Goal: Complete application form

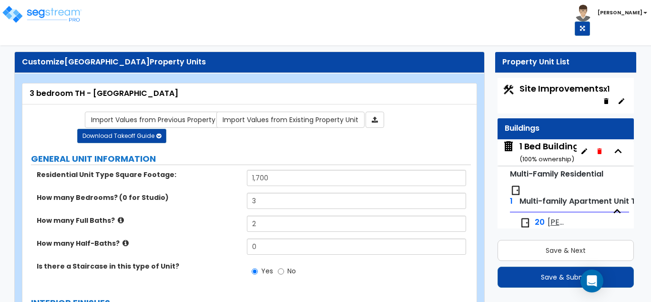
select select "5"
select select "1"
select select "5"
select select "1"
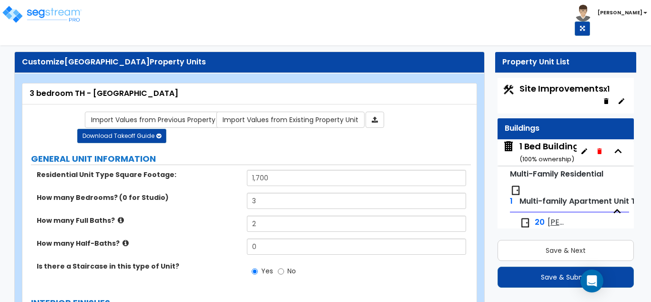
select select "3"
select select "2"
select select "1"
select select "2"
select select "1"
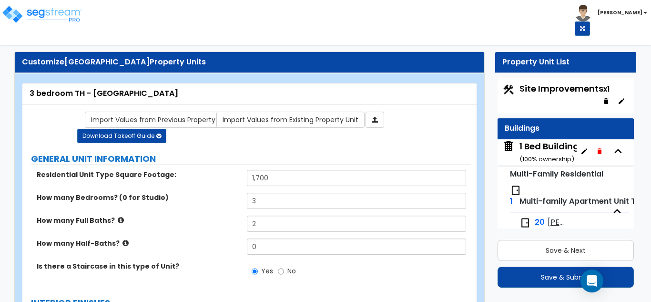
select select "3"
select select "1"
select select "5"
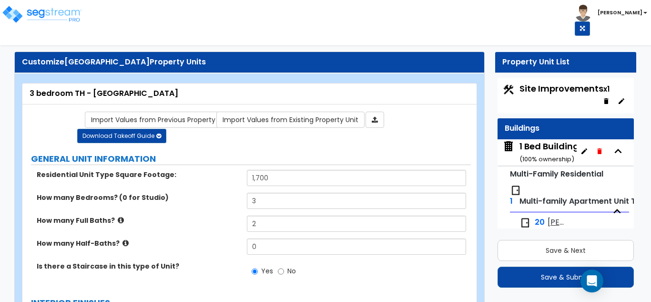
select select "2"
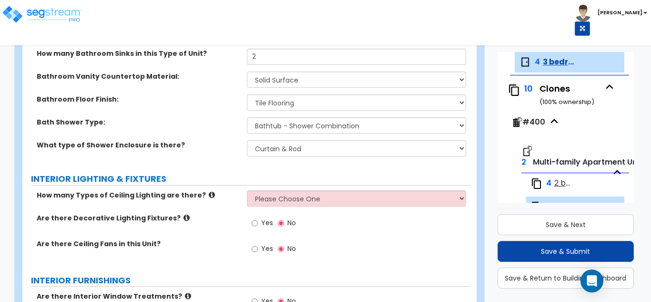
scroll to position [668, 0]
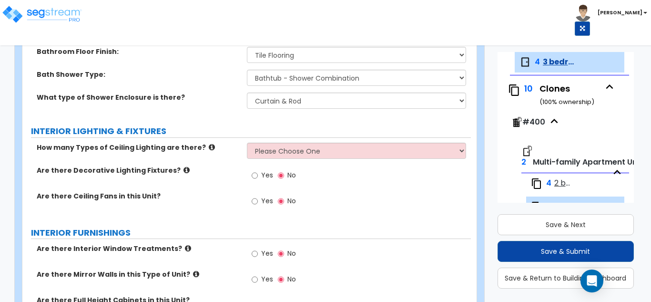
click at [412, 160] on div "How many Types of Ceiling Lighting are there? Please Choose One 1 2 3" at bounding box center [246, 154] width 449 height 23
click at [250, 195] on div "Yes No" at bounding box center [274, 202] width 54 height 22
click at [258, 206] on input "Yes" at bounding box center [255, 201] width 6 height 10
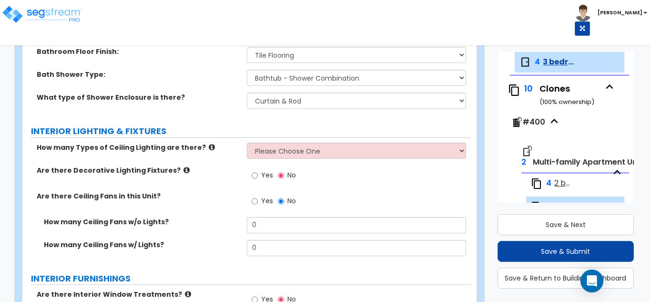
click at [282, 234] on div "How many Ceiling Fans w/o Lights? 0" at bounding box center [246, 228] width 449 height 23
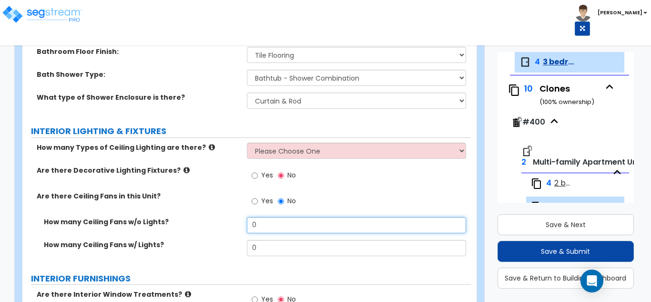
click at [281, 227] on input "0" at bounding box center [357, 225] width 220 height 16
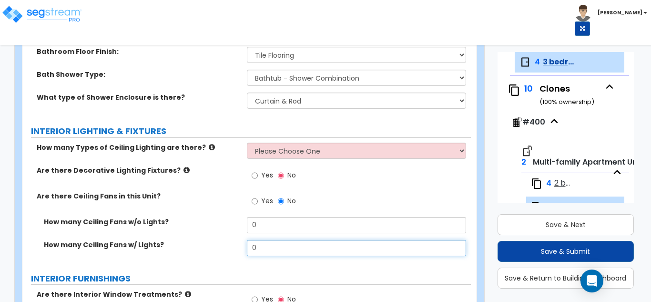
click at [277, 243] on input "0" at bounding box center [357, 248] width 220 height 16
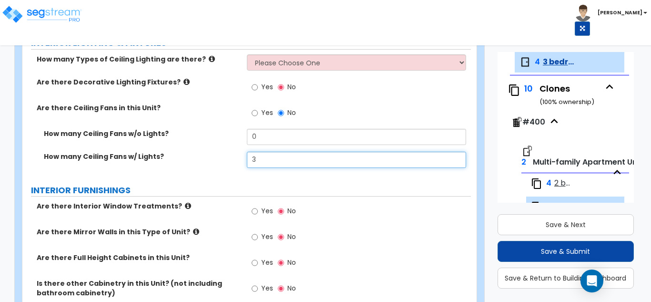
scroll to position [763, 0]
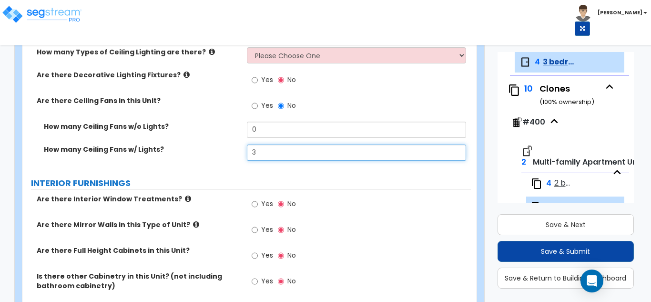
type input "3"
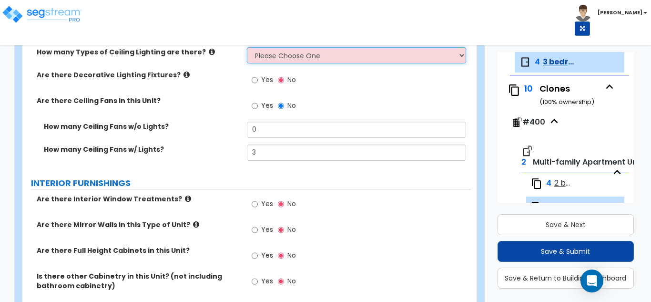
click at [263, 57] on select "Please Choose One 1 2 3" at bounding box center [357, 55] width 220 height 16
select select "1"
click at [247, 47] on select "Please Choose One 1 2 3" at bounding box center [357, 55] width 220 height 16
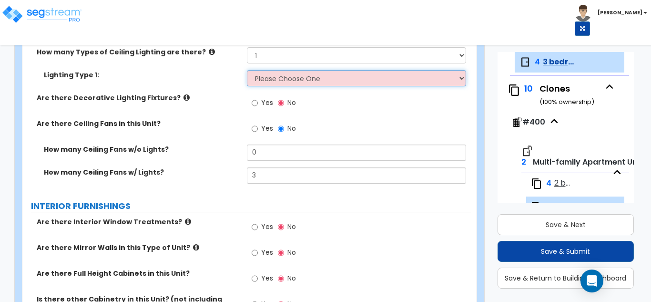
click at [267, 80] on select "Please Choose One LED Surface-Mounted Fluorescent Surface-Mounted Fluorescent R…" at bounding box center [357, 78] width 220 height 16
select select "1"
click at [247, 70] on select "Please Choose One LED Surface-Mounted Fluorescent Surface-Mounted Fluorescent R…" at bounding box center [357, 78] width 220 height 16
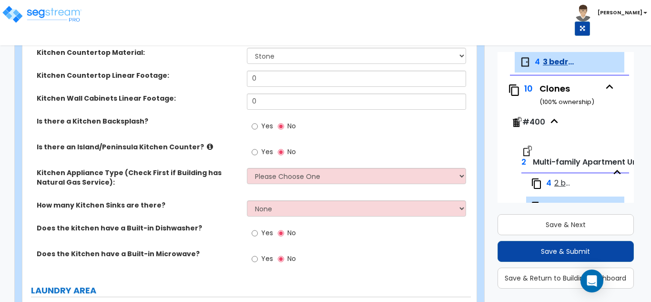
scroll to position [1097, 0]
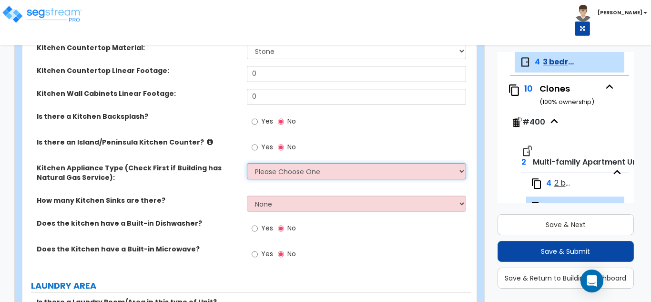
click at [278, 175] on select "Please Choose One Gas Electric" at bounding box center [357, 171] width 220 height 16
select select "2"
click at [247, 163] on select "Please Choose One Gas Electric" at bounding box center [357, 171] width 220 height 16
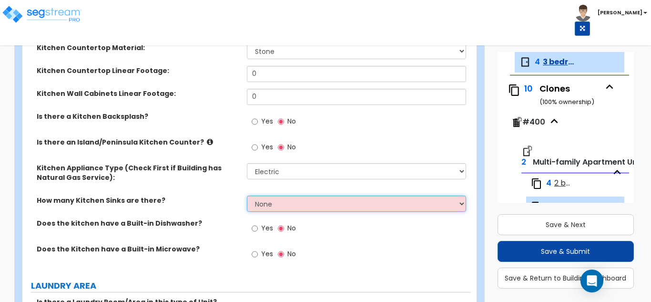
click at [276, 199] on select "None 1 2 3" at bounding box center [357, 204] width 220 height 16
select select "1"
click at [247, 196] on select "None 1 2 3" at bounding box center [357, 204] width 220 height 16
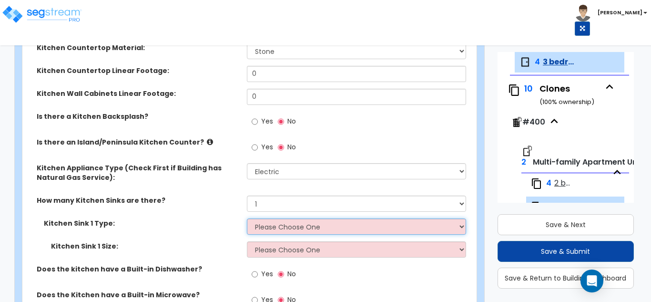
click at [284, 222] on select "Please Choose One Stainless Steel Porcelain Enamel Cast Iron Granite Composite" at bounding box center [357, 226] width 220 height 16
select select "1"
click at [247, 218] on select "Please Choose One Stainless Steel Porcelain Enamel Cast Iron Granite Composite" at bounding box center [357, 226] width 220 height 16
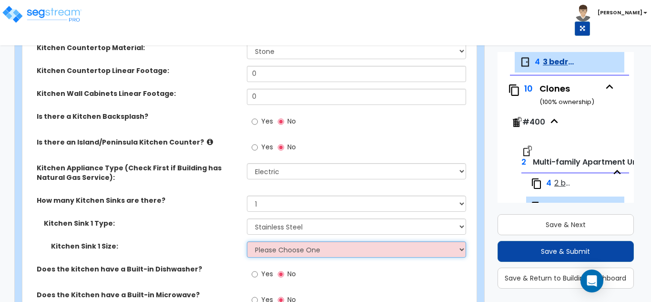
click at [279, 251] on select "Please Choose One Single Sink Double Sink" at bounding box center [357, 249] width 220 height 16
select select "1"
click at [247, 241] on select "Please Choose One Single Sink Double Sink" at bounding box center [357, 249] width 220 height 16
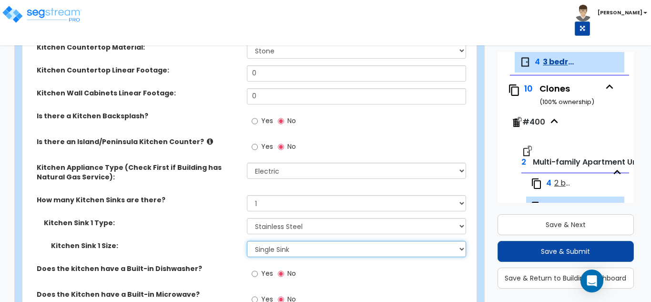
scroll to position [1144, 0]
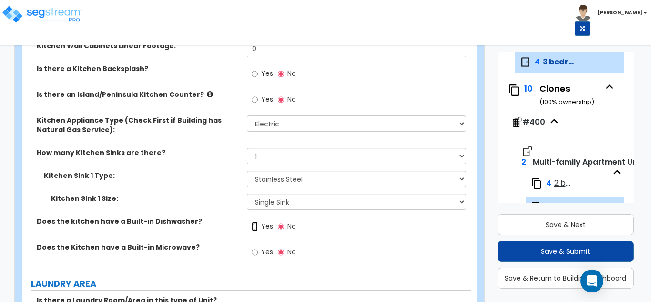
click at [253, 226] on input "Yes" at bounding box center [255, 226] width 6 height 10
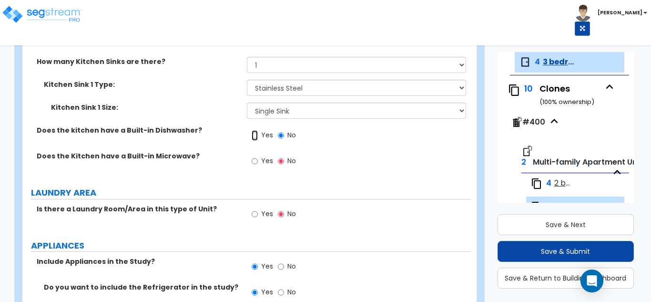
scroll to position [1240, 0]
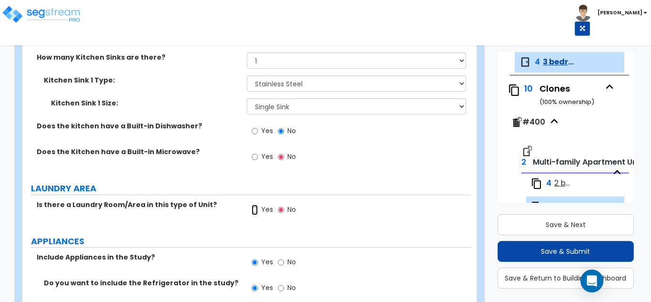
click at [252, 210] on input "Yes" at bounding box center [255, 210] width 6 height 10
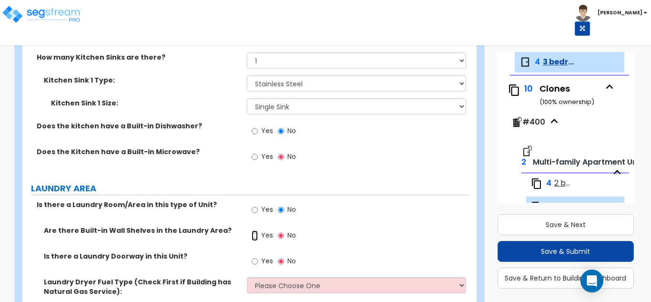
click at [252, 232] on input "Yes" at bounding box center [255, 235] width 6 height 10
radio input "true"
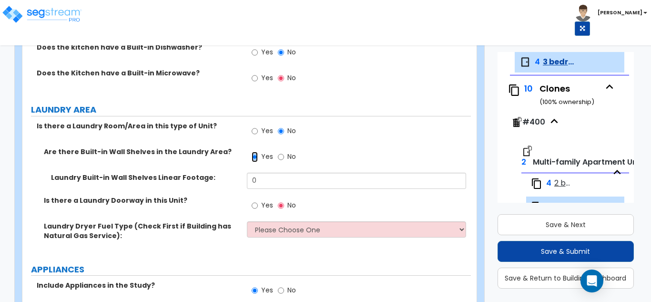
scroll to position [1335, 0]
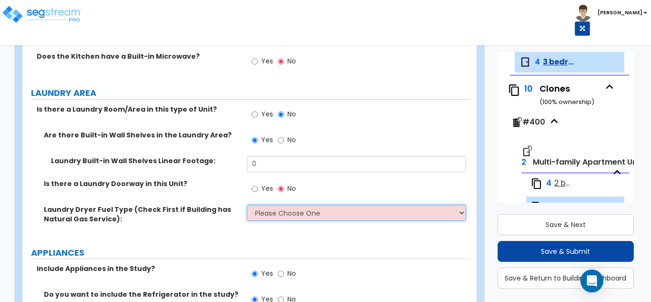
click at [284, 216] on select "Please Choose One Gas Electric" at bounding box center [357, 213] width 220 height 16
select select "1"
click at [247, 205] on select "Please Choose One Gas Electric" at bounding box center [357, 213] width 220 height 16
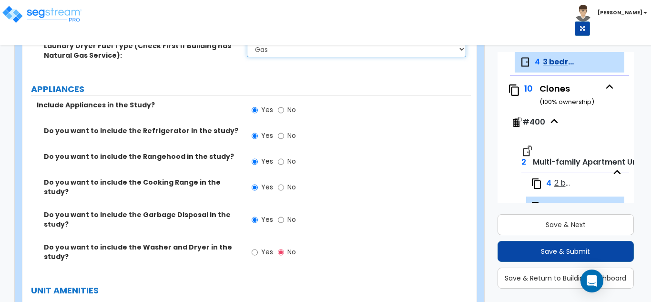
scroll to position [1621, 0]
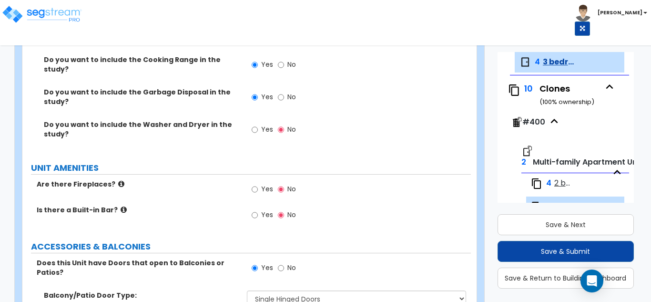
click at [250, 183] on div "Yes No" at bounding box center [274, 190] width 54 height 22
click at [257, 185] on input "Yes" at bounding box center [255, 189] width 6 height 10
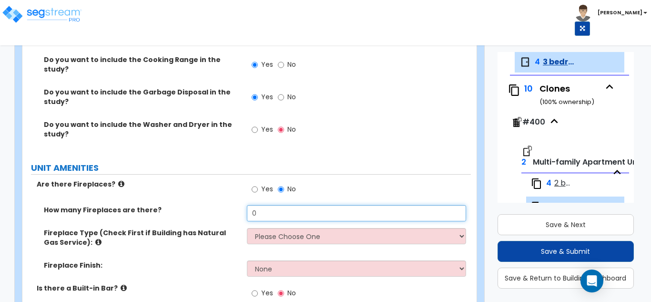
click at [280, 214] on input "0" at bounding box center [357, 213] width 220 height 16
type input "1"
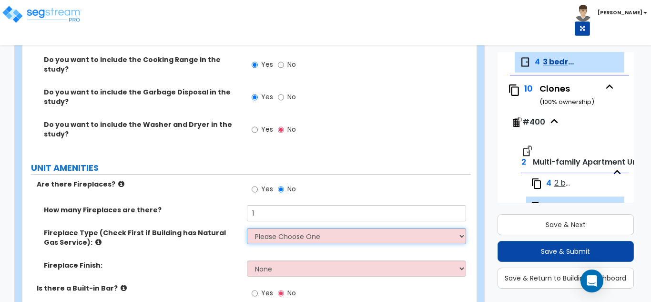
click at [290, 234] on select "Please Choose One Built-in Electric Fireplace Built-in Gas Fireplace Built-in W…" at bounding box center [357, 236] width 220 height 16
select select "3"
click at [247, 228] on select "Please Choose One Built-in Electric Fireplace Built-in Gas Fireplace Built-in W…" at bounding box center [357, 236] width 220 height 16
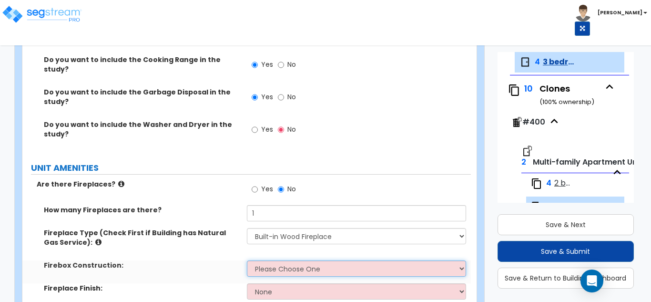
click at [271, 260] on select "Please Choose One Brick Stone I Don't Know, Please Choose for me" at bounding box center [357, 268] width 220 height 16
select select "1"
click at [247, 260] on select "Please Choose One Brick Stone I Don't Know, Please Choose for me" at bounding box center [357, 268] width 220 height 16
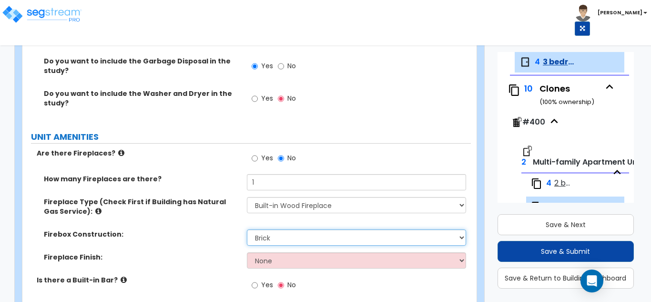
scroll to position [1669, 0]
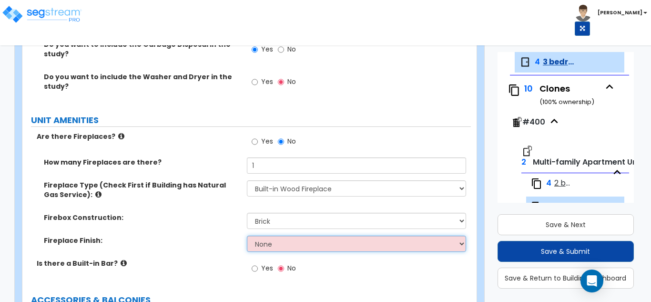
click at [276, 237] on select "None Brick Stone Tile Painted Molding" at bounding box center [357, 244] width 220 height 16
select select "3"
click at [247, 236] on select "None Brick Stone Tile Painted Molding" at bounding box center [357, 244] width 220 height 16
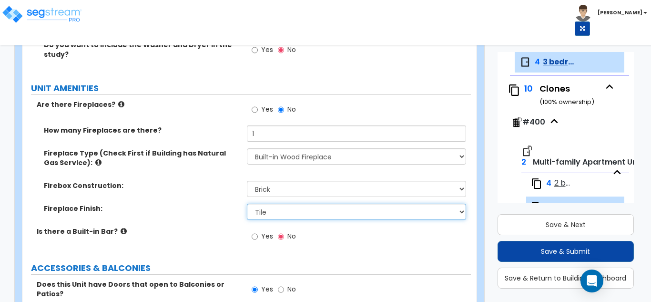
scroll to position [1764, 0]
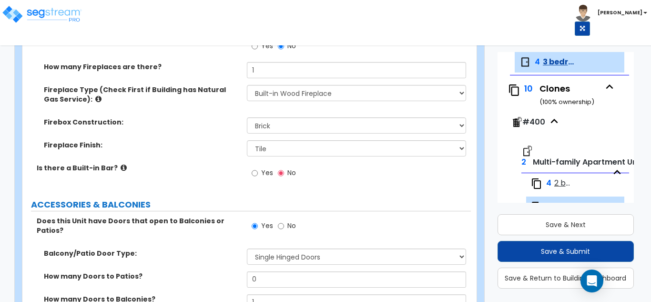
click at [121, 164] on icon at bounding box center [124, 167] width 6 height 7
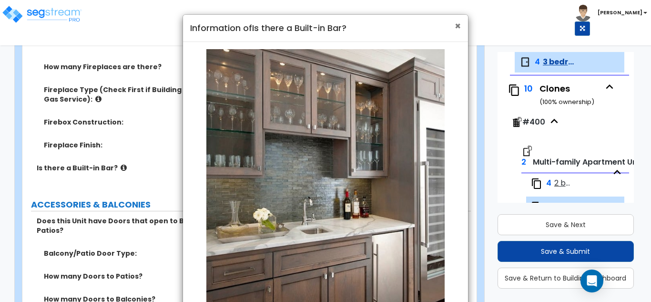
click at [460, 27] on span "×" at bounding box center [458, 26] width 6 height 14
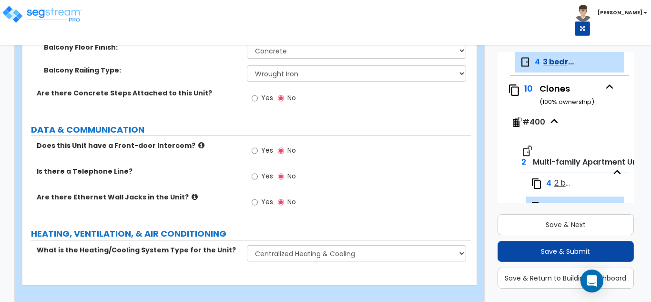
scroll to position [2068, 0]
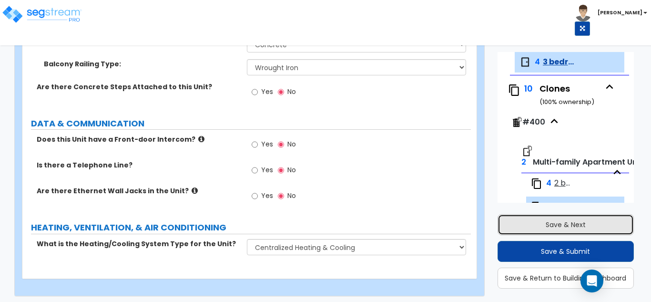
click at [574, 228] on button "Save & Next" at bounding box center [566, 224] width 137 height 21
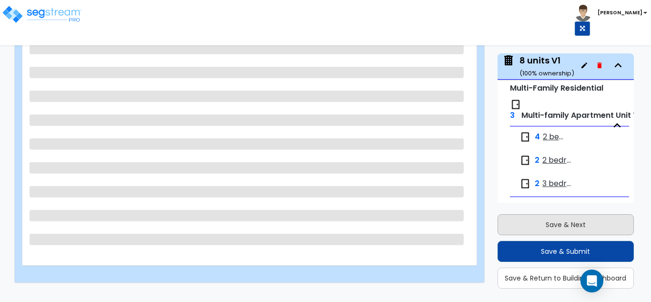
scroll to position [1580, 0]
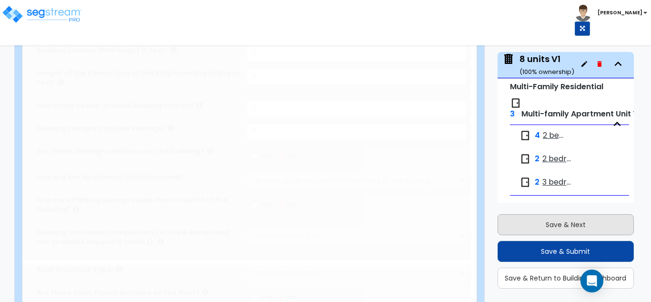
type input "1"
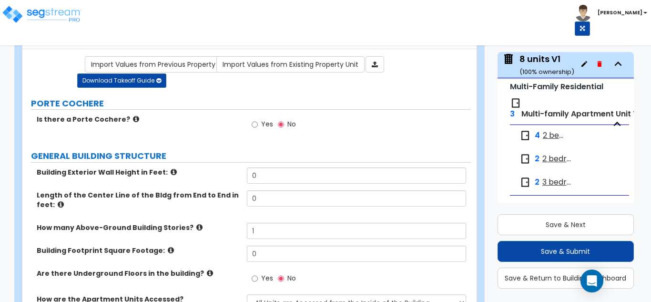
scroll to position [39, 0]
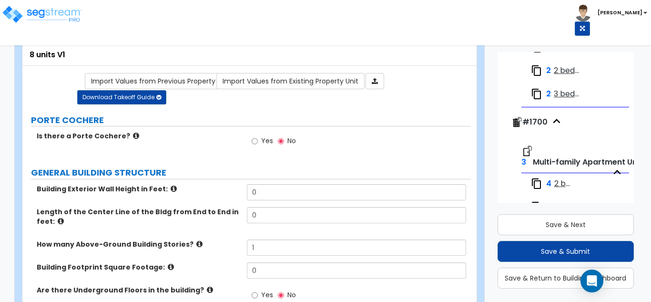
scroll to position [1808, 0]
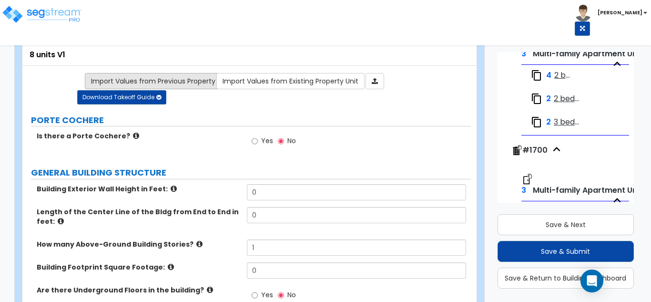
click at [148, 82] on link "Import Values from Previous Property Unit" at bounding box center [161, 81] width 152 height 16
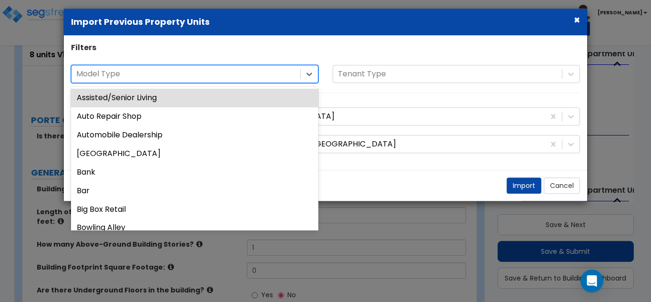
click at [154, 77] on div at bounding box center [185, 74] width 219 height 13
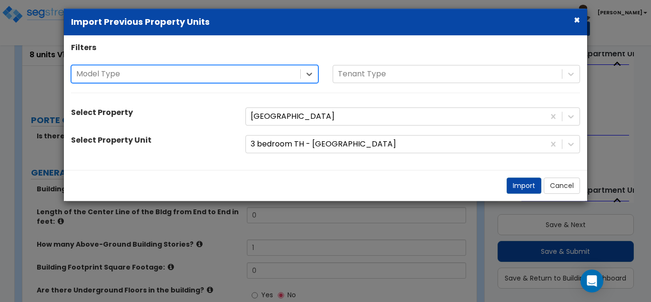
click at [155, 77] on div at bounding box center [185, 74] width 219 height 13
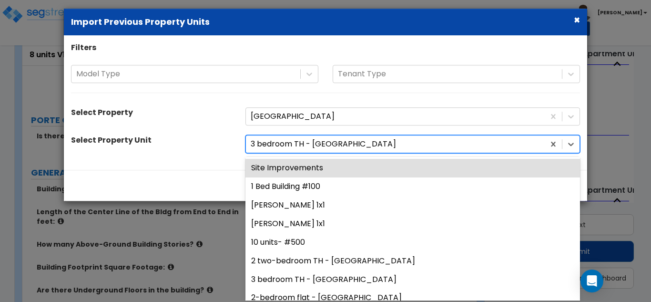
click at [363, 151] on div at bounding box center [395, 144] width 289 height 13
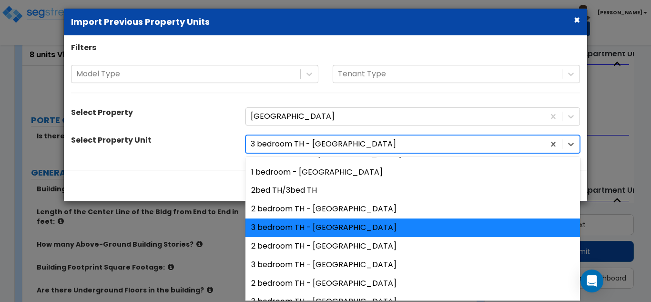
scroll to position [238, 0]
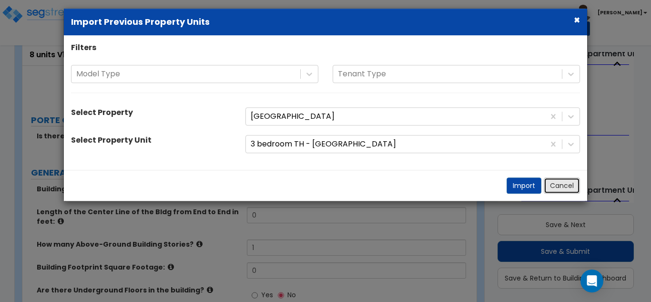
click at [562, 184] on button "Cancel" at bounding box center [562, 186] width 36 height 16
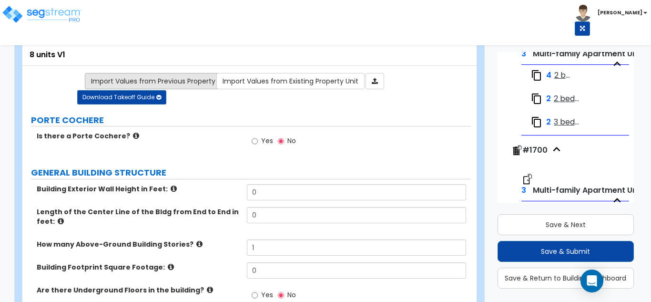
click at [151, 76] on link "Import Values from Previous Property Unit" at bounding box center [161, 81] width 152 height 16
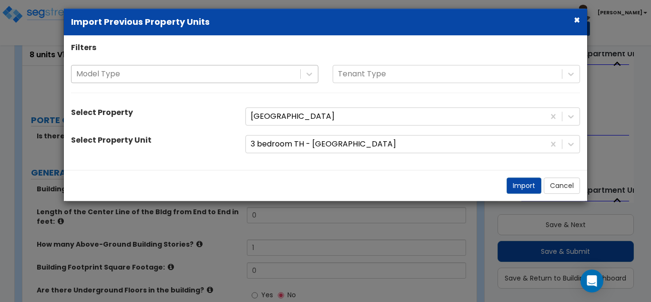
click at [159, 74] on div at bounding box center [185, 74] width 219 height 13
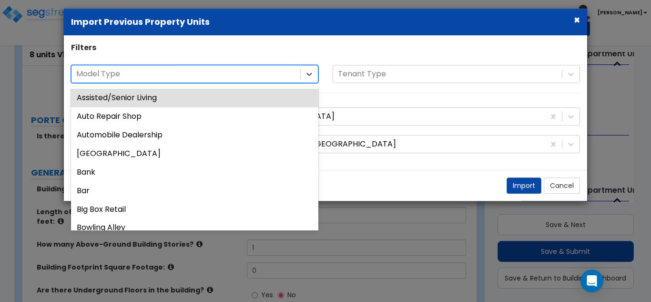
click at [159, 74] on div at bounding box center [185, 74] width 219 height 13
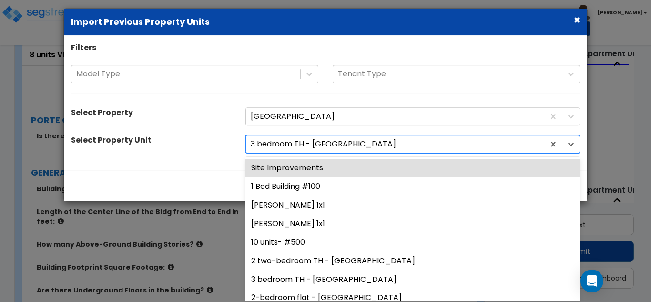
click at [308, 142] on div at bounding box center [395, 144] width 289 height 13
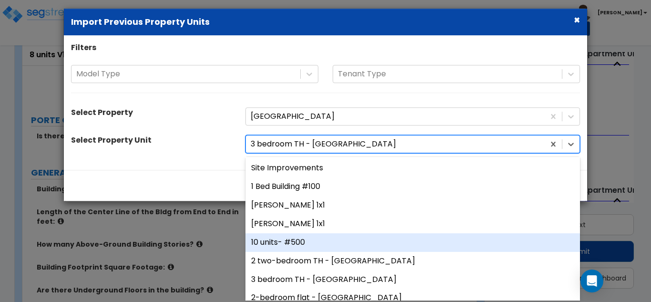
click at [306, 242] on div "10 units- #500" at bounding box center [413, 242] width 335 height 19
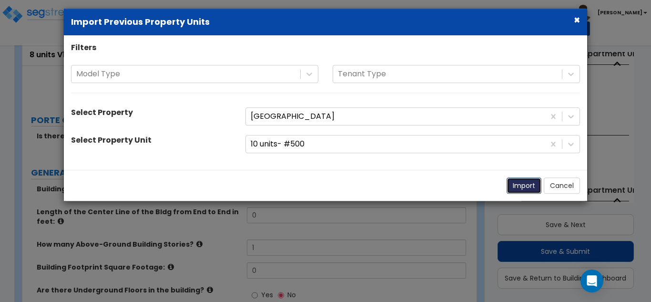
click at [523, 185] on button "Import" at bounding box center [524, 186] width 35 height 16
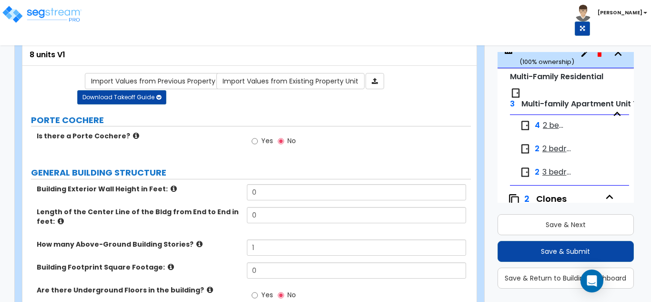
scroll to position [1580, 0]
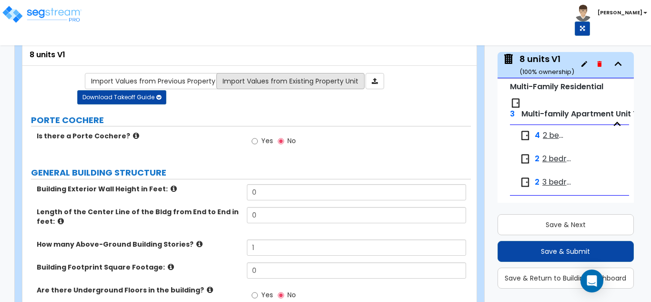
click at [339, 82] on link "Import Values from Existing Property Unit" at bounding box center [290, 81] width 148 height 16
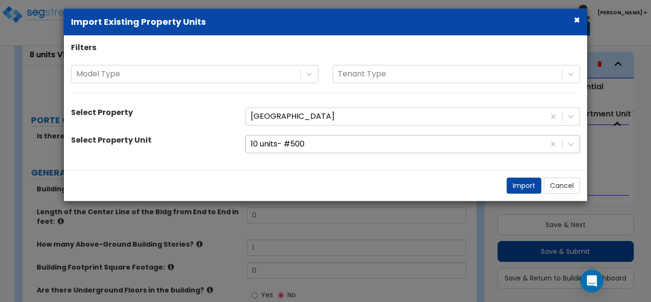
click at [350, 148] on div at bounding box center [395, 144] width 289 height 13
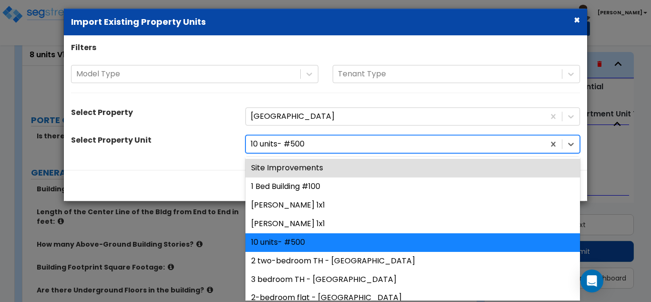
click at [351, 146] on div at bounding box center [395, 144] width 289 height 13
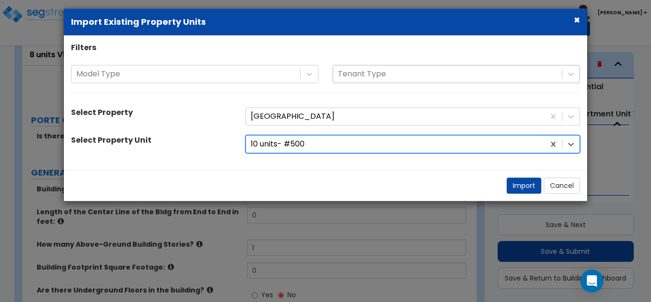
click at [406, 70] on div at bounding box center [447, 74] width 219 height 13
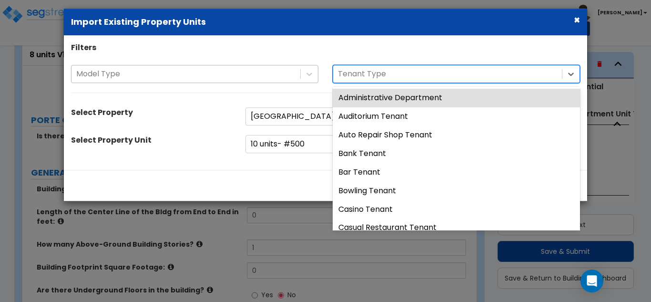
click at [269, 72] on div at bounding box center [185, 74] width 219 height 13
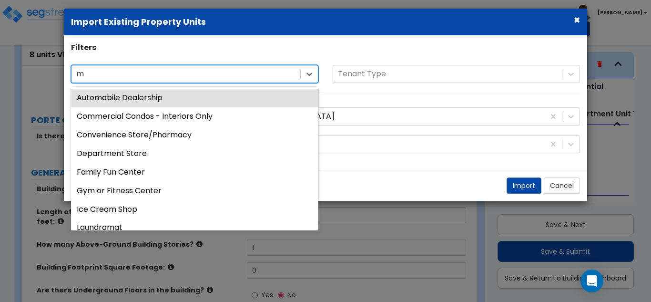
type input "mu"
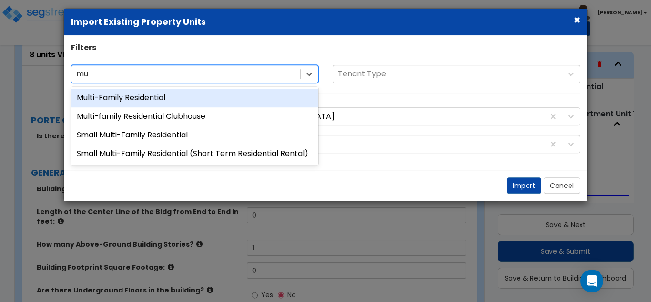
click at [240, 97] on div "Multi-Family Residential" at bounding box center [194, 98] width 247 height 19
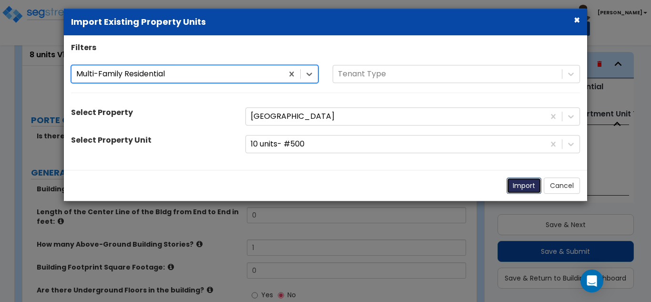
click at [523, 183] on button "Import" at bounding box center [524, 186] width 35 height 16
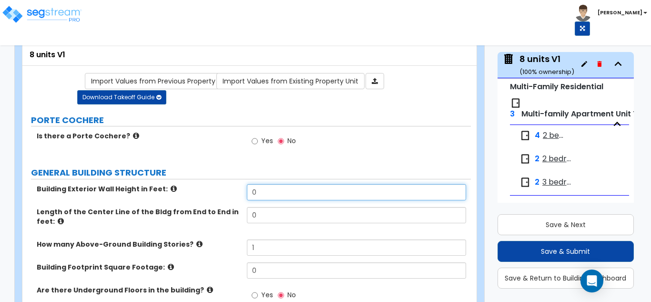
click at [257, 199] on input "0" at bounding box center [357, 192] width 220 height 16
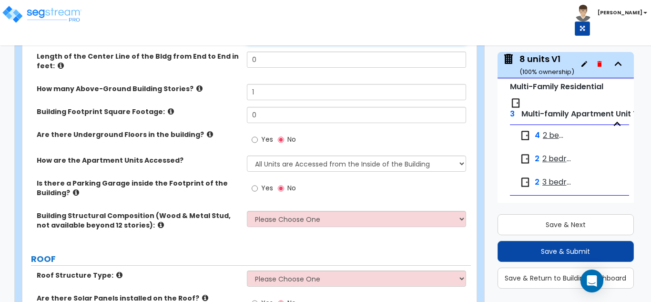
scroll to position [229, 0]
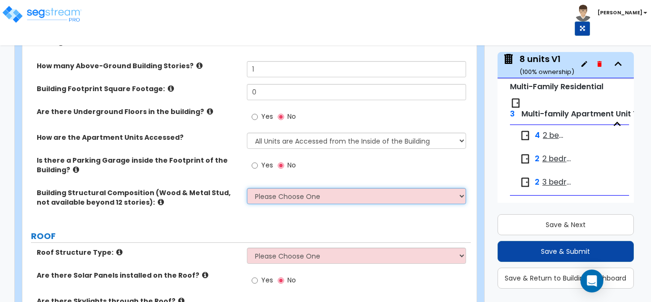
click at [283, 191] on select "Please Choose One Reinforced Concrete Structural Steel Brick Masonry CMU Masonr…" at bounding box center [357, 196] width 220 height 16
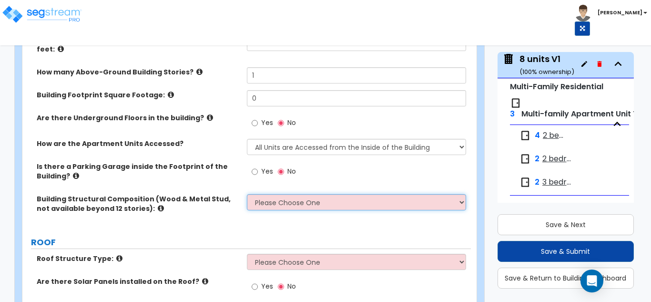
scroll to position [39, 0]
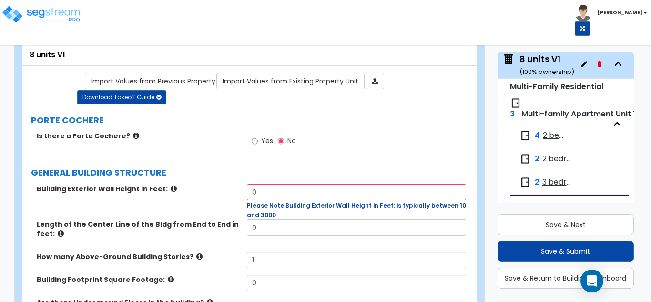
click at [268, 202] on span "Please Note:" at bounding box center [266, 205] width 39 height 8
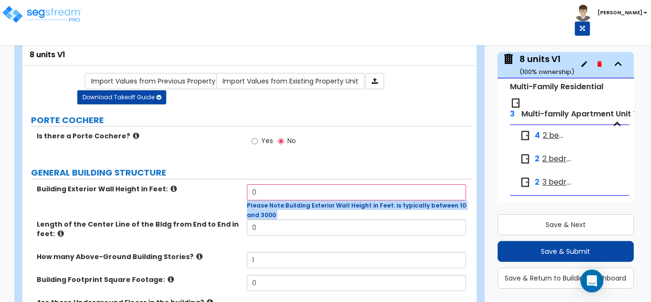
click at [268, 202] on span "Please Note:" at bounding box center [266, 205] width 39 height 8
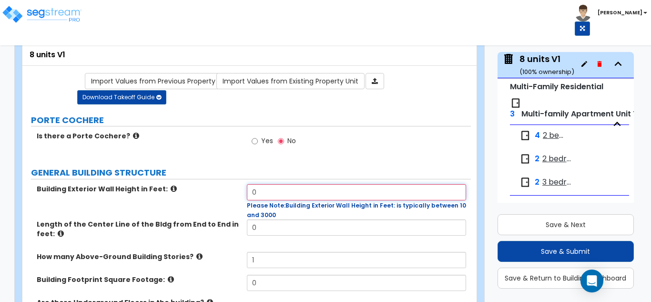
click at [267, 196] on input "0" at bounding box center [357, 192] width 220 height 16
type input "24"
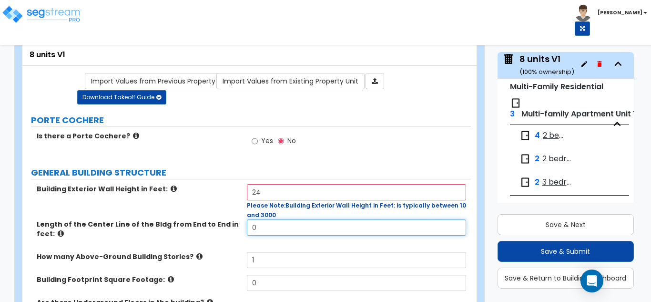
click at [267, 231] on div "Length of the Center Line of the Bldg from End to End in feet: 0" at bounding box center [246, 235] width 449 height 32
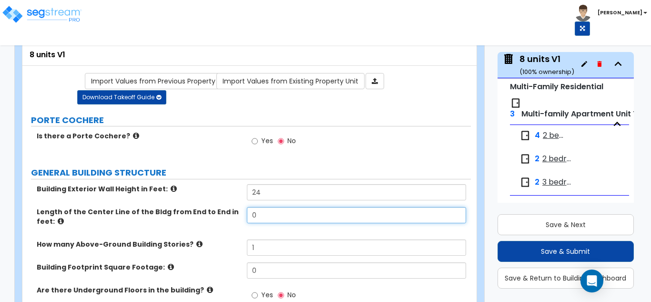
click at [269, 215] on input "0" at bounding box center [357, 215] width 220 height 16
type input "112.5"
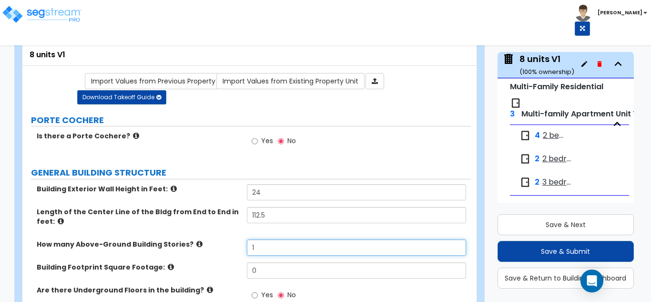
click at [266, 247] on input "1" at bounding box center [357, 247] width 220 height 16
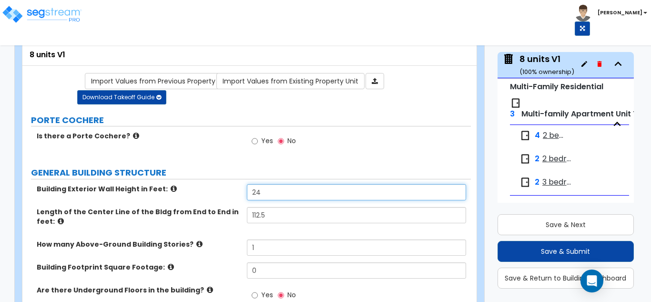
click at [276, 196] on input "24" at bounding box center [357, 192] width 220 height 16
type input "31"
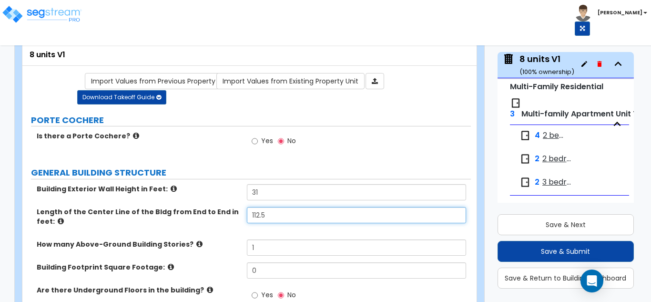
drag, startPoint x: 271, startPoint y: 216, endPoint x: 258, endPoint y: 213, distance: 14.2
click at [258, 213] on input "112.5" at bounding box center [357, 215] width 220 height 16
type input "115"
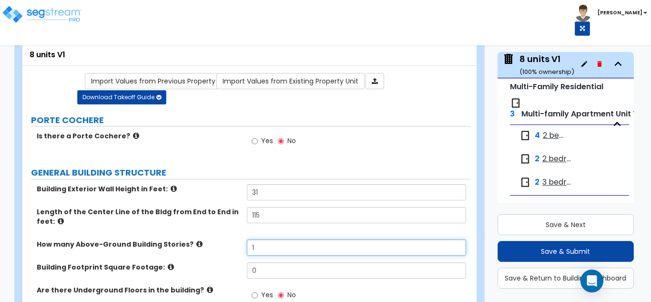
click at [260, 245] on input "1" at bounding box center [357, 247] width 220 height 16
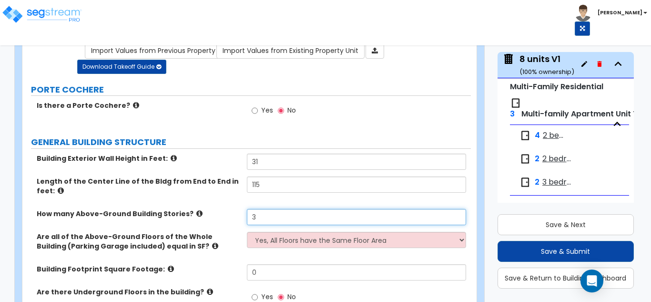
scroll to position [86, 0]
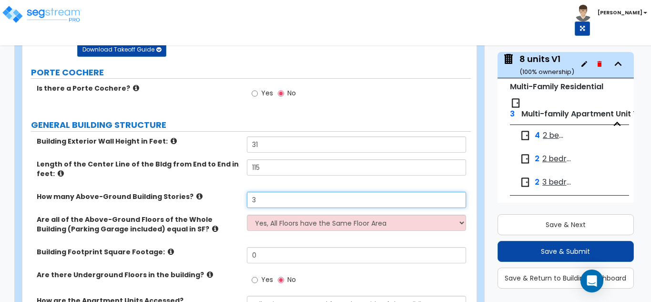
type input "3"
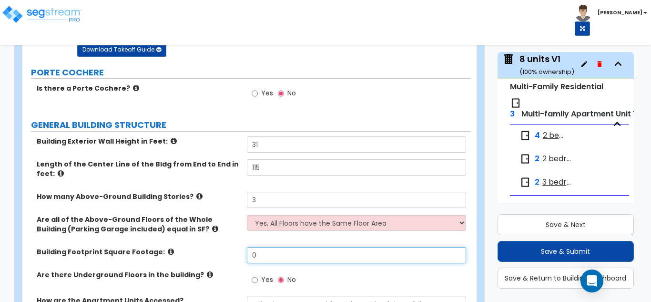
click at [269, 256] on input "0" at bounding box center [357, 255] width 220 height 16
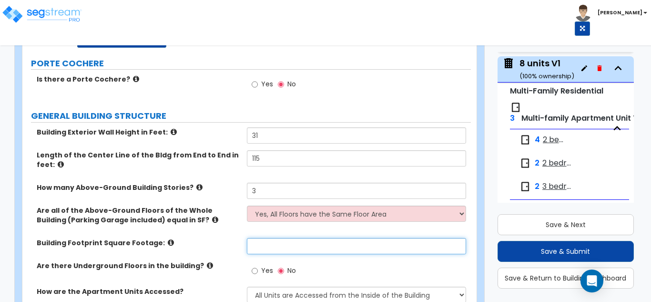
scroll to position [1533, 0]
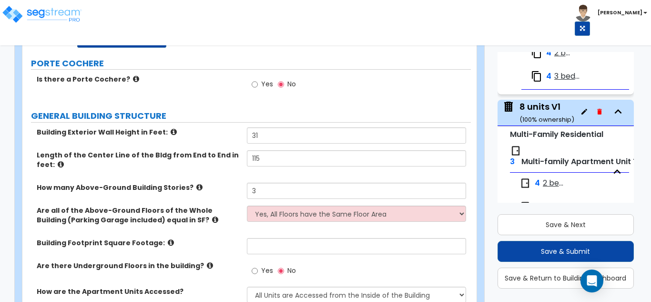
click at [581, 110] on icon "button" at bounding box center [585, 112] width 8 height 8
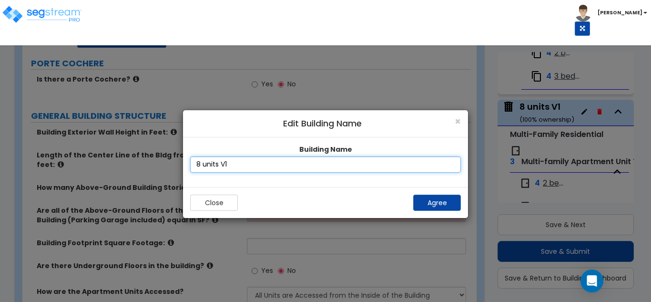
click at [298, 164] on input "8 units V1" at bounding box center [325, 164] width 271 height 16
type input "8 units V1 #700"
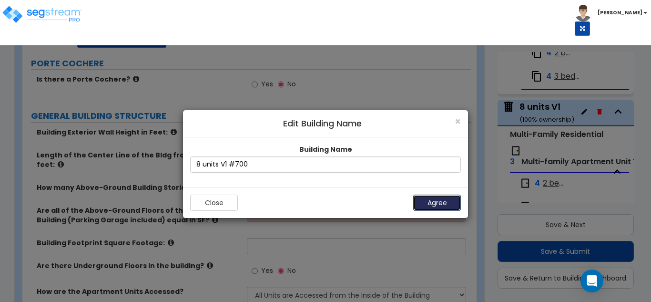
click at [450, 205] on button "Agree" at bounding box center [437, 203] width 48 height 16
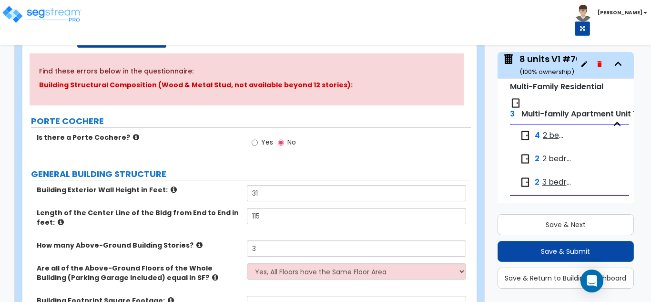
scroll to position [143, 0]
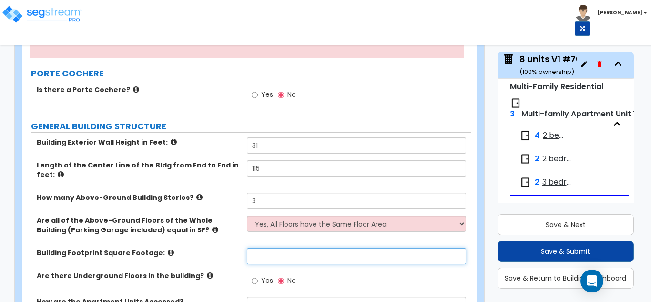
click at [286, 256] on input "text" at bounding box center [357, 256] width 220 height 16
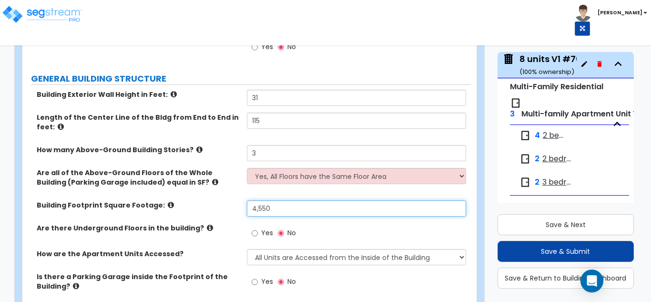
scroll to position [238, 0]
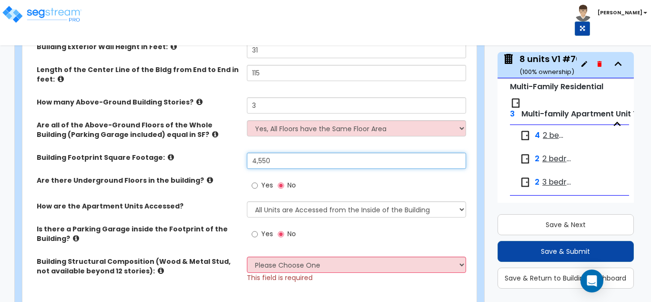
type input "4,550"
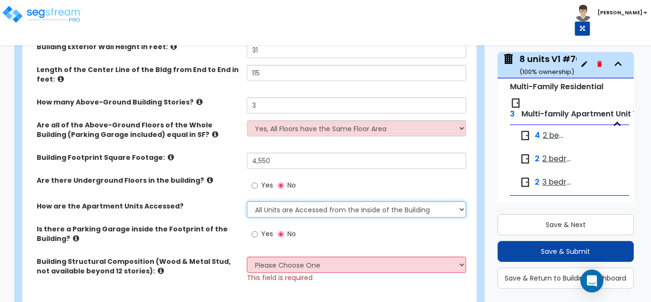
click at [313, 215] on select "All Units are Accessed from the Inside of the Building All Units are Accessed f…" at bounding box center [357, 209] width 220 height 16
select select "2"
click at [247, 201] on select "All Units are Accessed from the Inside of the Building All Units are Accessed f…" at bounding box center [357, 209] width 220 height 16
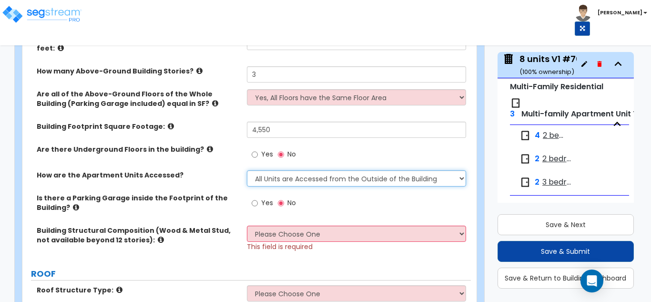
scroll to position [286, 0]
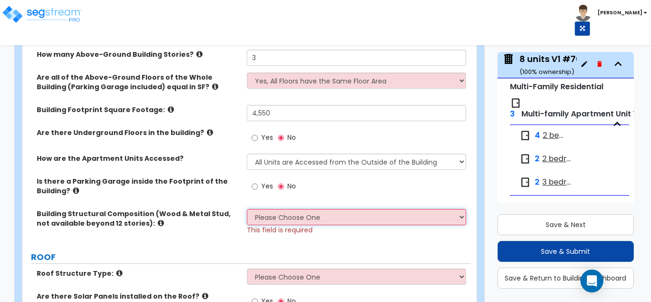
click at [308, 219] on select "Please Choose One Reinforced Concrete Structural Steel Brick Masonry CMU Masonr…" at bounding box center [357, 217] width 220 height 16
select select "7"
click at [247, 209] on select "Please Choose One Reinforced Concrete Structural Steel Brick Masonry CMU Masonr…" at bounding box center [357, 217] width 220 height 16
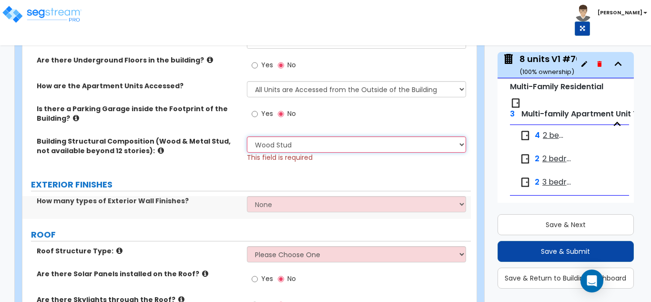
scroll to position [381, 0]
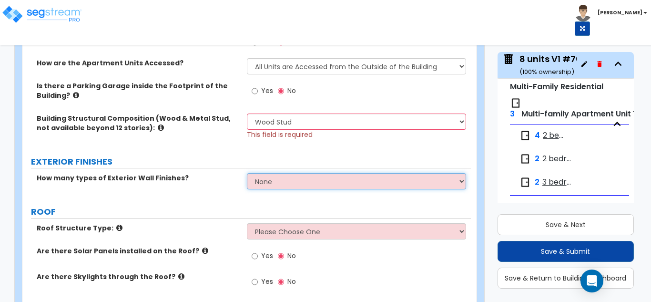
click at [311, 176] on select "None 1 2 3" at bounding box center [357, 181] width 220 height 16
select select "1"
click at [247, 173] on select "None 1 2 3" at bounding box center [357, 181] width 220 height 16
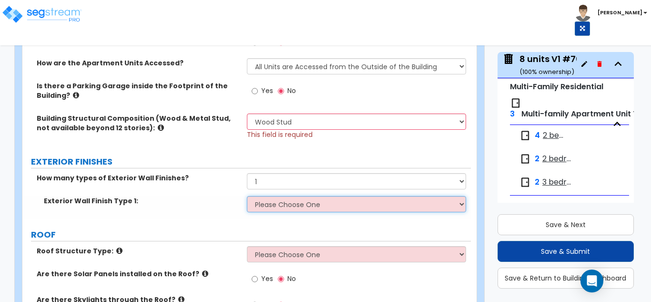
click at [301, 208] on select "Please Choose One No Finish/Shared Wall No Wall Brick Veneer Stone Veneer Wood …" at bounding box center [357, 204] width 220 height 16
select select "7"
click at [247, 196] on select "Please Choose One No Finish/Shared Wall No Wall Brick Veneer Stone Veneer Wood …" at bounding box center [357, 204] width 220 height 16
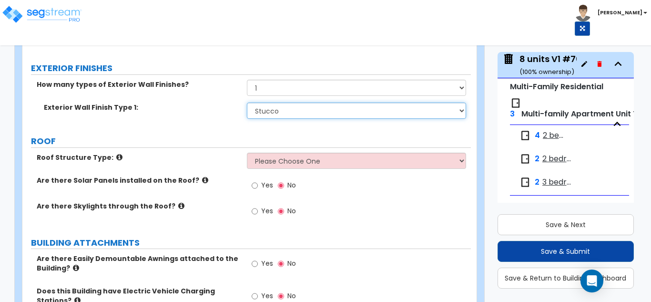
scroll to position [477, 0]
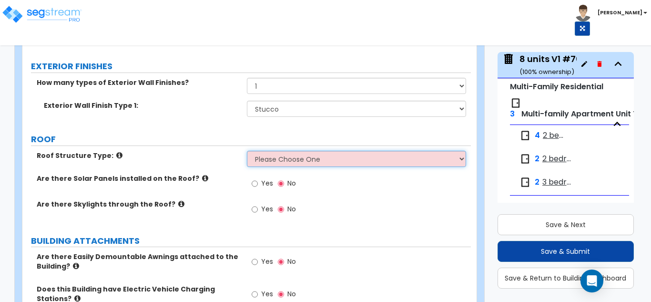
click at [312, 159] on select "Please Choose One Gable Roof Flat Roof Hybrid Gable & Flat Roof" at bounding box center [357, 159] width 220 height 16
select select "1"
click at [247, 151] on select "Please Choose One Gable Roof Flat Roof Hybrid Gable & Flat Roof" at bounding box center [357, 159] width 220 height 16
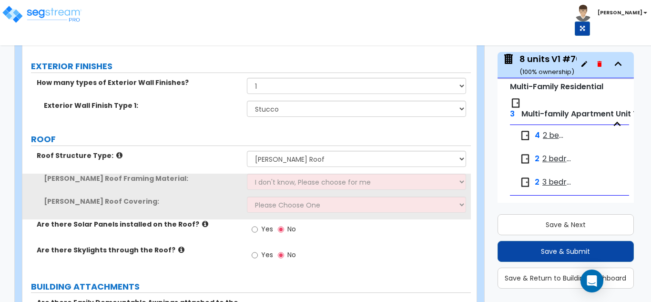
click at [299, 191] on div "Gable Roof Framing Material: I don't know, Please choose for me Metal Wood" at bounding box center [246, 185] width 449 height 23
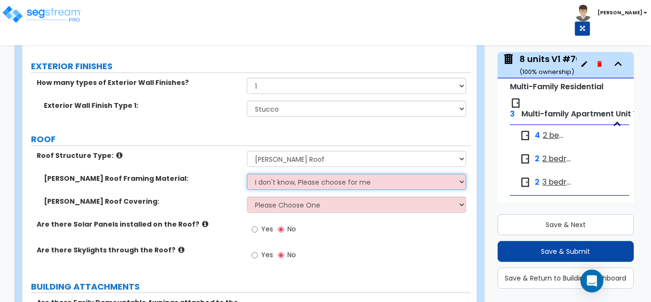
click at [299, 187] on select "I don't know, Please choose for me Metal Wood" at bounding box center [357, 182] width 220 height 16
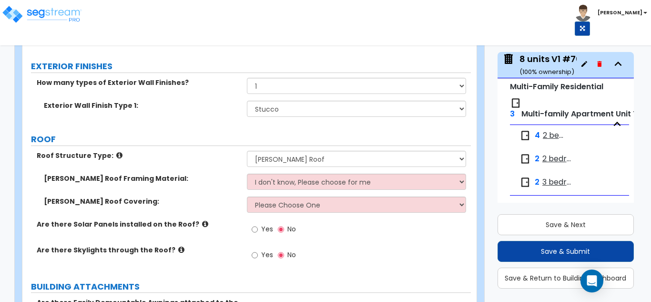
drag, startPoint x: 290, startPoint y: 233, endPoint x: 291, endPoint y: 227, distance: 5.9
click at [290, 233] on span "No" at bounding box center [292, 229] width 9 height 10
click at [284, 233] on input "No" at bounding box center [281, 229] width 6 height 10
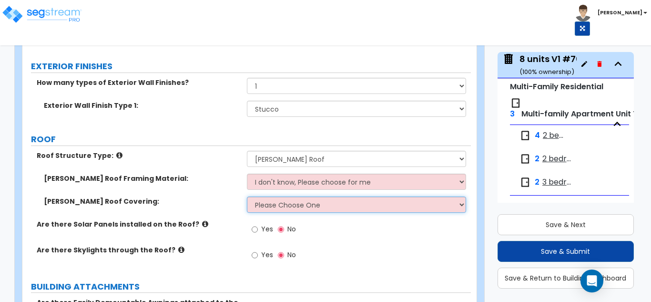
click at [299, 207] on select "Please Choose One Asphalt Shingle Clay Tile Wood Shingle Metal Shingle Standing…" at bounding box center [357, 204] width 220 height 16
select select "1"
click at [247, 196] on select "Please Choose One Asphalt Shingle Clay Tile Wood Shingle Metal Shingle Standing…" at bounding box center [357, 204] width 220 height 16
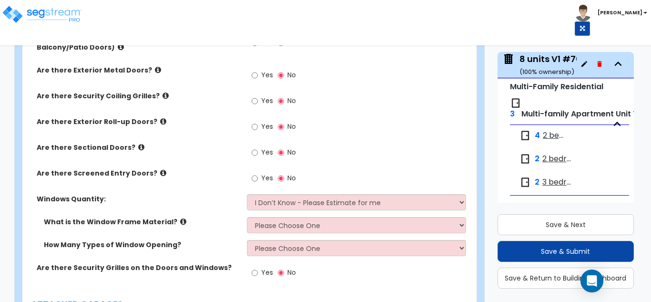
scroll to position [1049, 0]
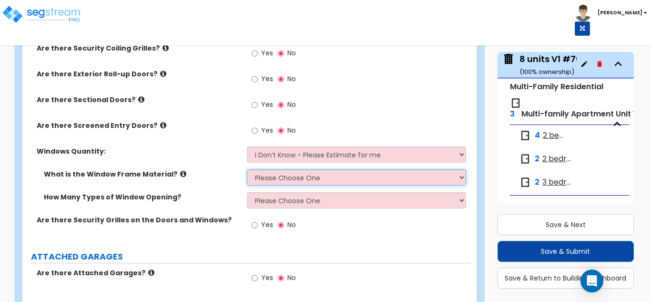
click at [339, 182] on select "Please Choose One Vinyl Aluminum Wood" at bounding box center [357, 177] width 220 height 16
select select "1"
click at [247, 169] on select "Please Choose One Vinyl Aluminum Wood" at bounding box center [357, 177] width 220 height 16
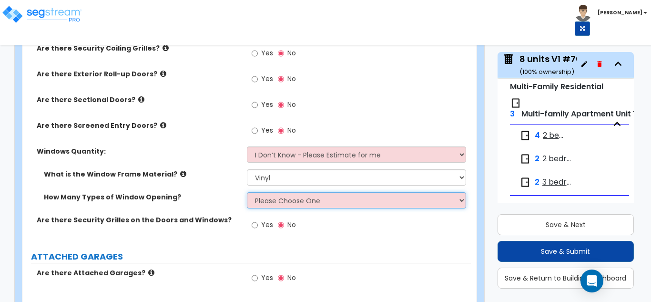
click at [325, 201] on select "Please Choose One 1 2 3 4" at bounding box center [357, 200] width 220 height 16
select select "1"
click at [247, 192] on select "Please Choose One 1 2 3 4" at bounding box center [357, 200] width 220 height 16
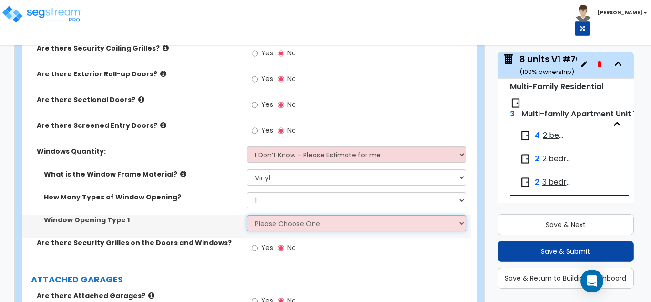
click at [274, 228] on select "Please Choose One Sliding Picture/Fixed Double/Single Hung Awning Swing" at bounding box center [357, 223] width 220 height 16
select select "3"
click at [247, 215] on select "Please Choose One Sliding Picture/Fixed Double/Single Hung Awning Swing" at bounding box center [357, 223] width 220 height 16
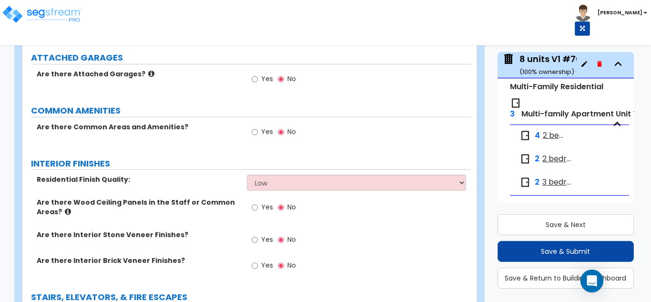
scroll to position [1288, 0]
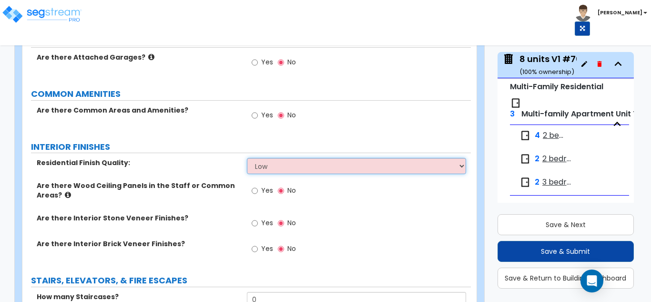
click at [286, 165] on select "Low Average High" at bounding box center [357, 166] width 220 height 16
select select "1"
click at [247, 158] on select "Low Average High" at bounding box center [357, 166] width 220 height 16
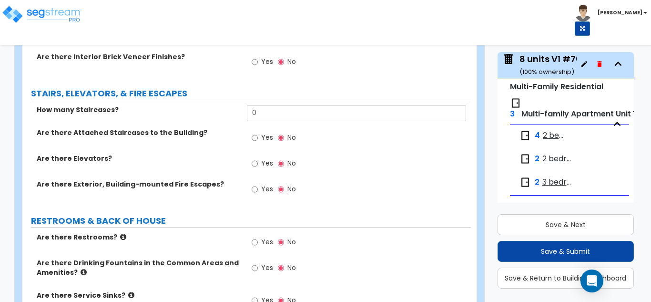
scroll to position [1478, 0]
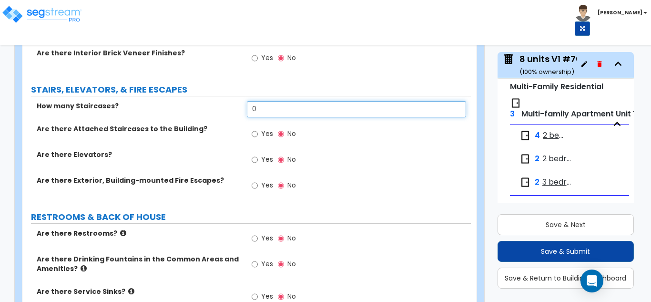
click at [278, 111] on input "0" at bounding box center [357, 109] width 220 height 16
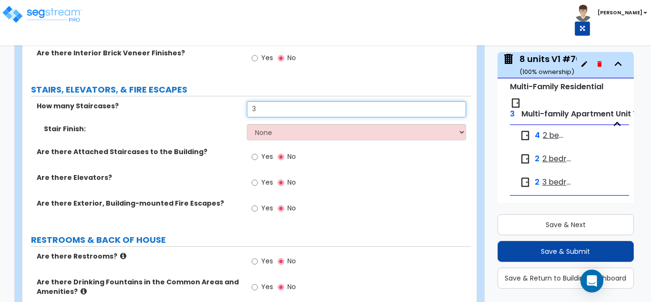
type input "3"
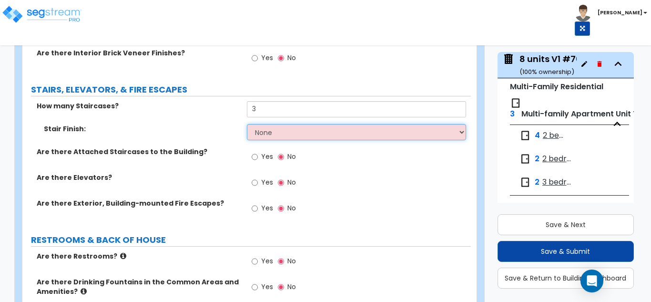
click at [289, 130] on select "None Tile Wood Laminate VCT Sheet Carpet Sheet Vinyl Carpet Tile" at bounding box center [357, 132] width 220 height 16
click at [247, 124] on select "None Tile Wood Laminate VCT Sheet Carpet Sheet Vinyl Carpet Tile" at bounding box center [357, 132] width 220 height 16
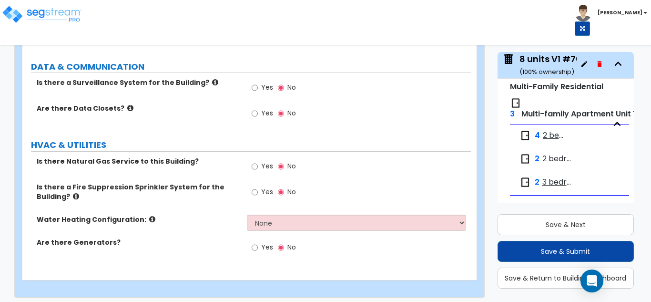
scroll to position [1855, 0]
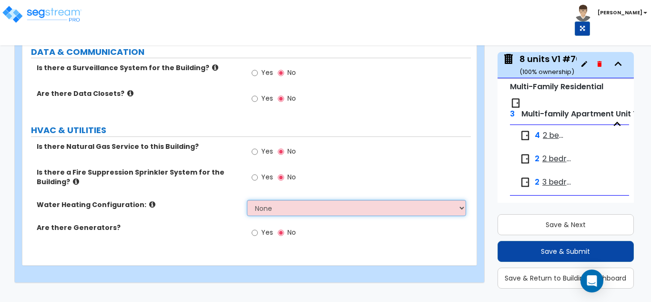
click at [301, 208] on select "None Water Heater for Multiple Units Water Heater for Individual Units" at bounding box center [357, 208] width 220 height 16
select select "2"
click at [247, 200] on select "None Water Heater for Multiple Units Water Heater for Individual Units" at bounding box center [357, 208] width 220 height 16
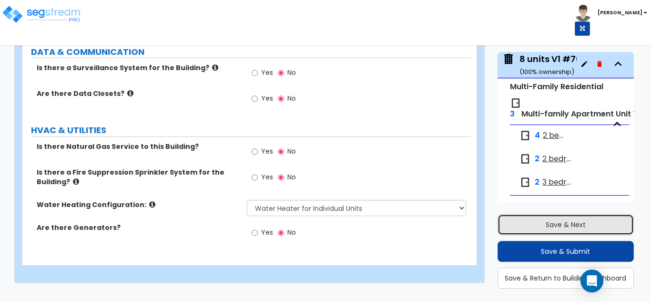
click at [559, 225] on button "Save & Next" at bounding box center [566, 224] width 137 height 21
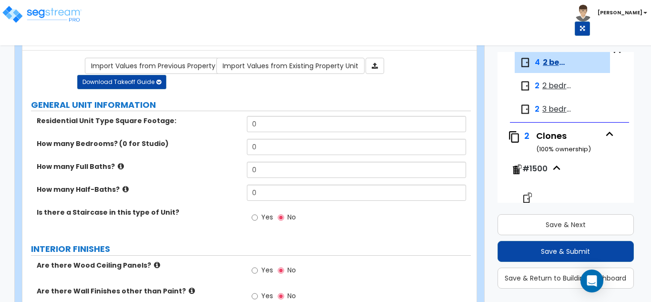
scroll to position [0, 0]
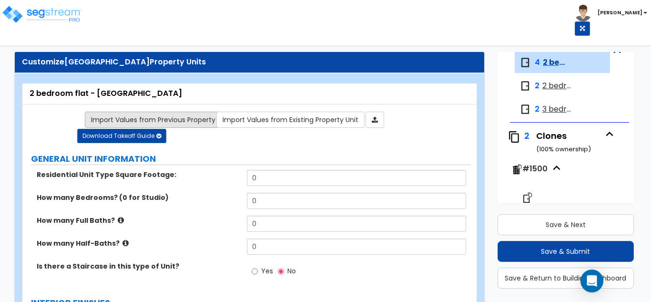
click at [150, 117] on link "Import Values from Previous Property Unit" at bounding box center [161, 120] width 152 height 16
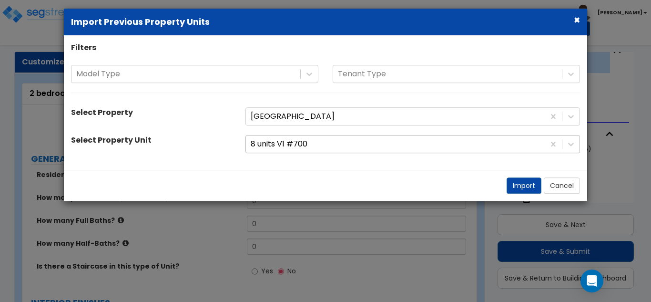
click at [314, 148] on div at bounding box center [395, 144] width 289 height 13
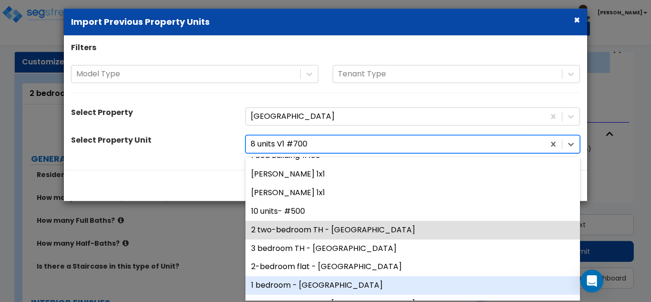
scroll to position [48, 0]
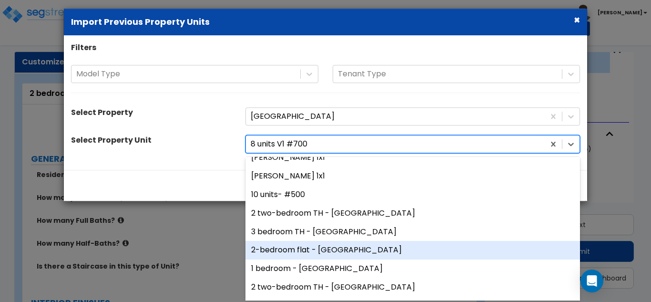
click at [327, 247] on div "2-bedroom flat - Ouachita" at bounding box center [413, 250] width 335 height 19
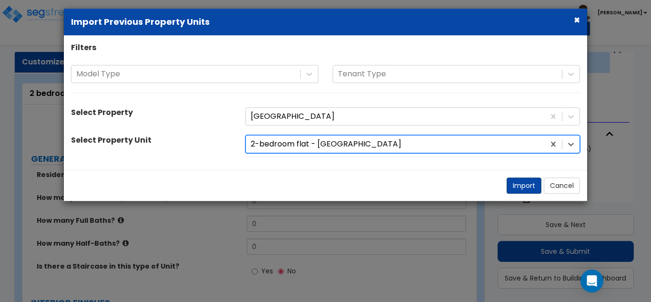
drag, startPoint x: 513, startPoint y: 172, endPoint x: 518, endPoint y: 188, distance: 17.4
click at [514, 173] on div "Import Cancel" at bounding box center [326, 185] width 524 height 31
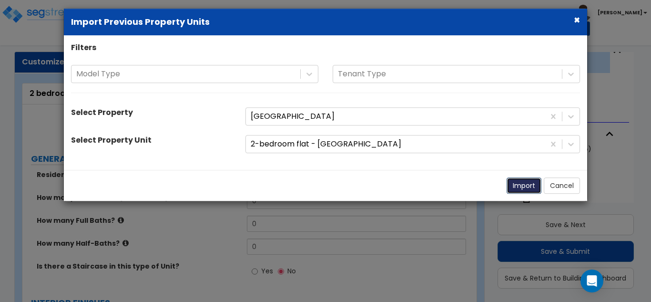
click at [519, 190] on button "Import" at bounding box center [524, 186] width 35 height 16
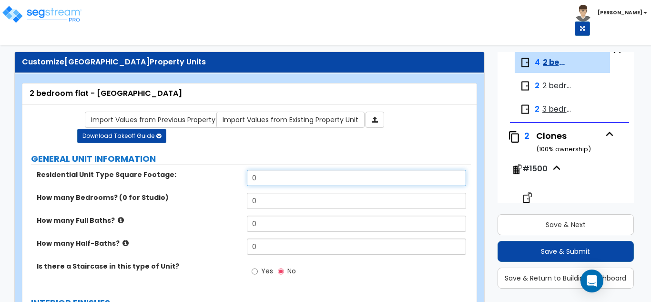
click at [322, 185] on input "0" at bounding box center [357, 178] width 220 height 16
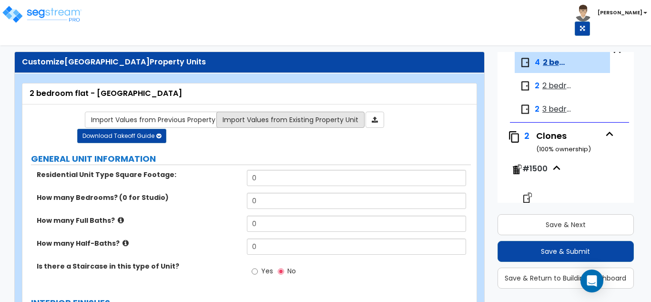
click at [330, 118] on link "Import Values from Existing Property Unit" at bounding box center [290, 120] width 148 height 16
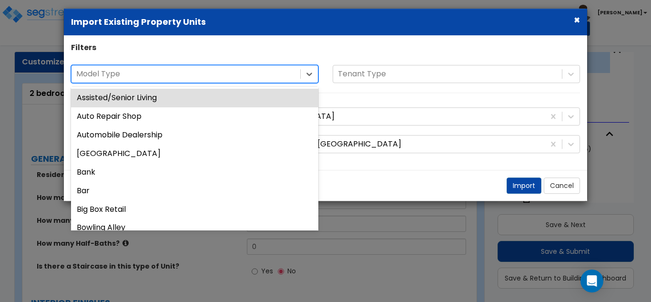
click at [283, 75] on div at bounding box center [185, 74] width 219 height 13
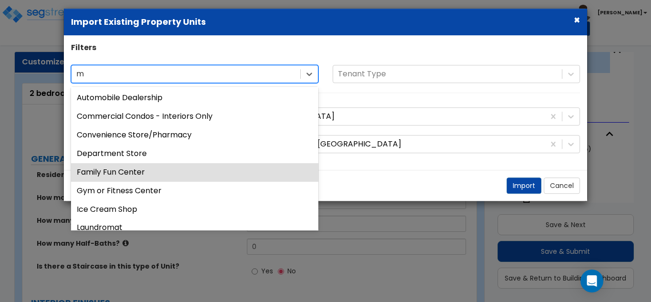
type input "mu"
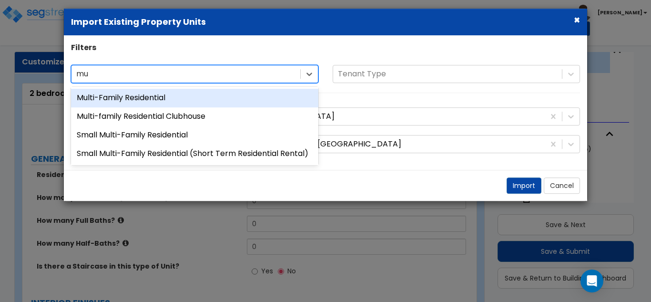
click at [217, 95] on div "Multi-Family Residential" at bounding box center [194, 98] width 247 height 19
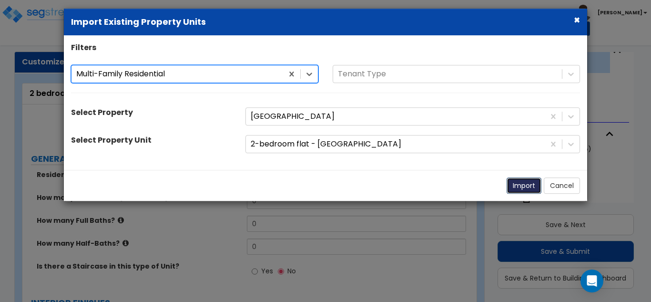
click at [526, 186] on button "Import" at bounding box center [524, 186] width 35 height 16
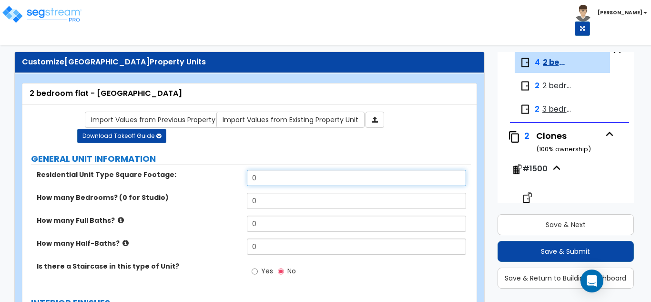
click at [296, 182] on input "0" at bounding box center [357, 178] width 220 height 16
paste input "120"
type input "1200"
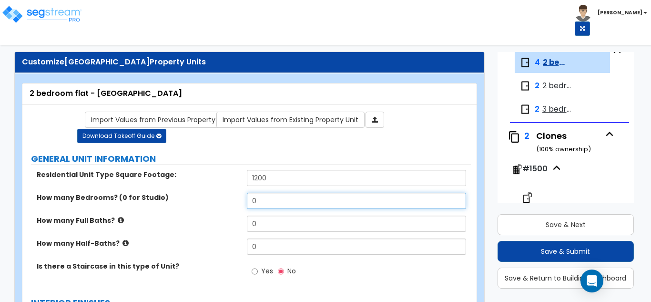
click at [278, 195] on input "0" at bounding box center [357, 201] width 220 height 16
type input "2"
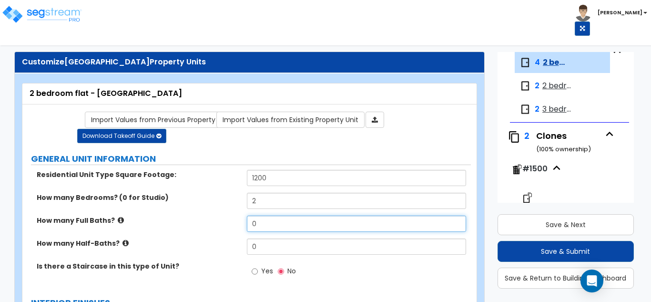
click at [273, 221] on input "0" at bounding box center [357, 224] width 220 height 16
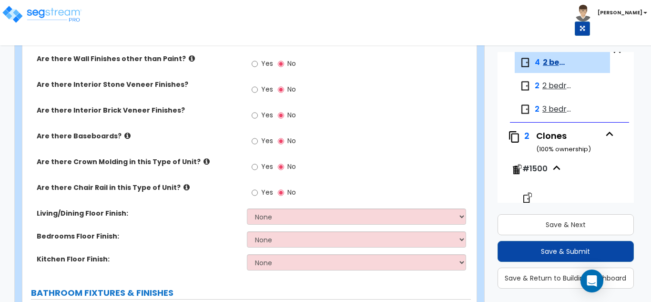
scroll to position [334, 0]
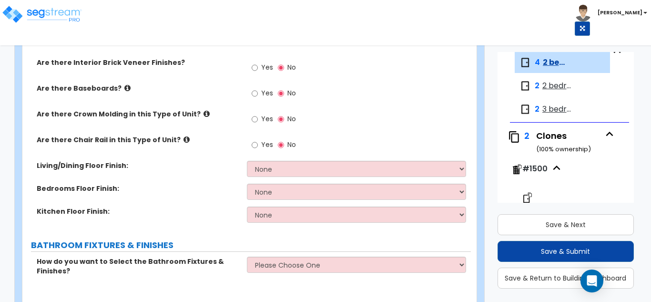
type input "2"
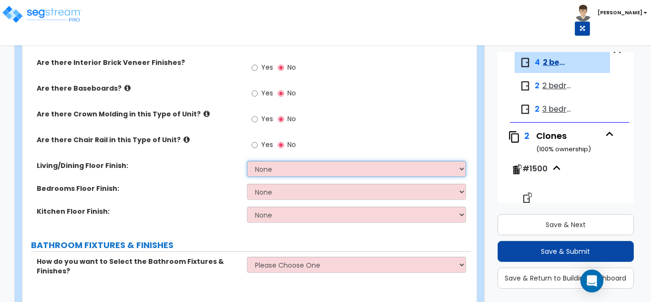
click at [284, 170] on select "None Tile Flooring Hardwood Flooring Resilient Laminate Flooring VCT Flooring S…" at bounding box center [357, 169] width 220 height 16
click at [268, 167] on select "None Tile Flooring Hardwood Flooring Resilient Laminate Flooring VCT Flooring S…" at bounding box center [357, 169] width 220 height 16
select select "5"
click at [247, 161] on select "None Tile Flooring Hardwood Flooring Resilient Laminate Flooring VCT Flooring S…" at bounding box center [357, 169] width 220 height 16
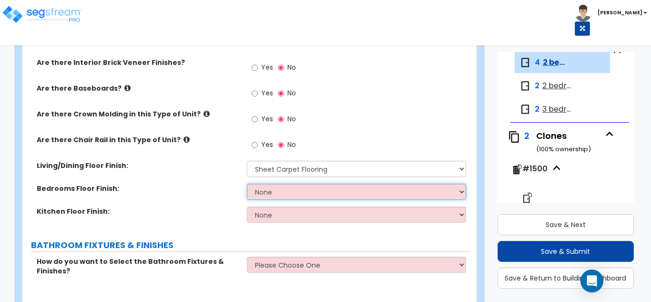
click at [283, 194] on select "None Tile Flooring Hardwood Flooring Resilient Laminate Flooring VCT Flooring S…" at bounding box center [357, 192] width 220 height 16
select select "5"
click at [247, 184] on select "None Tile Flooring Hardwood Flooring Resilient Laminate Flooring VCT Flooring S…" at bounding box center [357, 192] width 220 height 16
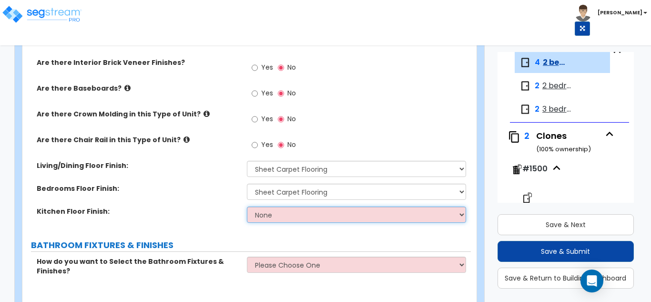
click at [283, 216] on select "None Tile Flooring Hardwood Flooring Resilient Laminate Flooring VCT Flooring S…" at bounding box center [357, 214] width 220 height 16
select select "1"
click at [247, 206] on select "None Tile Flooring Hardwood Flooring Resilient Laminate Flooring VCT Flooring S…" at bounding box center [357, 214] width 220 height 16
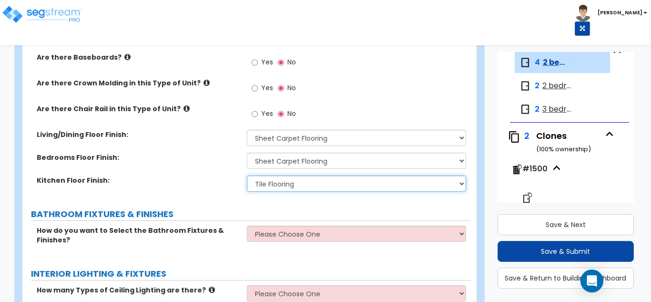
scroll to position [381, 0]
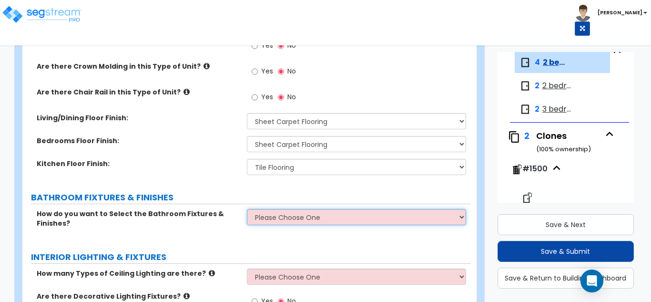
click at [295, 223] on select "Please Choose One Select the type of Fixtures and Finishes only for one Bath an…" at bounding box center [357, 217] width 220 height 16
select select "1"
click at [247, 209] on select "Please Choose One Select the type of Fixtures and Finishes only for one Bath an…" at bounding box center [357, 217] width 220 height 16
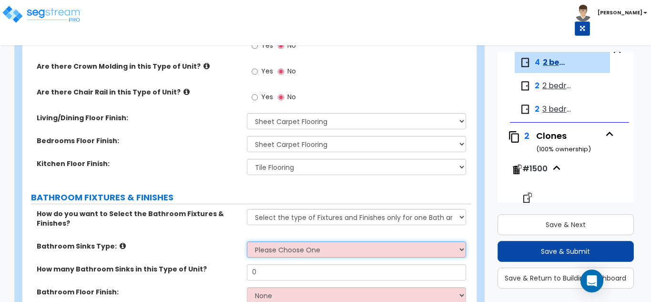
click at [301, 251] on select "Please Choose One Wall-mounted Pedestal-mounted Vanity-mounted" at bounding box center [357, 249] width 220 height 16
select select "3"
click at [247, 241] on select "Please Choose One Wall-mounted Pedestal-mounted Vanity-mounted" at bounding box center [357, 249] width 220 height 16
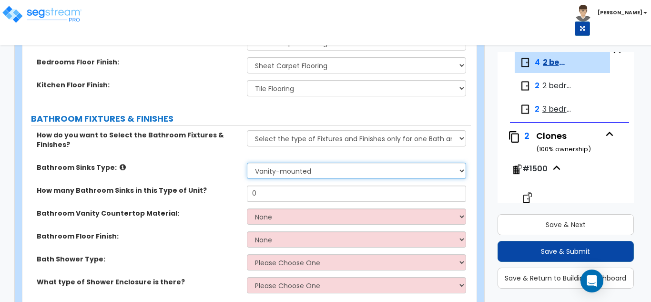
scroll to position [477, 0]
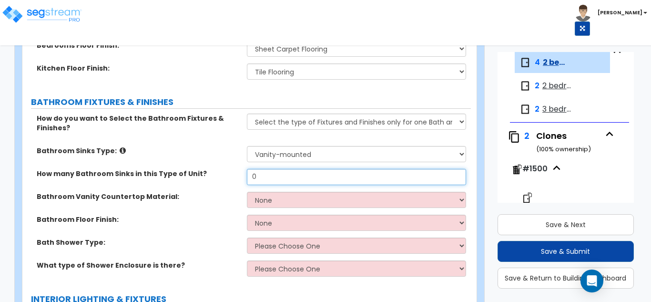
click at [285, 184] on input "0" at bounding box center [357, 177] width 220 height 16
type input "2"
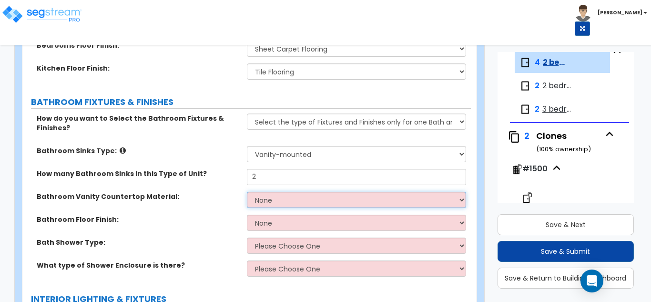
click at [282, 200] on select "None Plastic Laminate Solid Surface Stone Quartz Marble Tile Wood" at bounding box center [357, 200] width 220 height 16
select select "2"
click at [247, 192] on select "None Plastic Laminate Solid Surface Stone Quartz Marble Tile Wood" at bounding box center [357, 200] width 220 height 16
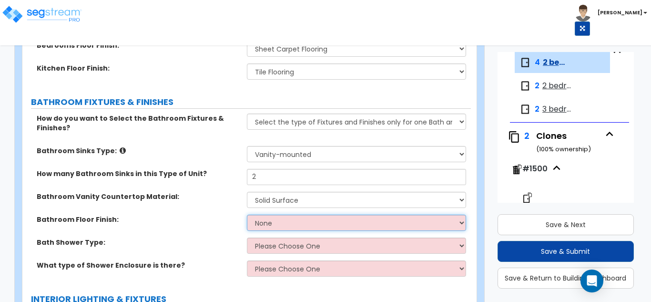
click at [280, 219] on select "None Tile Flooring Hardwood Flooring Resilient Laminate Flooring VCT Flooring S…" at bounding box center [357, 223] width 220 height 16
select select "1"
click at [247, 215] on select "None Tile Flooring Hardwood Flooring Resilient Laminate Flooring VCT Flooring S…" at bounding box center [357, 223] width 220 height 16
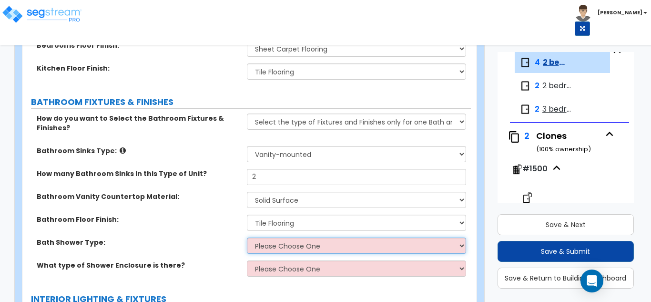
click at [283, 244] on select "Please Choose One Standalone Shower Bathtub - Shower Combination" at bounding box center [357, 245] width 220 height 16
select select "2"
click at [247, 237] on select "Please Choose One Standalone Shower Bathtub - Shower Combination" at bounding box center [357, 245] width 220 height 16
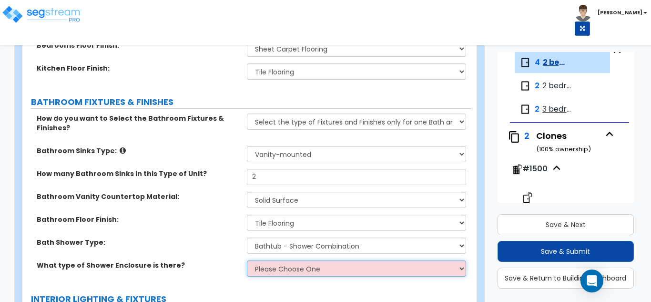
click at [294, 272] on select "Please Choose One Curtain & Rod Glass Sliding Doors Glass Hinged Doors" at bounding box center [357, 268] width 220 height 16
select select "1"
click at [247, 260] on select "Please Choose One Curtain & Rod Glass Sliding Doors Glass Hinged Doors" at bounding box center [357, 268] width 220 height 16
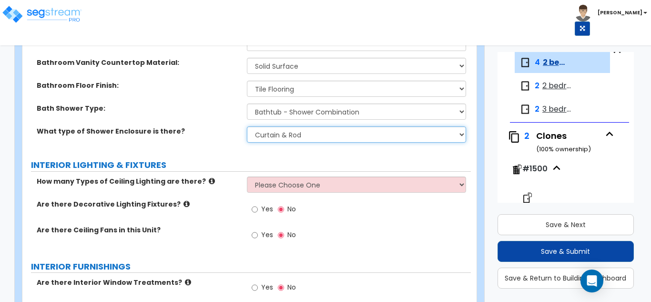
scroll to position [668, 0]
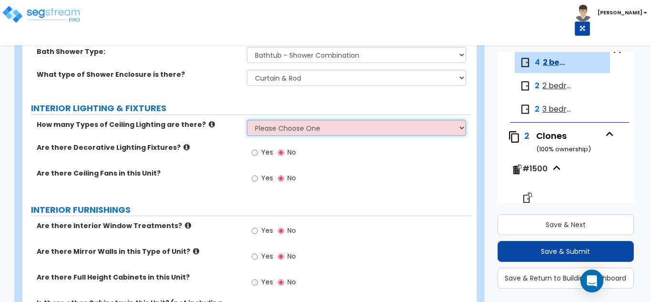
click at [292, 127] on select "Please Choose One 1 2 3" at bounding box center [357, 128] width 220 height 16
click at [247, 120] on select "Please Choose One 1 2 3" at bounding box center [357, 128] width 220 height 16
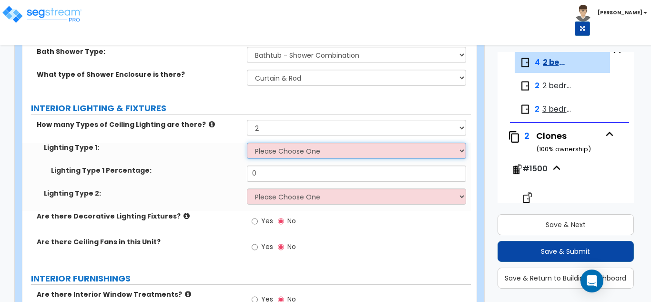
click at [282, 147] on select "Please Choose One LED Surface-Mounted Fluorescent Surface-Mounted Fluorescent R…" at bounding box center [357, 151] width 220 height 16
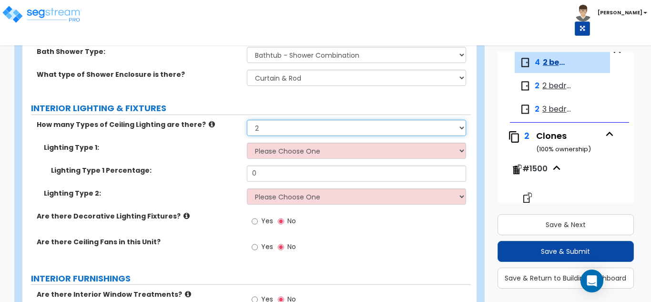
click at [277, 132] on select "Please Choose One 1 2 3" at bounding box center [357, 128] width 220 height 16
select select "1"
click at [247, 120] on select "Please Choose One 1 2 3" at bounding box center [357, 128] width 220 height 16
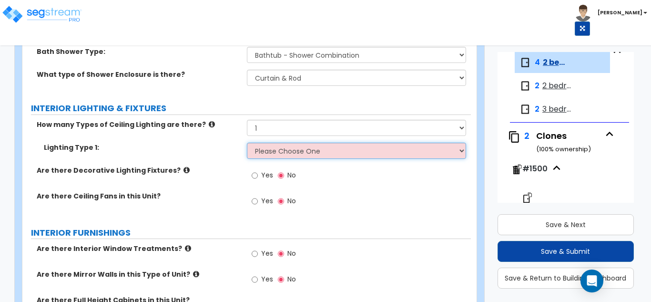
click at [277, 153] on select "Please Choose One LED Surface-Mounted Fluorescent Surface-Mounted Fluorescent R…" at bounding box center [357, 151] width 220 height 16
select select "1"
click at [247, 143] on select "Please Choose One LED Surface-Mounted Fluorescent Surface-Mounted Fluorescent R…" at bounding box center [357, 151] width 220 height 16
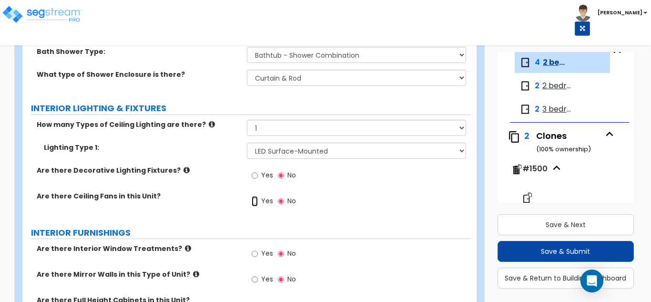
click at [257, 202] on input "Yes" at bounding box center [255, 201] width 6 height 10
radio input "true"
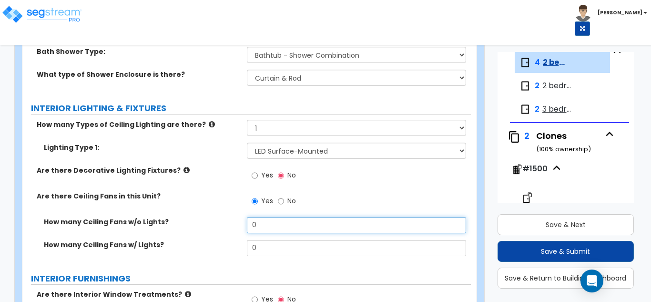
click at [275, 227] on input "0" at bounding box center [357, 225] width 220 height 16
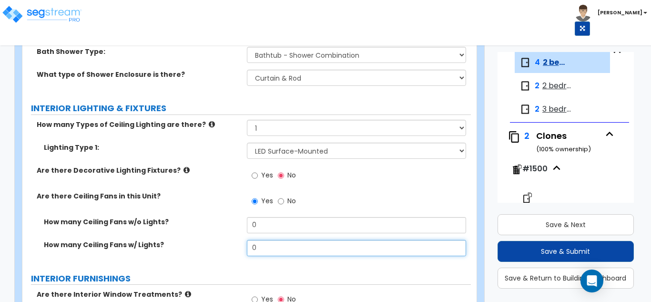
click at [270, 245] on input "0" at bounding box center [357, 248] width 220 height 16
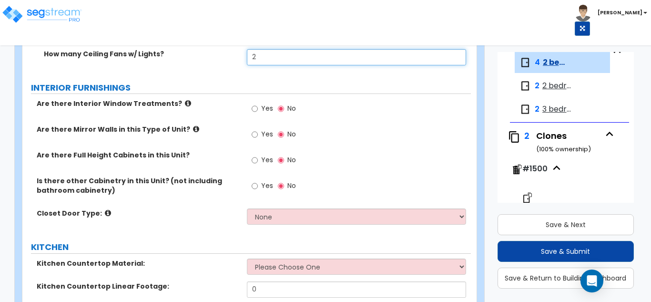
scroll to position [906, 0]
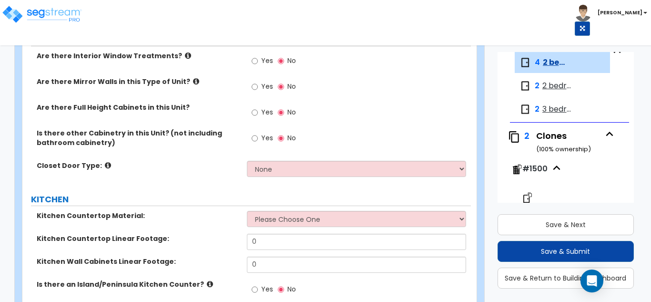
type input "2"
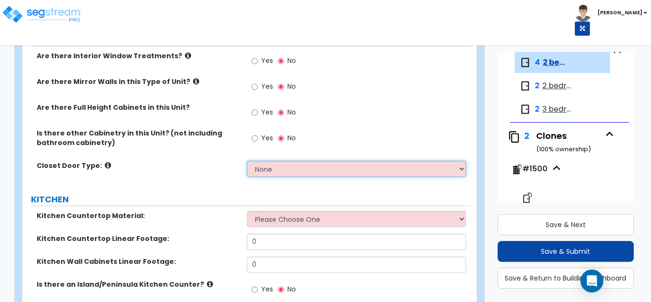
click at [284, 175] on select "None Bi-fold Louvered Doors Bi-fold Panel Doors Sliding Doors Hinged Wood Door" at bounding box center [357, 169] width 220 height 16
select select "3"
click at [247, 161] on select "None Bi-fold Louvered Doors Bi-fold Panel Doors Sliding Doors Hinged Wood Door" at bounding box center [357, 169] width 220 height 16
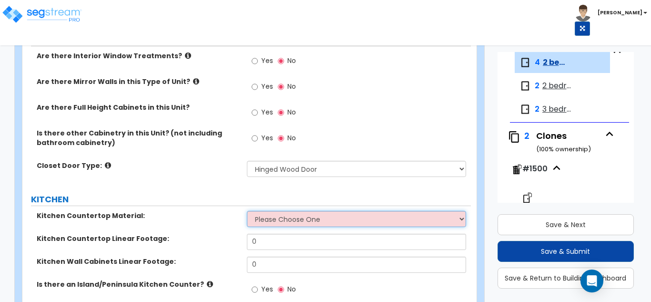
click at [278, 221] on select "Please Choose One Plastic Laminate Solid Surface Stone Quartz Marble Tile Wood …" at bounding box center [357, 219] width 220 height 16
select select "4"
click at [247, 211] on select "Please Choose One Plastic Laminate Solid Surface Stone Quartz Marble Tile Wood …" at bounding box center [357, 219] width 220 height 16
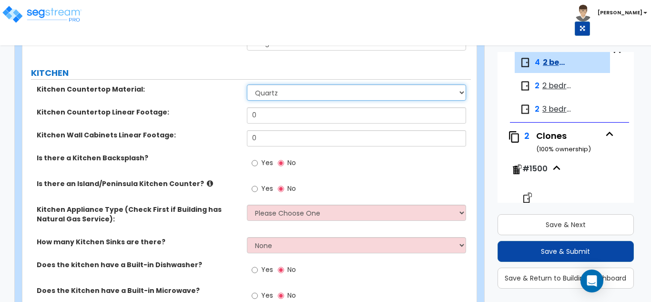
scroll to position [1049, 0]
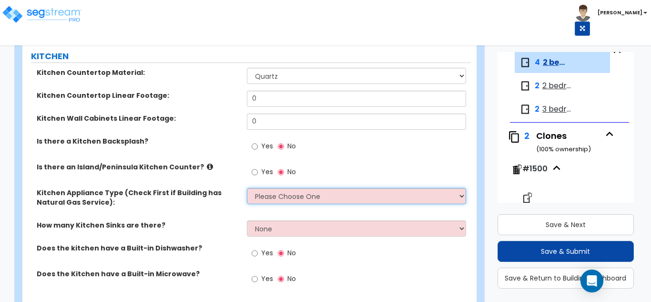
click at [283, 196] on select "Please Choose One Gas Electric" at bounding box center [357, 196] width 220 height 16
select select "2"
click at [247, 188] on select "Please Choose One Gas Electric" at bounding box center [357, 196] width 220 height 16
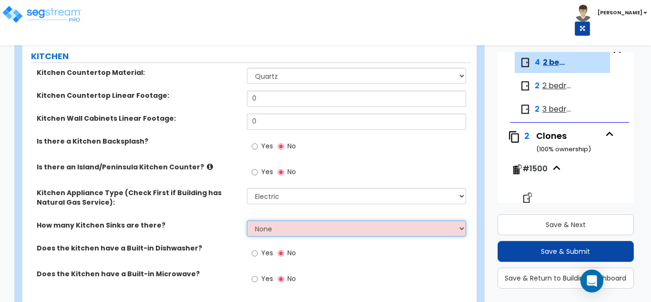
click at [270, 228] on select "None 1 2 3" at bounding box center [357, 228] width 220 height 16
click at [247, 220] on select "None 1 2 3" at bounding box center [357, 228] width 220 height 16
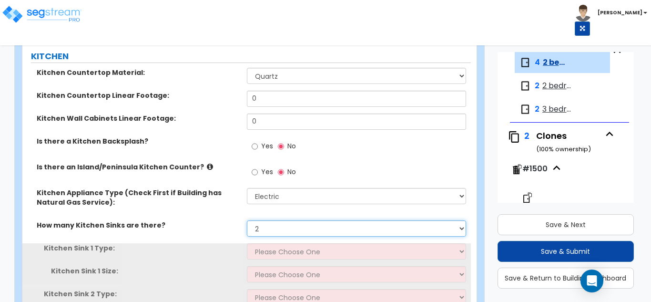
scroll to position [1097, 0]
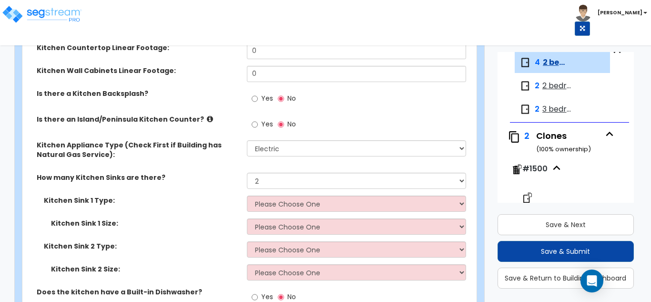
click at [272, 162] on div "Kitchen Appliance Type (Check First if Building has Natural Gas Service): Pleas…" at bounding box center [246, 156] width 449 height 32
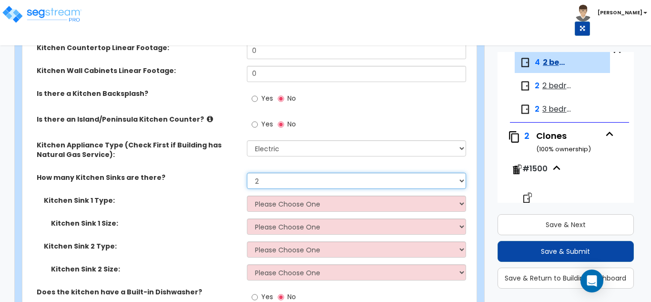
click at [276, 184] on select "None 1 2 3" at bounding box center [357, 181] width 220 height 16
select select "1"
click at [247, 173] on select "None 1 2 3" at bounding box center [357, 181] width 220 height 16
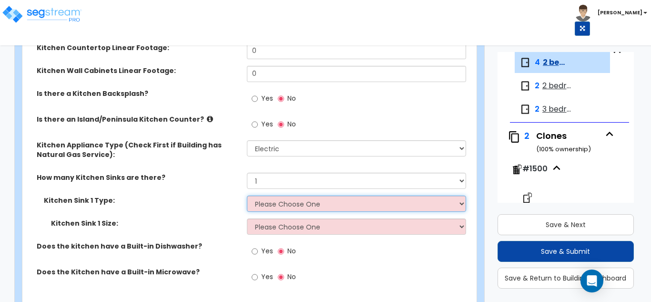
click at [271, 207] on select "Please Choose One Stainless Steel Porcelain Enamel Cast Iron Granite Composite" at bounding box center [357, 204] width 220 height 16
select select "1"
click at [247, 196] on select "Please Choose One Stainless Steel Porcelain Enamel Cast Iron Granite Composite" at bounding box center [357, 204] width 220 height 16
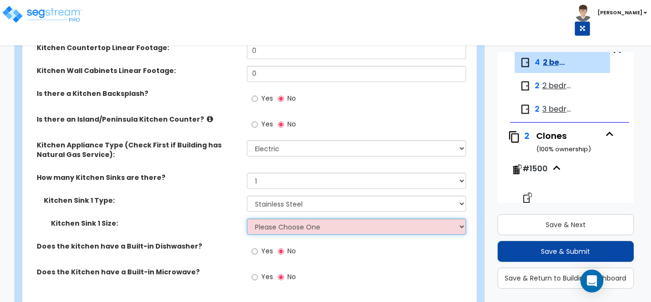
click at [274, 232] on select "Please Choose One Single Sink Double Sink" at bounding box center [357, 226] width 220 height 16
click at [247, 218] on select "Please Choose One Single Sink Double Sink" at bounding box center [357, 226] width 220 height 16
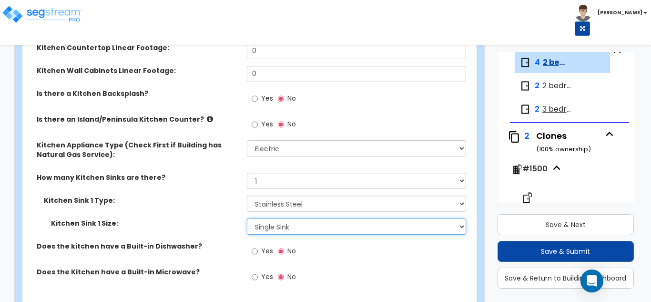
click at [278, 230] on select "Please Choose One Single Sink Double Sink" at bounding box center [357, 226] width 220 height 16
select select "2"
click at [247, 218] on select "Please Choose One Single Sink Double Sink" at bounding box center [357, 226] width 220 height 16
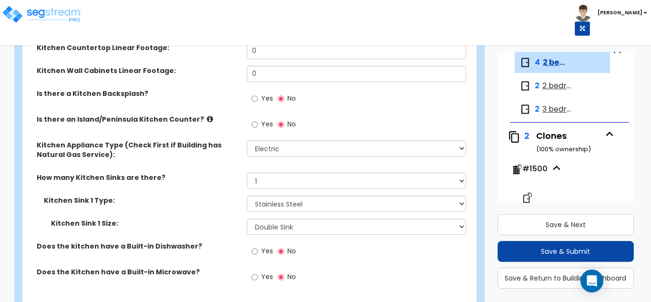
click at [258, 250] on label "Yes" at bounding box center [262, 252] width 21 height 16
click at [258, 250] on input "Yes" at bounding box center [255, 251] width 6 height 10
radio input "true"
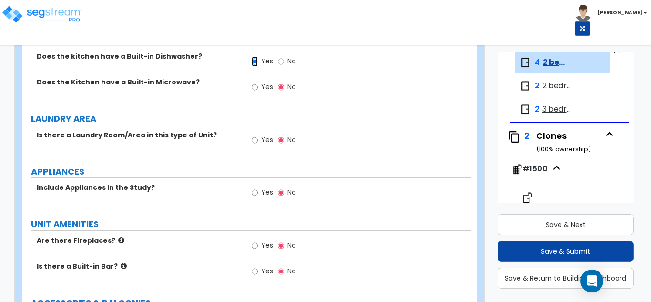
scroll to position [1288, 0]
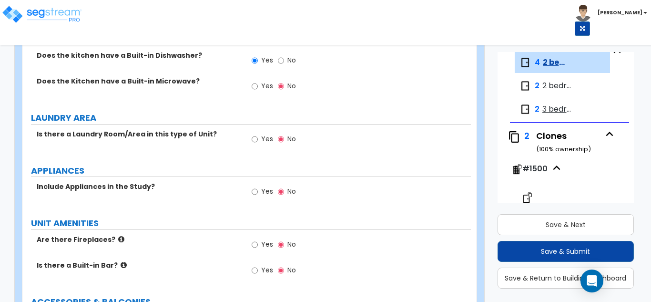
click at [261, 144] on label "Yes" at bounding box center [262, 140] width 21 height 16
click at [258, 144] on input "Yes" at bounding box center [255, 139] width 6 height 10
radio input "true"
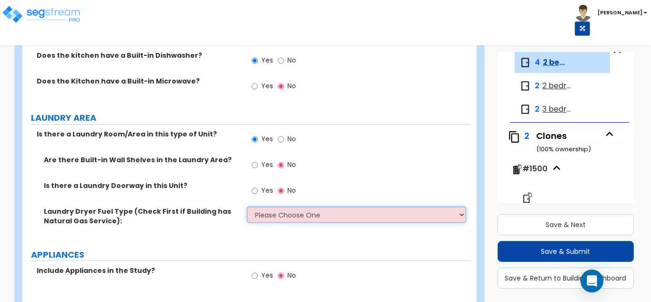
click at [279, 218] on select "Please Choose One Gas Electric" at bounding box center [357, 214] width 220 height 16
select select "1"
click at [247, 206] on select "Please Choose One Gas Electric" at bounding box center [357, 214] width 220 height 16
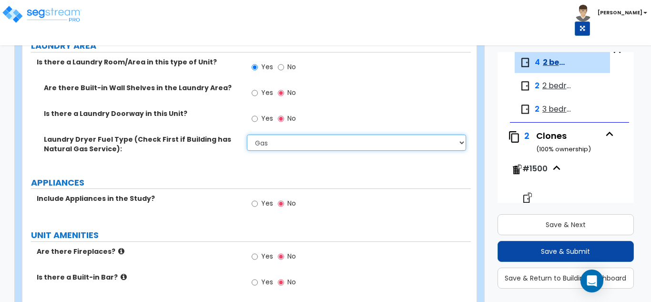
scroll to position [1383, 0]
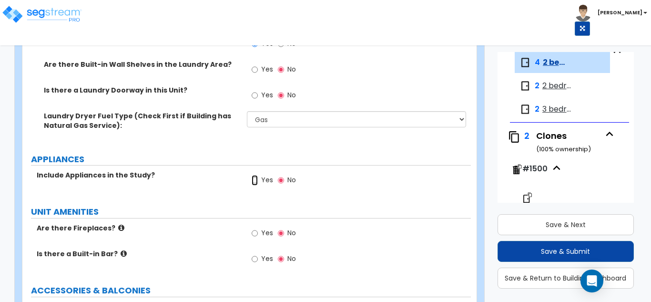
click at [256, 180] on input "Yes" at bounding box center [255, 180] width 6 height 10
radio input "true"
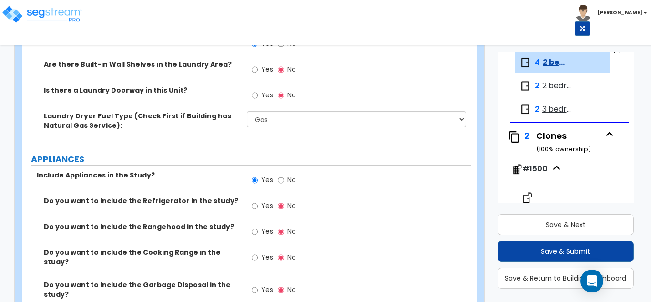
click at [258, 208] on label "Yes" at bounding box center [262, 207] width 21 height 16
click at [258, 208] on input "Yes" at bounding box center [255, 206] width 6 height 10
radio input "true"
click at [258, 231] on input "Yes" at bounding box center [255, 232] width 6 height 10
radio input "true"
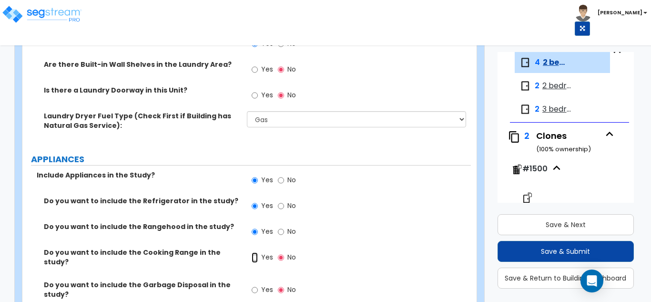
click at [255, 259] on input "Yes" at bounding box center [255, 257] width 6 height 10
radio input "true"
click at [256, 285] on input "Yes" at bounding box center [255, 290] width 6 height 10
radio input "true"
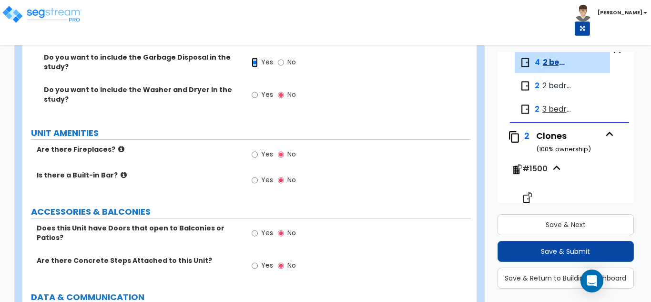
scroll to position [1621, 0]
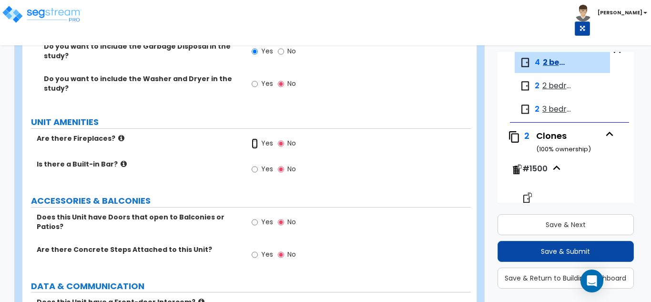
click at [256, 138] on input "Yes" at bounding box center [255, 143] width 6 height 10
radio input "true"
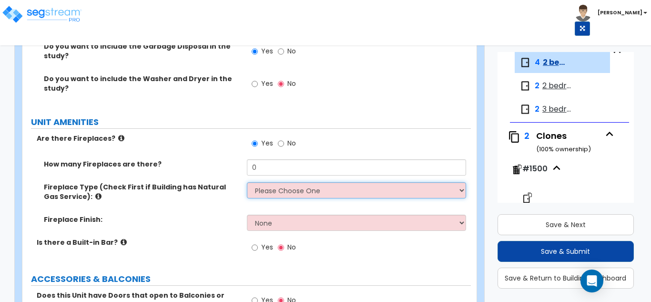
click at [267, 186] on select "Please Choose One Built-in Electric Fireplace Built-in Gas Fireplace Built-in W…" at bounding box center [357, 190] width 220 height 16
select select "3"
click at [247, 182] on select "Please Choose One Built-in Electric Fireplace Built-in Gas Fireplace Built-in W…" at bounding box center [357, 190] width 220 height 16
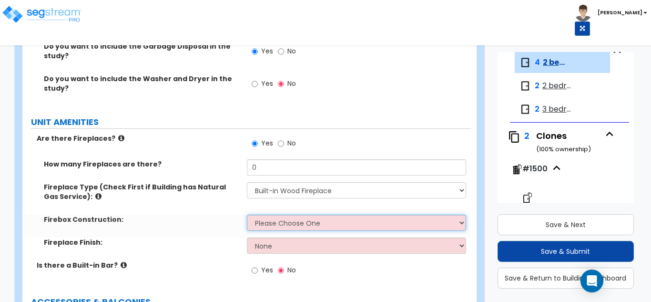
click at [283, 223] on select "Please Choose One Brick Stone I Don't Know, Please Choose for me" at bounding box center [357, 223] width 220 height 16
select select "1"
click at [247, 215] on select "Please Choose One Brick Stone I Don't Know, Please Choose for me" at bounding box center [357, 223] width 220 height 16
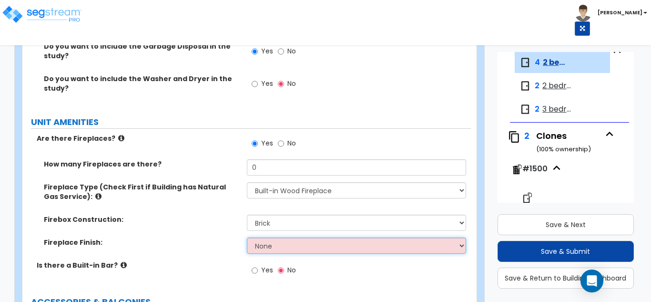
click at [275, 238] on select "None Brick Stone Tile Painted Molding" at bounding box center [357, 245] width 220 height 16
select select "3"
click at [247, 237] on select "None Brick Stone Tile Painted Molding" at bounding box center [357, 245] width 220 height 16
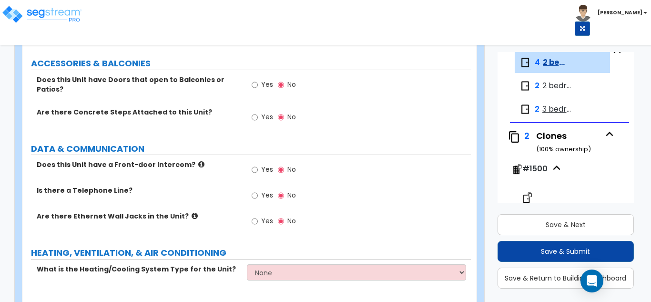
scroll to position [1885, 0]
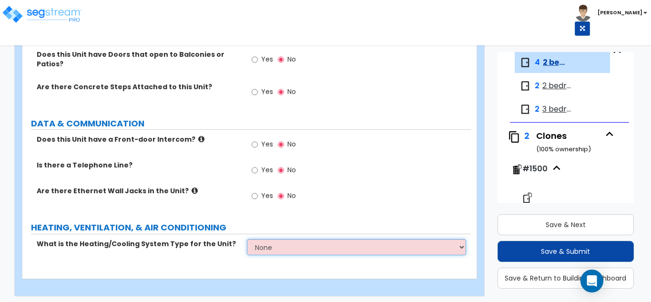
click at [281, 239] on select "None Heat Only Centralized Heating & Cooling Thru Wall Air Conditioners Mini Sp…" at bounding box center [357, 247] width 220 height 16
select select "2"
click at [247, 239] on select "None Heat Only Centralized Heating & Cooling Thru Wall Air Conditioners Mini Sp…" at bounding box center [357, 247] width 220 height 16
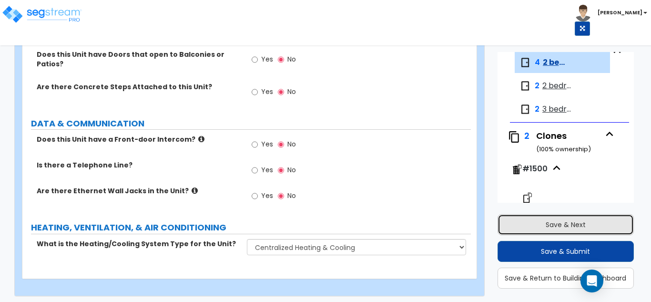
click at [530, 224] on button "Save & Next" at bounding box center [566, 224] width 137 height 21
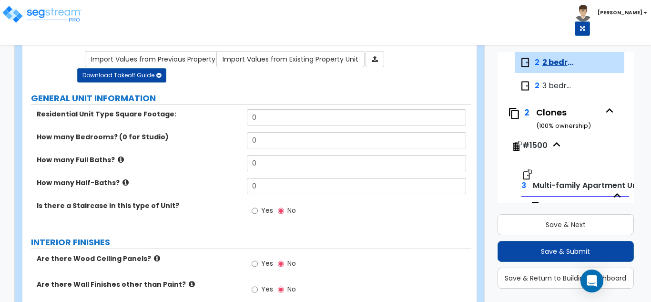
scroll to position [0, 0]
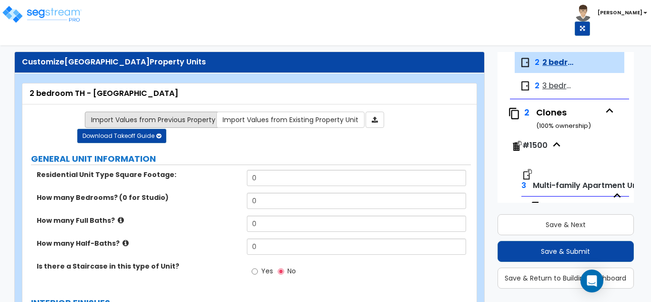
click at [185, 117] on link "Import Values from Previous Property Unit" at bounding box center [161, 120] width 152 height 16
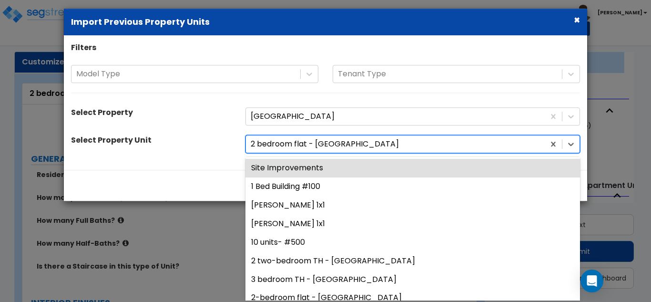
click at [294, 147] on div at bounding box center [395, 144] width 289 height 13
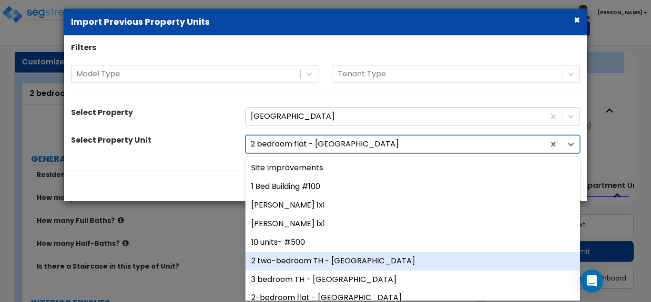
click at [318, 261] on div "2 two-bedroom TH - Ozark" at bounding box center [413, 261] width 335 height 19
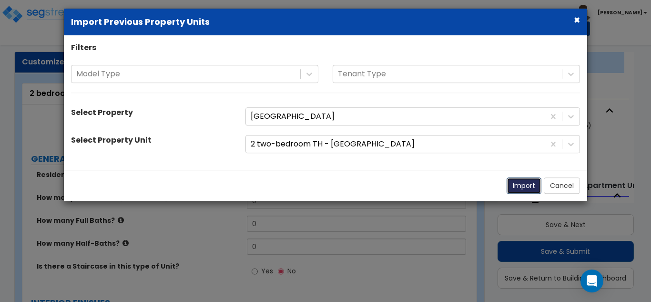
click at [519, 180] on button "Import" at bounding box center [524, 186] width 35 height 16
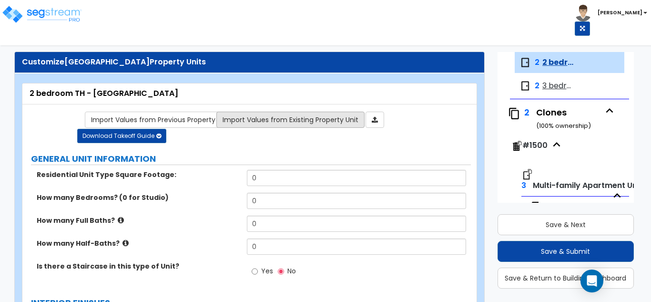
click at [262, 119] on link "Import Values from Existing Property Unit" at bounding box center [290, 120] width 148 height 16
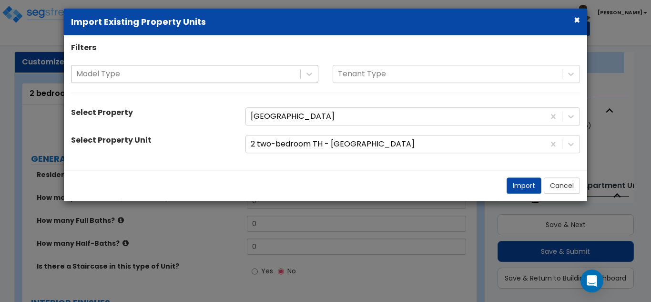
click at [183, 76] on div at bounding box center [185, 74] width 219 height 13
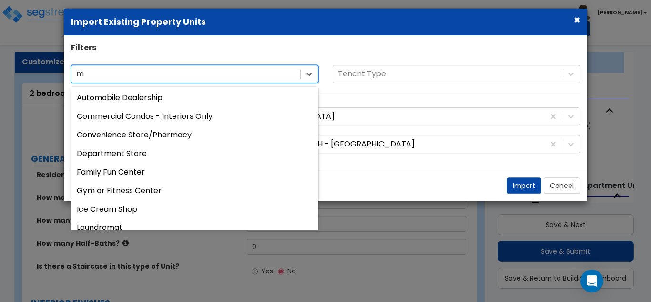
type input "mu"
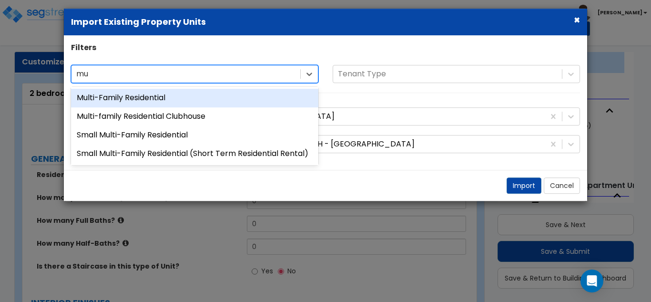
click at [173, 98] on div "Multi-Family Residential" at bounding box center [194, 98] width 247 height 19
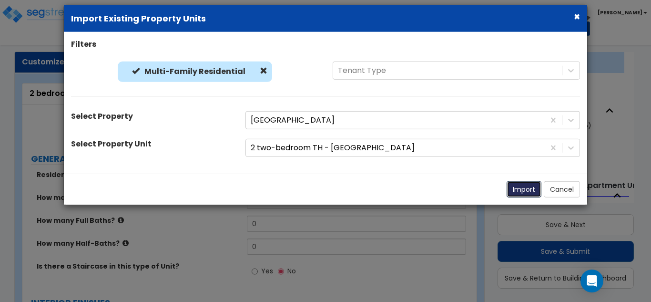
click at [517, 190] on button "Import" at bounding box center [524, 189] width 35 height 16
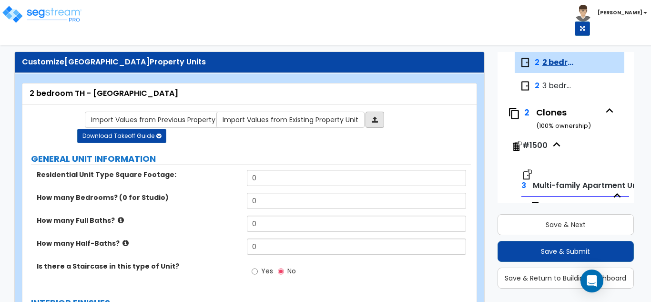
click at [372, 116] on icon at bounding box center [375, 119] width 6 height 7
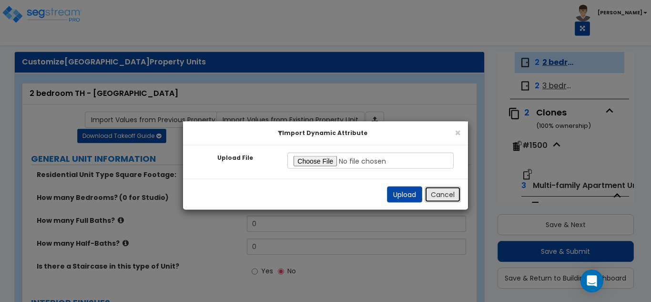
click at [459, 202] on button "Cancel" at bounding box center [443, 194] width 36 height 16
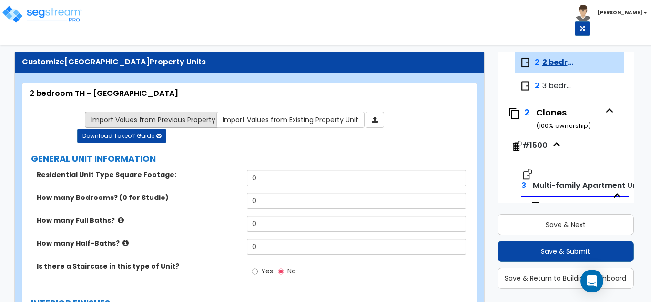
click at [201, 117] on link "Import Values from Previous Property Unit" at bounding box center [161, 120] width 152 height 16
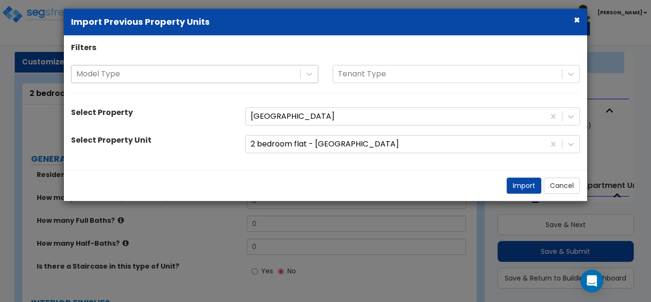
click at [220, 79] on div at bounding box center [185, 74] width 219 height 13
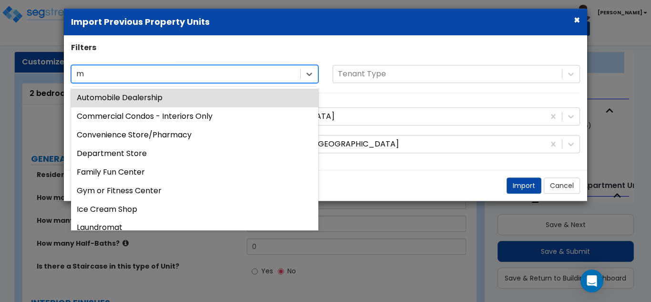
type input "mu"
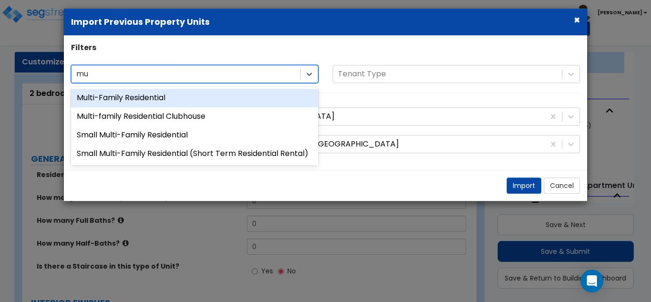
click at [202, 98] on div "Multi-Family Residential" at bounding box center [194, 98] width 247 height 19
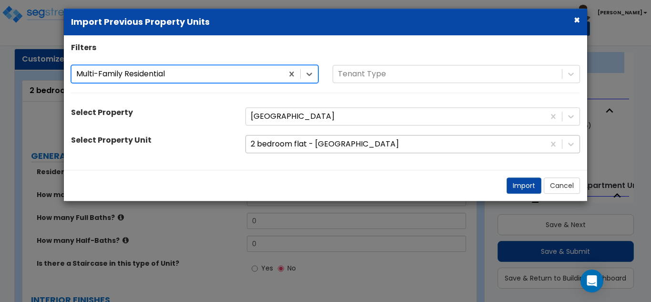
click at [345, 150] on div at bounding box center [395, 144] width 289 height 13
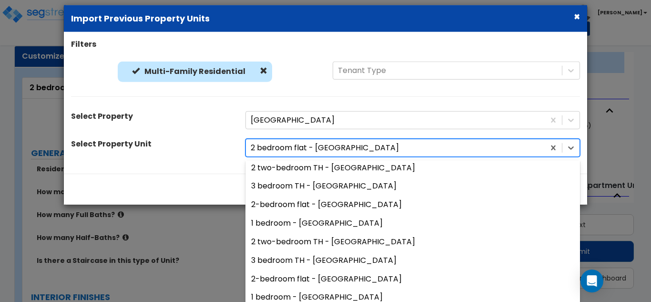
scroll to position [88, 0]
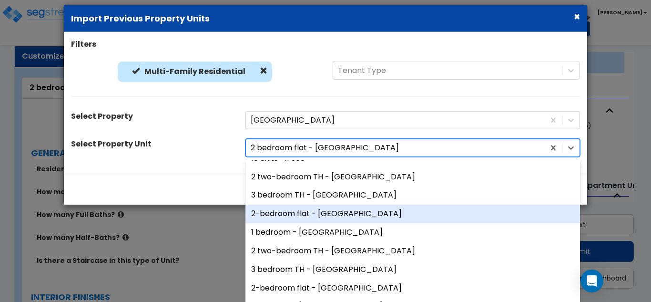
click at [337, 212] on div "2-bedroom flat - Ouachita" at bounding box center [413, 214] width 335 height 19
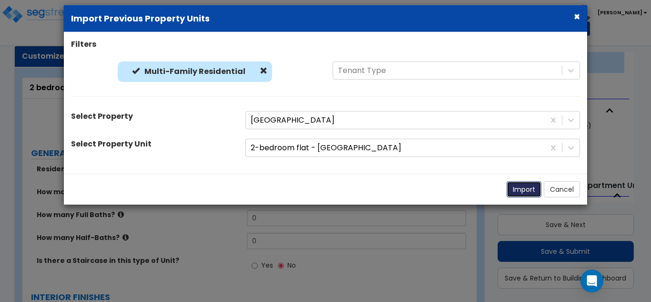
click at [531, 193] on button "Import" at bounding box center [524, 189] width 35 height 16
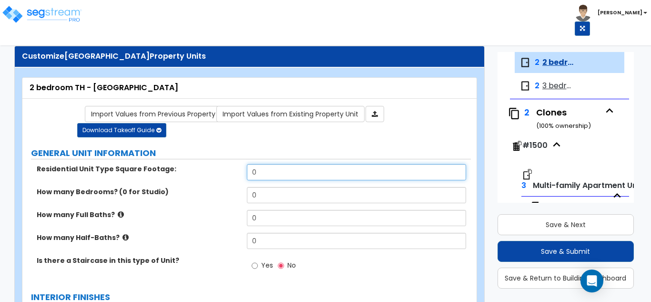
click at [269, 166] on input "0" at bounding box center [357, 172] width 220 height 16
paste input "140"
type input "1400"
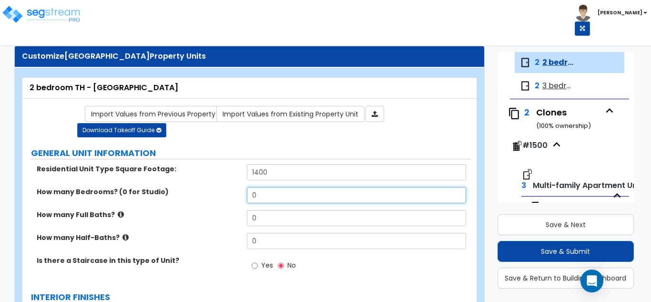
click at [280, 194] on input "0" at bounding box center [357, 195] width 220 height 16
type input "2"
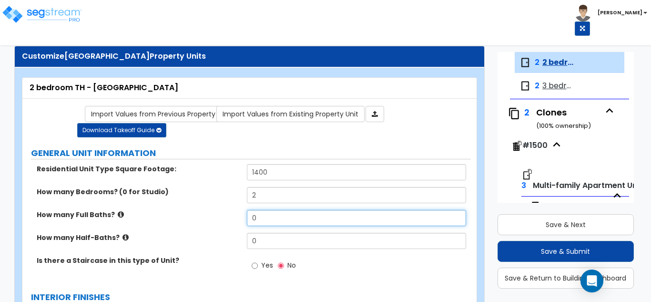
click at [264, 216] on input "0" at bounding box center [357, 218] width 220 height 16
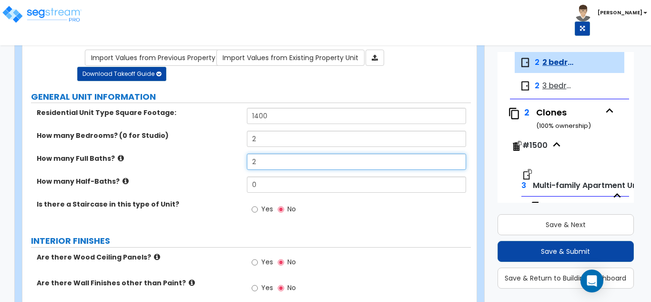
scroll to position [101, 0]
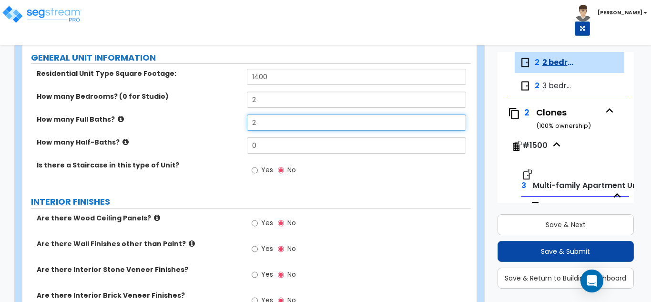
type input "2"
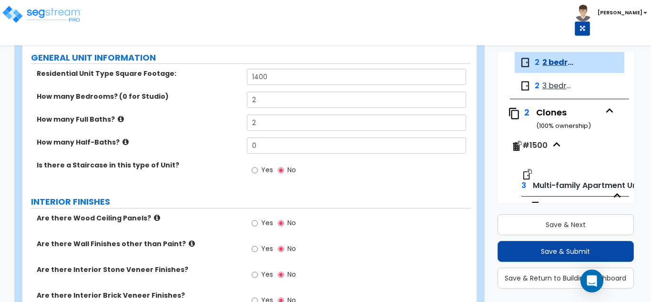
click at [267, 172] on span "Yes" at bounding box center [267, 170] width 12 height 10
click at [258, 172] on input "Yes" at bounding box center [255, 170] width 6 height 10
radio input "true"
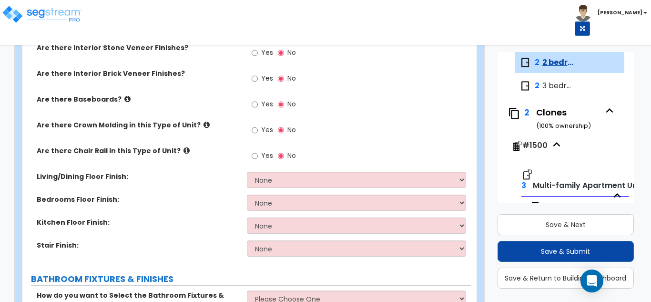
scroll to position [340, 0]
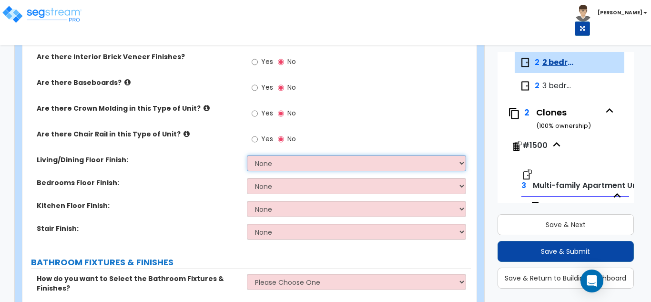
click at [278, 165] on select "None Tile Flooring Hardwood Flooring Resilient Laminate Flooring VCT Flooring S…" at bounding box center [357, 163] width 220 height 16
select select "5"
click at [247, 155] on select "None Tile Flooring Hardwood Flooring Resilient Laminate Flooring VCT Flooring S…" at bounding box center [357, 163] width 220 height 16
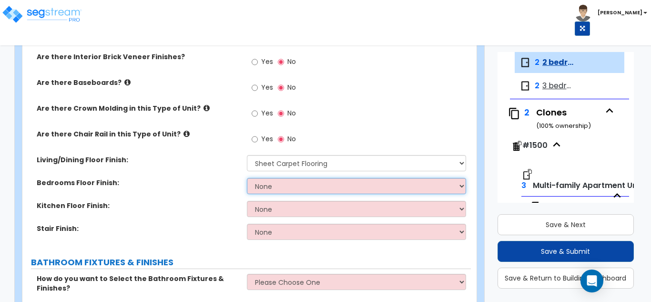
click at [292, 185] on select "None Tile Flooring Hardwood Flooring Resilient Laminate Flooring VCT Flooring S…" at bounding box center [357, 186] width 220 height 16
select select "5"
click at [247, 178] on select "None Tile Flooring Hardwood Flooring Resilient Laminate Flooring VCT Flooring S…" at bounding box center [357, 186] width 220 height 16
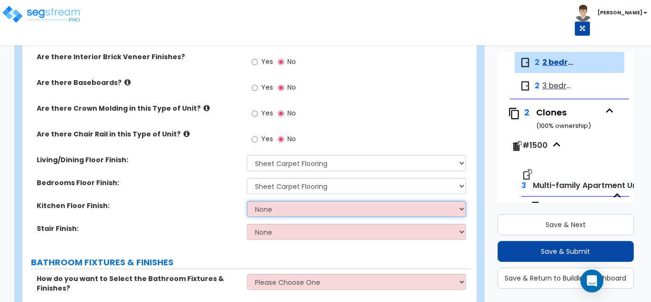
click at [289, 210] on select "None Tile Flooring Hardwood Flooring Resilient Laminate Flooring VCT Flooring S…" at bounding box center [357, 209] width 220 height 16
select select "1"
click at [247, 201] on select "None Tile Flooring Hardwood Flooring Resilient Laminate Flooring VCT Flooring S…" at bounding box center [357, 209] width 220 height 16
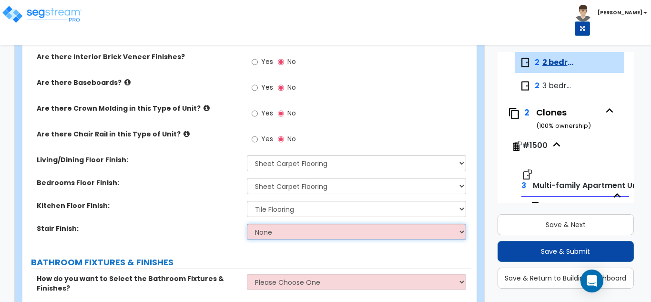
click at [291, 233] on select "None Tile Wood Laminate VCT Sheet Carpet Sheet Vinyl Carpet Tile" at bounding box center [357, 232] width 220 height 16
select select "5"
click at [247, 224] on select "None Tile Wood Laminate VCT Sheet Carpet Sheet Vinyl Carpet Tile" at bounding box center [357, 232] width 220 height 16
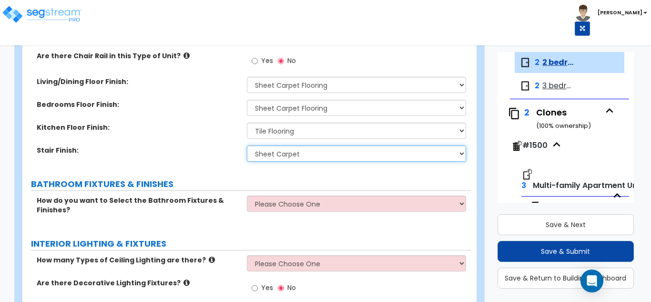
scroll to position [435, 0]
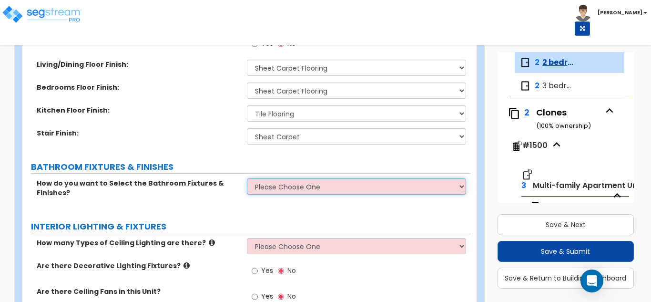
click at [287, 185] on select "Please Choose One Select the type of Fixtures and Finishes only for one Bath an…" at bounding box center [357, 186] width 220 height 16
select select "1"
click at [247, 178] on select "Please Choose One Select the type of Fixtures and Finishes only for one Bath an…" at bounding box center [357, 186] width 220 height 16
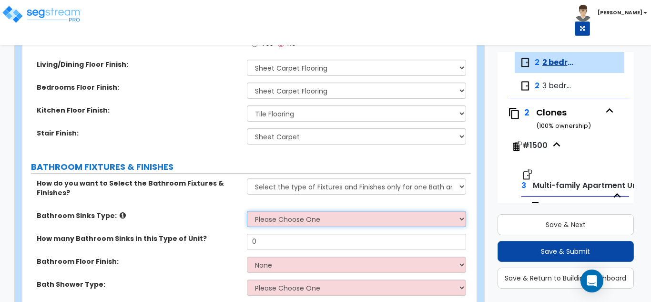
click at [298, 220] on select "Please Choose One Wall-mounted Pedestal-mounted Vanity-mounted" at bounding box center [357, 219] width 220 height 16
select select "3"
click at [247, 211] on select "Please Choose One Wall-mounted Pedestal-mounted Vanity-mounted" at bounding box center [357, 219] width 220 height 16
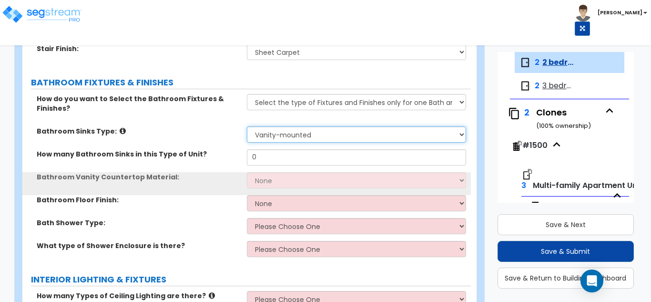
scroll to position [530, 0]
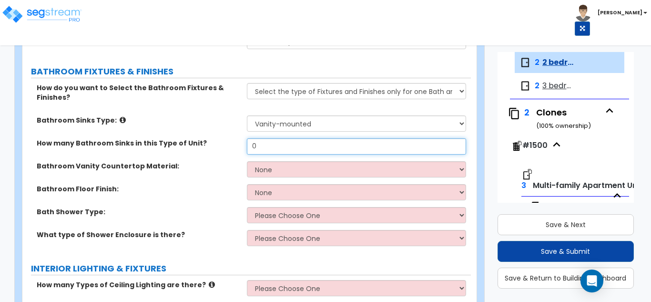
click at [266, 149] on input "0" at bounding box center [357, 146] width 220 height 16
type input "2"
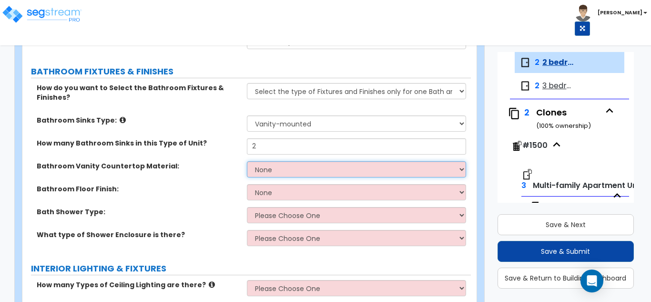
click at [273, 172] on select "None Plastic Laminate Solid Surface Stone Quartz Marble Tile Wood" at bounding box center [357, 169] width 220 height 16
select select "2"
click at [247, 161] on select "None Plastic Laminate Solid Surface Stone Quartz Marble Tile Wood" at bounding box center [357, 169] width 220 height 16
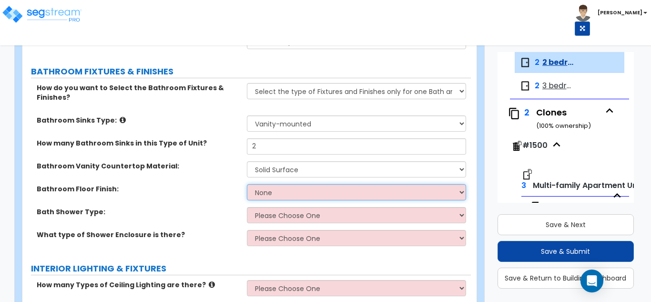
click at [272, 191] on select "None Tile Flooring Hardwood Flooring Resilient Laminate Flooring VCT Flooring S…" at bounding box center [357, 192] width 220 height 16
select select "1"
click at [247, 184] on select "None Tile Flooring Hardwood Flooring Resilient Laminate Flooring VCT Flooring S…" at bounding box center [357, 192] width 220 height 16
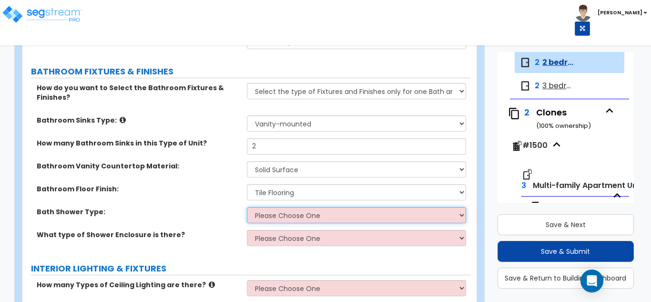
click at [280, 218] on select "Please Choose One Standalone Shower Bathtub - Shower Combination" at bounding box center [357, 215] width 220 height 16
select select "2"
click at [247, 207] on select "Please Choose One Standalone Shower Bathtub - Shower Combination" at bounding box center [357, 215] width 220 height 16
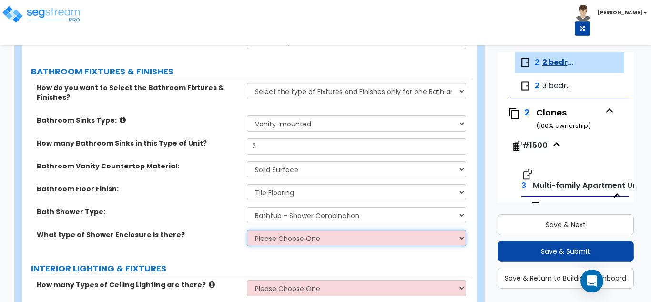
click at [290, 237] on select "Please Choose One Curtain & Rod Glass Sliding Doors Glass Hinged Doors" at bounding box center [357, 238] width 220 height 16
select select "1"
click at [247, 230] on select "Please Choose One Curtain & Rod Glass Sliding Doors Glass Hinged Doors" at bounding box center [357, 238] width 220 height 16
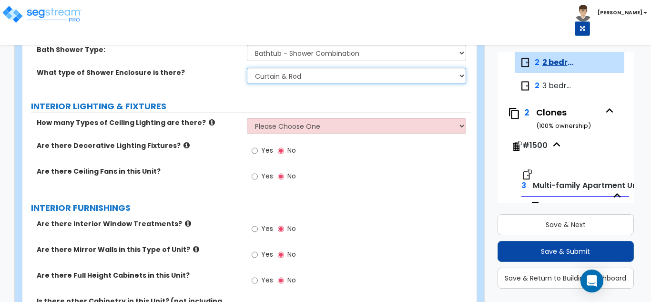
scroll to position [721, 0]
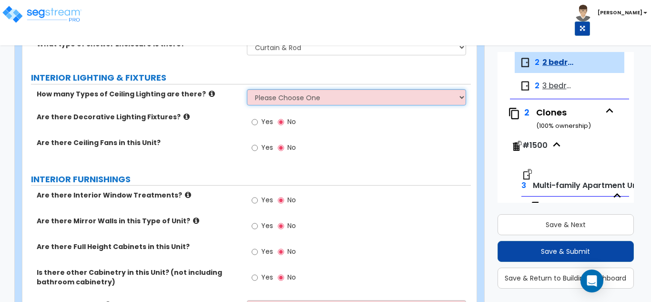
click at [278, 101] on select "Please Choose One 1 2 3" at bounding box center [357, 97] width 220 height 16
select select "1"
click at [247, 89] on select "Please Choose One 1 2 3" at bounding box center [357, 97] width 220 height 16
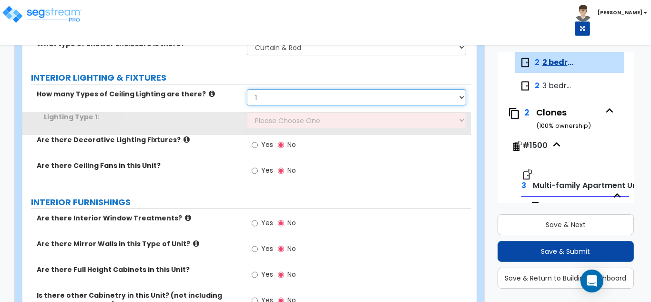
click at [279, 99] on select "Please Choose One 1 2 3" at bounding box center [357, 97] width 220 height 16
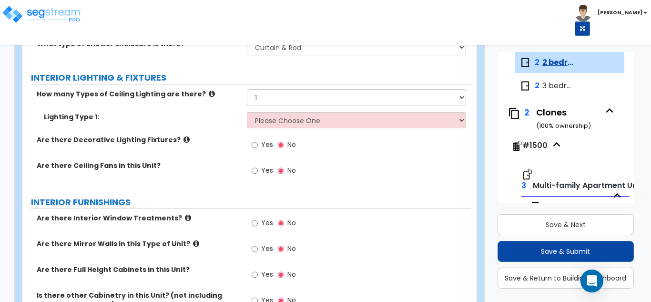
click at [227, 121] on label "Lighting Type 1:" at bounding box center [142, 117] width 196 height 10
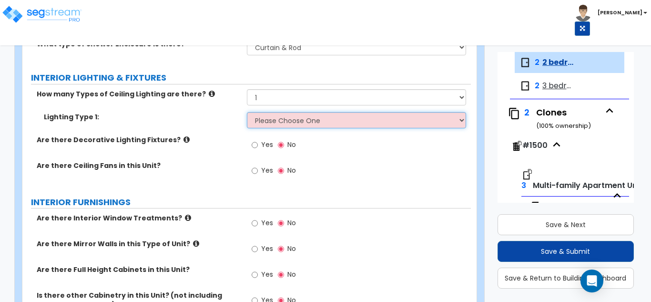
click at [271, 122] on select "Please Choose One LED Surface-Mounted Fluorescent Surface-Mounted Fluorescent R…" at bounding box center [357, 120] width 220 height 16
select select "1"
click at [247, 112] on select "Please Choose One LED Surface-Mounted Fluorescent Surface-Mounted Fluorescent R…" at bounding box center [357, 120] width 220 height 16
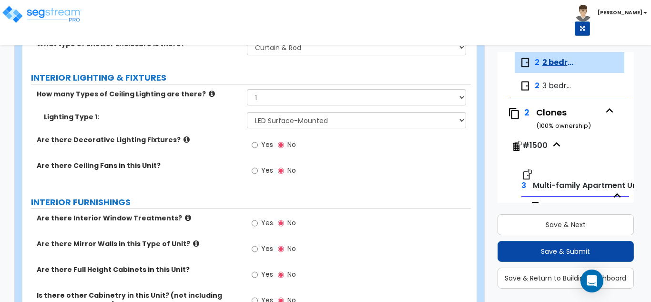
click at [261, 168] on span "Yes" at bounding box center [267, 170] width 12 height 10
click at [258, 168] on input "Yes" at bounding box center [255, 170] width 6 height 10
radio input "true"
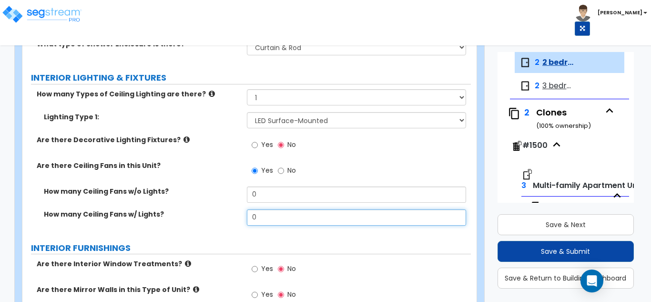
click at [266, 218] on input "0" at bounding box center [357, 217] width 220 height 16
click at [266, 217] on input "0" at bounding box center [357, 217] width 220 height 16
type input "2"
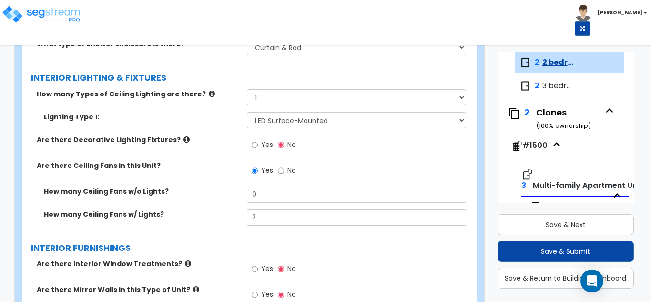
click at [262, 235] on div "GENERAL UNIT INFORMATION Residential Unit Type Square Footage: 1400 How many Be…" at bounding box center [247, 238] width 434 height 1612
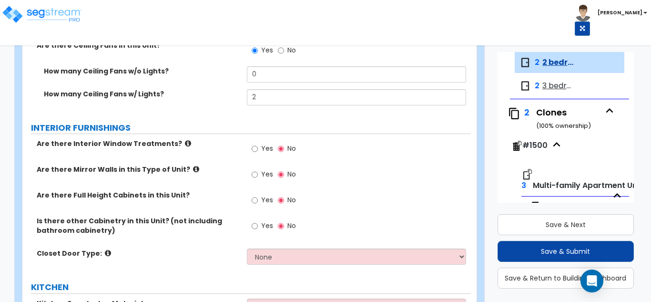
scroll to position [864, 0]
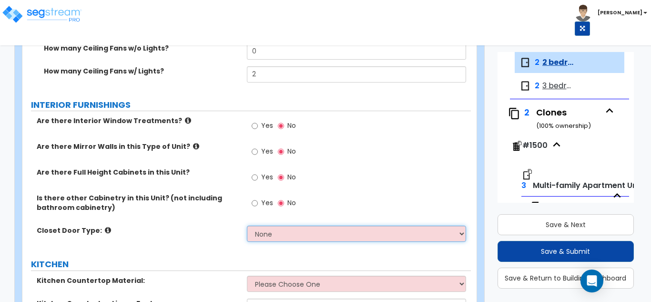
click at [290, 227] on select "None Bi-fold Louvered Doors Bi-fold Panel Doors Sliding Doors Hinged Wood Door" at bounding box center [357, 234] width 220 height 16
select select "3"
click at [247, 226] on select "None Bi-fold Louvered Doors Bi-fold Panel Doors Sliding Doors Hinged Wood Door" at bounding box center [357, 234] width 220 height 16
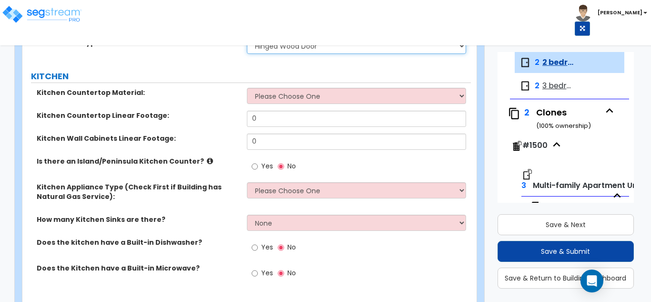
scroll to position [1055, 0]
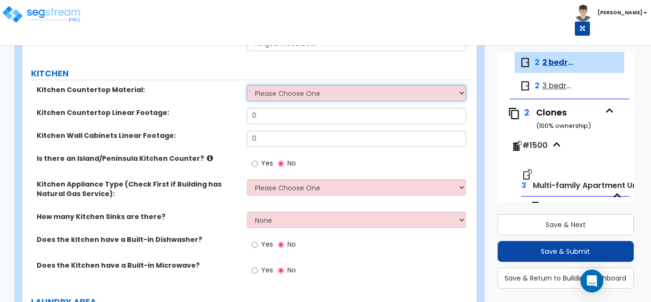
click at [290, 85] on select "Please Choose One Plastic Laminate Solid Surface Stone Quartz Marble Tile Wood …" at bounding box center [357, 93] width 220 height 16
select select "3"
click at [247, 85] on select "Please Choose One Plastic Laminate Solid Surface Stone Quartz Marble Tile Wood …" at bounding box center [357, 93] width 220 height 16
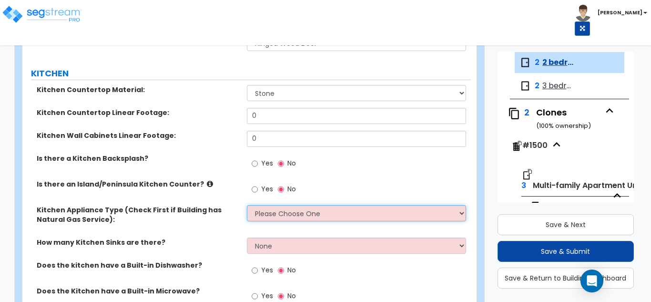
click at [278, 218] on select "Please Choose One Gas Electric" at bounding box center [357, 213] width 220 height 16
select select "2"
click at [247, 205] on select "Please Choose One Gas Electric" at bounding box center [357, 213] width 220 height 16
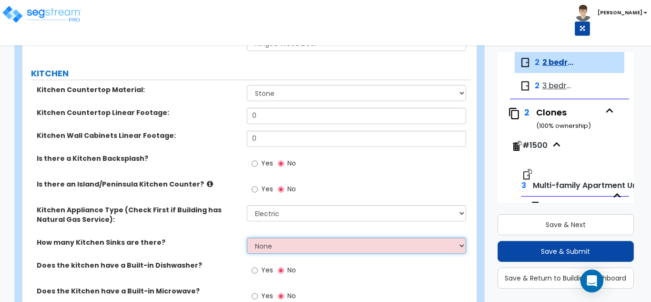
click at [271, 252] on select "None 1 2 3" at bounding box center [357, 245] width 220 height 16
select select "1"
click at [247, 237] on select "None 1 2 3" at bounding box center [357, 245] width 220 height 16
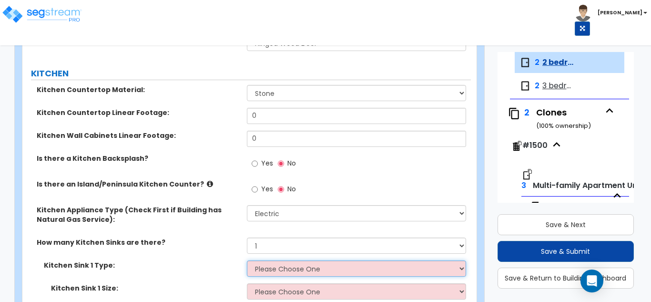
click at [270, 269] on select "Please Choose One Stainless Steel Porcelain Enamel Cast Iron Granite Composite" at bounding box center [357, 268] width 220 height 16
select select "1"
click at [247, 260] on select "Please Choose One Stainless Steel Porcelain Enamel Cast Iron Granite Composite" at bounding box center [357, 268] width 220 height 16
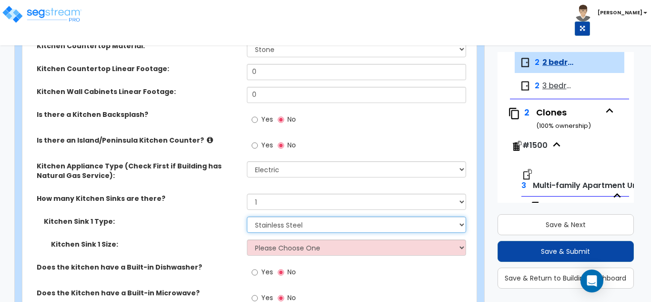
scroll to position [1198, 0]
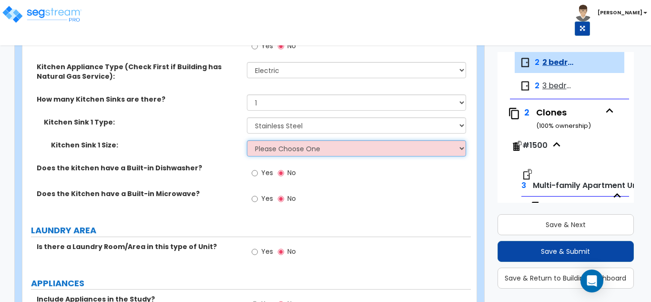
click at [281, 154] on select "Please Choose One Single Sink Double Sink" at bounding box center [357, 148] width 220 height 16
select select "2"
click at [247, 140] on select "Please Choose One Single Sink Double Sink" at bounding box center [357, 148] width 220 height 16
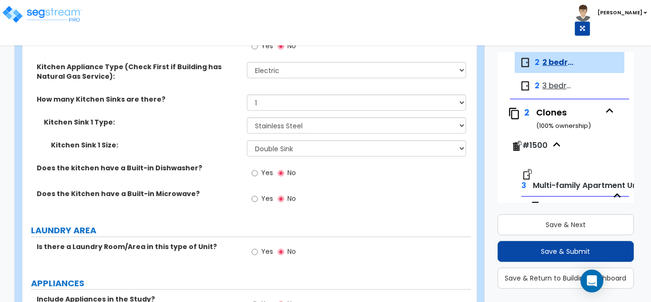
click at [267, 173] on span "Yes" at bounding box center [267, 173] width 12 height 10
click at [258, 173] on input "Yes" at bounding box center [255, 173] width 6 height 10
radio input "true"
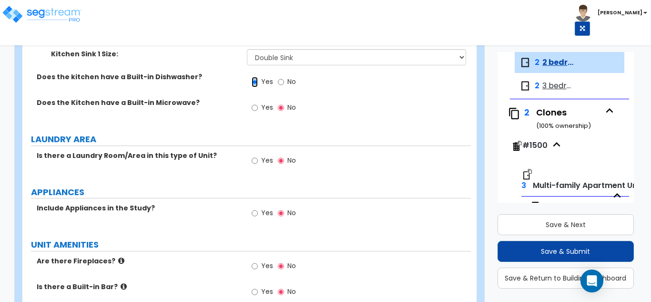
scroll to position [1293, 0]
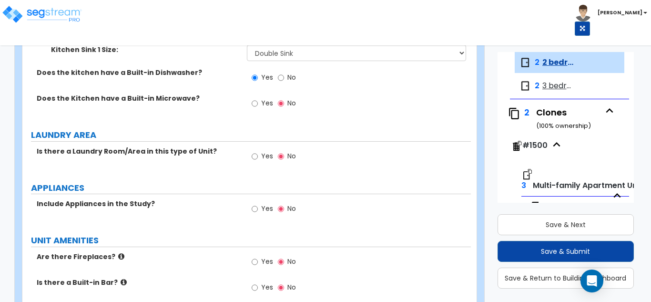
click at [267, 163] on label "Yes" at bounding box center [262, 157] width 21 height 16
click at [258, 162] on input "Yes" at bounding box center [255, 156] width 6 height 10
radio input "true"
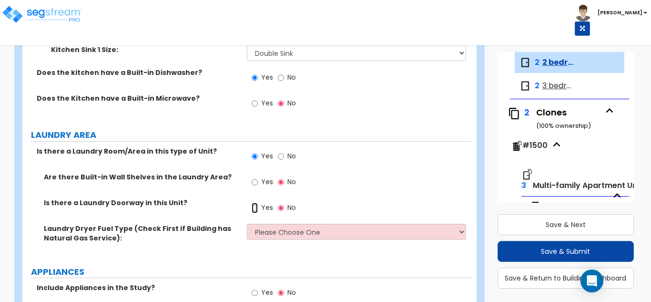
click at [256, 210] on input "Yes" at bounding box center [255, 208] width 6 height 10
radio input "true"
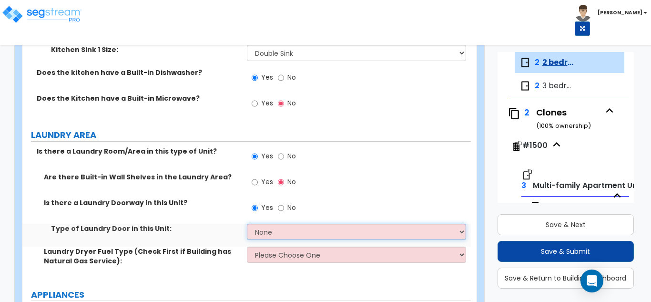
click at [265, 234] on select "None Bi-Fold Louvered Paneled Wood Passage" at bounding box center [357, 232] width 220 height 16
select select "1"
click at [247, 224] on select "None Bi-Fold Louvered Paneled Wood Passage" at bounding box center [357, 232] width 220 height 16
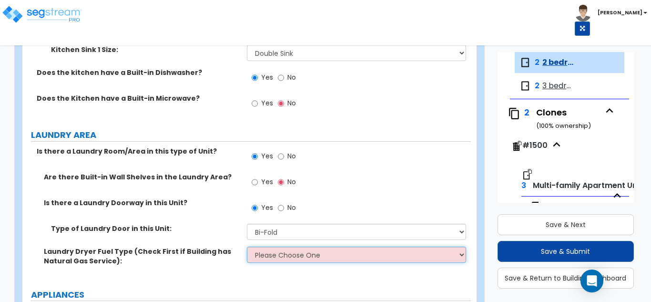
click at [273, 256] on select "Please Choose One Gas Electric" at bounding box center [357, 255] width 220 height 16
select select "1"
click at [247, 247] on select "Please Choose One Gas Electric" at bounding box center [357, 255] width 220 height 16
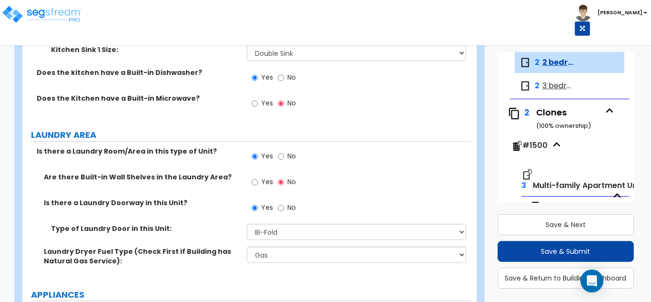
click at [263, 184] on span "Yes" at bounding box center [267, 182] width 12 height 10
click at [257, 184] on input "Yes" at bounding box center [255, 182] width 6 height 10
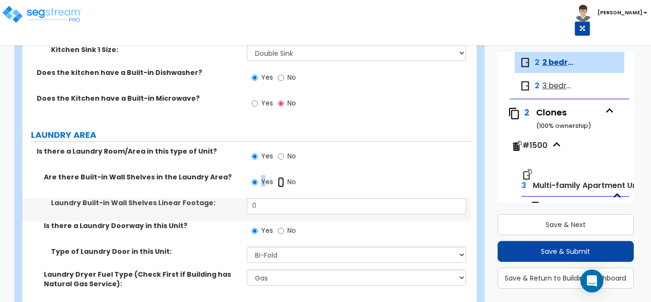
click at [279, 178] on input "No" at bounding box center [281, 182] width 6 height 10
radio input "false"
radio input "true"
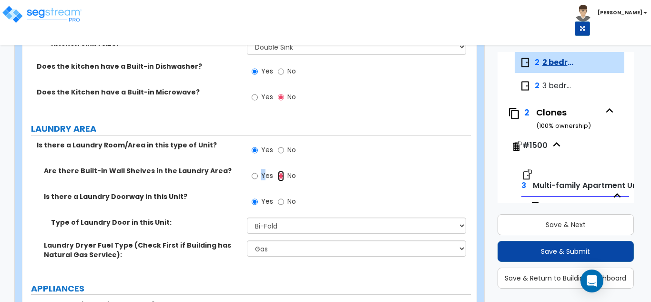
scroll to position [1389, 0]
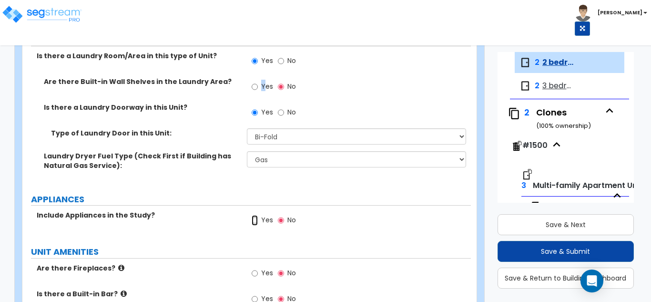
click at [256, 221] on input "Yes" at bounding box center [255, 220] width 6 height 10
radio input "true"
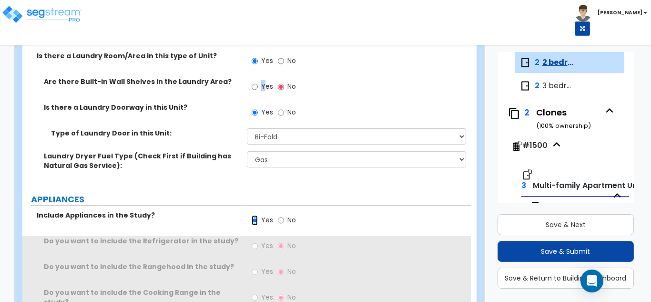
scroll to position [1532, 0]
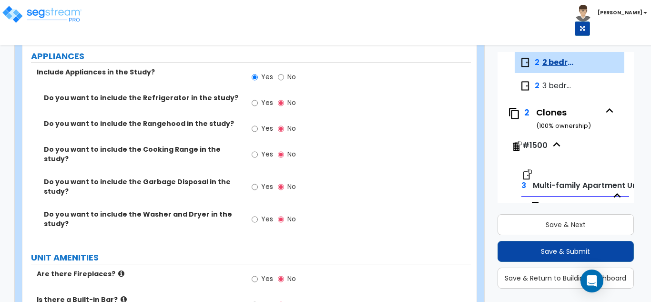
click at [261, 102] on span "Yes" at bounding box center [267, 103] width 12 height 10
click at [258, 102] on input "Yes" at bounding box center [255, 103] width 6 height 10
radio input "true"
click at [257, 123] on label "Yes" at bounding box center [262, 130] width 21 height 16
click at [257, 124] on input "Yes" at bounding box center [255, 129] width 6 height 10
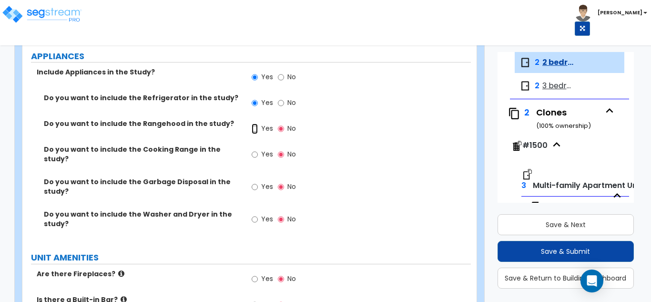
radio input "true"
click at [261, 157] on span "Yes" at bounding box center [267, 154] width 12 height 10
click at [258, 157] on input "Yes" at bounding box center [255, 154] width 6 height 10
radio input "true"
click at [264, 183] on span "Yes" at bounding box center [267, 187] width 12 height 10
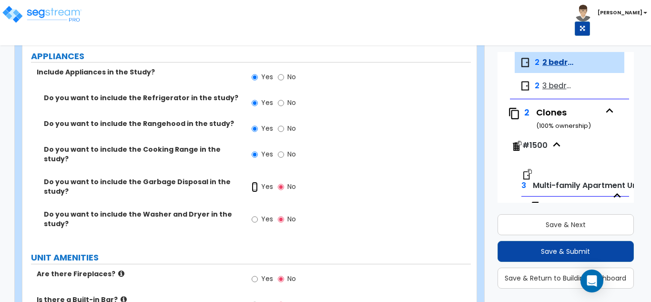
click at [258, 183] on input "Yes" at bounding box center [255, 187] width 6 height 10
radio input "true"
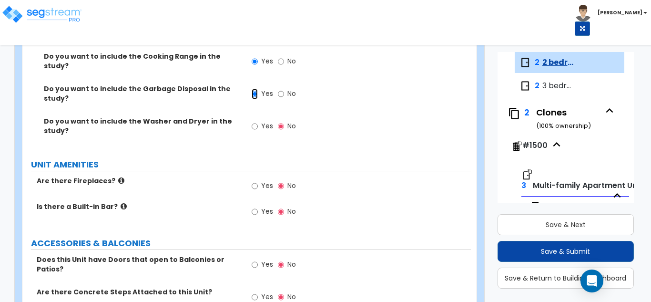
scroll to position [1627, 0]
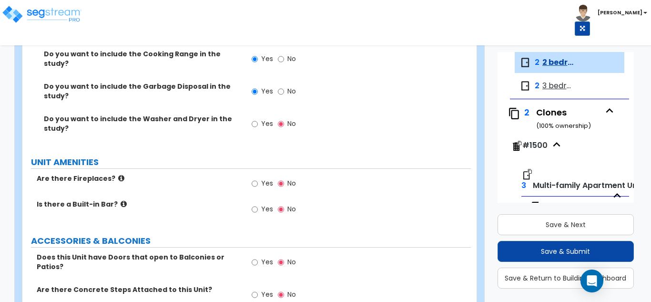
click at [260, 176] on label "Yes" at bounding box center [262, 184] width 21 height 16
click at [258, 178] on input "Yes" at bounding box center [255, 183] width 6 height 10
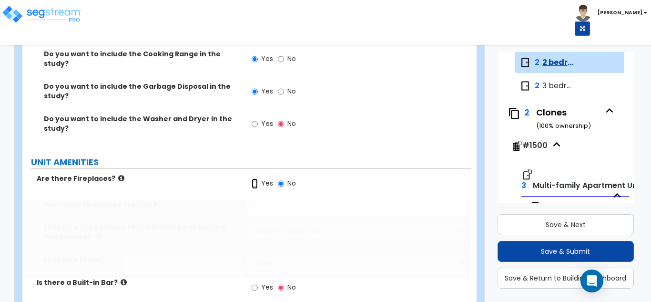
radio input "true"
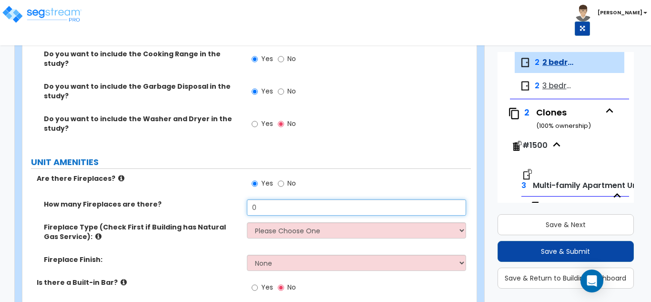
click at [272, 203] on input "0" at bounding box center [357, 207] width 220 height 16
type input "1"
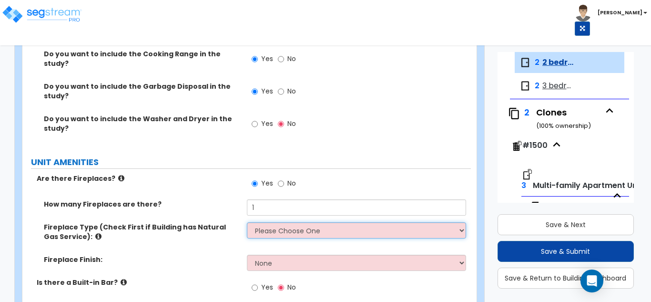
click at [274, 226] on select "Please Choose One Built-in Electric Fireplace Built-in Gas Fireplace Built-in W…" at bounding box center [357, 230] width 220 height 16
select select "3"
click at [247, 222] on select "Please Choose One Built-in Electric Fireplace Built-in Gas Fireplace Built-in W…" at bounding box center [357, 230] width 220 height 16
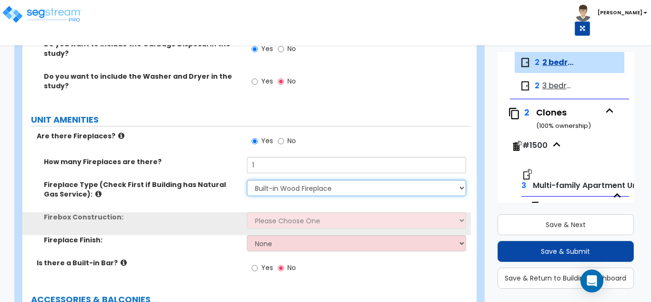
scroll to position [1722, 0]
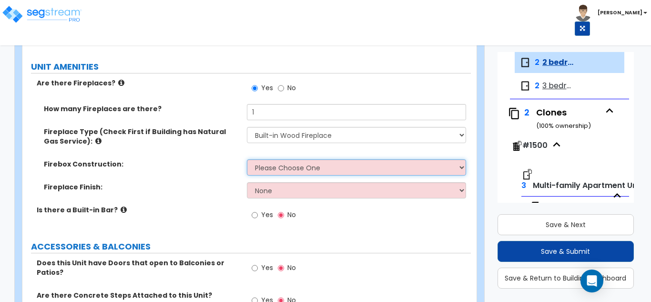
click at [271, 164] on select "Please Choose One Brick Stone I Don't Know, Please Choose for me" at bounding box center [357, 167] width 220 height 16
select select "1"
click at [247, 159] on select "Please Choose One Brick Stone I Don't Know, Please Choose for me" at bounding box center [357, 167] width 220 height 16
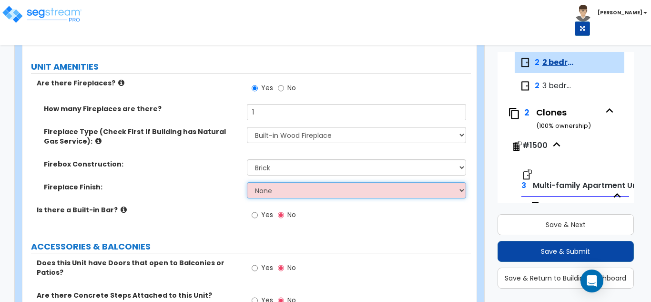
click at [268, 186] on select "None Brick Stone Tile Painted Molding" at bounding box center [357, 190] width 220 height 16
select select "3"
click at [247, 182] on select "None Brick Stone Tile Painted Molding" at bounding box center [357, 190] width 220 height 16
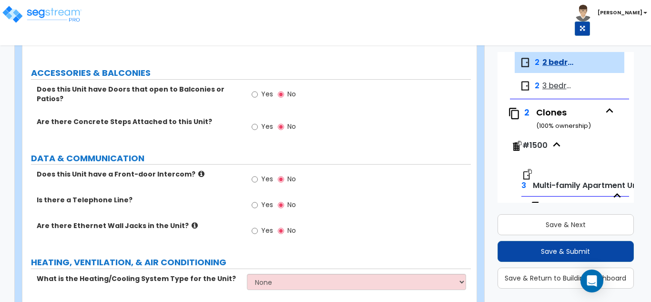
scroll to position [1931, 0]
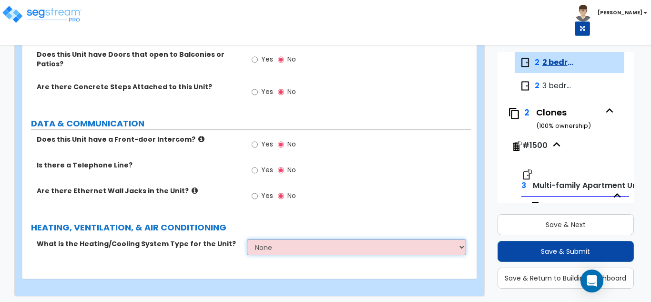
click at [305, 239] on select "None Heat Only Centralized Heating & Cooling Thru Wall Air Conditioners Mini Sp…" at bounding box center [357, 247] width 220 height 16
select select "2"
click at [247, 239] on select "None Heat Only Centralized Heating & Cooling Thru Wall Air Conditioners Mini Sp…" at bounding box center [357, 247] width 220 height 16
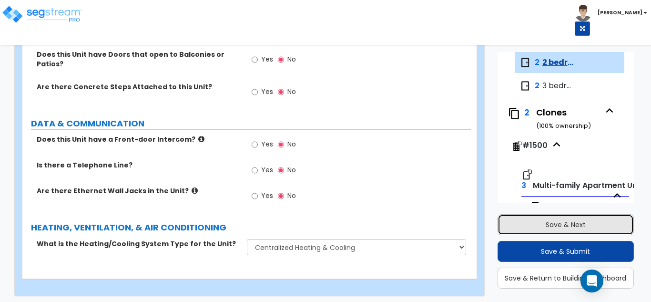
click at [537, 223] on button "Save & Next" at bounding box center [566, 224] width 137 height 21
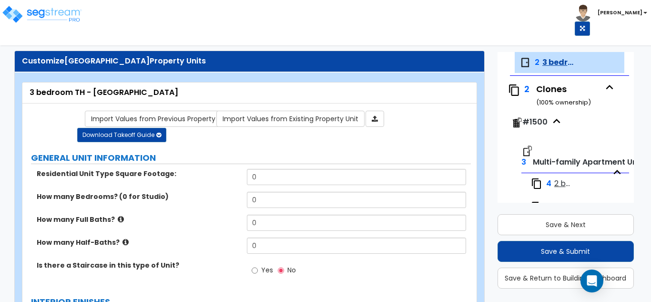
scroll to position [0, 0]
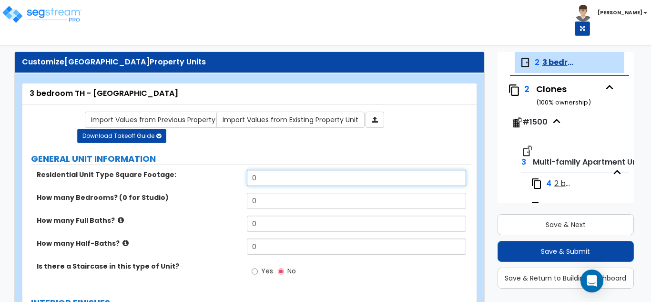
click at [323, 179] on input "0" at bounding box center [357, 178] width 220 height 16
type input "1,700"
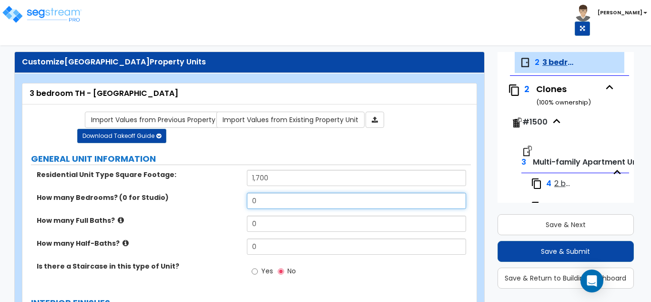
click at [270, 198] on input "0" at bounding box center [357, 201] width 220 height 16
type input "3"
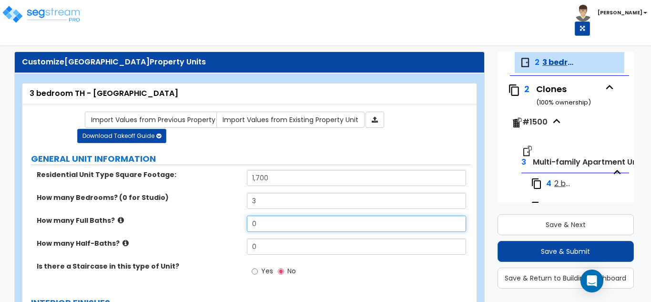
click at [259, 225] on input "0" at bounding box center [357, 224] width 220 height 16
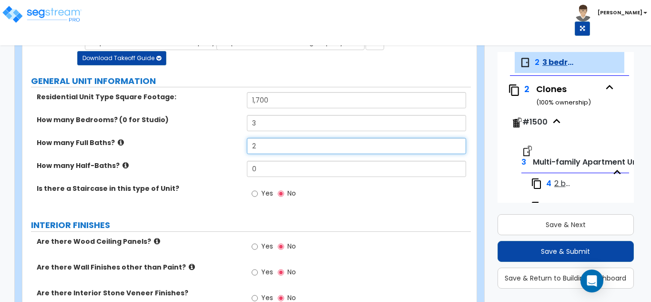
scroll to position [95, 0]
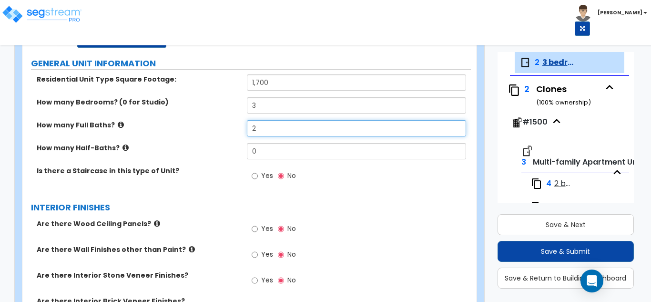
type input "2"
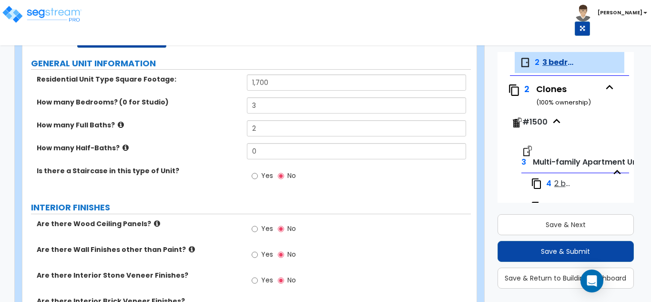
click at [265, 177] on span "Yes" at bounding box center [267, 176] width 12 height 10
click at [258, 177] on input "Yes" at bounding box center [255, 176] width 6 height 10
radio input "true"
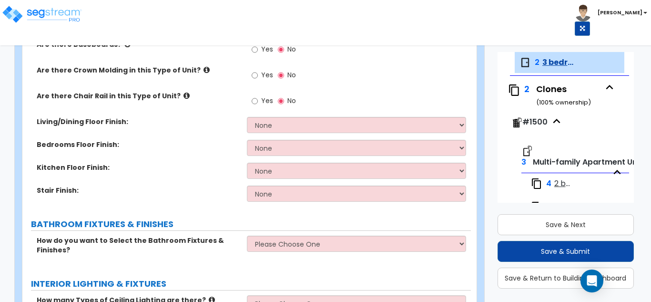
scroll to position [381, 0]
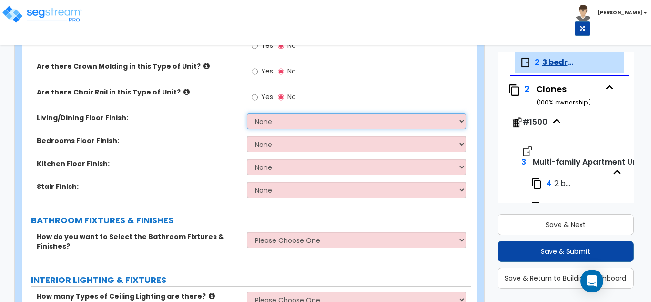
click at [280, 117] on select "None Tile Flooring Hardwood Flooring Resilient Laminate Flooring VCT Flooring S…" at bounding box center [357, 121] width 220 height 16
select select "5"
click at [247, 113] on select "None Tile Flooring Hardwood Flooring Resilient Laminate Flooring VCT Flooring S…" at bounding box center [357, 121] width 220 height 16
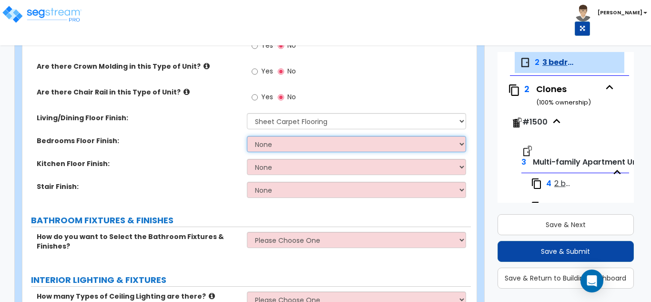
click at [276, 143] on select "None Tile Flooring Hardwood Flooring Resilient Laminate Flooring VCT Flooring S…" at bounding box center [357, 144] width 220 height 16
click at [247, 136] on select "None Tile Flooring Hardwood Flooring Resilient Laminate Flooring VCT Flooring S…" at bounding box center [357, 144] width 220 height 16
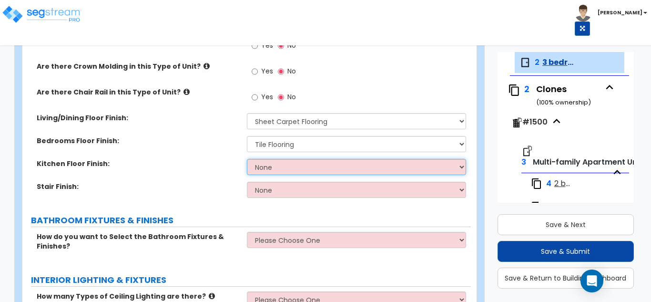
click at [277, 166] on select "None Tile Flooring Hardwood Flooring Resilient Laminate Flooring VCT Flooring S…" at bounding box center [357, 167] width 220 height 16
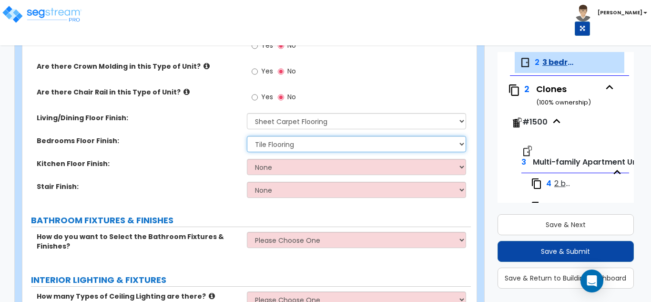
click at [282, 145] on select "None Tile Flooring Hardwood Flooring Resilient Laminate Flooring VCT Flooring S…" at bounding box center [357, 144] width 220 height 16
select select "5"
click at [247, 136] on select "None Tile Flooring Hardwood Flooring Resilient Laminate Flooring VCT Flooring S…" at bounding box center [357, 144] width 220 height 16
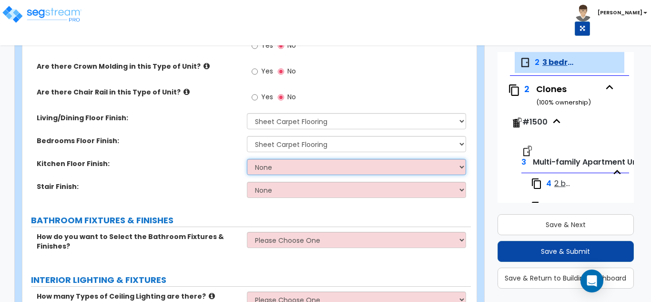
click at [280, 170] on select "None Tile Flooring Hardwood Flooring Resilient Laminate Flooring VCT Flooring S…" at bounding box center [357, 167] width 220 height 16
select select "1"
click at [247, 159] on select "None Tile Flooring Hardwood Flooring Resilient Laminate Flooring VCT Flooring S…" at bounding box center [357, 167] width 220 height 16
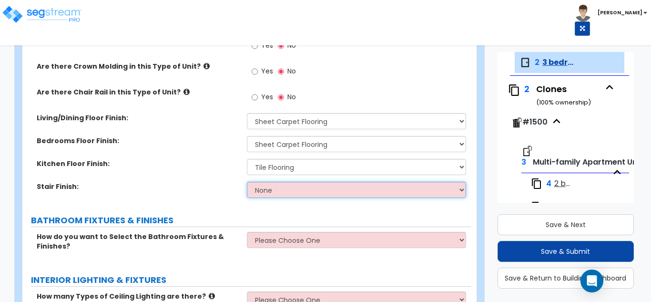
click at [278, 190] on select "None Tile Wood Laminate VCT Sheet Carpet Sheet Vinyl Carpet Tile" at bounding box center [357, 190] width 220 height 16
select select "5"
click at [247, 182] on select "None Tile Wood Laminate VCT Sheet Carpet Sheet Vinyl Carpet Tile" at bounding box center [357, 190] width 220 height 16
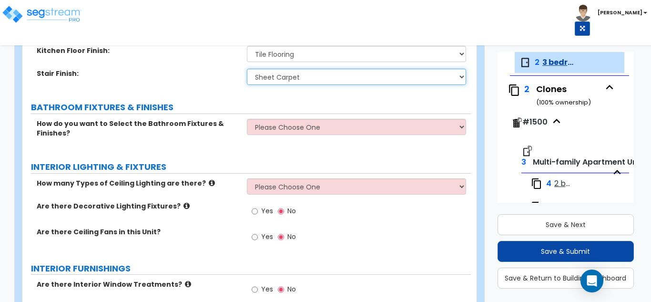
scroll to position [525, 0]
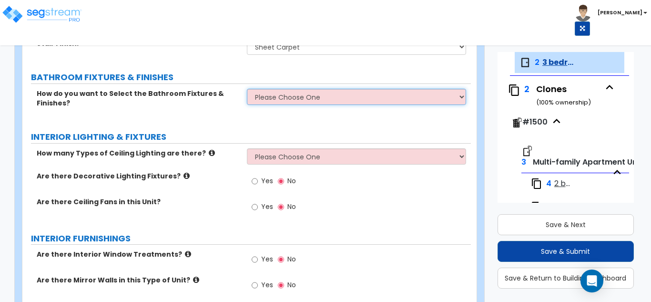
click at [275, 101] on select "Please Choose One Select the type of Fixtures and Finishes only for one Bath an…" at bounding box center [357, 97] width 220 height 16
select select "1"
click at [247, 89] on select "Please Choose One Select the type of Fixtures and Finishes only for one Bath an…" at bounding box center [357, 97] width 220 height 16
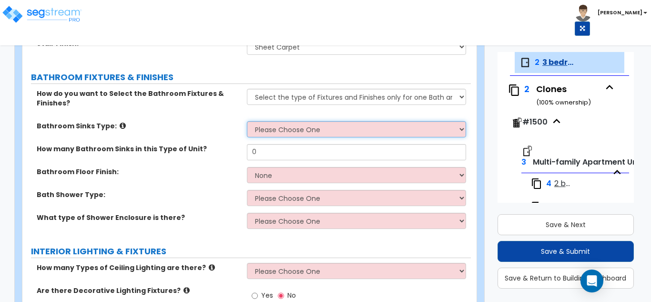
click at [285, 128] on select "Please Choose One Wall-mounted Pedestal-mounted Vanity-mounted" at bounding box center [357, 129] width 220 height 16
select select "3"
click at [247, 121] on select "Please Choose One Wall-mounted Pedestal-mounted Vanity-mounted" at bounding box center [357, 129] width 220 height 16
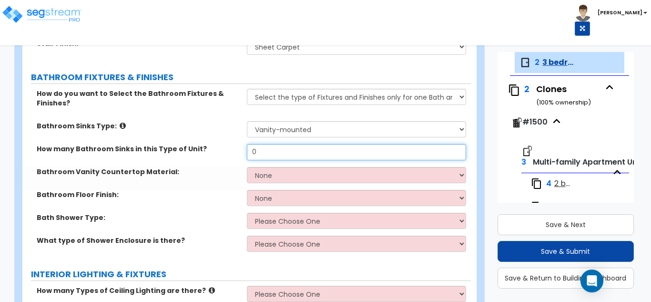
click at [279, 151] on input "0" at bounding box center [357, 152] width 220 height 16
type input "2"
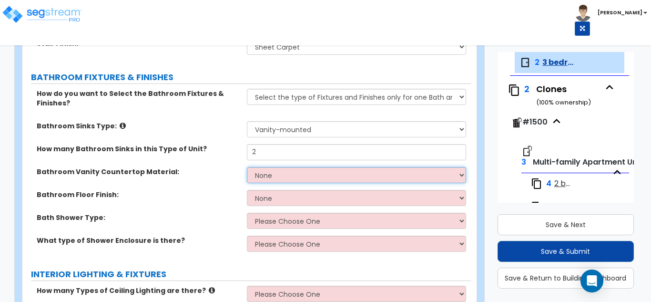
click at [277, 177] on select "None Plastic Laminate Solid Surface Stone Quartz Marble Tile Wood" at bounding box center [357, 175] width 220 height 16
select select "2"
click at [247, 167] on select "None Plastic Laminate Solid Surface Stone Quartz Marble Tile Wood" at bounding box center [357, 175] width 220 height 16
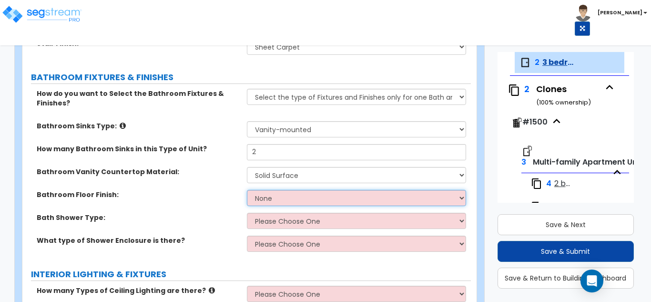
click at [278, 200] on select "None Tile Flooring Hardwood Flooring Resilient Laminate Flooring VCT Flooring S…" at bounding box center [357, 198] width 220 height 16
select select "1"
click at [247, 190] on select "None Tile Flooring Hardwood Flooring Resilient Laminate Flooring VCT Flooring S…" at bounding box center [357, 198] width 220 height 16
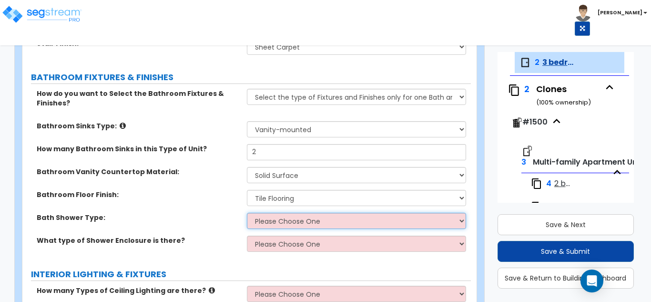
click at [283, 228] on select "Please Choose One Standalone Shower Bathtub - Shower Combination" at bounding box center [357, 221] width 220 height 16
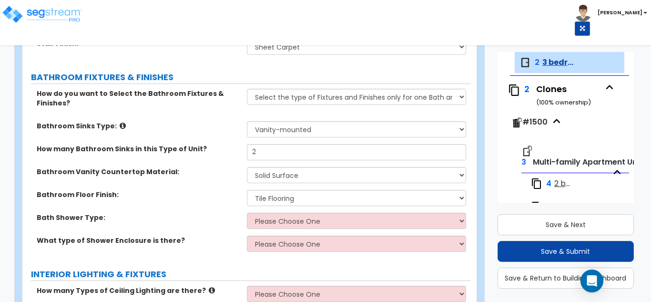
click at [294, 272] on label "INTERIOR LIGHTING & FIXTURES" at bounding box center [251, 274] width 440 height 12
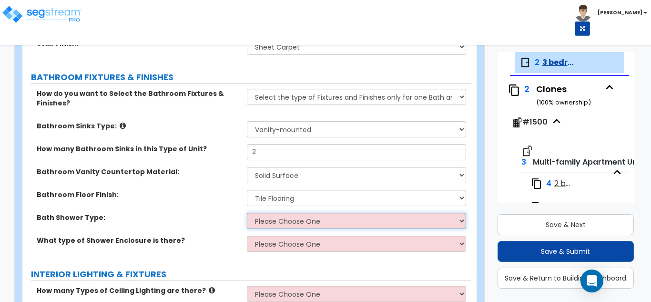
click at [294, 219] on select "Please Choose One Standalone Shower Bathtub - Shower Combination" at bounding box center [357, 221] width 220 height 16
select select "2"
click at [247, 213] on select "Please Choose One Standalone Shower Bathtub - Shower Combination" at bounding box center [357, 221] width 220 height 16
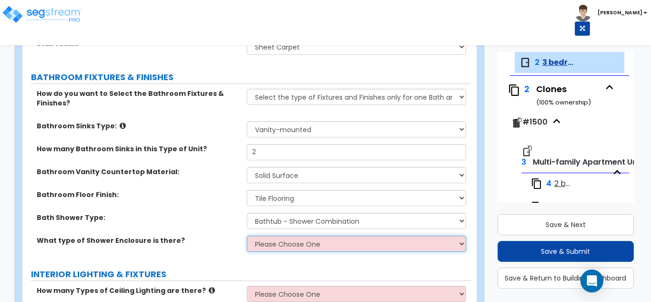
click at [297, 248] on select "Please Choose One Curtain & Rod Glass Sliding Doors Glass Hinged Doors" at bounding box center [357, 244] width 220 height 16
select select "1"
click at [247, 236] on select "Please Choose One Curtain & Rod Glass Sliding Doors Glass Hinged Doors" at bounding box center [357, 244] width 220 height 16
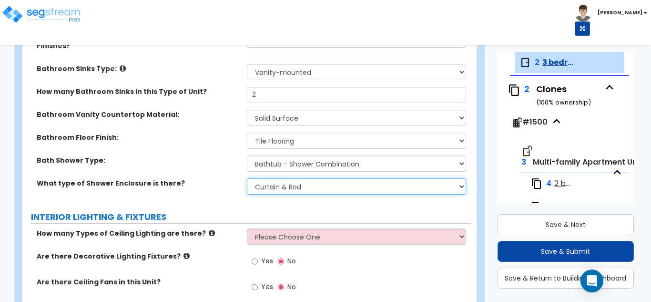
scroll to position [668, 0]
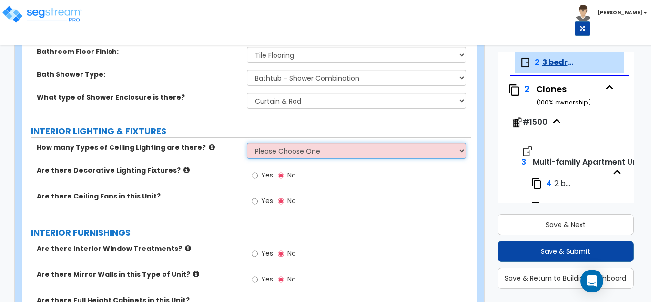
click at [308, 149] on select "Please Choose One 1 2 3" at bounding box center [357, 151] width 220 height 16
select select "1"
click at [247, 143] on select "Please Choose One 1 2 3" at bounding box center [357, 151] width 220 height 16
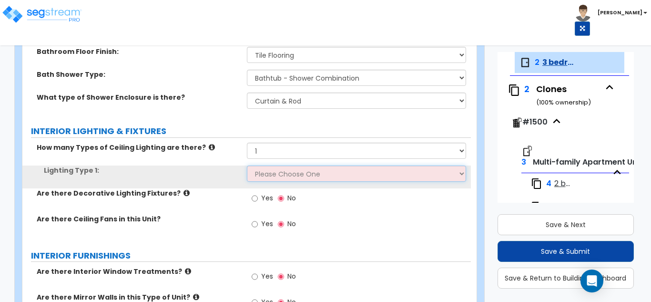
click at [289, 173] on select "Please Choose One LED Surface-Mounted Fluorescent Surface-Mounted Fluorescent R…" at bounding box center [357, 173] width 220 height 16
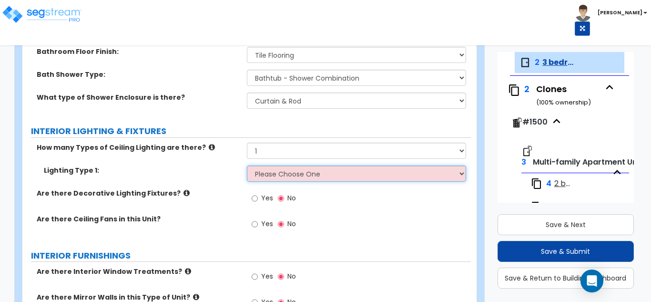
select select "1"
click at [247, 165] on select "Please Choose One LED Surface-Mounted Fluorescent Surface-Mounted Fluorescent R…" at bounding box center [357, 173] width 220 height 16
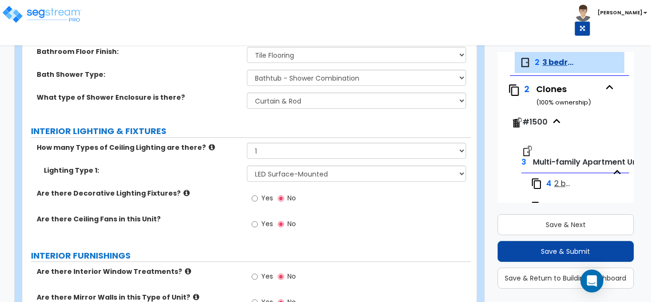
click at [257, 217] on label "Yes" at bounding box center [262, 225] width 21 height 16
click at [257, 219] on input "Yes" at bounding box center [255, 224] width 6 height 10
radio input "true"
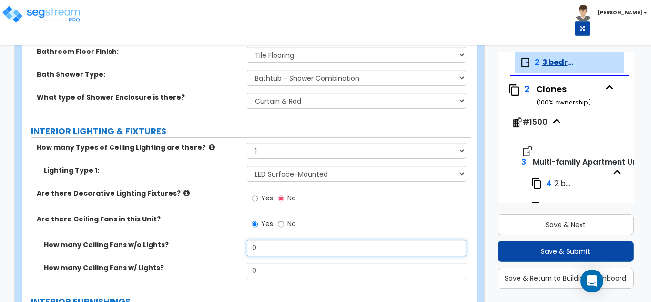
click at [273, 247] on input "0" at bounding box center [357, 248] width 220 height 16
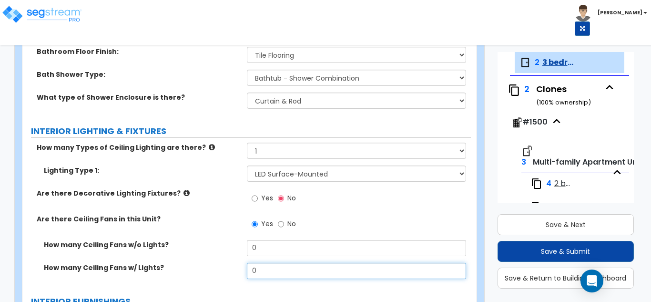
click at [269, 270] on input "0" at bounding box center [357, 271] width 220 height 16
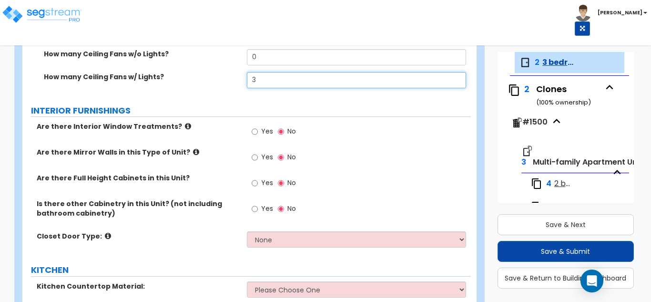
scroll to position [906, 0]
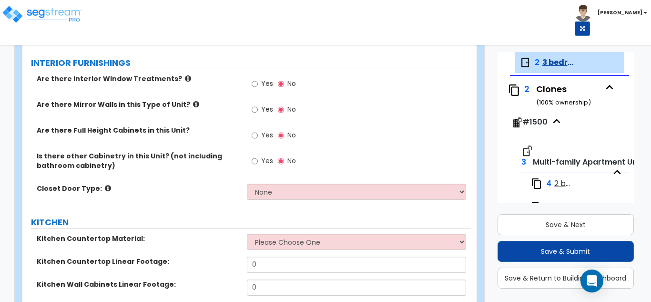
type input "3"
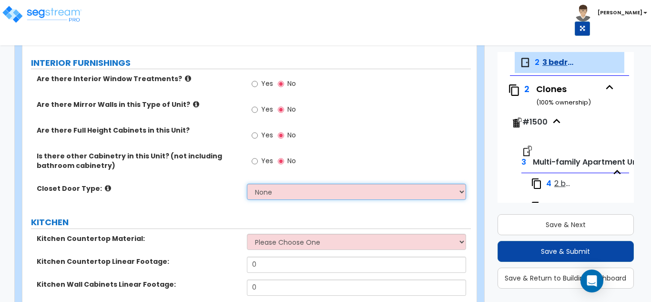
click at [280, 194] on select "None Bi-fold Louvered Doors Bi-fold Panel Doors Sliding Doors Hinged Wood Door" at bounding box center [357, 192] width 220 height 16
select select "3"
click at [247, 184] on select "None Bi-fold Louvered Doors Bi-fold Panel Doors Sliding Doors Hinged Wood Door" at bounding box center [357, 192] width 220 height 16
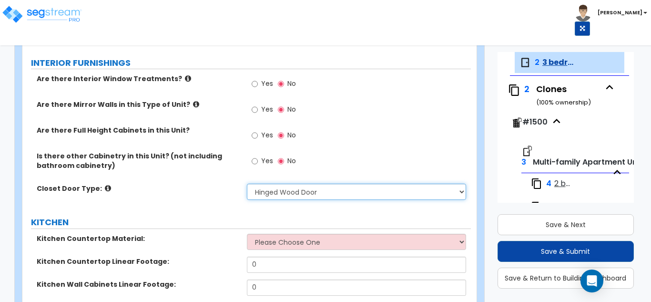
scroll to position [1001, 0]
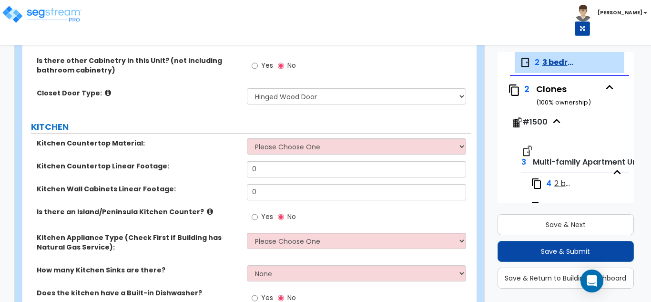
click at [272, 155] on div "Kitchen Countertop Material: Please Choose One Plastic Laminate Solid Surface S…" at bounding box center [246, 149] width 449 height 23
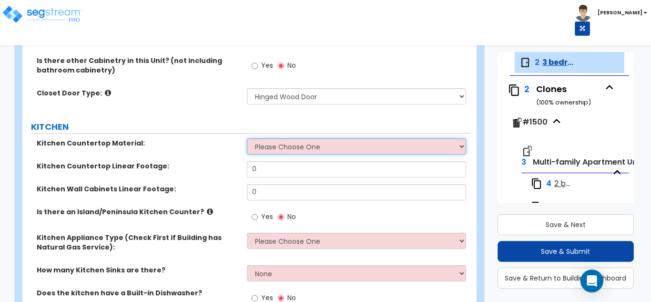
click at [272, 152] on select "Please Choose One Plastic Laminate Solid Surface Stone Quartz Marble Tile Wood …" at bounding box center [357, 146] width 220 height 16
select select "2"
click at [247, 138] on select "Please Choose One Plastic Laminate Solid Surface Stone Quartz Marble Tile Wood …" at bounding box center [357, 146] width 220 height 16
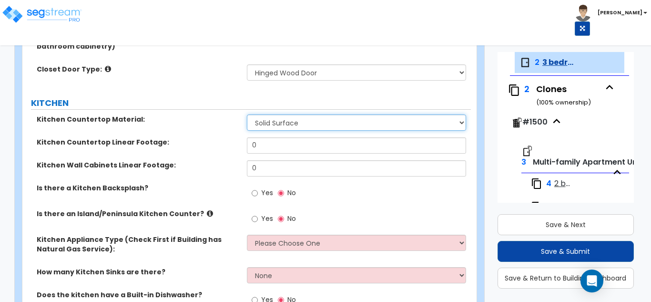
scroll to position [1049, 0]
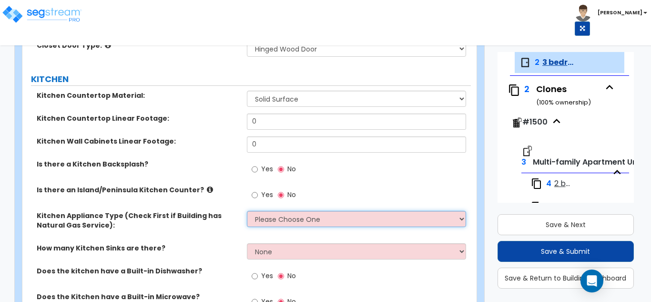
click at [275, 216] on select "Please Choose One Gas Electric" at bounding box center [357, 219] width 220 height 16
select select "2"
click at [247, 211] on select "Please Choose One Gas Electric" at bounding box center [357, 219] width 220 height 16
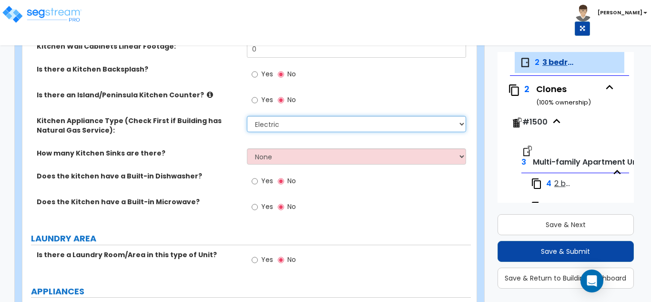
scroll to position [1144, 0]
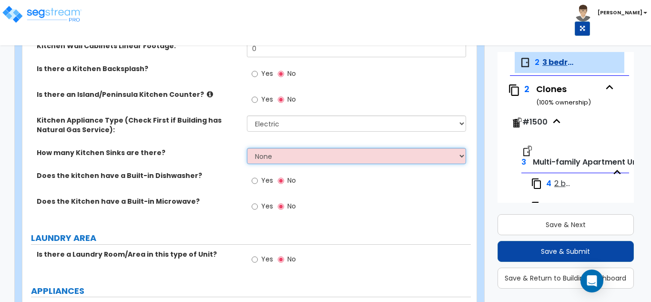
click at [275, 159] on select "None 1 2 3" at bounding box center [357, 156] width 220 height 16
select select "1"
click at [247, 148] on select "None 1 2 3" at bounding box center [357, 156] width 220 height 16
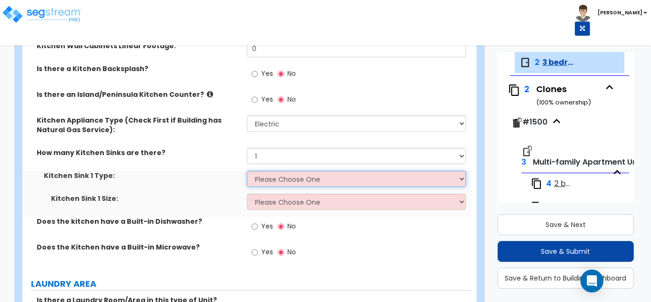
click at [266, 182] on select "Please Choose One Stainless Steel Porcelain Enamel Cast Iron Granite Composite" at bounding box center [357, 179] width 220 height 16
select select "1"
click at [247, 171] on select "Please Choose One Stainless Steel Porcelain Enamel Cast Iron Granite Composite" at bounding box center [357, 179] width 220 height 16
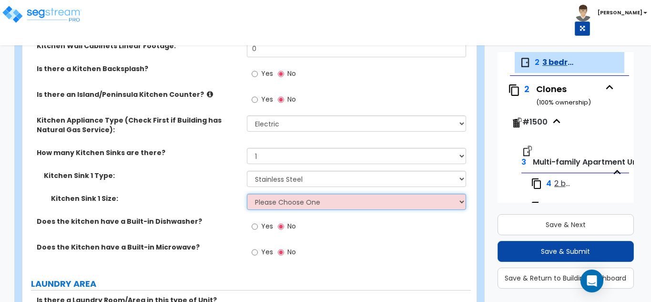
click at [269, 206] on select "Please Choose One Single Sink Double Sink" at bounding box center [357, 202] width 220 height 16
select select "2"
click at [247, 194] on select "Please Choose One Single Sink Double Sink" at bounding box center [357, 202] width 220 height 16
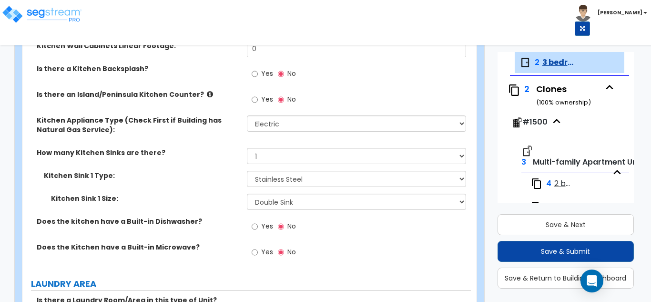
click at [266, 223] on span "Yes" at bounding box center [267, 226] width 12 height 10
click at [258, 223] on input "Yes" at bounding box center [255, 226] width 6 height 10
radio input "true"
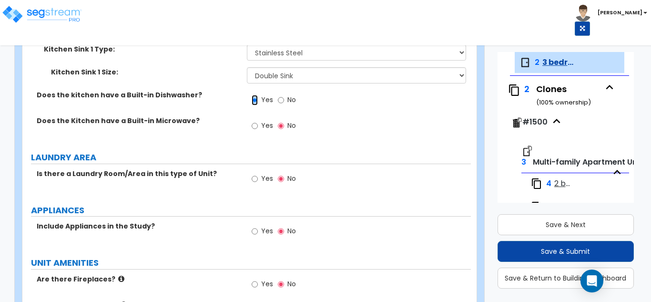
scroll to position [1288, 0]
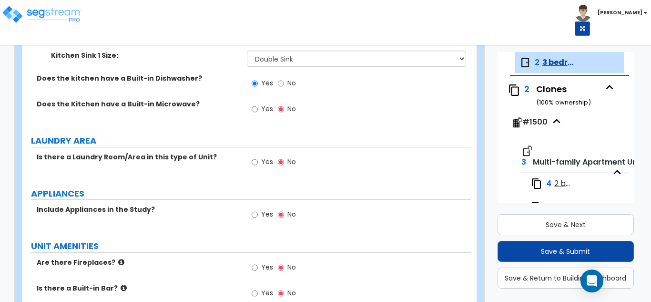
click at [258, 159] on label "Yes" at bounding box center [262, 163] width 21 height 16
click at [258, 159] on input "Yes" at bounding box center [255, 162] width 6 height 10
radio input "true"
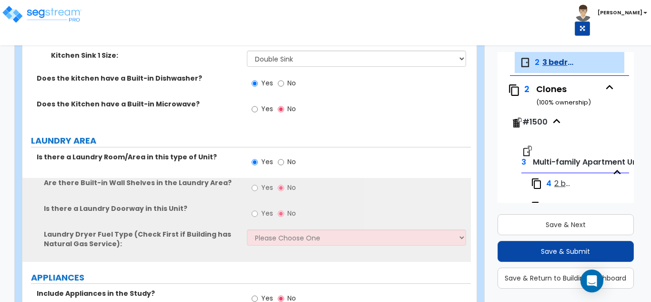
click at [259, 187] on label "Yes" at bounding box center [262, 189] width 21 height 16
click at [258, 187] on input "Yes" at bounding box center [255, 188] width 6 height 10
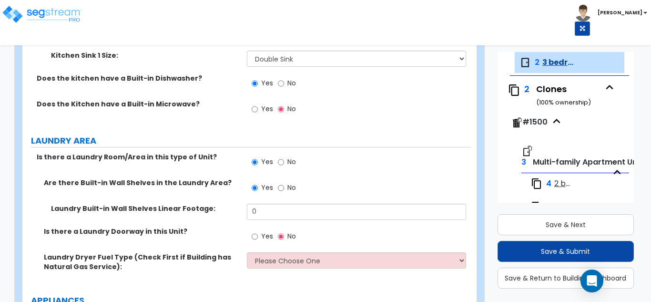
click at [273, 159] on div "Yes No" at bounding box center [274, 163] width 54 height 22
click at [278, 188] on input "No" at bounding box center [281, 188] width 6 height 10
radio input "false"
radio input "true"
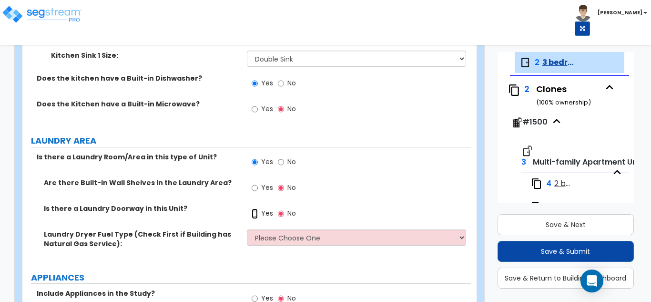
click at [257, 212] on input "Yes" at bounding box center [255, 213] width 6 height 10
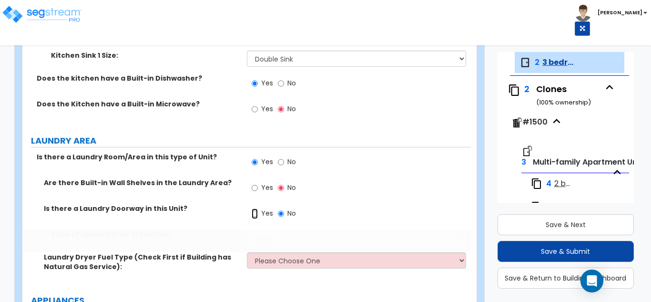
radio input "true"
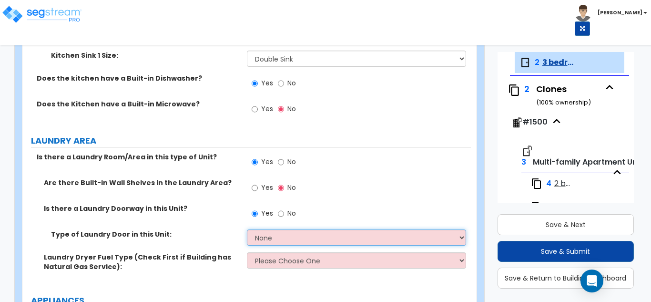
click at [275, 244] on select "None Bi-Fold Louvered Paneled Wood Passage" at bounding box center [357, 237] width 220 height 16
select select "1"
click at [247, 229] on select "None Bi-Fold Louvered Paneled Wood Passage" at bounding box center [357, 237] width 220 height 16
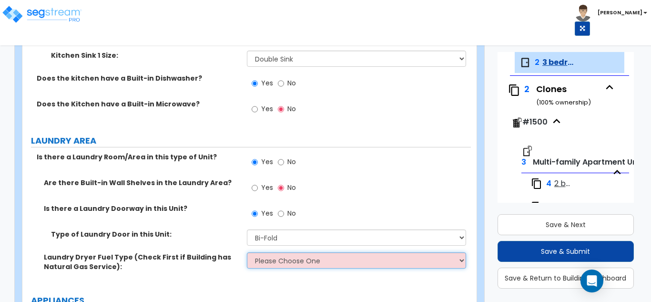
click at [279, 262] on select "Please Choose One Gas Electric" at bounding box center [357, 260] width 220 height 16
select select "1"
click at [247, 252] on select "Please Choose One Gas Electric" at bounding box center [357, 260] width 220 height 16
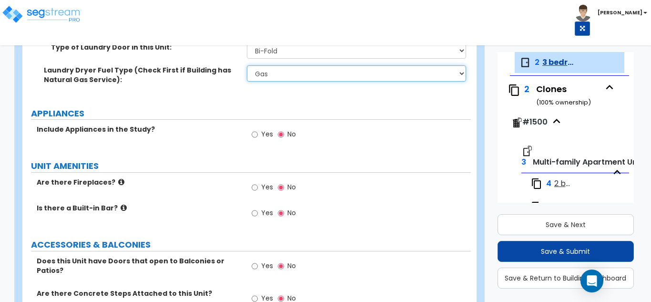
scroll to position [1478, 0]
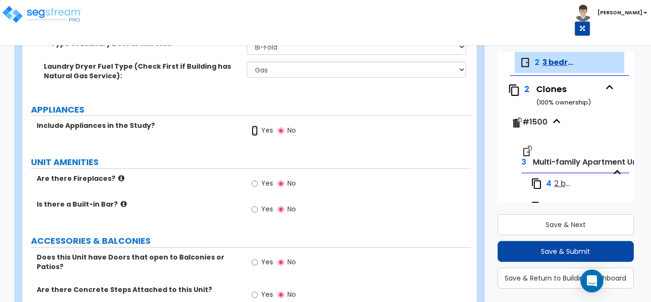
click at [257, 132] on input "Yes" at bounding box center [255, 130] width 6 height 10
radio input "true"
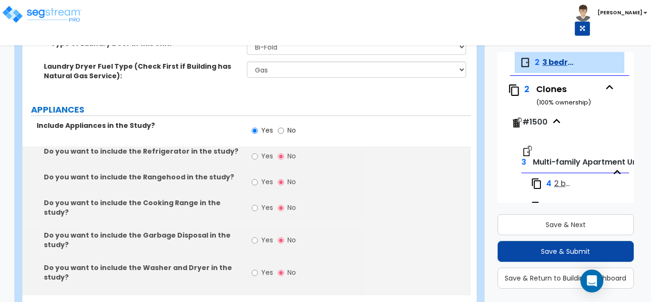
click at [260, 158] on label "Yes" at bounding box center [262, 157] width 21 height 16
click at [258, 158] on input "Yes" at bounding box center [255, 156] width 6 height 10
radio input "true"
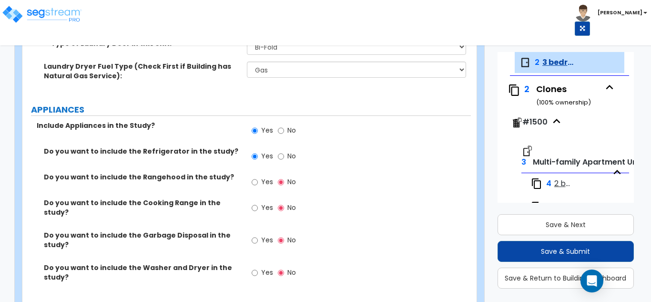
click at [264, 182] on span "Yes" at bounding box center [267, 182] width 12 height 10
click at [258, 182] on input "Yes" at bounding box center [255, 182] width 6 height 10
radio input "true"
click at [262, 206] on span "Yes" at bounding box center [267, 208] width 12 height 10
click at [258, 206] on input "Yes" at bounding box center [255, 208] width 6 height 10
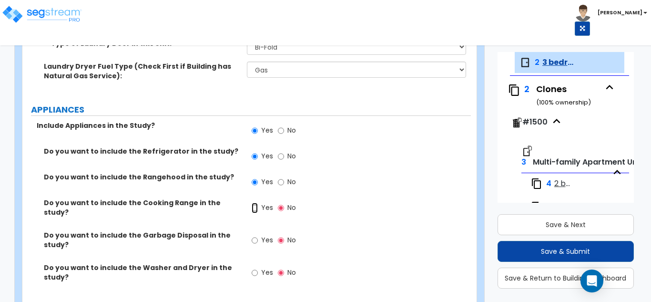
radio input "true"
click at [267, 235] on span "Yes" at bounding box center [267, 240] width 12 height 10
click at [258, 235] on input "Yes" at bounding box center [255, 240] width 6 height 10
radio input "true"
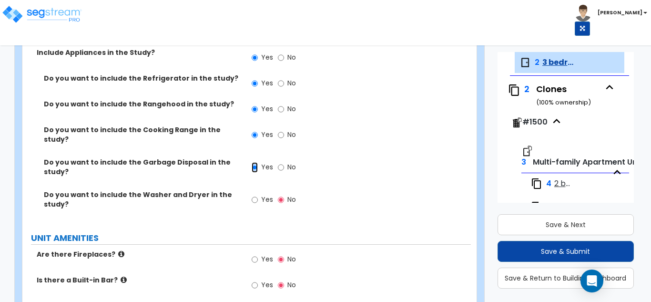
scroll to position [1574, 0]
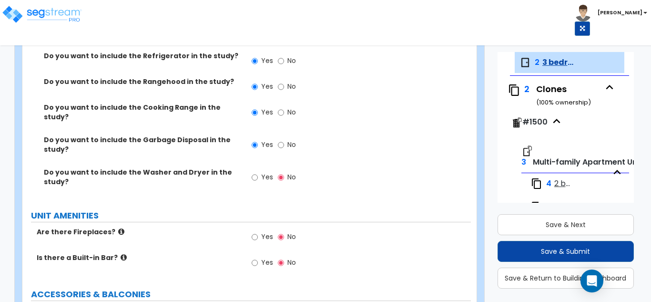
click at [265, 232] on span "Yes" at bounding box center [267, 237] width 12 height 10
click at [258, 232] on input "Yes" at bounding box center [255, 237] width 6 height 10
radio input "true"
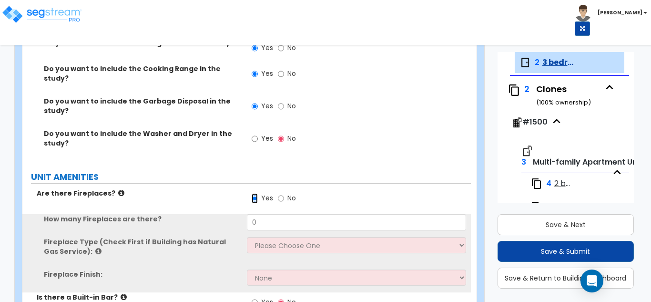
scroll to position [1669, 0]
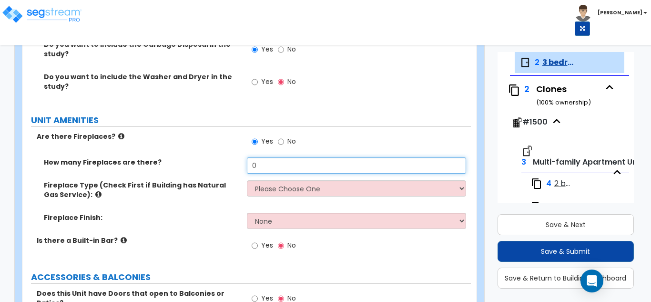
click at [267, 157] on input "0" at bounding box center [357, 165] width 220 height 16
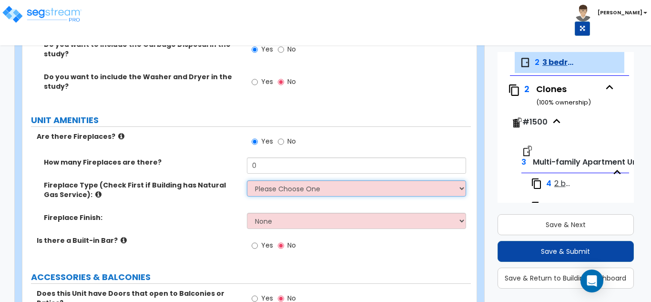
click at [291, 188] on select "Please Choose One Built-in Electric Fireplace Built-in Gas Fireplace Built-in W…" at bounding box center [357, 188] width 220 height 16
select select "3"
click at [247, 180] on select "Please Choose One Built-in Electric Fireplace Built-in Gas Fireplace Built-in W…" at bounding box center [357, 188] width 220 height 16
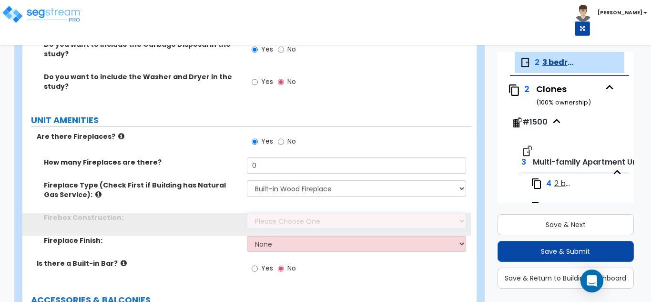
click at [286, 213] on select "Please Choose One Brick Stone I Don't Know, Please Choose for me" at bounding box center [357, 221] width 220 height 16
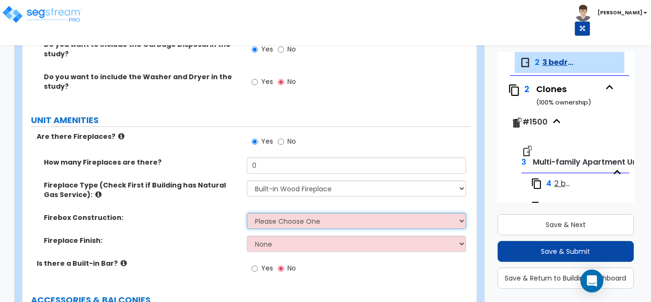
select select "3"
click at [247, 213] on select "Please Choose One Brick Stone I Don't Know, Please Choose for me" at bounding box center [357, 221] width 220 height 16
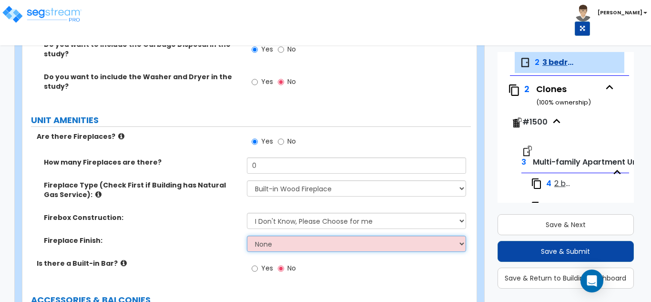
click at [282, 238] on select "None Brick Stone Tile Painted Molding" at bounding box center [357, 244] width 220 height 16
select select "3"
click at [247, 236] on select "None Brick Stone Tile Painted Molding" at bounding box center [357, 244] width 220 height 16
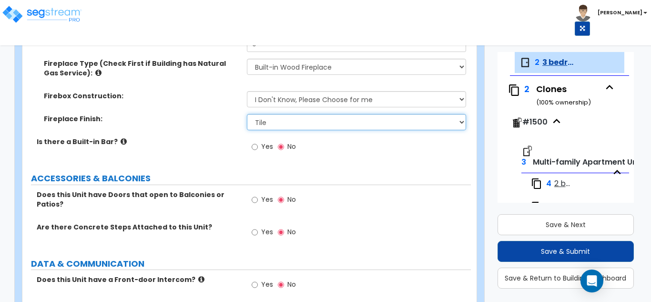
scroll to position [1812, 0]
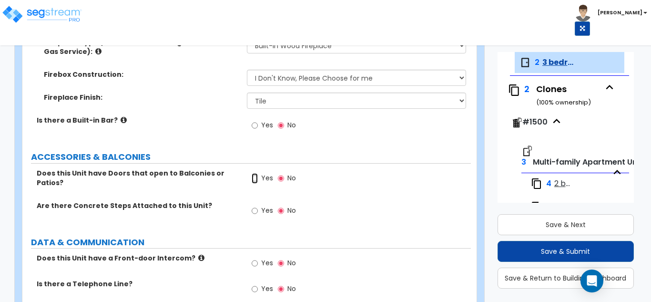
click at [252, 173] on input "Yes" at bounding box center [255, 178] width 6 height 10
radio input "true"
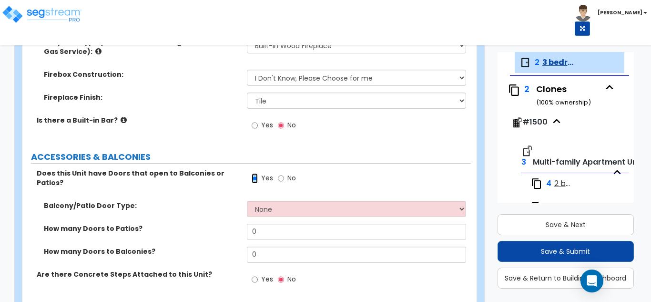
click at [252, 173] on input "Yes" at bounding box center [255, 178] width 6 height 10
click at [349, 182] on div "Yes No" at bounding box center [359, 181] width 225 height 26
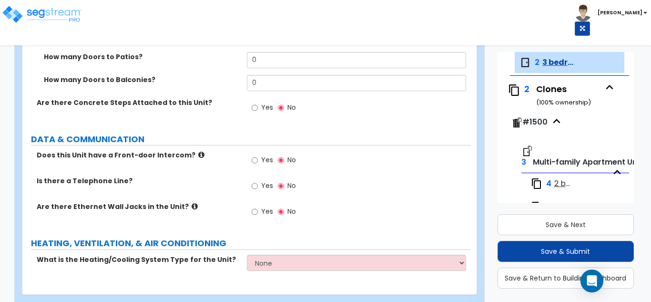
scroll to position [2000, 0]
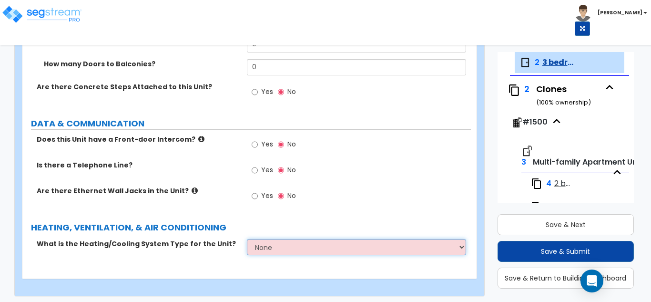
click at [328, 239] on select "None Heat Only Centralized Heating & Cooling Thru Wall Air Conditioners Mini Sp…" at bounding box center [357, 247] width 220 height 16
select select "2"
click at [247, 239] on select "None Heat Only Centralized Heating & Cooling Thru Wall Air Conditioners Mini Sp…" at bounding box center [357, 247] width 220 height 16
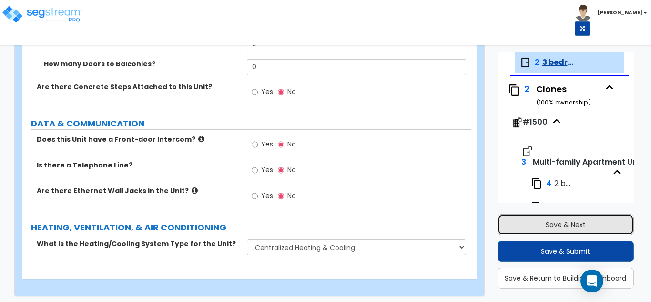
click at [558, 227] on button "Save & Next" at bounding box center [566, 224] width 137 height 21
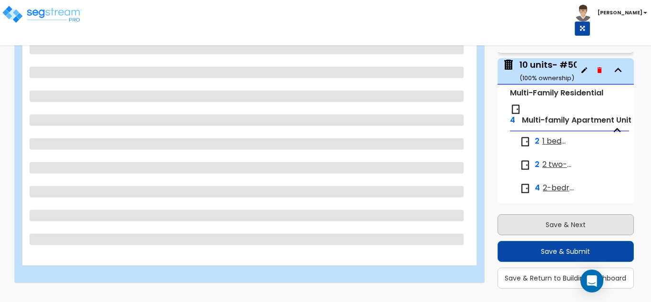
scroll to position [2038, 0]
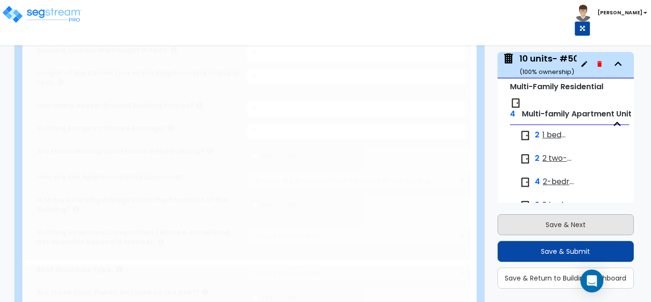
type input "1"
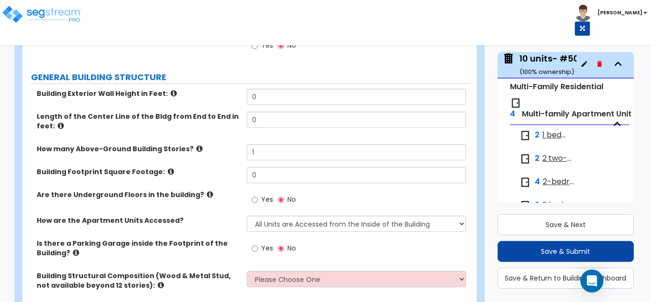
click at [582, 64] on icon "button" at bounding box center [585, 64] width 6 height 6
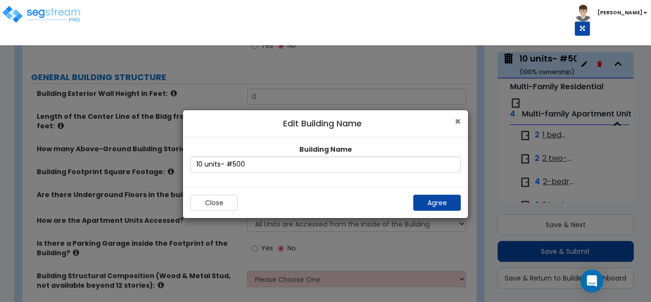
click at [456, 118] on span "×" at bounding box center [458, 121] width 6 height 14
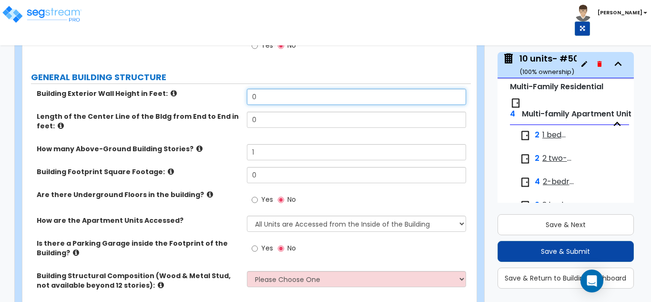
click at [290, 95] on input "0" at bounding box center [357, 97] width 220 height 16
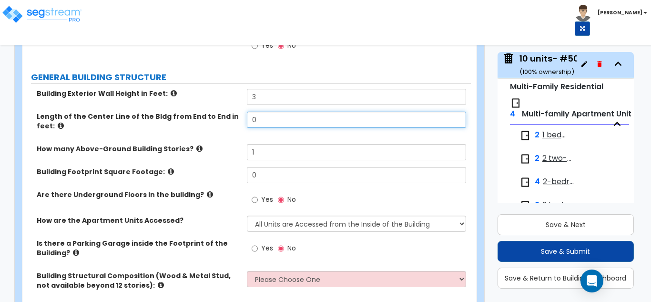
click at [281, 113] on div "Building Exterior Wall Height in Feet: 3 Length of the Center Line of the Bldg …" at bounding box center [247, 196] width 434 height 215
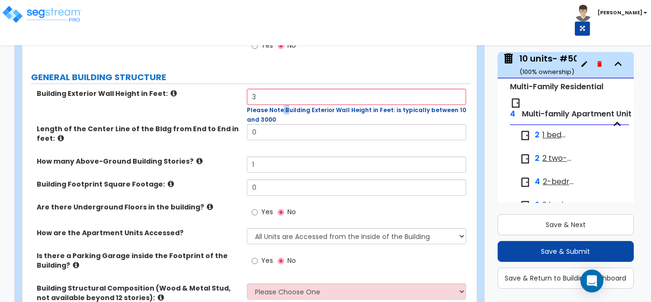
click at [281, 113] on span "Please Note:" at bounding box center [266, 110] width 39 height 8
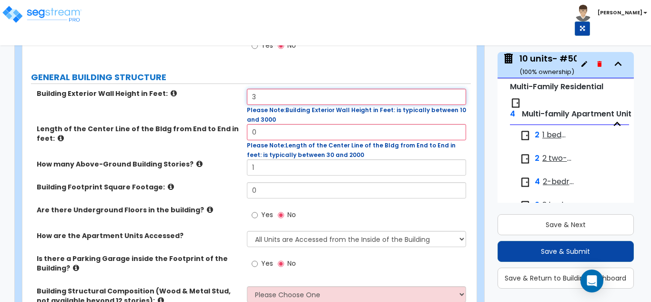
click at [282, 92] on input "3" at bounding box center [357, 97] width 220 height 16
type input "31"
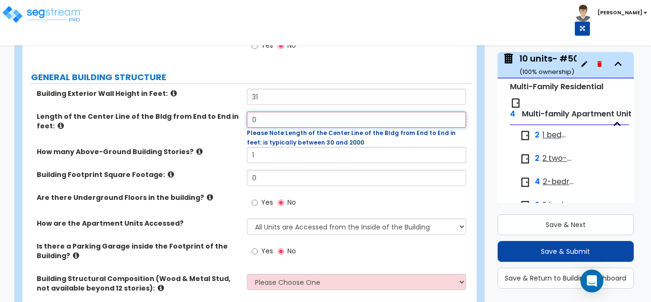
click at [274, 133] on div "0 Please Note: Length of the Center Line of the Bldg from End to End in feet: i…" at bounding box center [359, 129] width 225 height 35
click at [274, 133] on span "Please Note:" at bounding box center [266, 133] width 39 height 8
click at [277, 118] on input "0" at bounding box center [357, 120] width 220 height 16
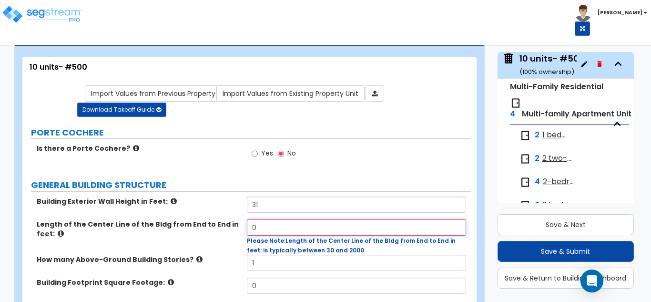
scroll to position [0, 0]
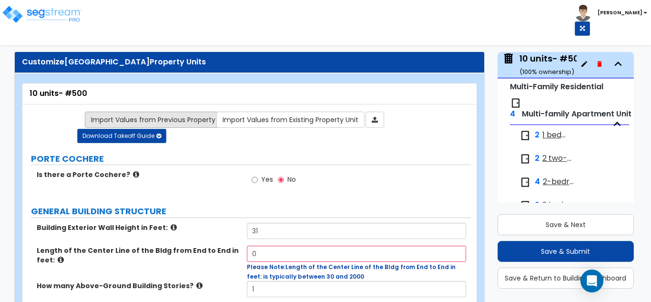
click at [209, 117] on link "Import Values from Previous Property Unit" at bounding box center [161, 120] width 152 height 16
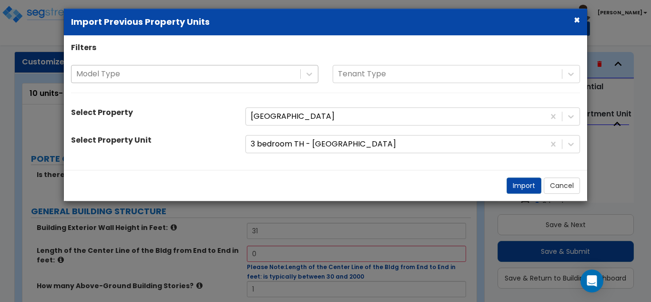
click at [237, 82] on div "Model Type" at bounding box center [186, 74] width 229 height 17
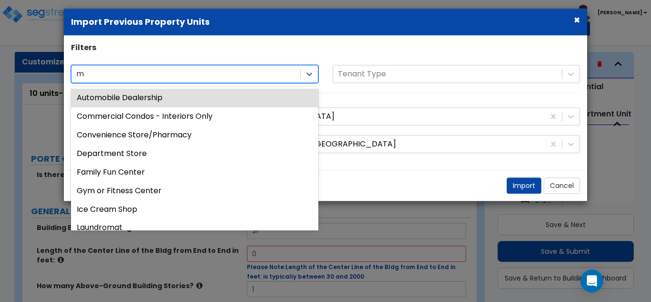
type input "mu"
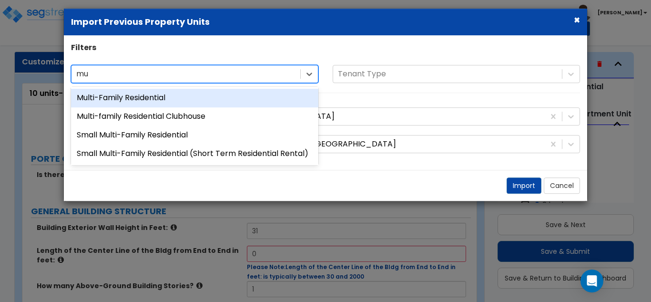
click at [204, 98] on div "Multi-Family Residential" at bounding box center [194, 98] width 247 height 19
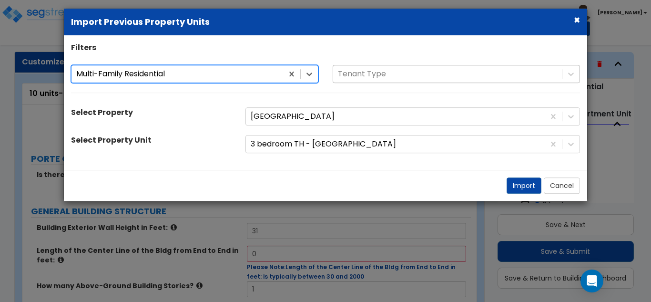
click at [366, 74] on div at bounding box center [447, 74] width 219 height 13
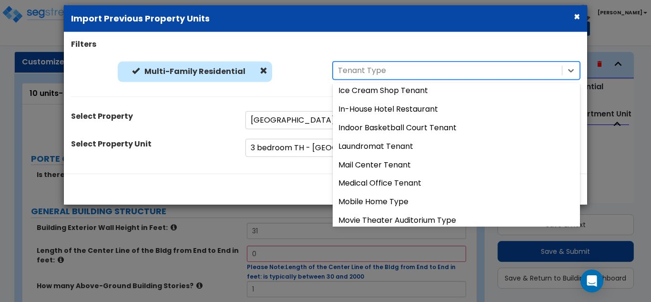
scroll to position [477, 0]
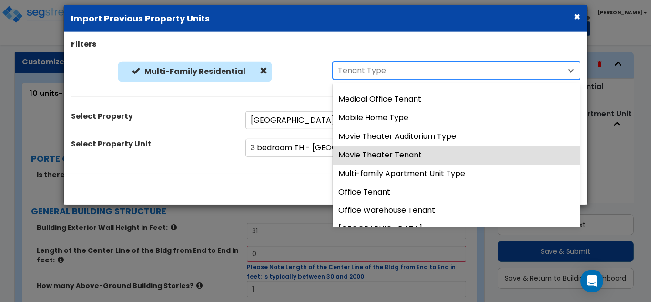
click at [226, 135] on div "Filters Multi-Family Residential Multi-Family Residential 43 results available.…" at bounding box center [326, 103] width 524 height 128
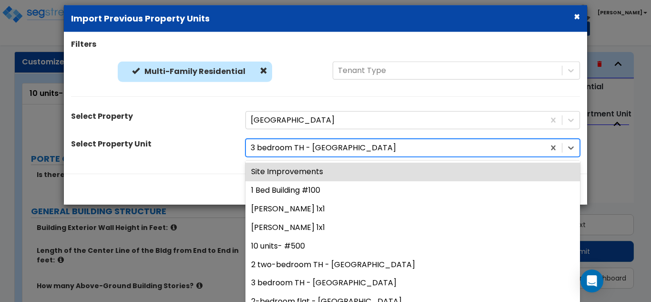
click at [350, 148] on div at bounding box center [395, 148] width 289 height 13
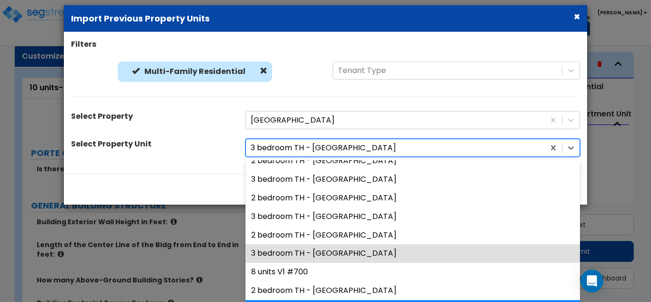
scroll to position [429, 0]
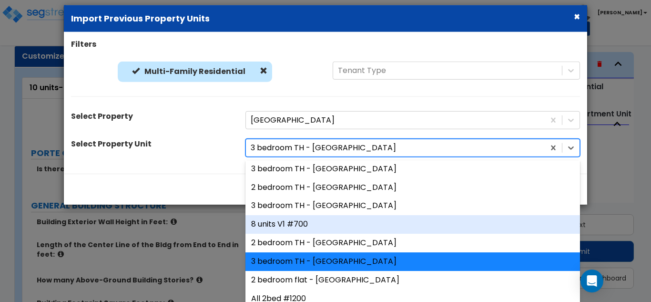
click at [284, 222] on div "8 units V1 #700" at bounding box center [413, 224] width 335 height 19
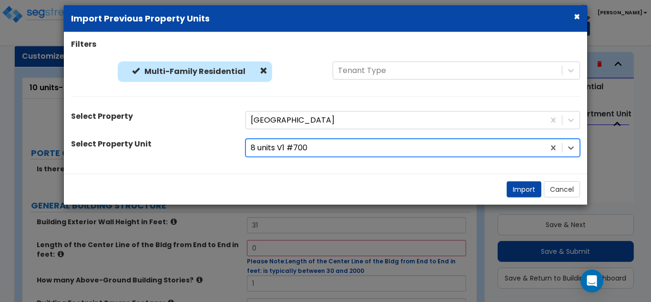
click at [517, 181] on div "Import Cancel" at bounding box center [326, 189] width 524 height 31
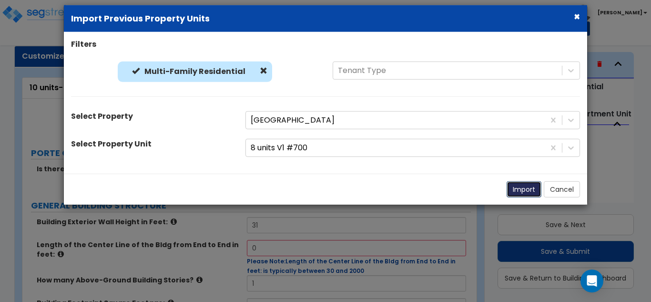
click at [521, 188] on button "Import" at bounding box center [524, 189] width 35 height 16
type input "115"
type input "3"
type input "4550"
select select "2"
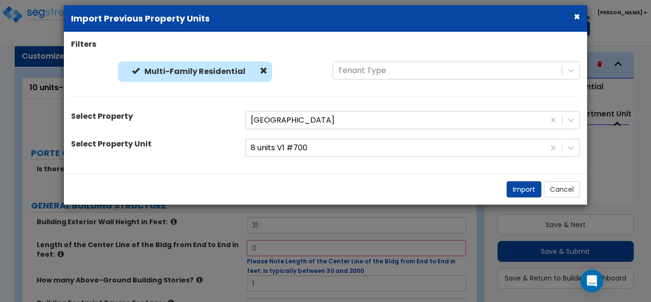
select select "7"
select select "1"
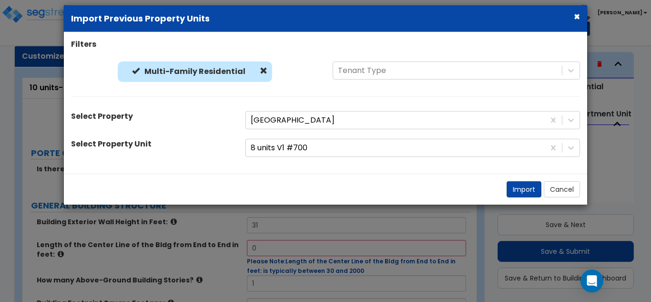
select select "2"
select select "1"
select select "7"
select select "1"
select select "3"
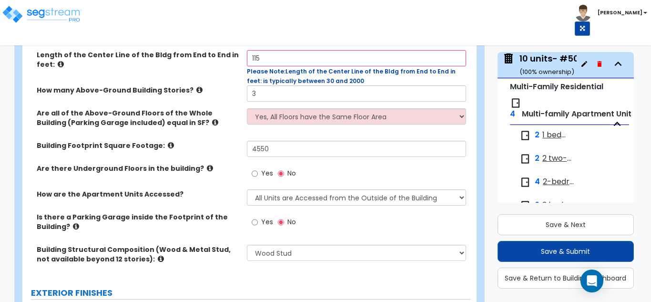
scroll to position [196, 0]
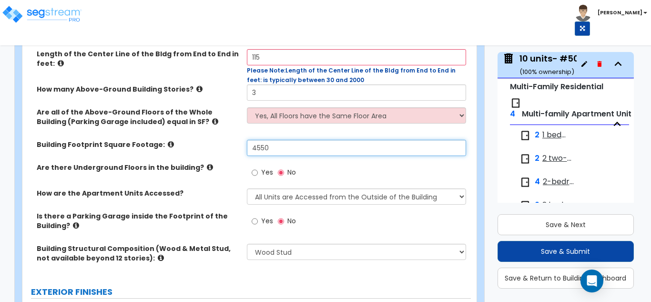
click at [309, 152] on input "4550" at bounding box center [357, 148] width 220 height 16
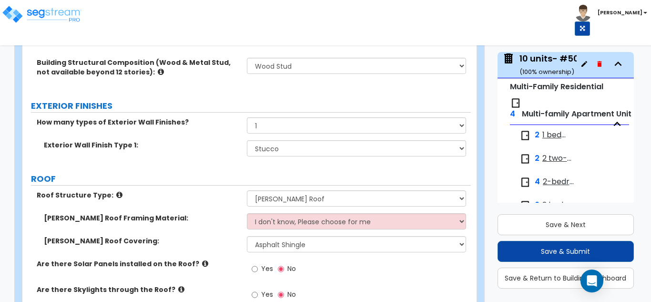
scroll to position [387, 0]
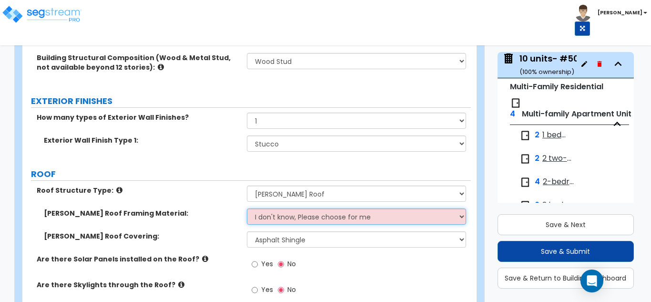
click at [325, 217] on select "I don't know, Please choose for me Metal Wood" at bounding box center [357, 216] width 220 height 16
select select "2"
click at [247, 208] on select "I don't know, Please choose for me Metal Wood" at bounding box center [357, 216] width 220 height 16
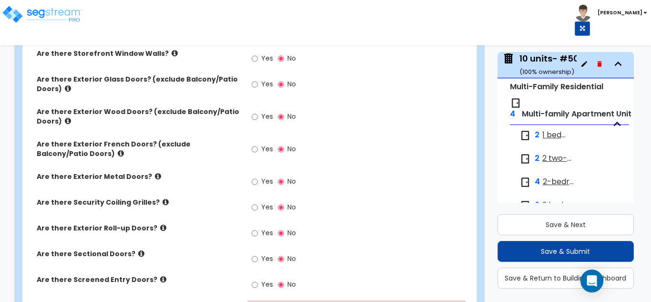
scroll to position [959, 0]
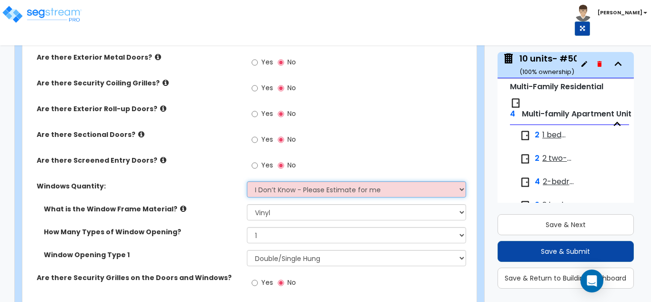
click at [331, 188] on select "I Don’t Know - Please Estimate for me I want to Enter the Quantity" at bounding box center [357, 189] width 220 height 16
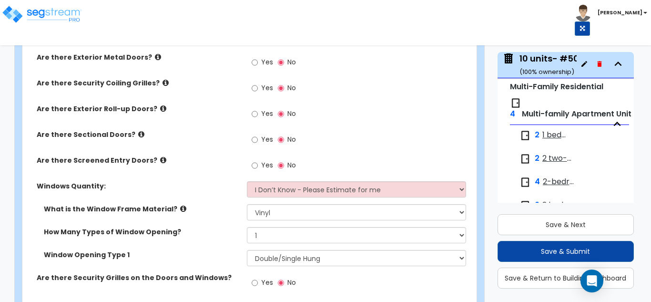
click at [224, 239] on div "How Many Types of Window Opening? Please Choose One 1 2 3 4" at bounding box center [246, 238] width 449 height 23
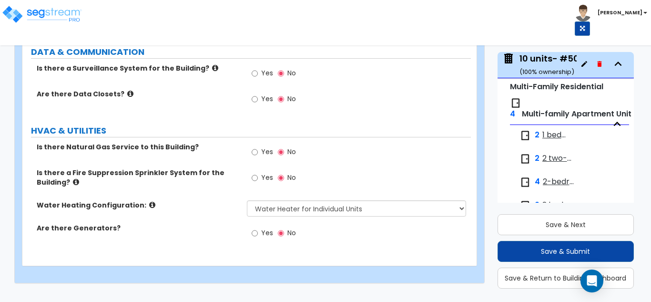
scroll to position [1800, 0]
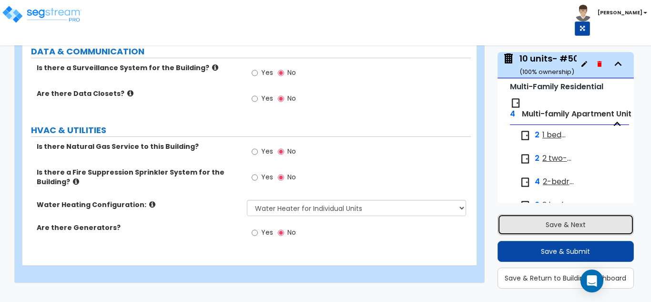
click at [555, 225] on button "Save & Next" at bounding box center [566, 224] width 137 height 21
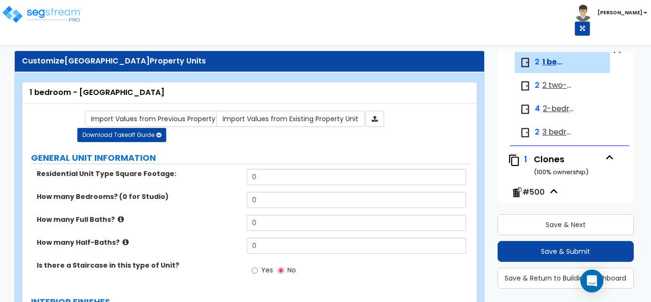
scroll to position [0, 0]
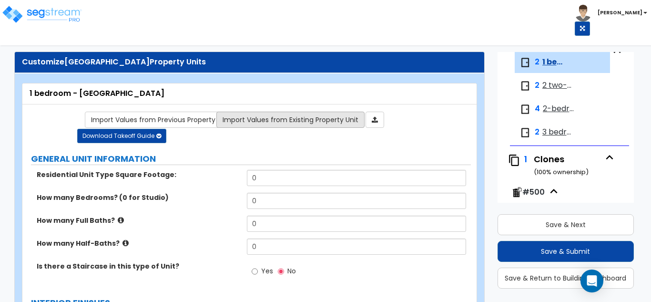
click at [237, 113] on link "Import Values from Existing Property Unit" at bounding box center [290, 120] width 148 height 16
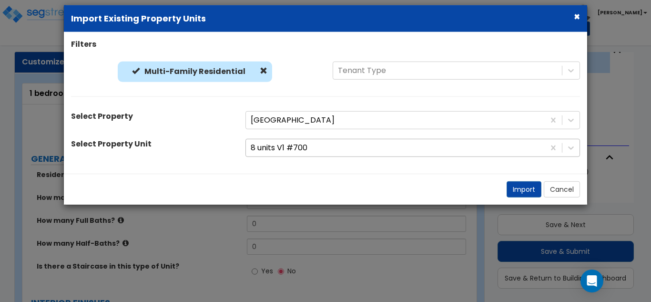
click at [309, 156] on div "8 units V1 #700" at bounding box center [413, 148] width 335 height 18
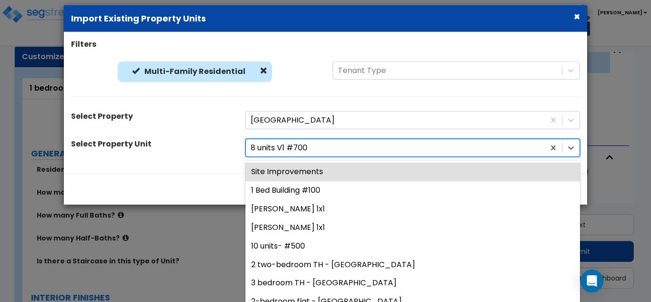
scroll to position [6, 0]
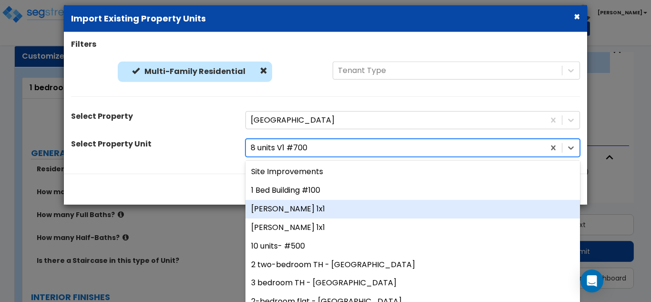
click at [289, 211] on div "Petit Jean 1x1" at bounding box center [413, 209] width 335 height 19
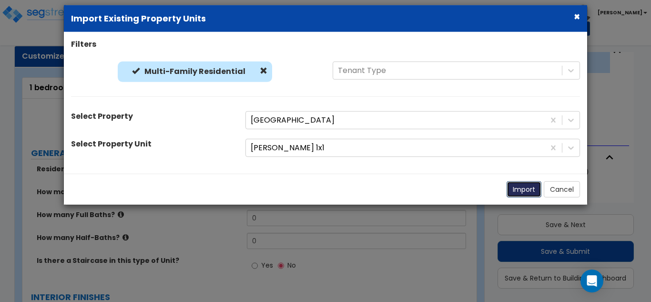
click at [530, 186] on button "Import" at bounding box center [524, 189] width 35 height 16
type input "650"
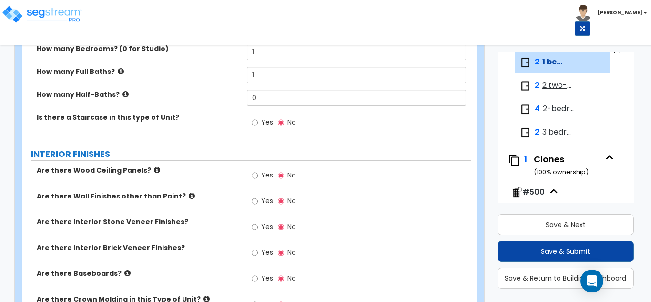
scroll to position [292, 0]
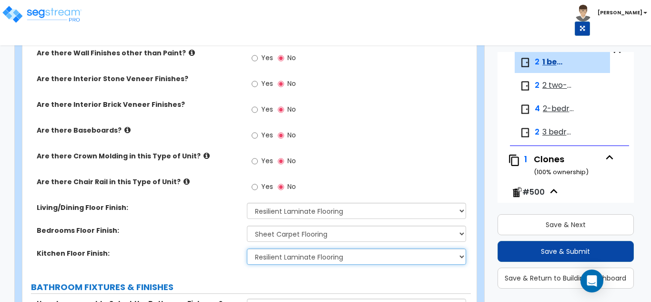
click at [273, 262] on select "None Tile Flooring Hardwood Flooring Resilient Laminate Flooring VCT Flooring S…" at bounding box center [357, 256] width 220 height 16
click at [247, 248] on select "None Tile Flooring Hardwood Flooring Resilient Laminate Flooring VCT Flooring S…" at bounding box center [357, 256] width 220 height 16
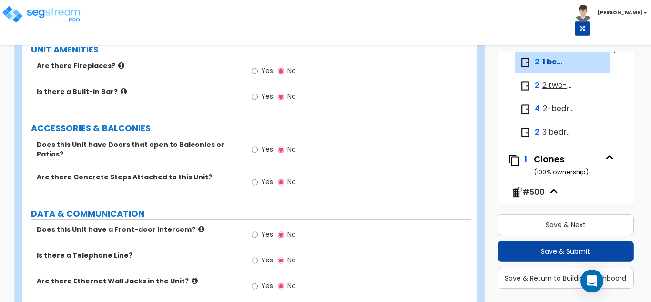
scroll to position [1668, 0]
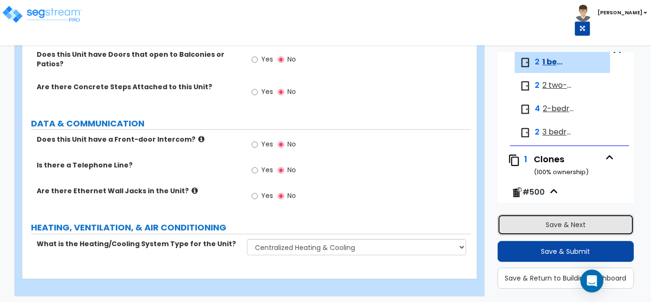
click at [570, 231] on button "Save & Next" at bounding box center [566, 224] width 137 height 21
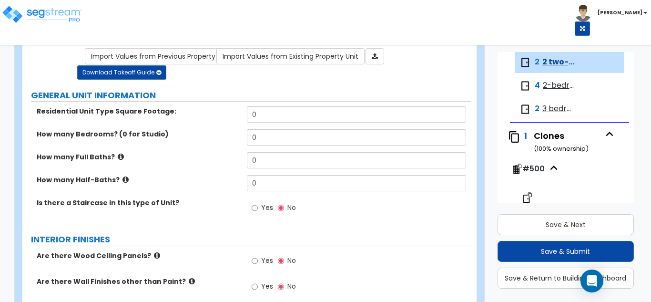
scroll to position [0, 0]
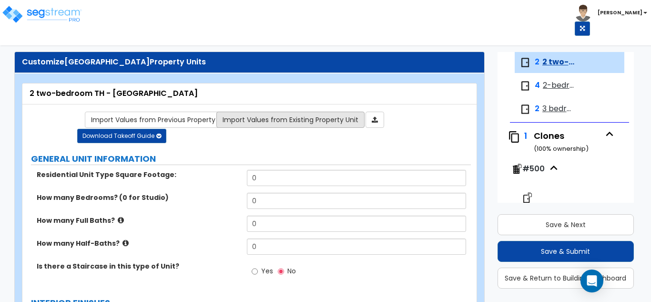
click at [266, 120] on link "Import Values from Existing Property Unit" at bounding box center [290, 120] width 148 height 16
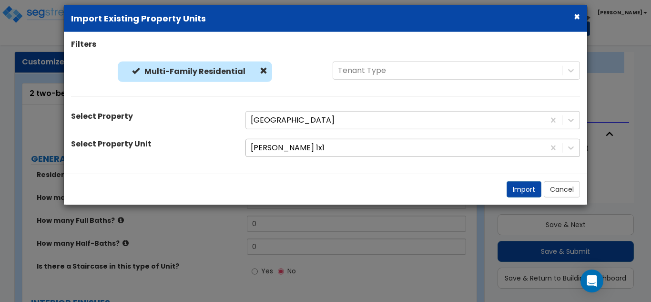
click at [270, 147] on div at bounding box center [395, 148] width 289 height 13
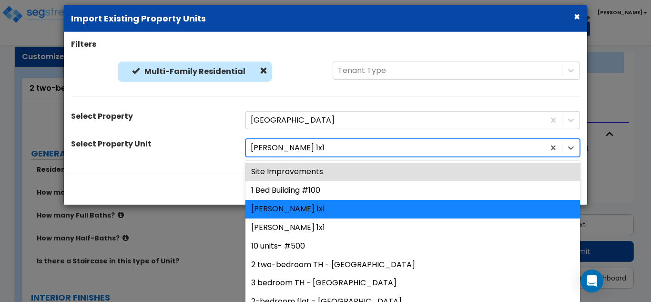
scroll to position [6, 0]
click at [144, 136] on div "Filters Multi-Family Residential Multi-Family Residential Tenant Type Select Pr…" at bounding box center [326, 103] width 524 height 128
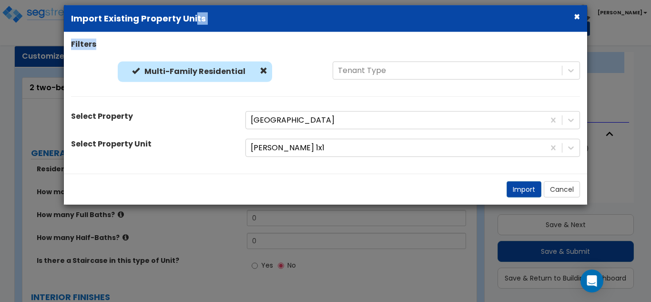
drag, startPoint x: 196, startPoint y: 20, endPoint x: 584, endPoint y: 50, distance: 389.3
click at [319, 35] on form "× Import Existing Property Units Filters Multi-Family Residential Multi-Family …" at bounding box center [326, 89] width 524 height 168
click at [575, 16] on button "×" at bounding box center [577, 16] width 6 height 10
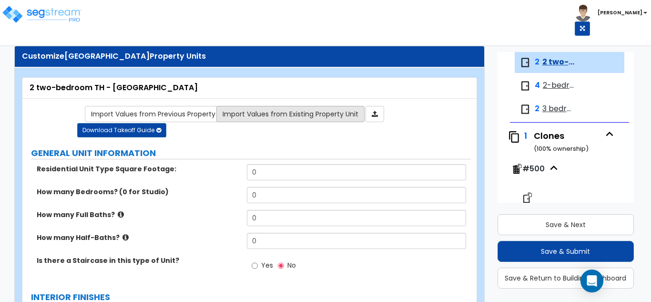
click at [317, 119] on link "Import Values from Existing Property Unit" at bounding box center [290, 114] width 148 height 16
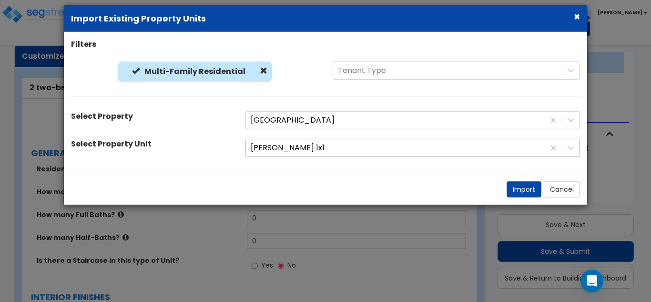
click at [320, 155] on div "Petit Jean 1x1" at bounding box center [395, 148] width 299 height 17
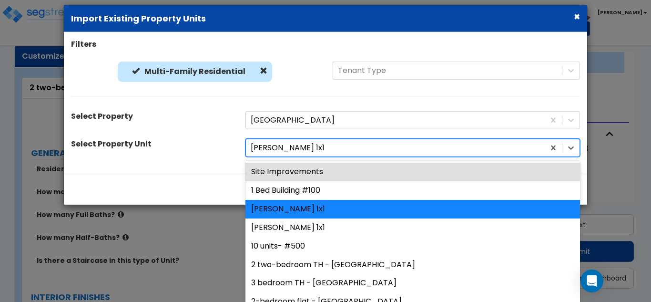
scroll to position [11, 0]
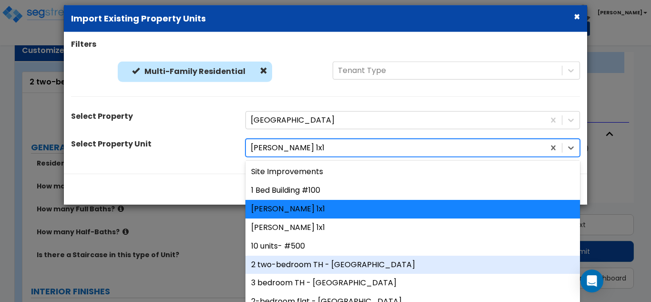
click at [303, 266] on div "2 two-bedroom TH - Ozark" at bounding box center [413, 264] width 335 height 19
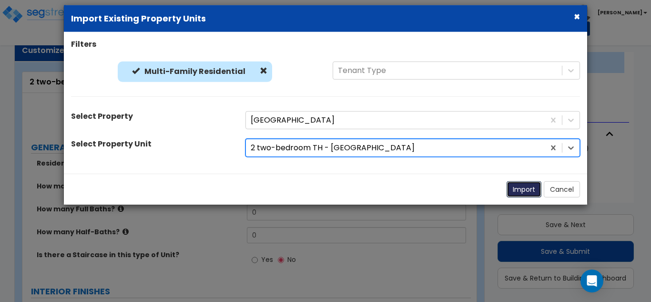
click at [525, 183] on button "Import" at bounding box center [524, 189] width 35 height 16
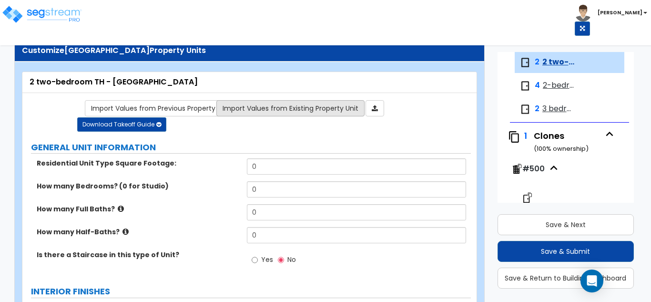
click at [287, 101] on link "Import Values from Existing Property Unit" at bounding box center [290, 108] width 148 height 16
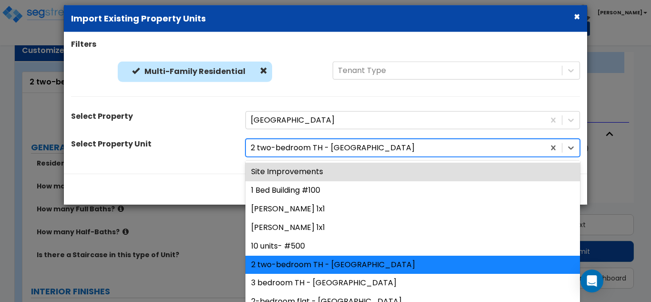
scroll to position [17, 0]
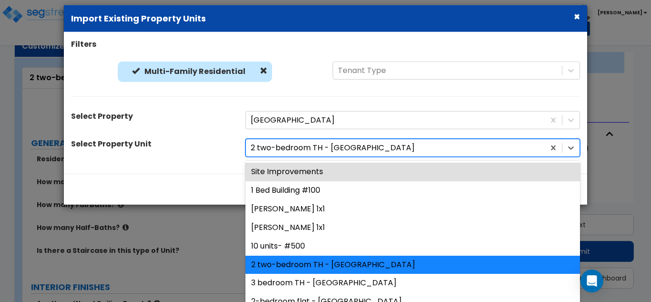
click at [297, 148] on div at bounding box center [395, 148] width 289 height 13
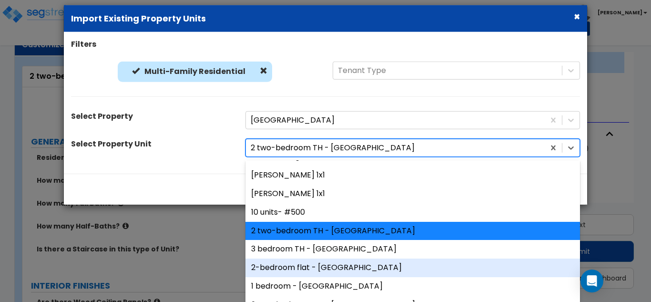
scroll to position [48, 0]
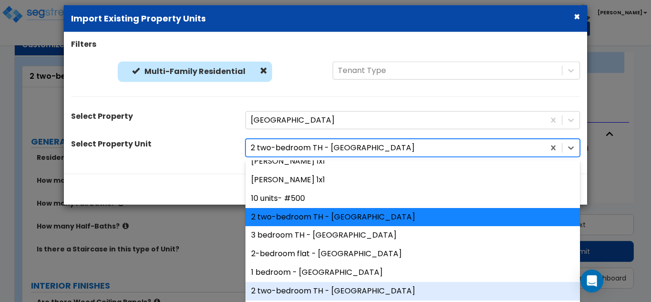
click at [318, 289] on div "2 two-bedroom TH - Ozark" at bounding box center [413, 291] width 335 height 19
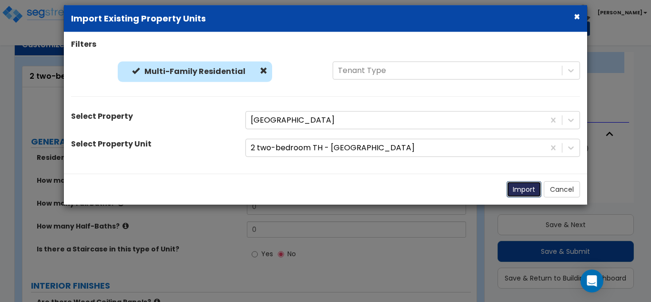
click at [522, 195] on button "Import" at bounding box center [524, 189] width 35 height 16
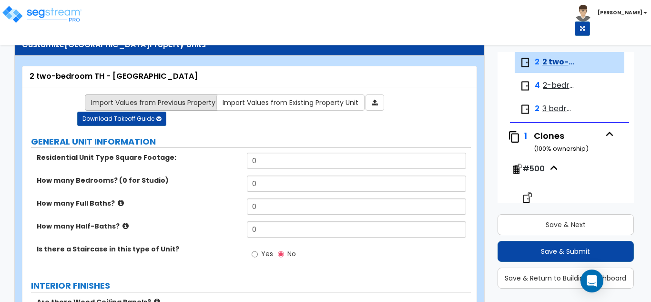
click at [181, 105] on link "Import Values from Previous Property Unit" at bounding box center [161, 102] width 152 height 16
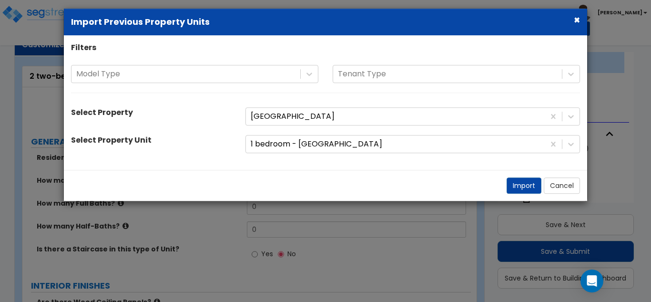
click at [228, 84] on div "Model Type Tenant Type" at bounding box center [326, 84] width 524 height 38
click at [230, 77] on div at bounding box center [185, 74] width 219 height 13
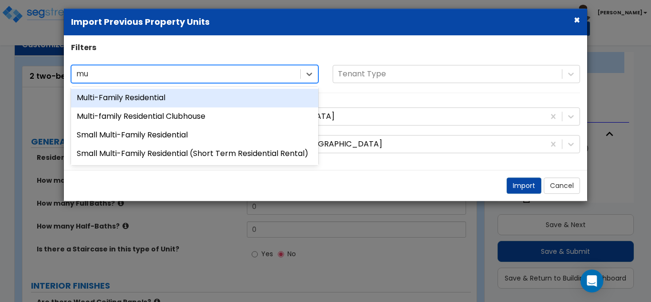
click at [193, 94] on div "Multi-Family Residential" at bounding box center [194, 98] width 247 height 19
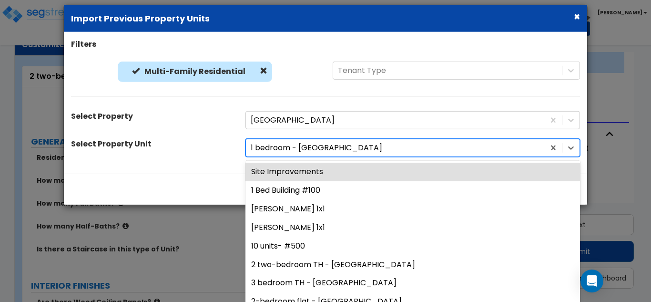
click at [295, 143] on div at bounding box center [395, 148] width 289 height 13
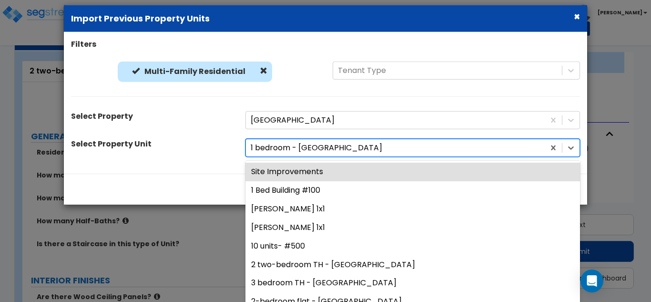
scroll to position [23, 0]
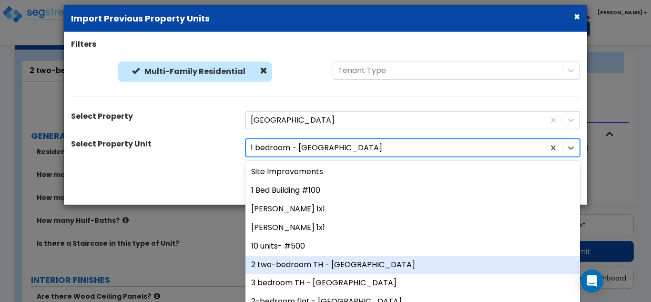
click at [296, 270] on div "2 two-bedroom TH - Ozark" at bounding box center [413, 264] width 335 height 19
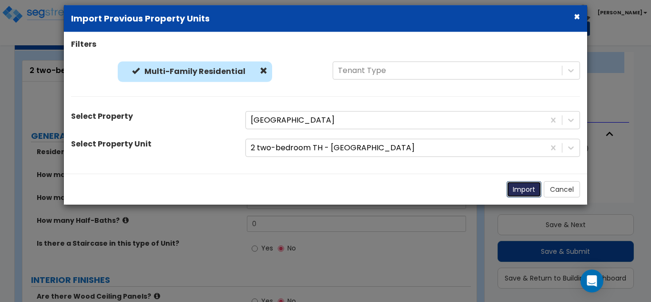
click at [528, 188] on button "Import" at bounding box center [524, 189] width 35 height 16
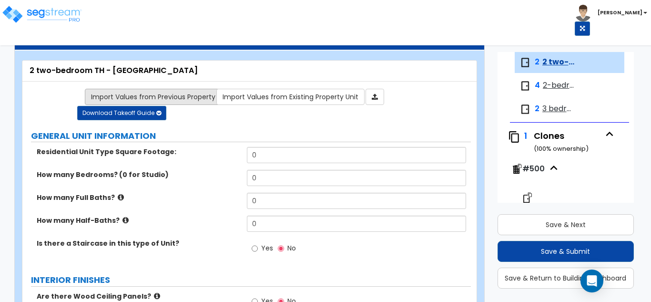
click at [181, 96] on link "Import Values from Previous Property Unit" at bounding box center [161, 97] width 152 height 16
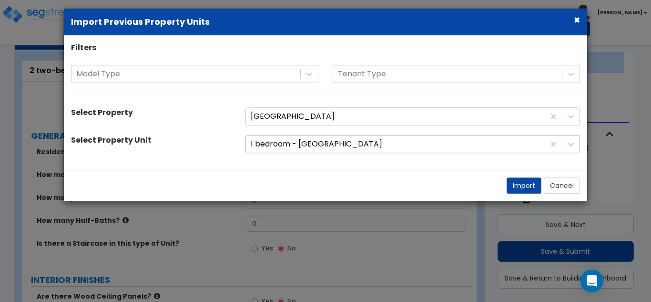
click at [286, 143] on div at bounding box center [395, 144] width 289 height 13
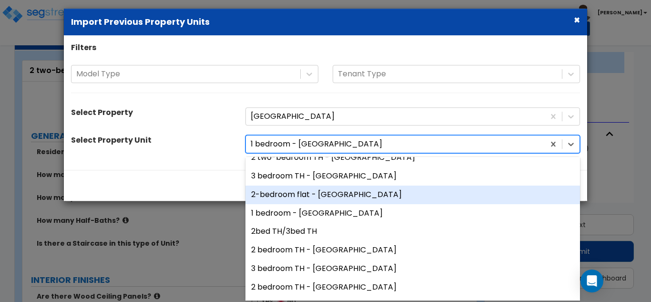
scroll to position [191, 0]
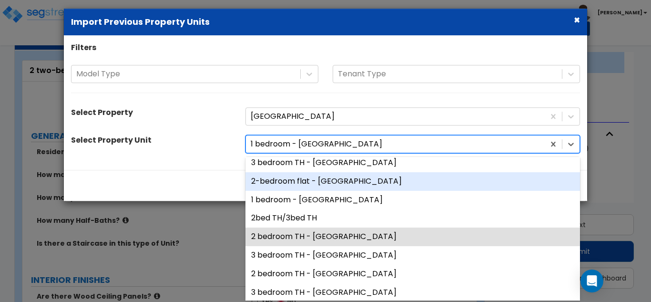
click at [302, 237] on div "2 bedroom TH - Ozark" at bounding box center [413, 236] width 335 height 19
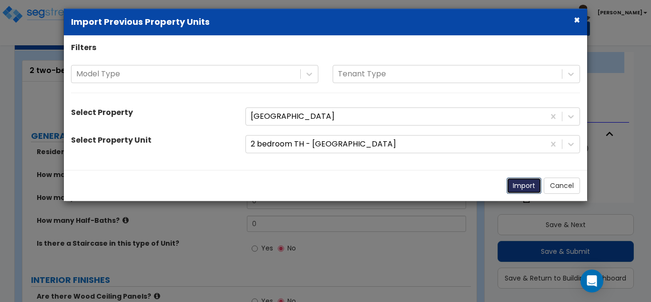
click at [526, 191] on button "Import" at bounding box center [524, 186] width 35 height 16
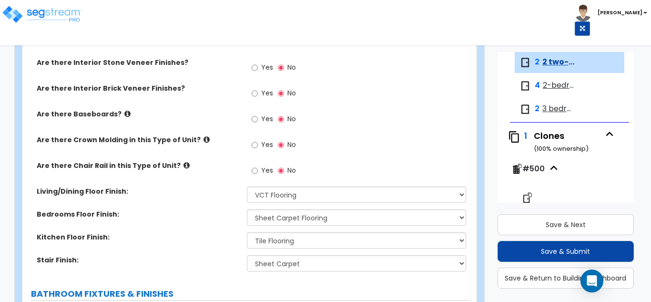
scroll to position [309, 0]
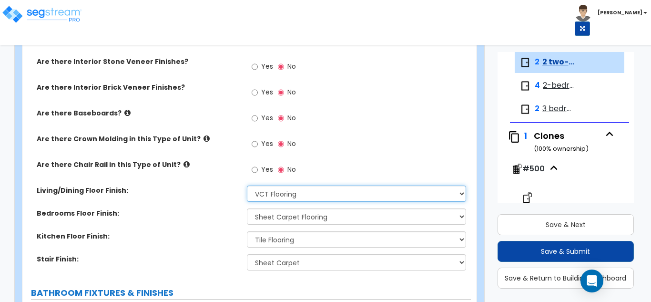
click at [327, 194] on select "None Tile Flooring Hardwood Flooring Resilient Laminate Flooring VCT Flooring S…" at bounding box center [357, 194] width 220 height 16
click at [247, 186] on select "None Tile Flooring Hardwood Flooring Resilient Laminate Flooring VCT Flooring S…" at bounding box center [357, 194] width 220 height 16
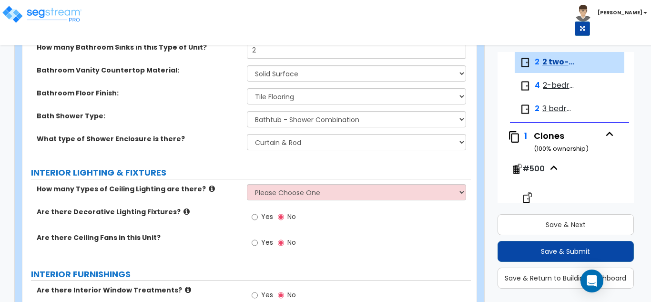
scroll to position [643, 0]
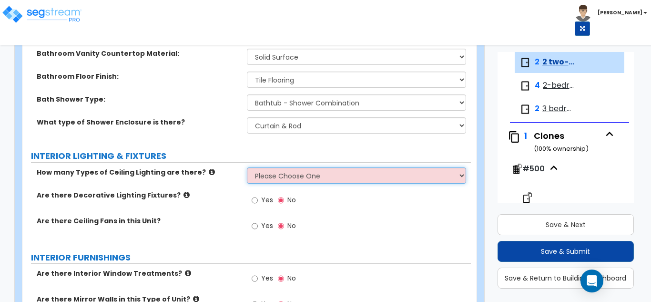
click at [305, 178] on select "Please Choose One 1 2 3" at bounding box center [357, 175] width 220 height 16
click at [247, 167] on select "Please Choose One 1 2 3" at bounding box center [357, 175] width 220 height 16
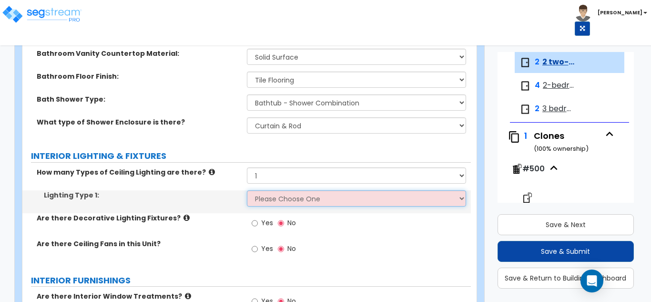
click at [303, 194] on select "Please Choose One LED Surface-Mounted Fluorescent Surface-Mounted Fluorescent R…" at bounding box center [357, 198] width 220 height 16
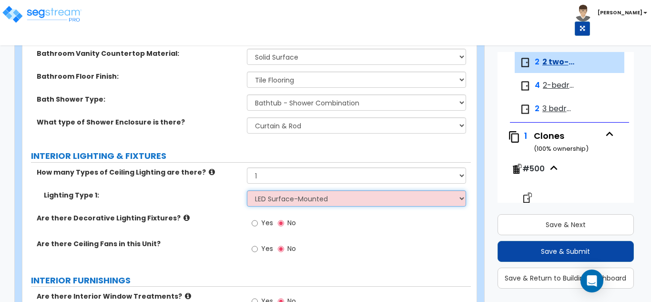
click at [247, 190] on select "Please Choose One LED Surface-Mounted Fluorescent Surface-Mounted Fluorescent R…" at bounding box center [357, 198] width 220 height 16
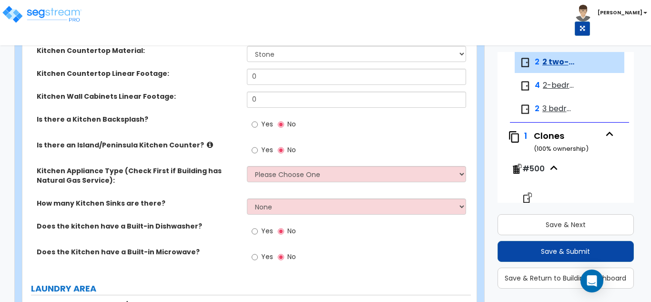
scroll to position [1072, 0]
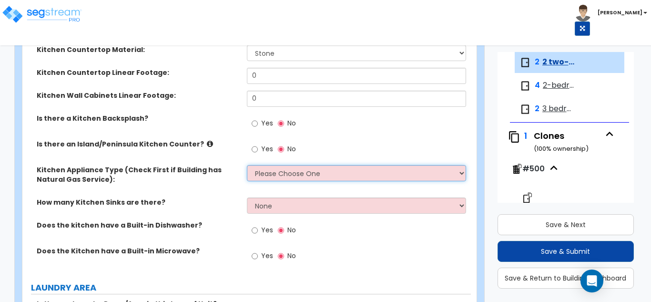
click at [309, 172] on select "Please Choose One Gas Electric" at bounding box center [357, 173] width 220 height 16
click at [247, 165] on select "Please Choose One Gas Electric" at bounding box center [357, 173] width 220 height 16
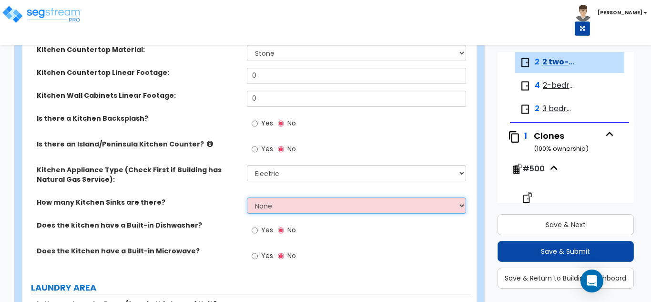
click at [299, 209] on select "None 1 2 3" at bounding box center [357, 205] width 220 height 16
click at [247, 197] on select "None 1 2 3" at bounding box center [357, 205] width 220 height 16
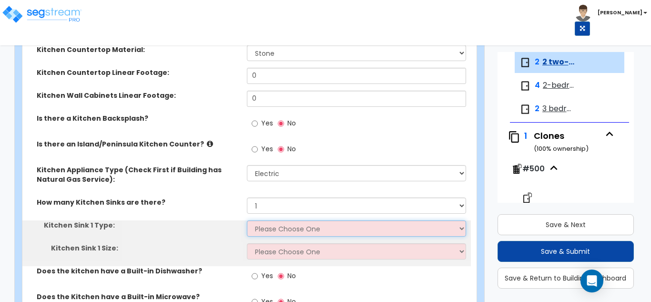
click at [283, 230] on select "Please Choose One Stainless Steel Porcelain Enamel Cast Iron Granite Composite" at bounding box center [357, 228] width 220 height 16
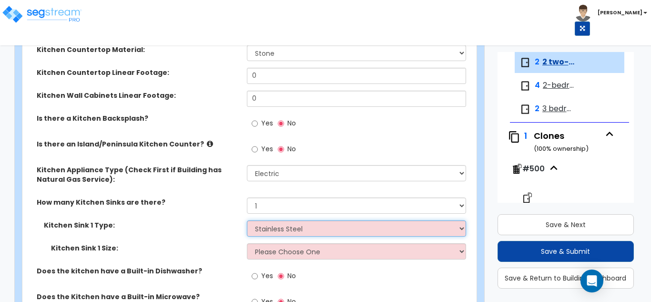
click at [247, 220] on select "Please Choose One Stainless Steel Porcelain Enamel Cast Iron Granite Composite" at bounding box center [357, 228] width 220 height 16
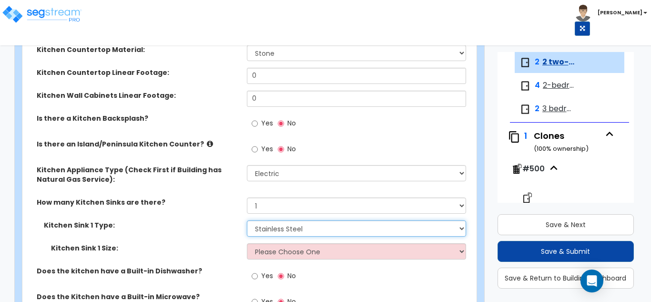
click at [287, 226] on select "Please Choose One Stainless Steel Porcelain Enamel Cast Iron Granite Composite" at bounding box center [357, 228] width 220 height 16
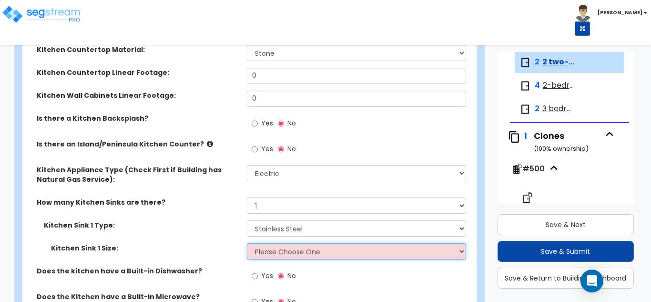
click at [283, 248] on select "Please Choose One Single Sink Double Sink" at bounding box center [357, 251] width 220 height 16
click at [247, 243] on select "Please Choose One Single Sink Double Sink" at bounding box center [357, 251] width 220 height 16
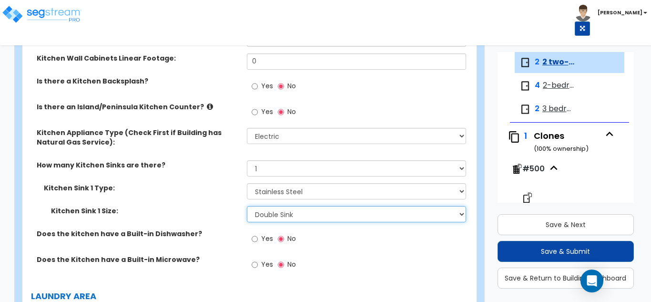
scroll to position [1167, 0]
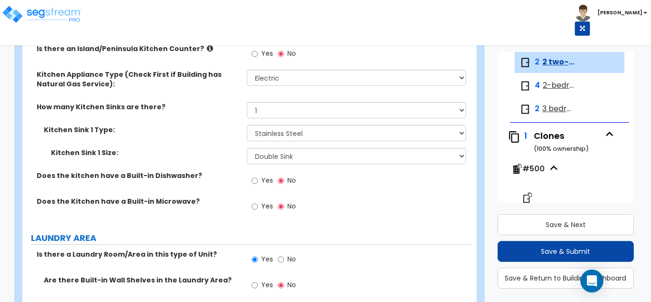
click at [251, 182] on div "Yes No" at bounding box center [274, 182] width 54 height 22
click at [254, 182] on input "Yes" at bounding box center [255, 180] width 6 height 10
click at [256, 207] on input "Yes" at bounding box center [255, 206] width 6 height 10
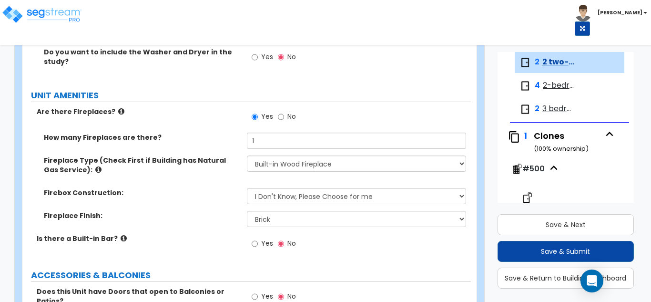
scroll to position [1692, 0]
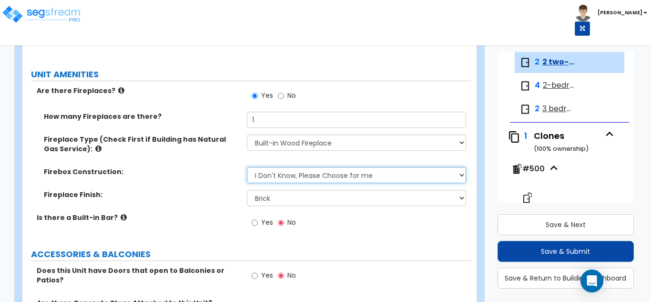
click at [271, 171] on select "Please Choose One Brick Stone I Don't Know, Please Choose for me" at bounding box center [357, 175] width 220 height 16
click at [247, 167] on select "Please Choose One Brick Stone I Don't Know, Please Choose for me" at bounding box center [357, 175] width 220 height 16
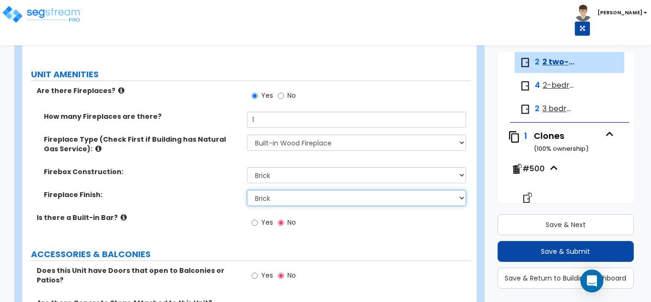
click at [271, 195] on select "None Brick Stone Tile Painted Molding" at bounding box center [357, 198] width 220 height 16
click at [247, 190] on select "None Brick Stone Tile Painted Molding" at bounding box center [357, 198] width 220 height 16
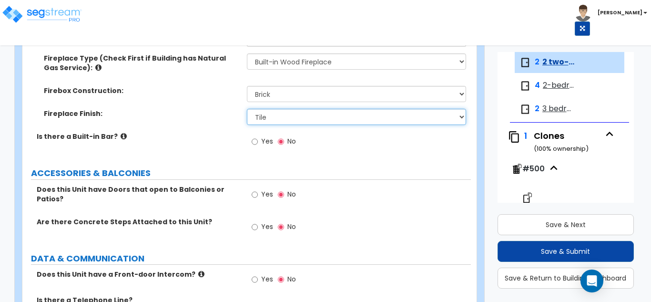
scroll to position [1787, 0]
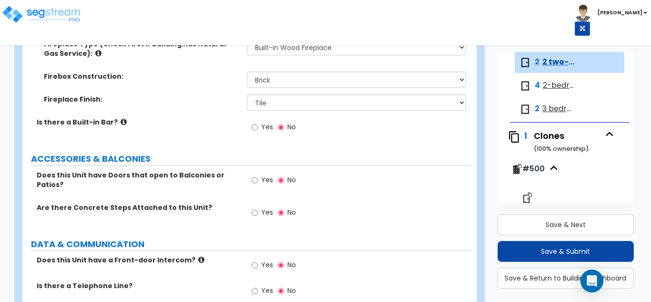
click at [259, 173] on label "Yes" at bounding box center [262, 181] width 21 height 16
click at [258, 175] on input "Yes" at bounding box center [255, 180] width 6 height 10
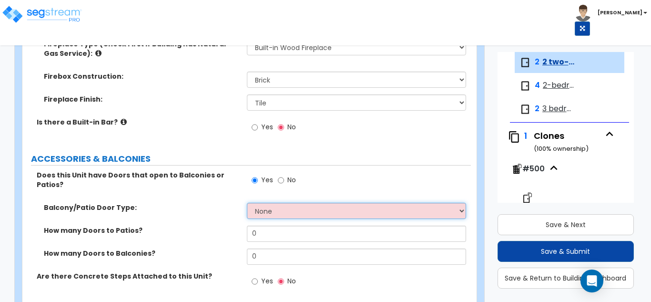
click at [271, 203] on select "None Single Hinged Doors Double Hinged Doors Single French Doors Double French …" at bounding box center [357, 211] width 220 height 16
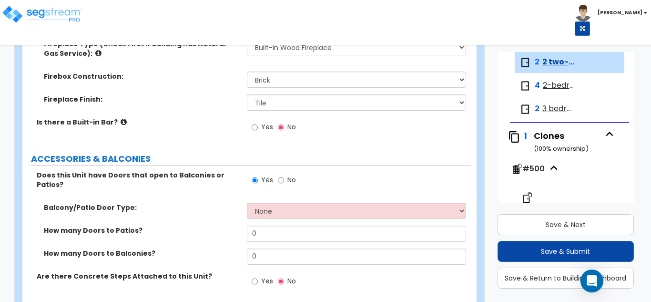
click at [219, 211] on div "Balcony/Patio Door Type: None Single Hinged Doors Double Hinged Doors Single Fr…" at bounding box center [246, 214] width 449 height 23
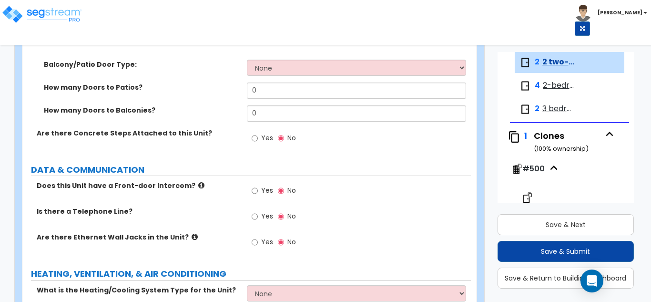
scroll to position [1977, 0]
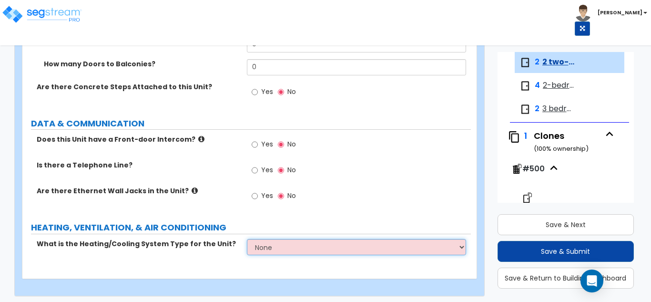
click at [288, 239] on select "None Heat Only Centralized Heating & Cooling Thru Wall Air Conditioners Mini Sp…" at bounding box center [357, 247] width 220 height 16
click at [247, 239] on select "None Heat Only Centralized Heating & Cooling Thru Wall Air Conditioners Mini Sp…" at bounding box center [357, 247] width 220 height 16
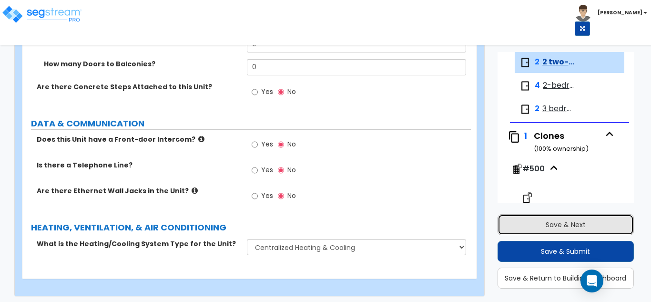
click at [555, 223] on button "Save & Next" at bounding box center [566, 224] width 137 height 21
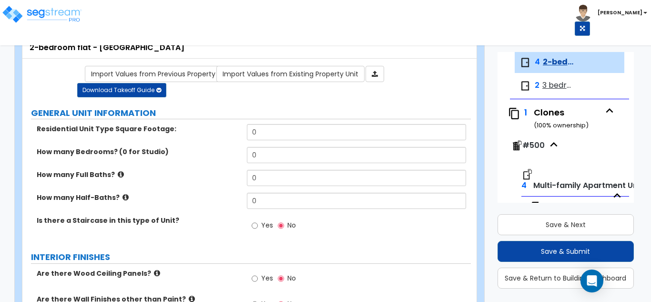
scroll to position [0, 0]
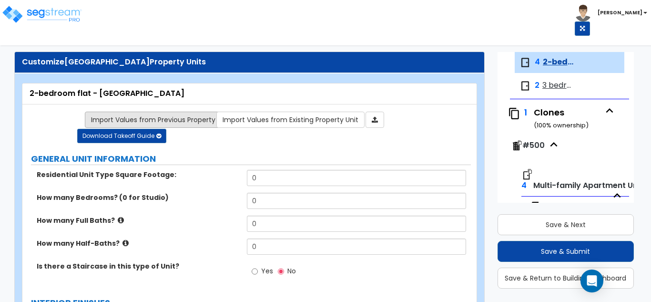
click at [148, 115] on link "Import Values from Previous Property Unit" at bounding box center [161, 120] width 152 height 16
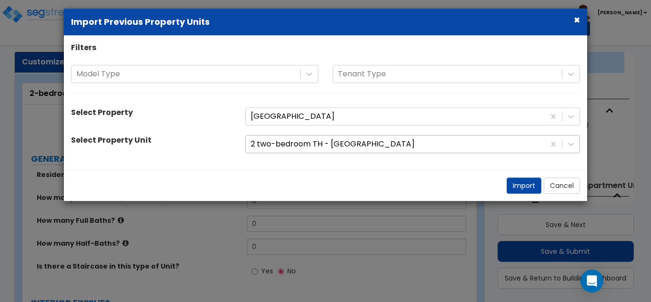
click at [296, 145] on div at bounding box center [395, 144] width 289 height 13
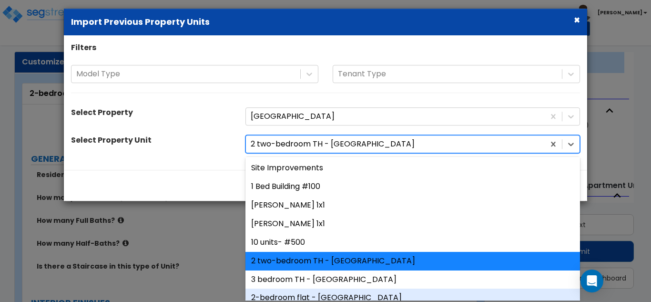
click at [314, 296] on div "2-bedroom flat - Ouachita" at bounding box center [413, 298] width 335 height 19
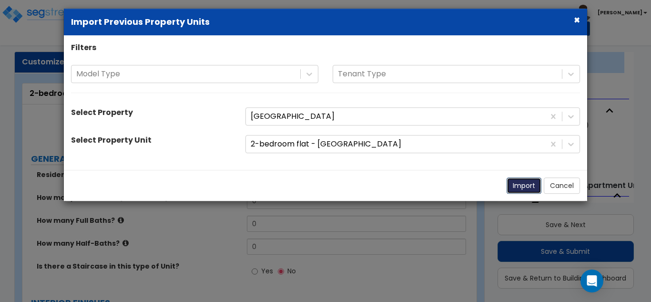
click at [521, 182] on button "Import" at bounding box center [524, 186] width 35 height 16
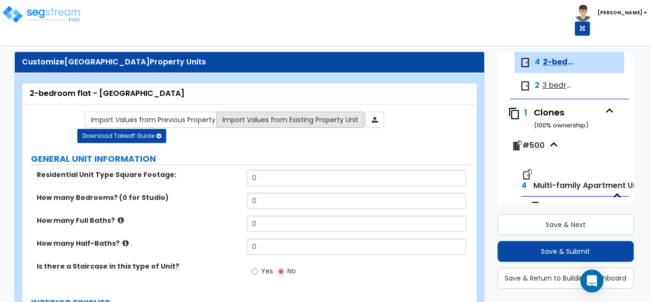
click at [293, 120] on link "Import Values from Existing Property Unit" at bounding box center [290, 120] width 148 height 16
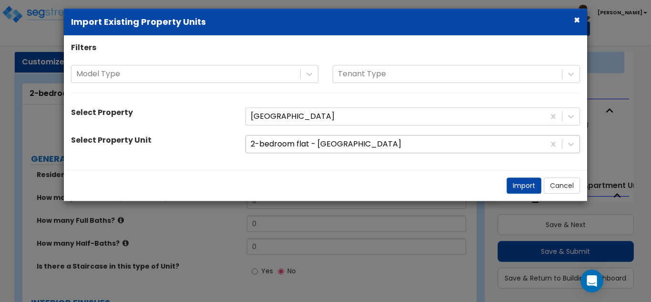
click at [303, 145] on div at bounding box center [395, 144] width 289 height 13
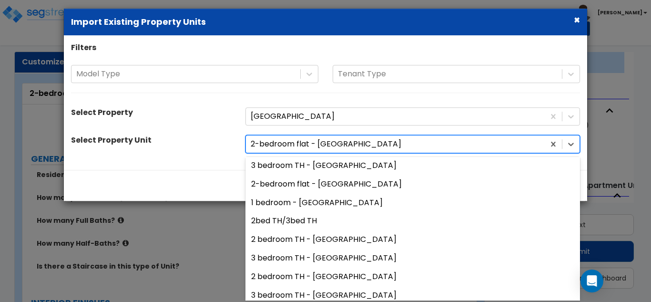
scroll to position [191, 0]
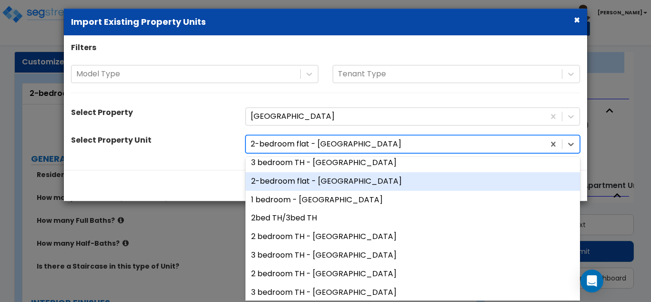
click at [297, 183] on div "2-bedroom flat - Ouachita" at bounding box center [413, 181] width 335 height 19
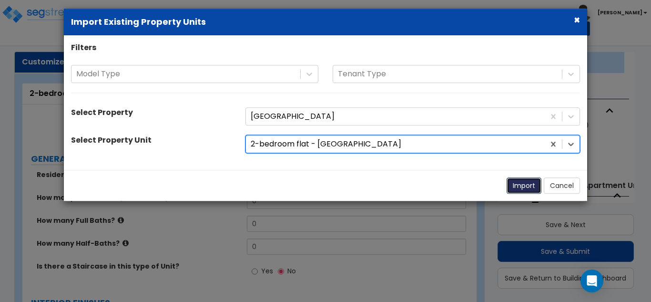
click at [526, 188] on button "Import" at bounding box center [524, 186] width 35 height 16
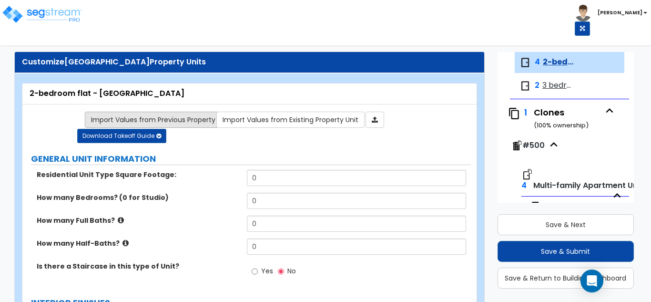
click at [186, 119] on link "Import Values from Previous Property Unit" at bounding box center [161, 120] width 152 height 16
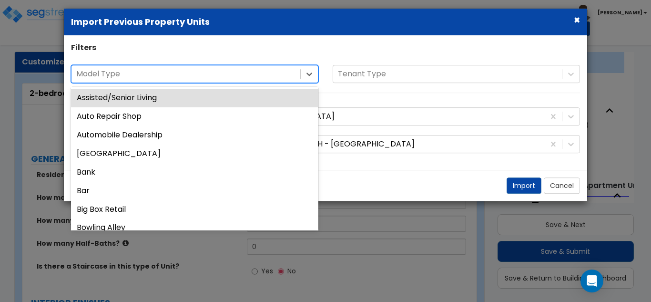
click at [175, 70] on div at bounding box center [185, 74] width 219 height 13
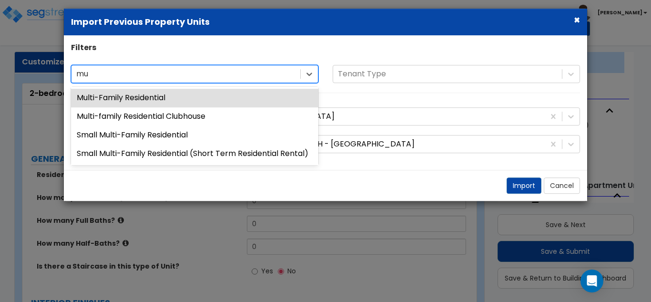
click at [136, 92] on div "Multi-Family Residential" at bounding box center [194, 98] width 247 height 19
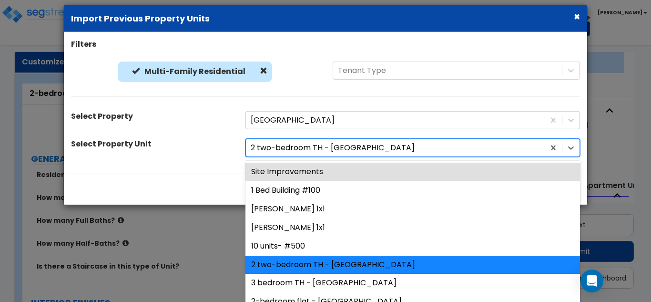
click at [358, 145] on div at bounding box center [395, 148] width 289 height 13
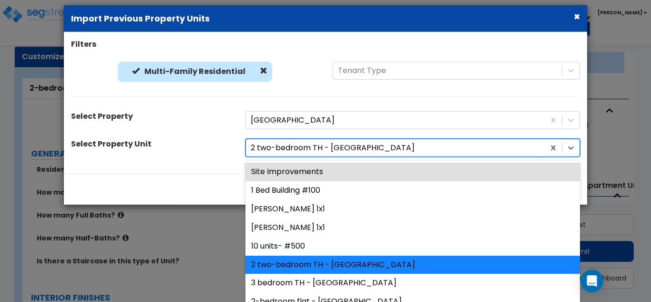
scroll to position [6, 0]
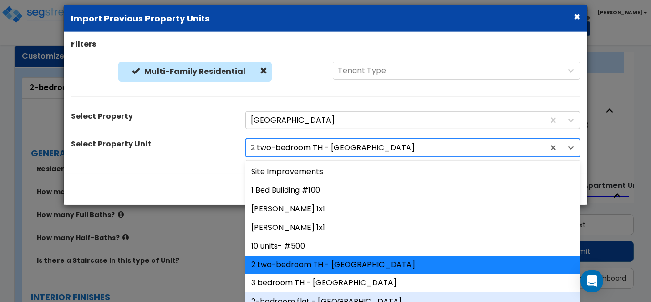
click at [314, 297] on div "2-bedroom flat - Ouachita" at bounding box center [413, 301] width 335 height 19
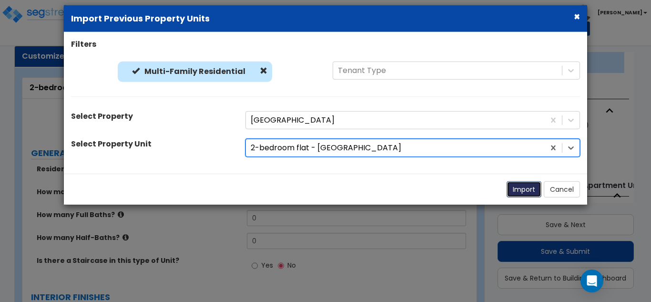
click at [515, 186] on button "Import" at bounding box center [524, 189] width 35 height 16
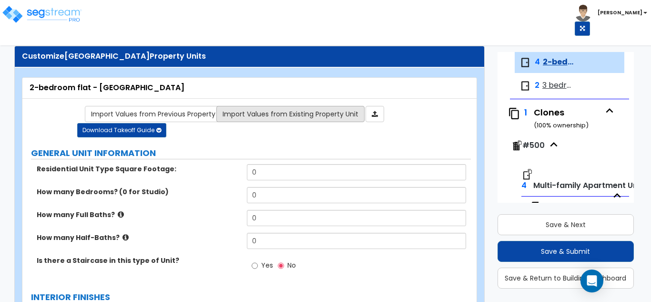
click at [267, 113] on link "Import Values from Existing Property Unit" at bounding box center [290, 114] width 148 height 16
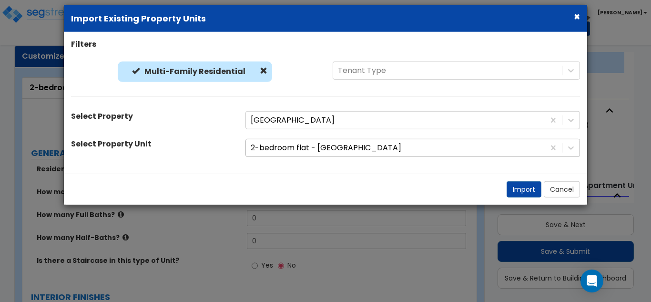
click at [306, 140] on div "2-bedroom flat - Ouachita" at bounding box center [395, 148] width 299 height 17
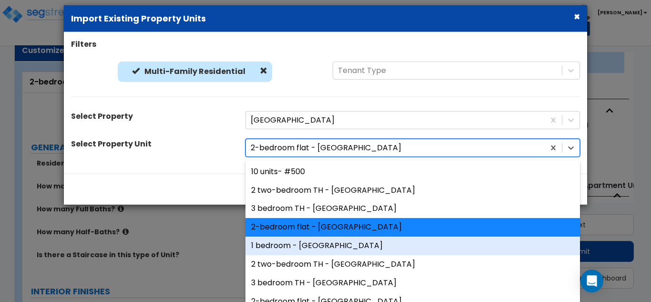
scroll to position [95, 0]
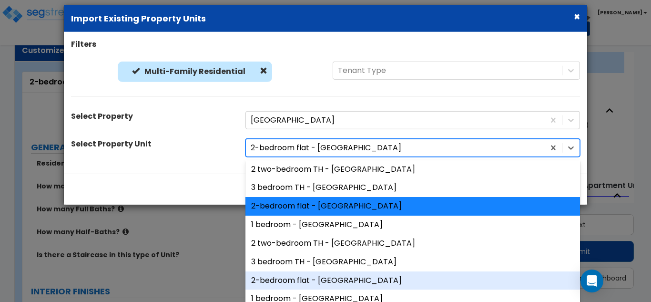
click at [335, 278] on div "2-bedroom flat - Ouachita" at bounding box center [413, 280] width 335 height 19
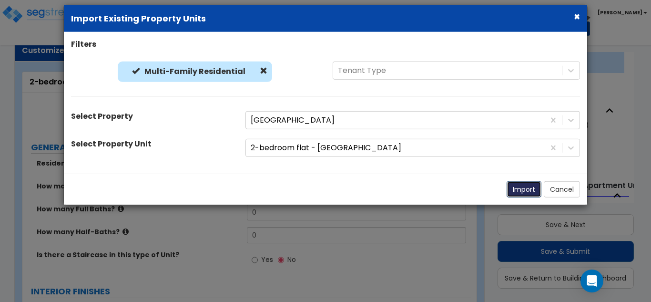
click at [513, 187] on button "Import" at bounding box center [524, 189] width 35 height 16
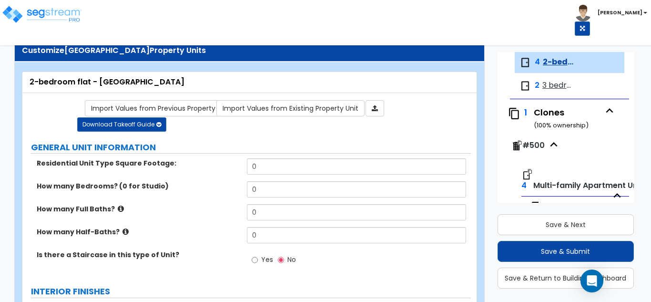
click at [513, 187] on div "4 Multi-family Apartment Unit Type 2 1 bedroom - Nebo 2 2 two-bedroom TH - Ozar…" at bounding box center [570, 226] width 119 height 129
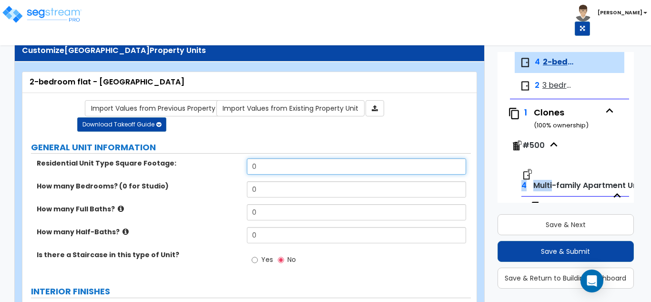
click at [288, 165] on input "0" at bounding box center [357, 166] width 220 height 16
click at [262, 169] on input "0" at bounding box center [357, 166] width 220 height 16
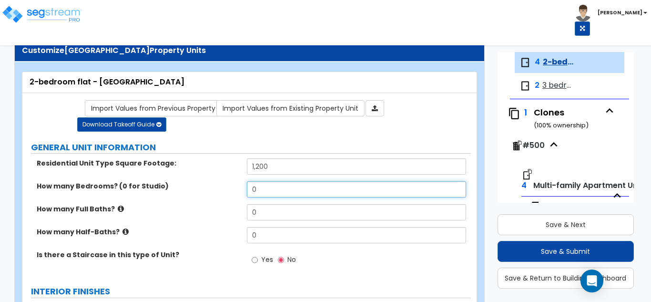
click at [256, 191] on input "0" at bounding box center [357, 189] width 220 height 16
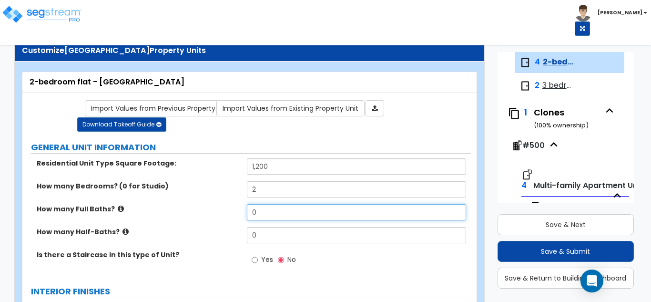
click at [256, 210] on input "0" at bounding box center [357, 212] width 220 height 16
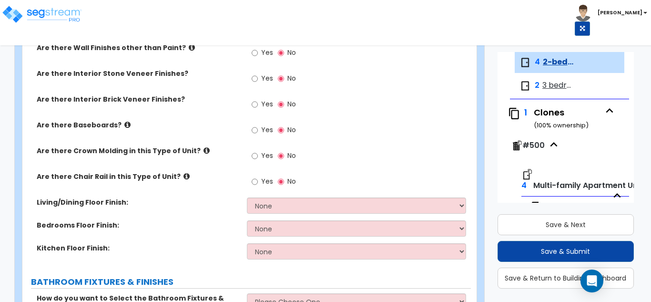
scroll to position [298, 0]
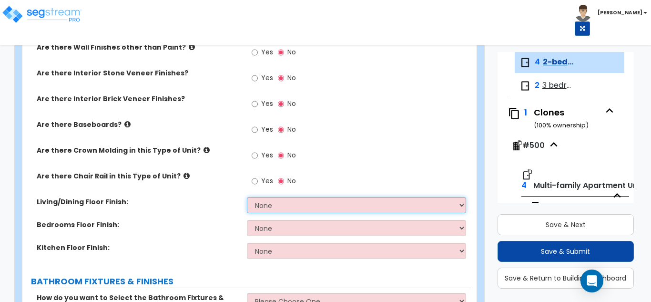
click at [269, 200] on select "None Tile Flooring Hardwood Flooring Resilient Laminate Flooring VCT Flooring S…" at bounding box center [357, 205] width 220 height 16
click at [247, 197] on select "None Tile Flooring Hardwood Flooring Resilient Laminate Flooring VCT Flooring S…" at bounding box center [357, 205] width 220 height 16
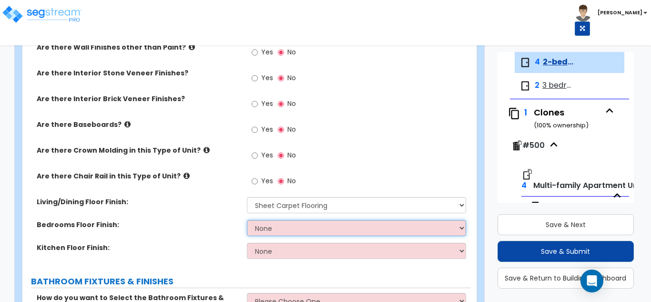
click at [272, 229] on select "None Tile Flooring Hardwood Flooring Resilient Laminate Flooring VCT Flooring S…" at bounding box center [357, 228] width 220 height 16
click at [247, 220] on select "None Tile Flooring Hardwood Flooring Resilient Laminate Flooring VCT Flooring S…" at bounding box center [357, 228] width 220 height 16
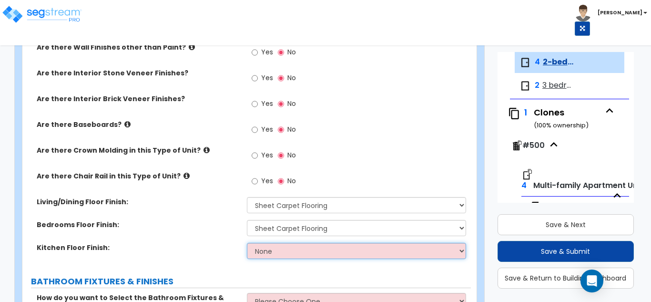
click at [263, 257] on select "None Tile Flooring Hardwood Flooring Resilient Laminate Flooring VCT Flooring S…" at bounding box center [357, 251] width 220 height 16
click at [247, 243] on select "None Tile Flooring Hardwood Flooring Resilient Laminate Flooring VCT Flooring S…" at bounding box center [357, 251] width 220 height 16
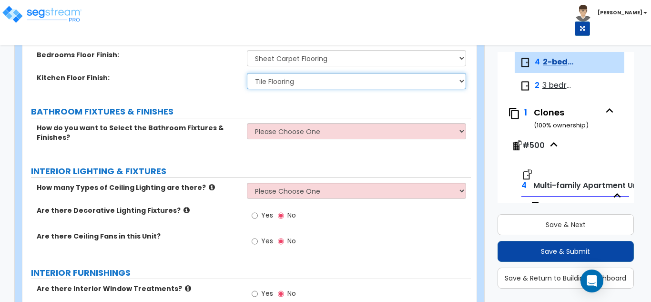
scroll to position [488, 0]
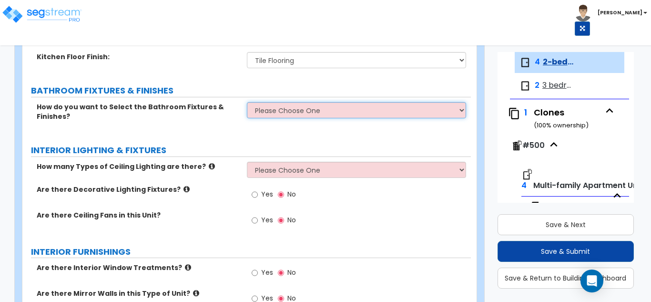
click at [255, 114] on select "Please Choose One Select the type of Fixtures and Finishes only for one Bath an…" at bounding box center [357, 110] width 220 height 16
click at [247, 102] on select "Please Choose One Select the type of Fixtures and Finishes only for one Bath an…" at bounding box center [357, 110] width 220 height 16
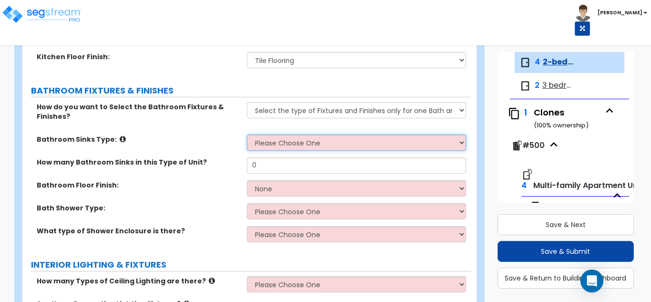
click at [303, 145] on select "Please Choose One Wall-mounted Pedestal-mounted Vanity-mounted" at bounding box center [357, 142] width 220 height 16
click at [247, 134] on select "Please Choose One Wall-mounted Pedestal-mounted Vanity-mounted" at bounding box center [357, 142] width 220 height 16
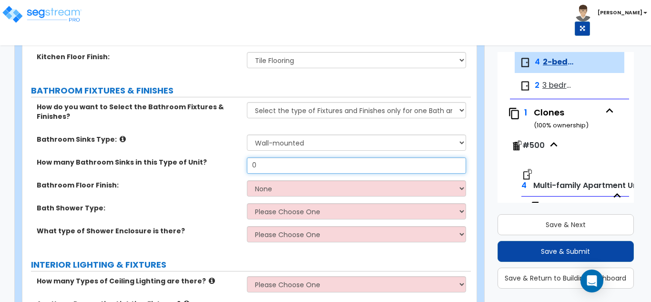
click at [297, 171] on input "0" at bounding box center [357, 165] width 220 height 16
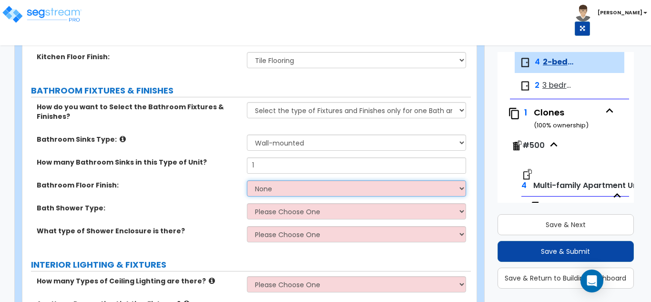
click at [291, 193] on select "None Tile Flooring Hardwood Flooring Resilient Laminate Flooring VCT Flooring S…" at bounding box center [357, 188] width 220 height 16
click at [247, 180] on select "None Tile Flooring Hardwood Flooring Resilient Laminate Flooring VCT Flooring S…" at bounding box center [357, 188] width 220 height 16
click at [283, 192] on select "None Tile Flooring Hardwood Flooring Resilient Laminate Flooring VCT Flooring S…" at bounding box center [357, 188] width 220 height 16
click at [247, 180] on select "None Tile Flooring Hardwood Flooring Resilient Laminate Flooring VCT Flooring S…" at bounding box center [357, 188] width 220 height 16
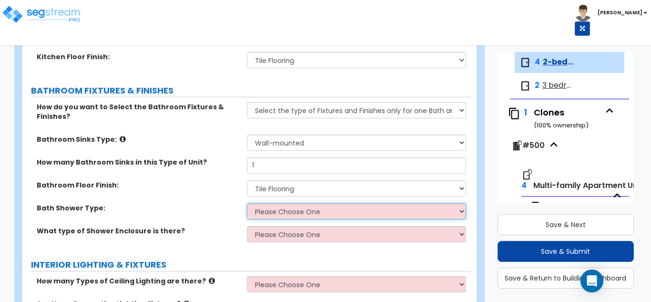
click at [278, 215] on select "Please Choose One Standalone Shower Bathtub - Shower Combination" at bounding box center [357, 211] width 220 height 16
click at [247, 203] on select "Please Choose One Standalone Shower Bathtub - Shower Combination" at bounding box center [357, 211] width 220 height 16
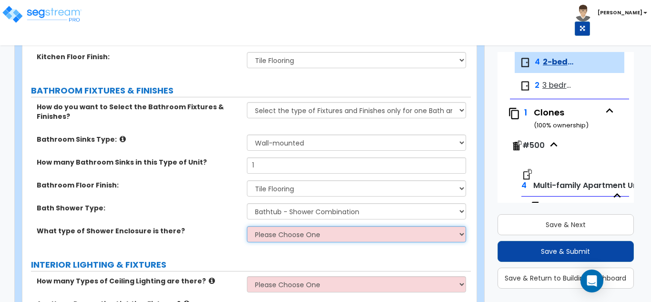
click at [274, 234] on select "Please Choose One Curtain & Rod Glass Sliding Doors Glass Hinged Doors" at bounding box center [357, 234] width 220 height 16
click at [247, 226] on select "Please Choose One Curtain & Rod Glass Sliding Doors Glass Hinged Doors" at bounding box center [357, 234] width 220 height 16
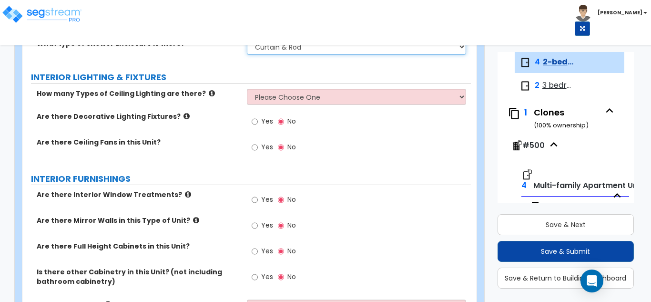
scroll to position [679, 0]
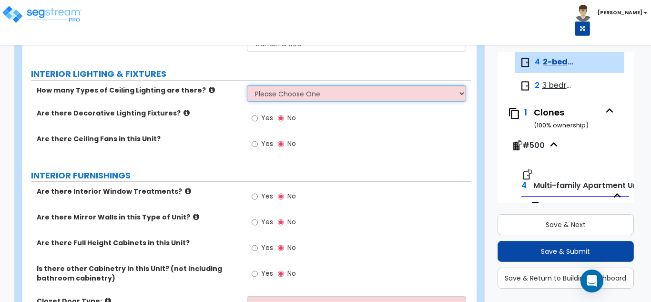
click at [286, 98] on select "Please Choose One 1 2 3" at bounding box center [357, 93] width 220 height 16
click at [247, 85] on select "Please Choose One 1 2 3" at bounding box center [357, 93] width 220 height 16
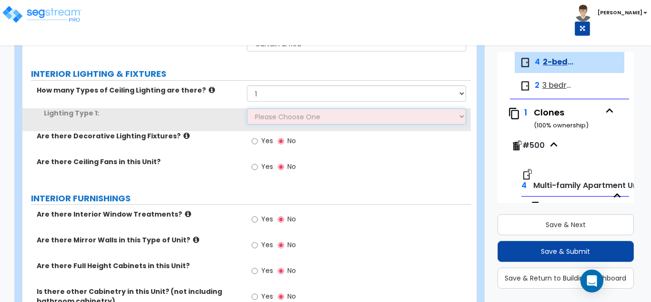
click at [284, 113] on select "Please Choose One LED Surface-Mounted Fluorescent Surface-Mounted Fluorescent R…" at bounding box center [357, 116] width 220 height 16
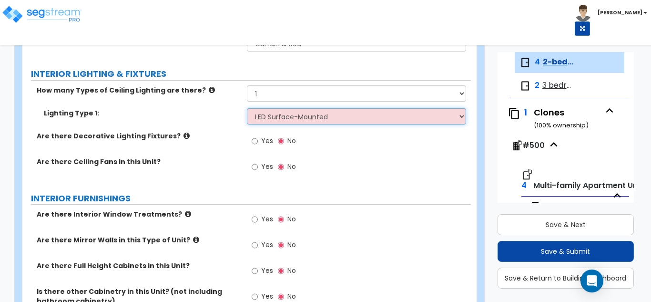
click at [247, 108] on select "Please Choose One LED Surface-Mounted Fluorescent Surface-Mounted Fluorescent R…" at bounding box center [357, 116] width 220 height 16
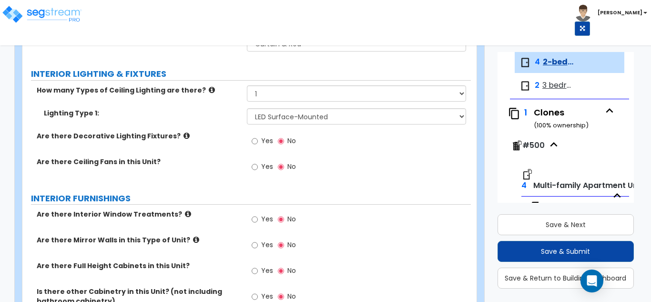
click at [261, 164] on span "Yes" at bounding box center [267, 167] width 12 height 10
click at [258, 164] on input "Yes" at bounding box center [255, 167] width 6 height 10
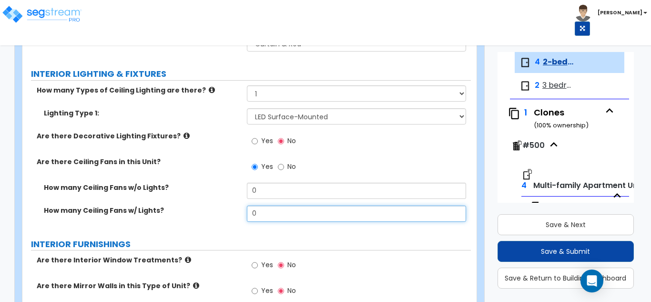
click at [262, 209] on input "0" at bounding box center [357, 214] width 220 height 16
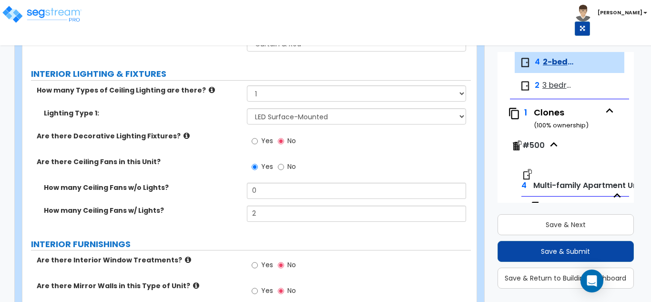
click at [256, 232] on div "GENERAL UNIT INFORMATION Residential Unit Type Square Footage: 1,200 How many B…" at bounding box center [247, 257] width 434 height 1566
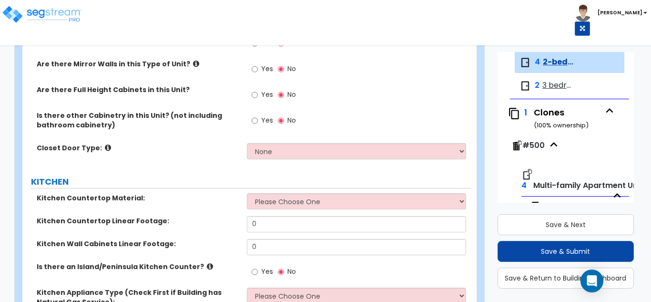
scroll to position [917, 0]
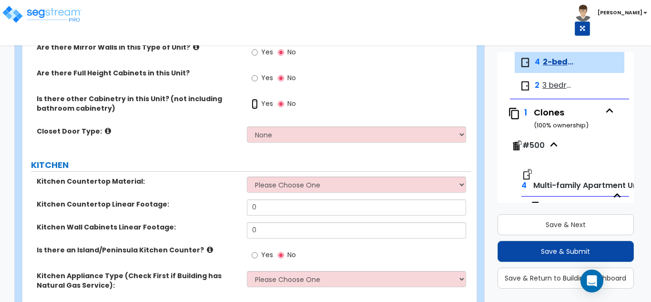
click at [257, 104] on input "Yes" at bounding box center [255, 104] width 6 height 10
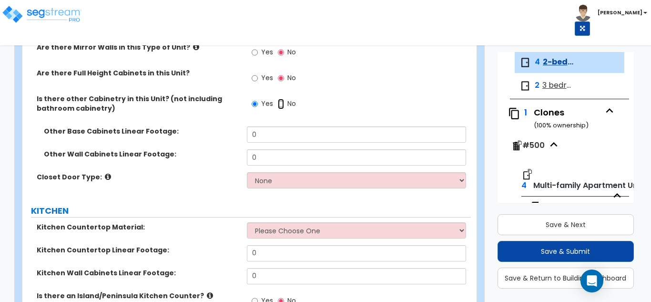
click at [278, 102] on input "No" at bounding box center [281, 104] width 6 height 10
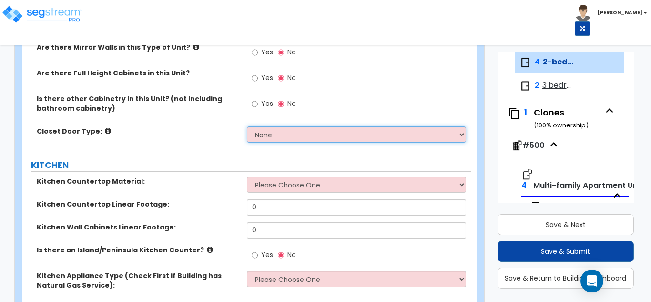
click at [271, 140] on select "None Bi-fold Louvered Doors Bi-fold Panel Doors Sliding Doors Hinged Wood Door" at bounding box center [357, 134] width 220 height 16
click at [247, 126] on select "None Bi-fold Louvered Doors Bi-fold Panel Doors Sliding Doors Hinged Wood Door" at bounding box center [357, 134] width 220 height 16
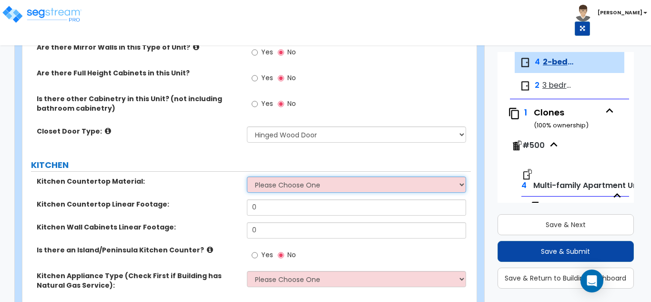
click at [270, 183] on select "Please Choose One Plastic Laminate Solid Surface Stone Quartz Marble Tile Wood …" at bounding box center [357, 184] width 220 height 16
click at [247, 176] on select "Please Choose One Plastic Laminate Solid Surface Stone Quartz Marble Tile Wood …" at bounding box center [357, 184] width 220 height 16
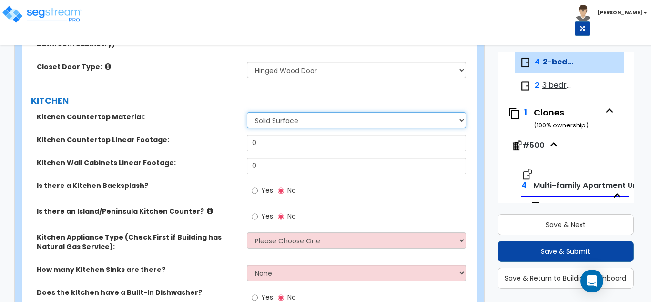
scroll to position [1013, 0]
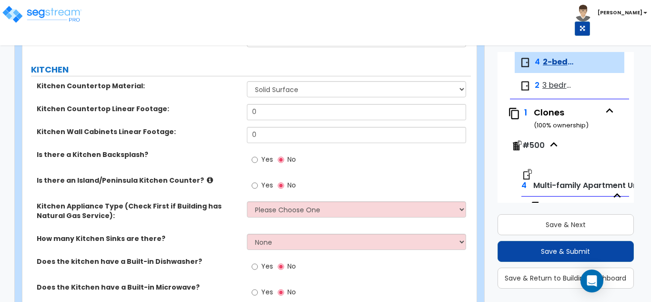
click at [207, 181] on icon at bounding box center [210, 179] width 6 height 7
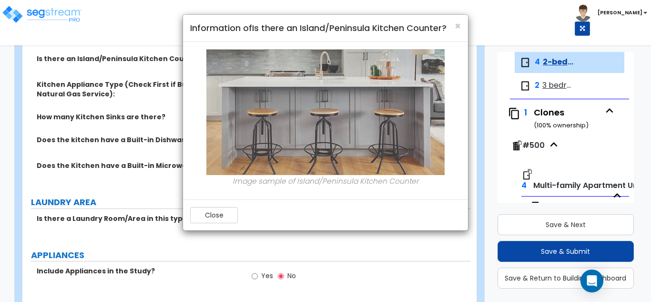
scroll to position [1156, 0]
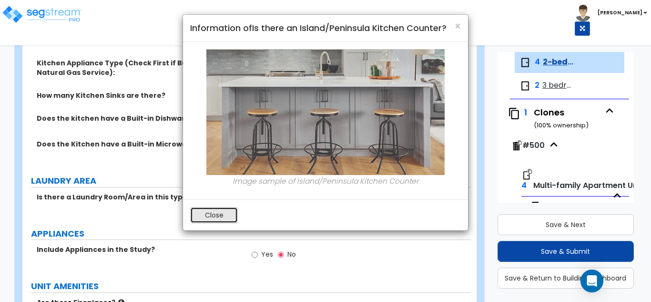
click at [210, 213] on button "Close" at bounding box center [214, 215] width 48 height 16
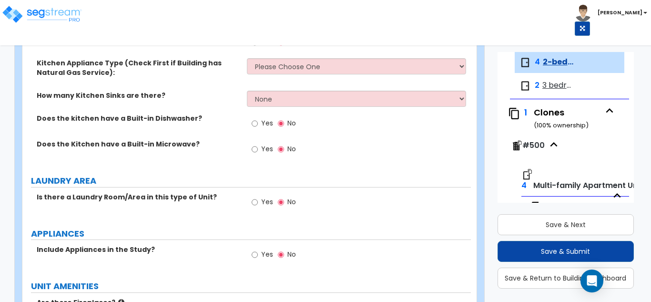
click at [262, 125] on span "Yes" at bounding box center [267, 123] width 12 height 10
click at [258, 125] on input "Yes" at bounding box center [255, 123] width 6 height 10
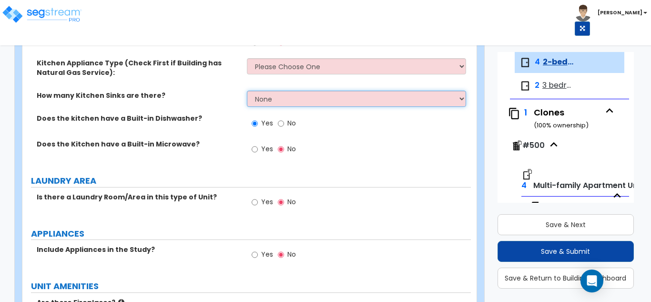
click at [274, 101] on select "None 1 2 3" at bounding box center [357, 99] width 220 height 16
click at [247, 91] on select "None 1 2 3" at bounding box center [357, 99] width 220 height 16
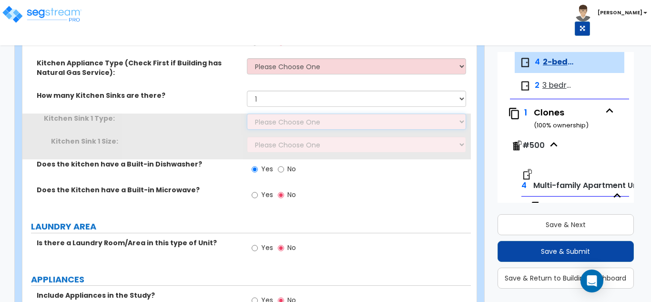
click at [270, 126] on select "Please Choose One Stainless Steel Porcelain Enamel Cast Iron Granite Composite" at bounding box center [357, 121] width 220 height 16
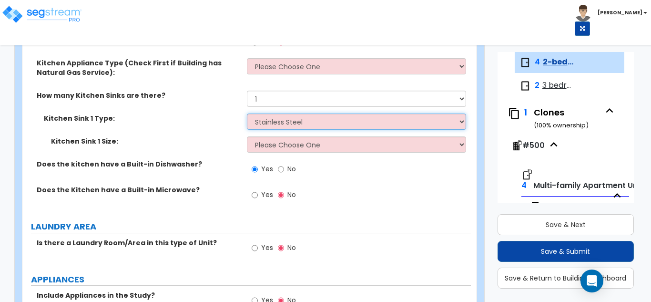
click at [247, 113] on select "Please Choose One Stainless Steel Porcelain Enamel Cast Iron Granite Composite" at bounding box center [357, 121] width 220 height 16
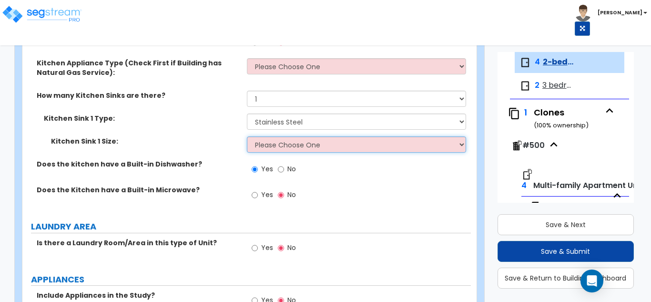
click at [273, 140] on select "Please Choose One Single Sink Double Sink" at bounding box center [357, 144] width 220 height 16
click at [247, 136] on select "Please Choose One Single Sink Double Sink" at bounding box center [357, 144] width 220 height 16
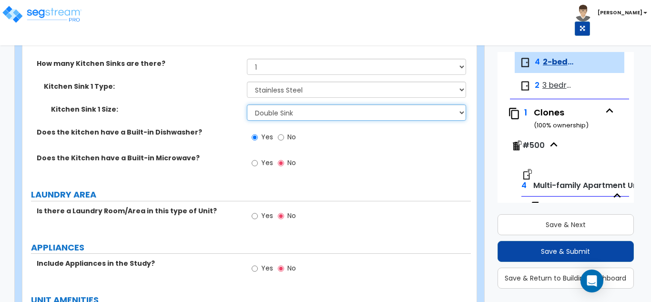
scroll to position [1251, 0]
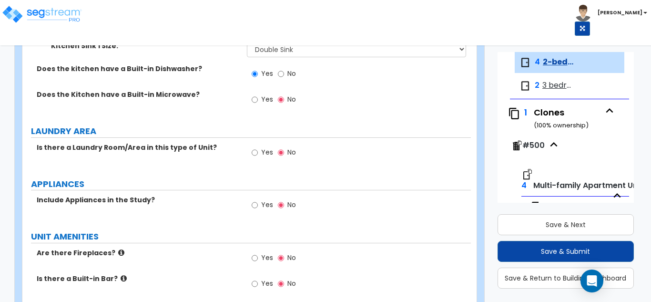
click at [258, 93] on label "Yes" at bounding box center [262, 101] width 21 height 16
click at [258, 94] on input "Yes" at bounding box center [255, 99] width 6 height 10
click at [262, 208] on span "Yes" at bounding box center [267, 205] width 12 height 10
click at [258, 208] on input "Yes" at bounding box center [255, 205] width 6 height 10
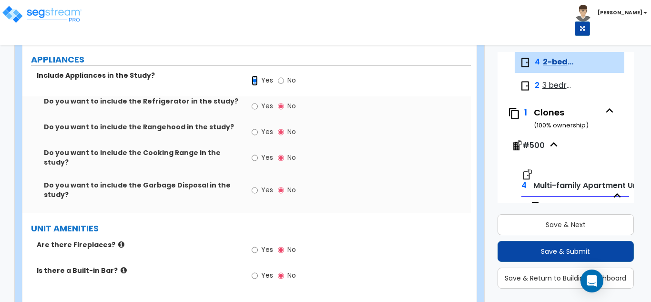
scroll to position [1394, 0]
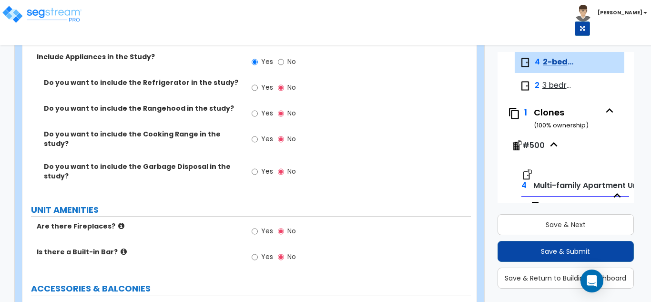
click at [265, 89] on span "Yes" at bounding box center [267, 87] width 12 height 10
click at [258, 89] on input "Yes" at bounding box center [255, 87] width 6 height 10
click at [259, 116] on label "Yes" at bounding box center [262, 114] width 21 height 16
click at [258, 116] on input "Yes" at bounding box center [255, 113] width 6 height 10
click at [259, 136] on label "Yes" at bounding box center [262, 140] width 21 height 16
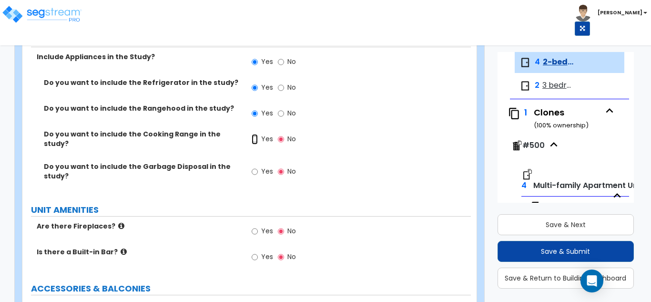
click at [258, 136] on input "Yes" at bounding box center [255, 139] width 6 height 10
click at [258, 165] on label "Yes" at bounding box center [262, 173] width 21 height 16
click at [258, 166] on input "Yes" at bounding box center [255, 171] width 6 height 10
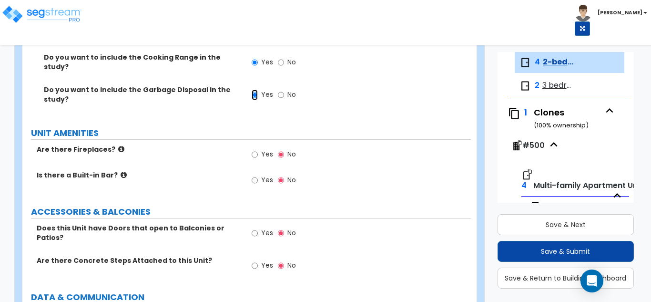
scroll to position [1490, 0]
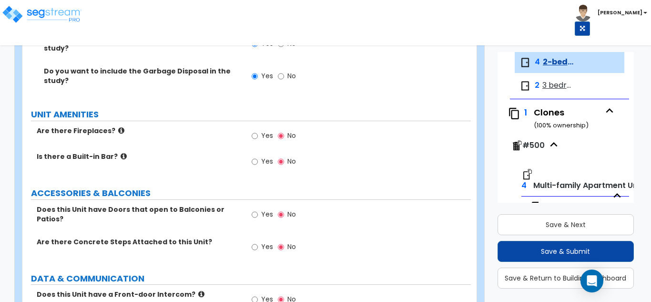
click at [268, 132] on span "Yes" at bounding box center [267, 136] width 12 height 10
click at [258, 132] on input "Yes" at bounding box center [255, 136] width 6 height 10
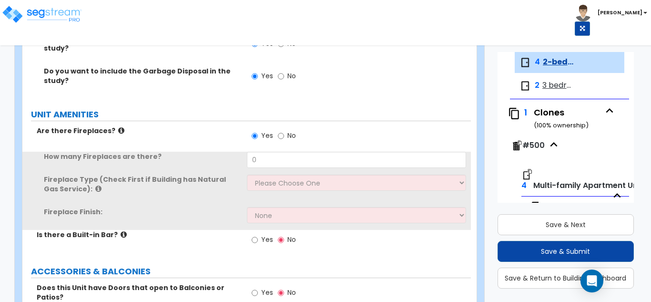
click at [263, 164] on div "How many Fireplaces are there? 0" at bounding box center [246, 163] width 449 height 23
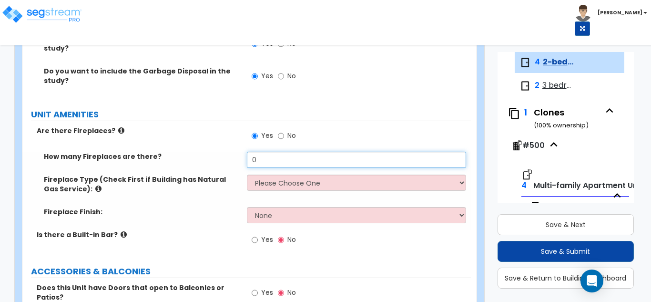
click at [263, 155] on input "0" at bounding box center [357, 160] width 220 height 16
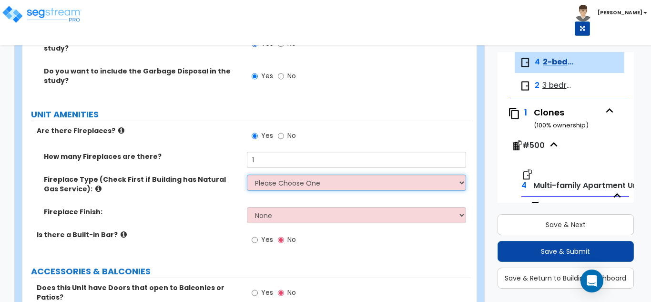
click at [268, 175] on select "Please Choose One Built-in Electric Fireplace Built-in Gas Fireplace Built-in W…" at bounding box center [357, 183] width 220 height 16
click at [247, 175] on select "Please Choose One Built-in Electric Fireplace Built-in Gas Fireplace Built-in W…" at bounding box center [357, 183] width 220 height 16
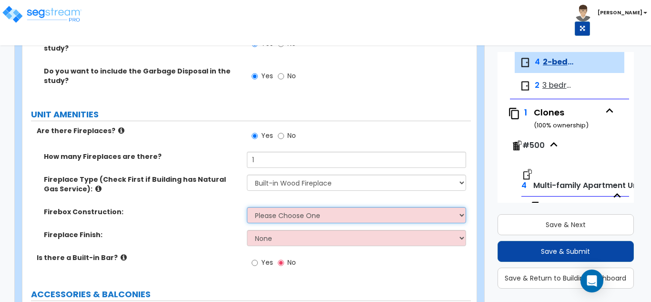
click at [275, 210] on select "Please Choose One Brick Stone I Don't Know, Please Choose for me" at bounding box center [357, 215] width 220 height 16
click at [247, 207] on select "Please Choose One Brick Stone I Don't Know, Please Choose for me" at bounding box center [357, 215] width 220 height 16
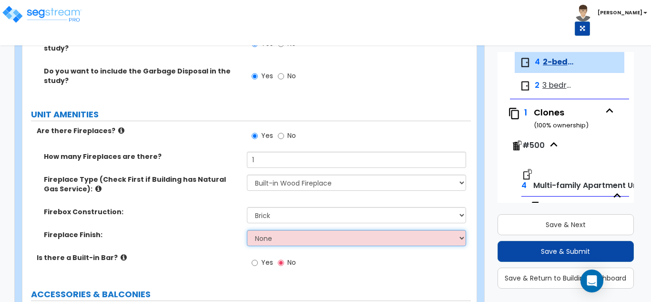
click at [277, 230] on select "None Brick Stone Tile Painted Molding" at bounding box center [357, 238] width 220 height 16
click at [247, 230] on select "None Brick Stone Tile Painted Molding" at bounding box center [357, 238] width 220 height 16
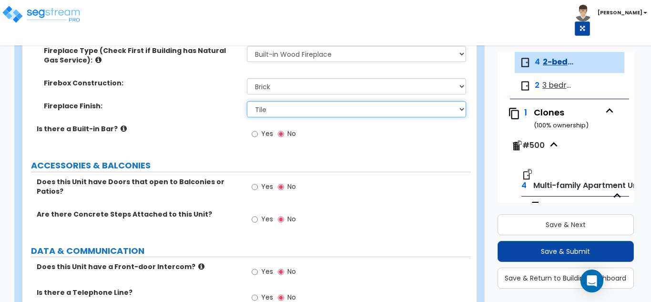
scroll to position [1633, 0]
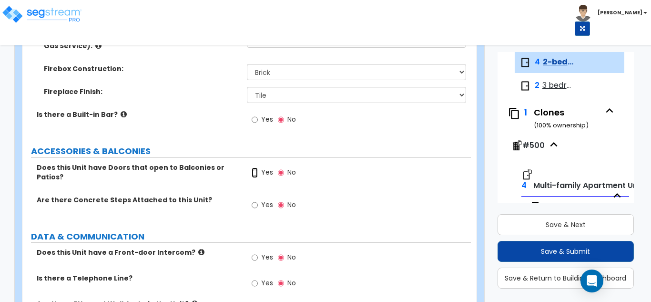
click at [255, 167] on input "Yes" at bounding box center [255, 172] width 6 height 10
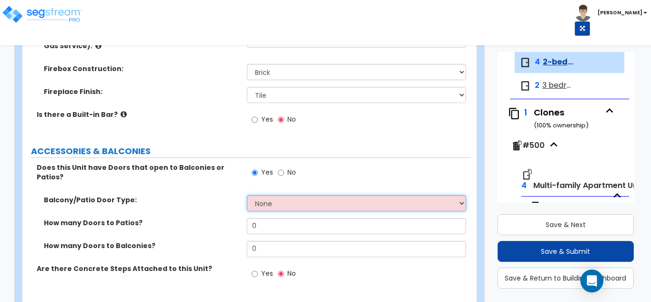
click at [279, 195] on select "None Single Hinged Doors Double Hinged Doors Single French Doors Double French …" at bounding box center [357, 203] width 220 height 16
click at [247, 195] on select "None Single Hinged Doors Double Hinged Doors Single French Doors Double French …" at bounding box center [357, 203] width 220 height 16
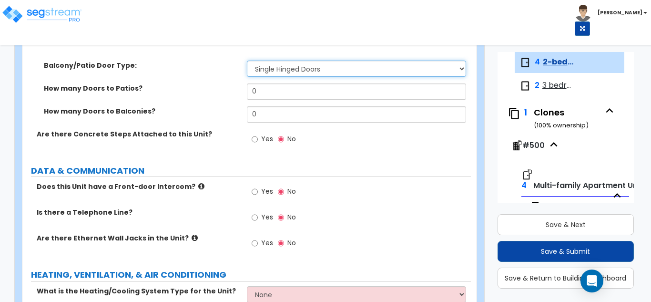
scroll to position [1814, 0]
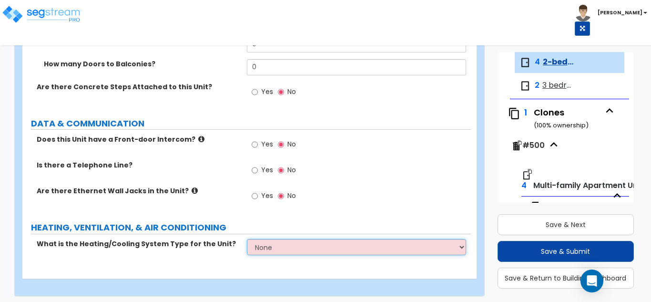
click at [271, 239] on select "None Heat Only Centralized Heating & Cooling Thru Wall Air Conditioners Mini Sp…" at bounding box center [357, 247] width 220 height 16
click at [247, 239] on select "None Heat Only Centralized Heating & Cooling Thru Wall Air Conditioners Mini Sp…" at bounding box center [357, 247] width 220 height 16
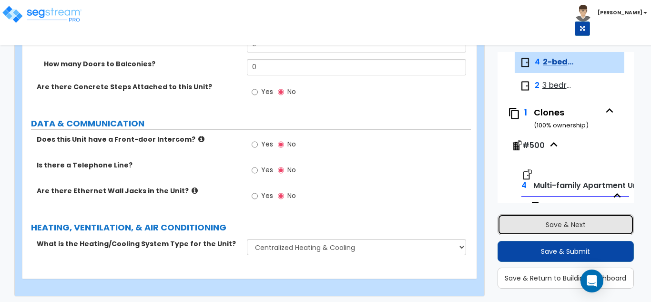
click at [564, 221] on button "Save & Next" at bounding box center [566, 224] width 137 height 21
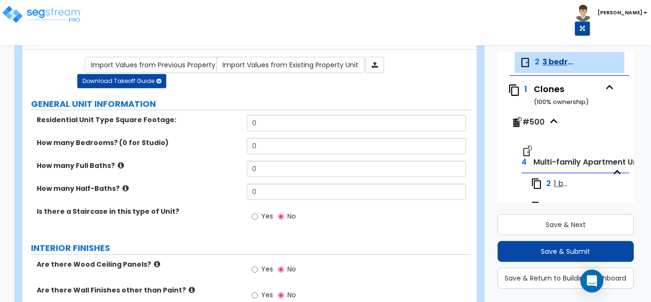
scroll to position [0, 0]
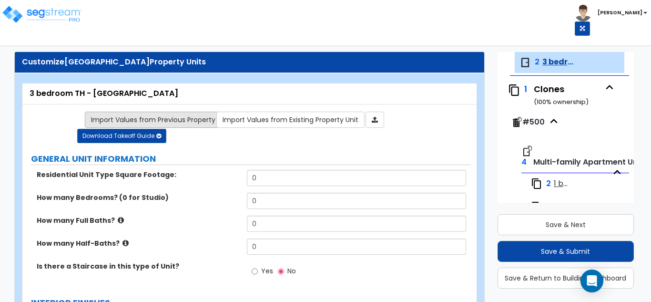
click at [151, 118] on link "Import Values from Previous Property Unit" at bounding box center [161, 120] width 152 height 16
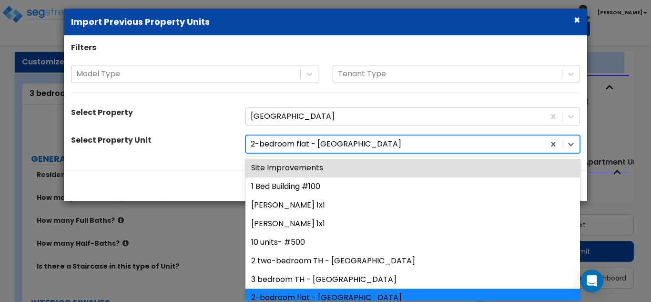
click at [322, 141] on div at bounding box center [395, 144] width 289 height 13
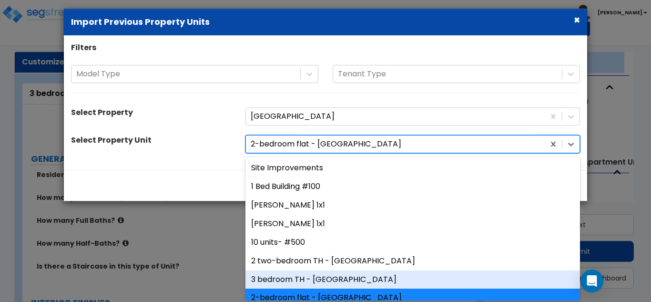
click at [317, 282] on div "3 bedroom TH - Pinnacle" at bounding box center [413, 279] width 335 height 19
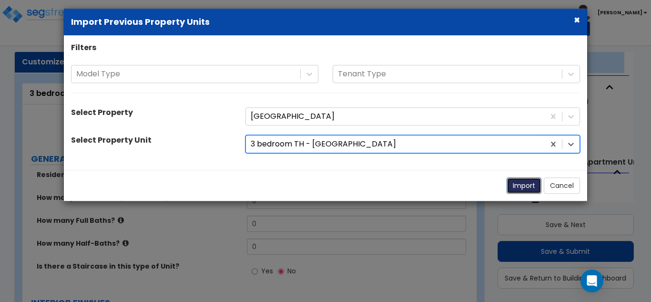
click at [523, 183] on button "Import" at bounding box center [524, 186] width 35 height 16
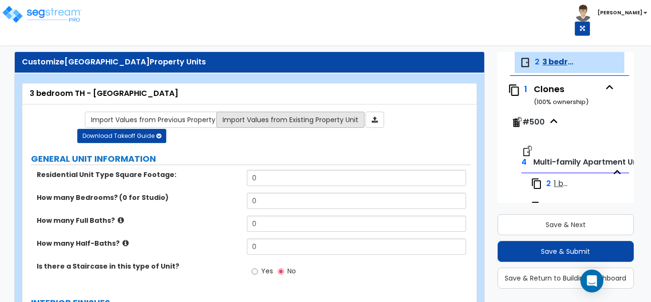
click at [277, 120] on link "Import Values from Existing Property Unit" at bounding box center [290, 120] width 148 height 16
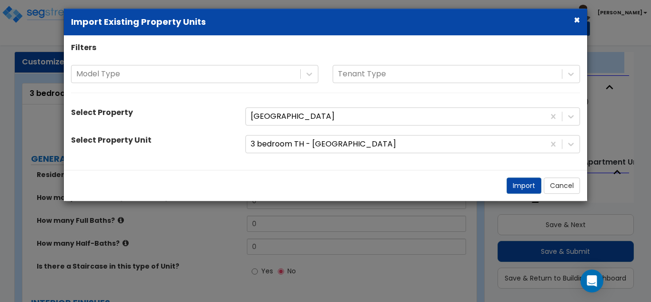
click at [275, 155] on div "Filters Model Type Tenant Type Select Property Pleasant Ridge Apartments Select…" at bounding box center [326, 102] width 524 height 121
click at [278, 146] on div at bounding box center [395, 144] width 289 height 13
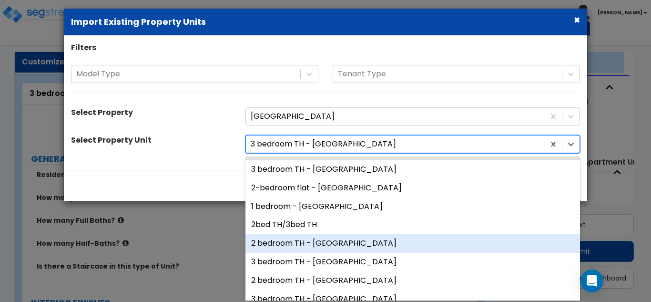
scroll to position [191, 0]
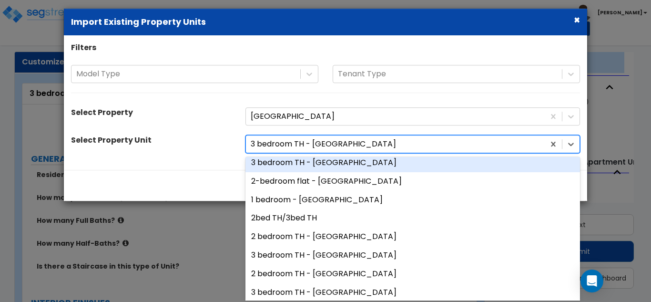
click at [296, 164] on div "3 bedroom TH - Pinnacle" at bounding box center [413, 163] width 335 height 19
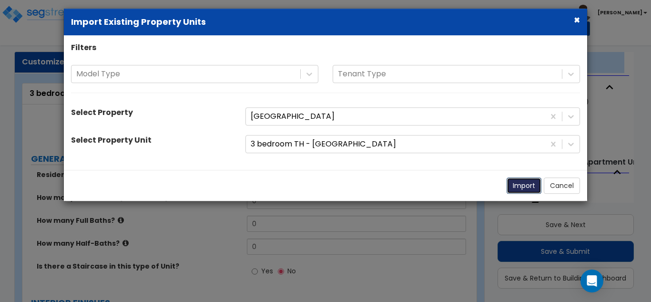
click at [523, 193] on button "Import" at bounding box center [524, 186] width 35 height 16
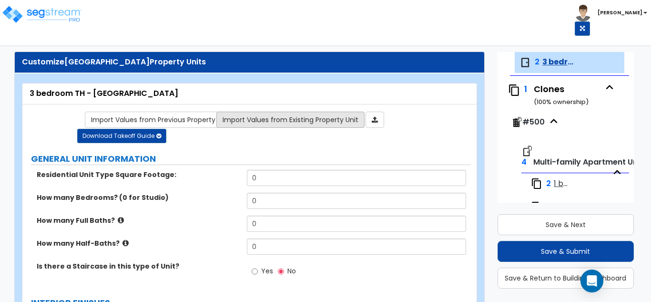
click at [307, 125] on link "Import Values from Existing Property Unit" at bounding box center [290, 120] width 148 height 16
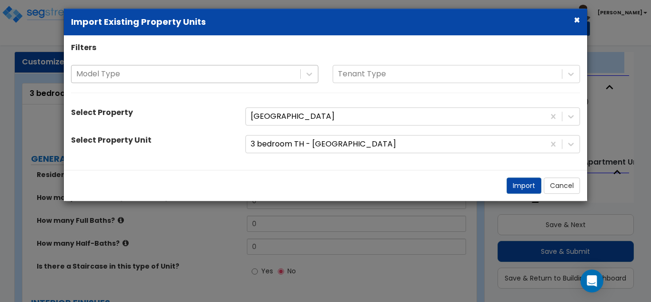
click at [215, 67] on div "Model Type" at bounding box center [186, 74] width 229 height 17
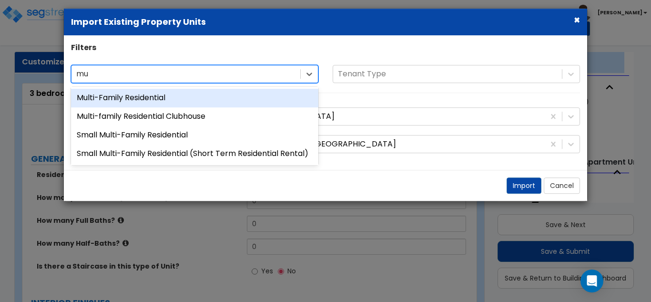
click at [196, 97] on div "Multi-Family Residential" at bounding box center [194, 98] width 247 height 19
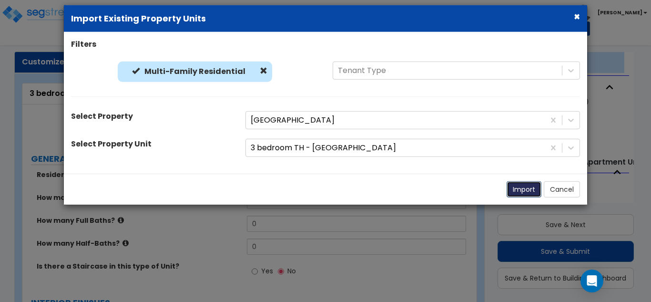
click at [513, 185] on button "Import" at bounding box center [524, 189] width 35 height 16
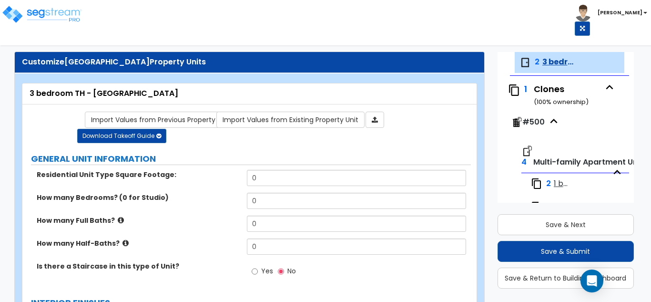
click at [389, 122] on div at bounding box center [381, 120] width 33 height 16
click at [381, 122] on link at bounding box center [375, 120] width 19 height 16
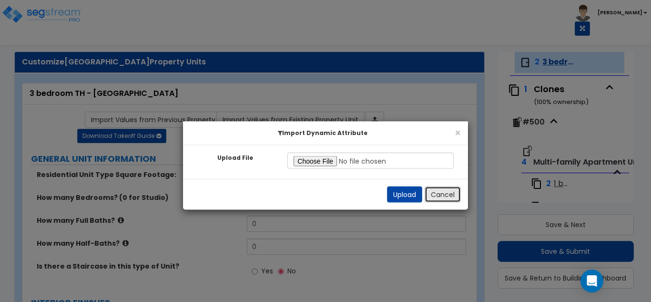
click at [451, 200] on button "Cancel" at bounding box center [443, 194] width 36 height 16
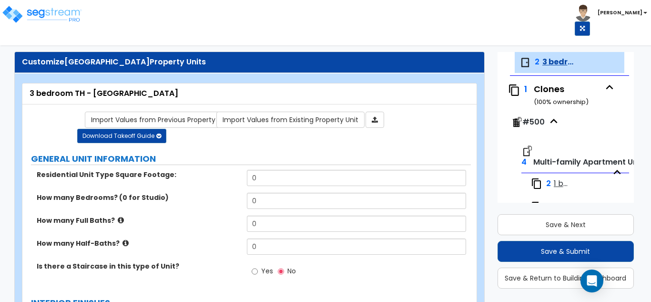
click at [163, 124] on div "Download Takeoff Guide Download for selected property unit Download for the com…" at bounding box center [121, 133] width 89 height 19
click at [163, 116] on link "Import Values from Previous Property Unit" at bounding box center [161, 120] width 152 height 16
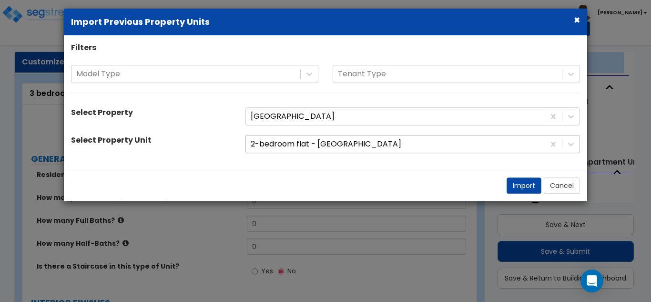
click at [303, 143] on div at bounding box center [395, 144] width 289 height 13
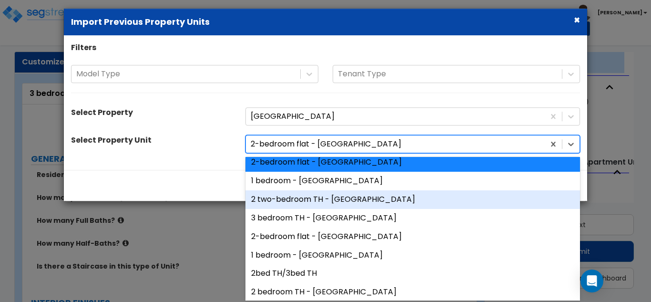
scroll to position [238, 0]
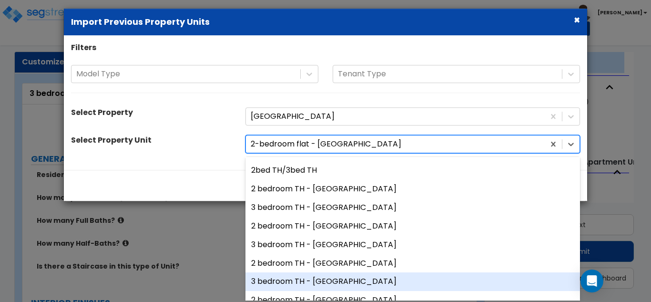
click at [299, 287] on div "3 bedroom TH - Pinnacle" at bounding box center [413, 282] width 335 height 19
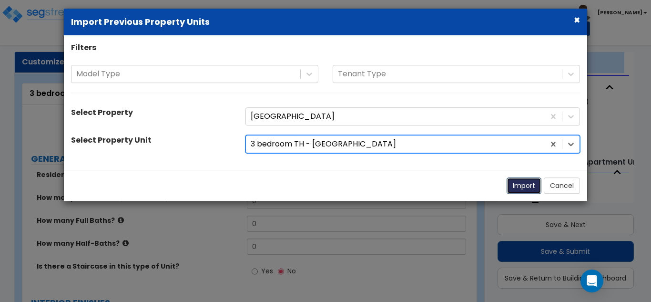
click at [513, 181] on button "Import" at bounding box center [524, 186] width 35 height 16
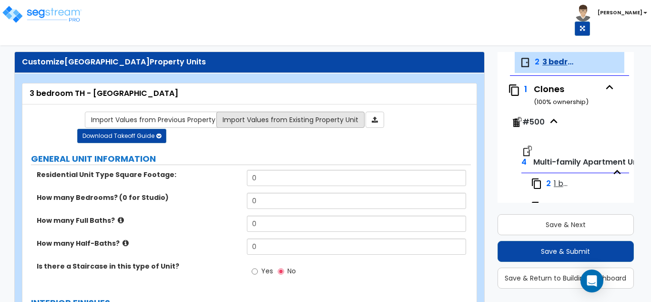
click at [334, 121] on link "Import Values from Existing Property Unit" at bounding box center [290, 120] width 148 height 16
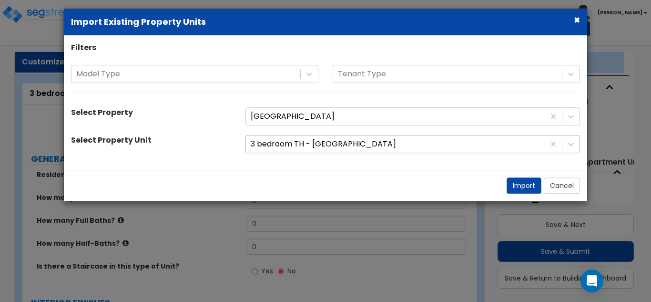
click at [309, 146] on div at bounding box center [395, 144] width 289 height 13
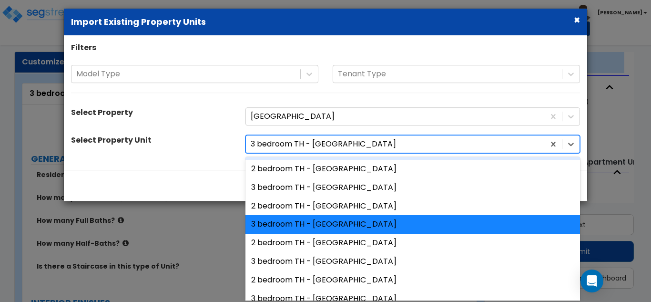
scroll to position [334, 0]
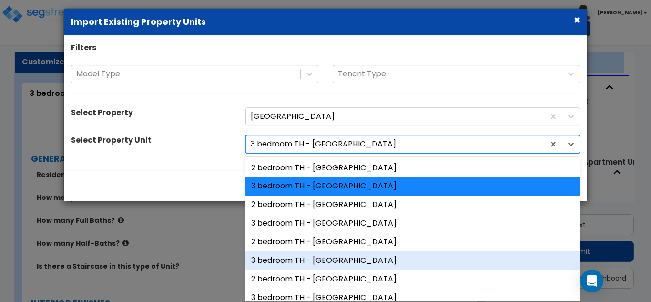
click at [301, 259] on div "3 bedroom TH - Pinnacle" at bounding box center [413, 260] width 335 height 19
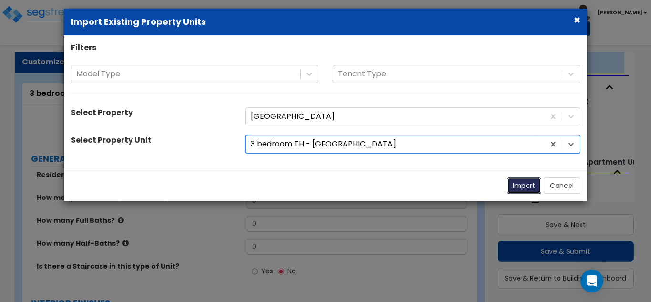
click at [515, 187] on button "Import" at bounding box center [524, 186] width 35 height 16
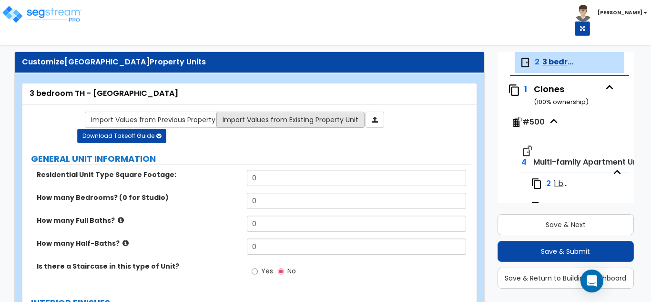
click at [257, 121] on link "Import Values from Existing Property Unit" at bounding box center [290, 120] width 148 height 16
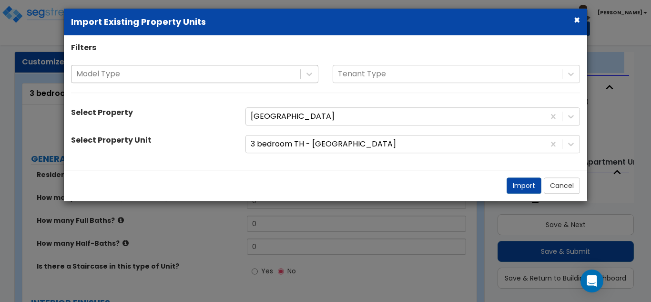
click at [179, 77] on div at bounding box center [185, 74] width 219 height 13
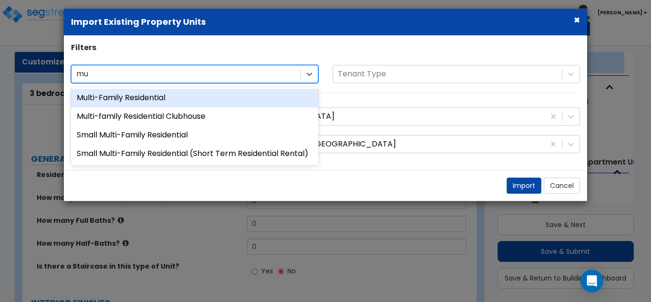
click at [116, 100] on div "Multi-Family Residential" at bounding box center [194, 98] width 247 height 19
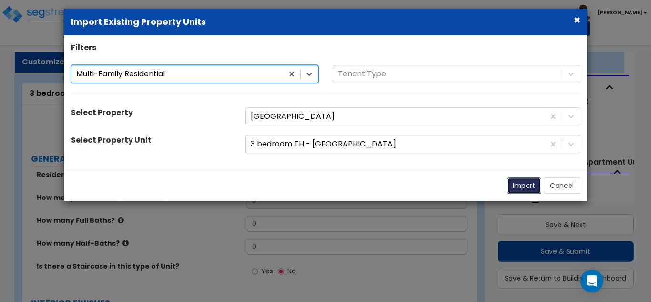
click at [529, 187] on button "Import" at bounding box center [524, 186] width 35 height 16
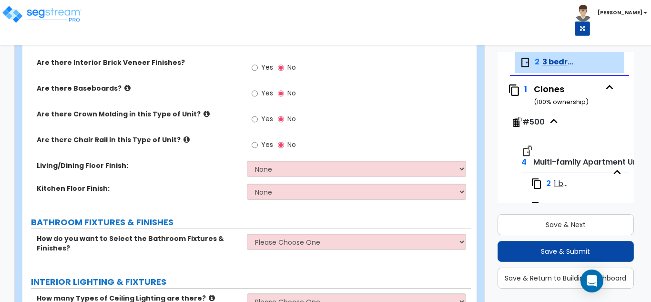
click at [184, 139] on icon at bounding box center [187, 139] width 6 height 7
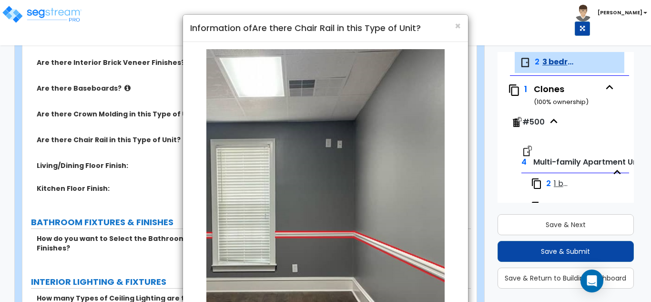
click at [178, 139] on div "× Information of Are there Chair Rail in this Type of Unit? Example of Chair Ra…" at bounding box center [325, 151] width 651 height 302
click at [455, 30] on span "×" at bounding box center [458, 26] width 6 height 14
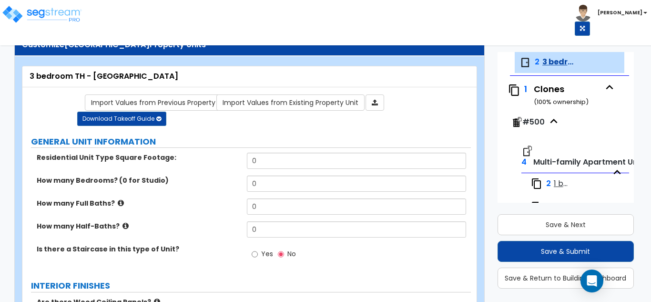
scroll to position [0, 0]
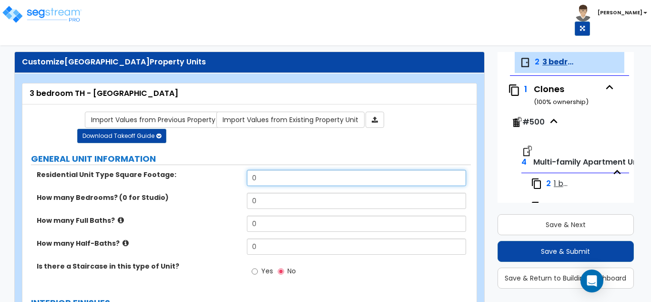
click at [258, 178] on input "0" at bounding box center [357, 178] width 220 height 16
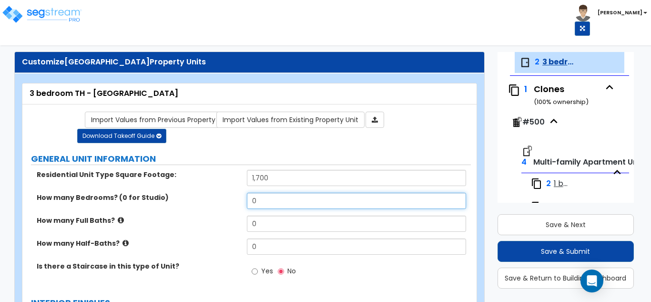
click at [271, 196] on input "0" at bounding box center [357, 201] width 220 height 16
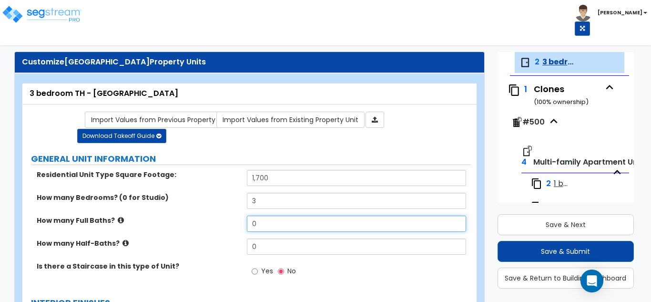
click at [276, 219] on input "0" at bounding box center [357, 224] width 220 height 16
click at [275, 219] on input "0" at bounding box center [357, 224] width 220 height 16
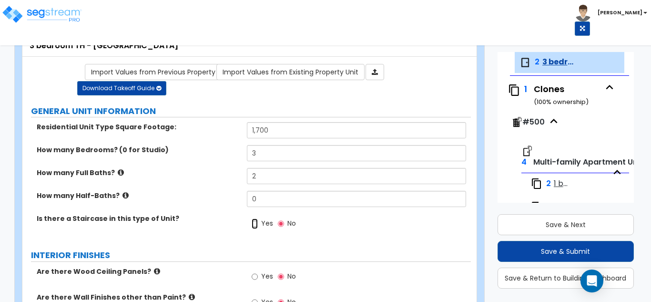
click at [255, 228] on input "Yes" at bounding box center [255, 223] width 6 height 10
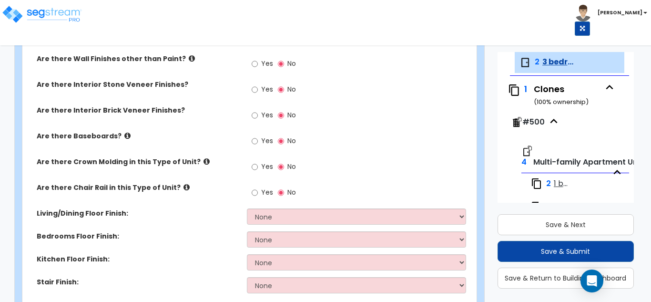
scroll to position [334, 0]
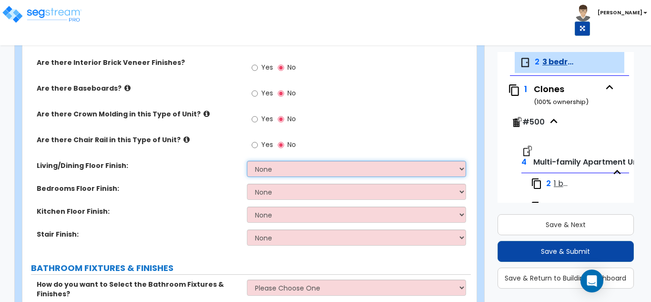
click at [276, 167] on select "None Tile Flooring Hardwood Flooring Resilient Laminate Flooring VCT Flooring S…" at bounding box center [357, 169] width 220 height 16
click at [247, 161] on select "None Tile Flooring Hardwood Flooring Resilient Laminate Flooring VCT Flooring S…" at bounding box center [357, 169] width 220 height 16
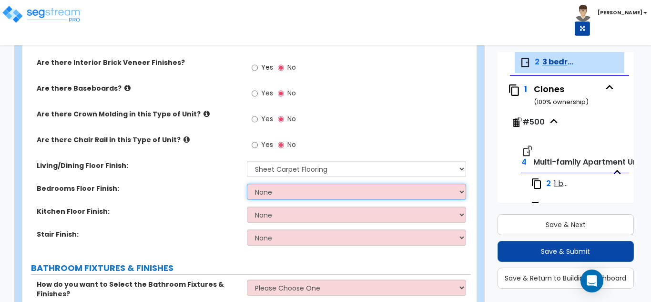
click at [278, 188] on select "None Tile Flooring Hardwood Flooring Resilient Laminate Flooring VCT Flooring S…" at bounding box center [357, 192] width 220 height 16
click at [247, 184] on select "None Tile Flooring Hardwood Flooring Resilient Laminate Flooring VCT Flooring S…" at bounding box center [357, 192] width 220 height 16
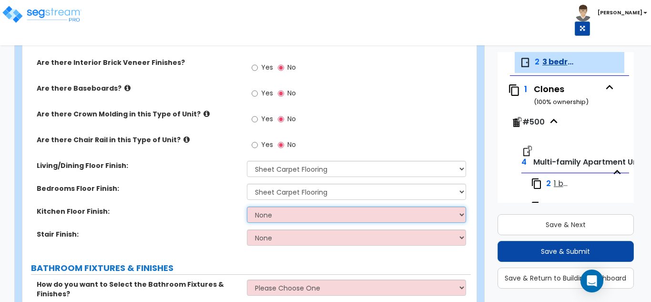
click at [291, 215] on select "None Tile Flooring Hardwood Flooring Resilient Laminate Flooring VCT Flooring S…" at bounding box center [357, 214] width 220 height 16
click at [247, 206] on select "None Tile Flooring Hardwood Flooring Resilient Laminate Flooring VCT Flooring S…" at bounding box center [357, 214] width 220 height 16
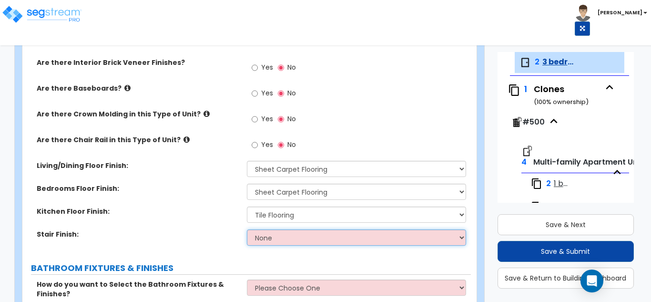
click at [286, 237] on select "None Tile Wood Laminate VCT Sheet Carpet Sheet Vinyl Carpet Tile" at bounding box center [357, 237] width 220 height 16
click at [247, 229] on select "None Tile Wood Laminate VCT Sheet Carpet Sheet Vinyl Carpet Tile" at bounding box center [357, 237] width 220 height 16
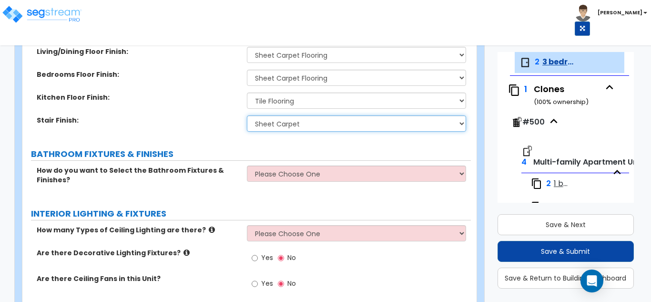
scroll to position [477, 0]
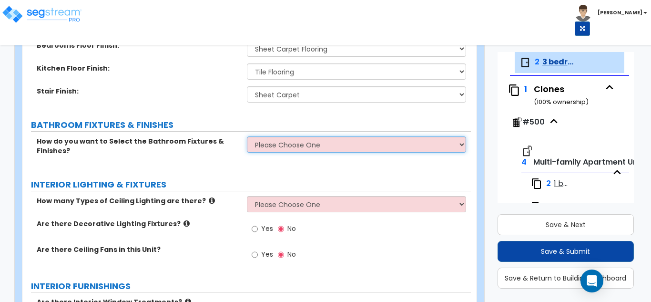
click at [289, 139] on select "Please Choose One Select the type of Fixtures and Finishes only for one Bath an…" at bounding box center [357, 144] width 220 height 16
click at [247, 136] on select "Please Choose One Select the type of Fixtures and Finishes only for one Bath an…" at bounding box center [357, 144] width 220 height 16
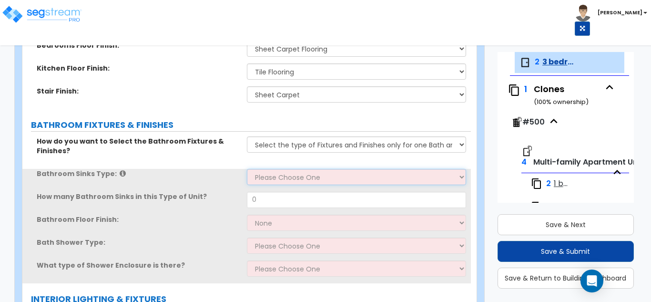
click at [291, 175] on select "Please Choose One Wall-mounted Pedestal-mounted Vanity-mounted" at bounding box center [357, 177] width 220 height 16
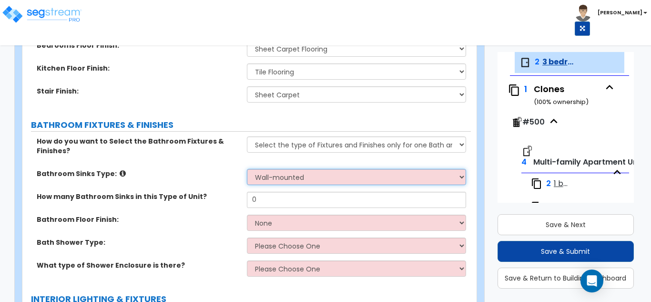
click at [247, 169] on select "Please Choose One Wall-mounted Pedestal-mounted Vanity-mounted" at bounding box center [357, 177] width 220 height 16
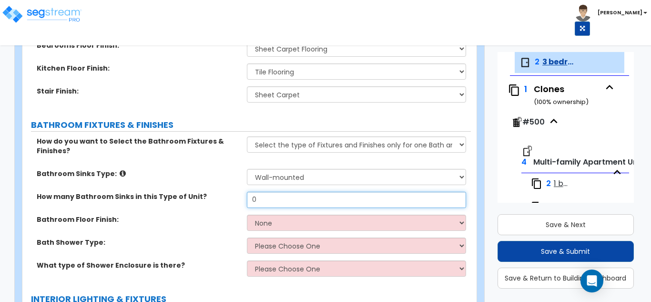
click at [284, 199] on input "0" at bounding box center [357, 200] width 220 height 16
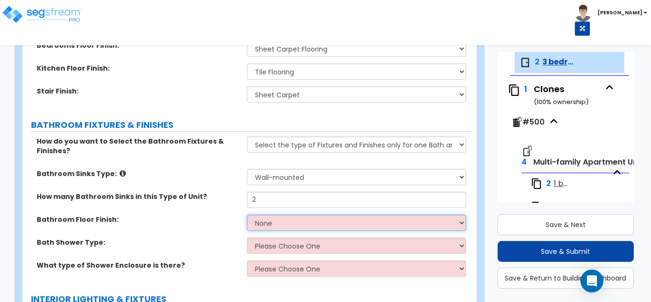
click at [287, 224] on select "None Tile Flooring Hardwood Flooring Resilient Laminate Flooring VCT Flooring S…" at bounding box center [357, 223] width 220 height 16
click at [247, 215] on select "None Tile Flooring Hardwood Flooring Resilient Laminate Flooring VCT Flooring S…" at bounding box center [357, 223] width 220 height 16
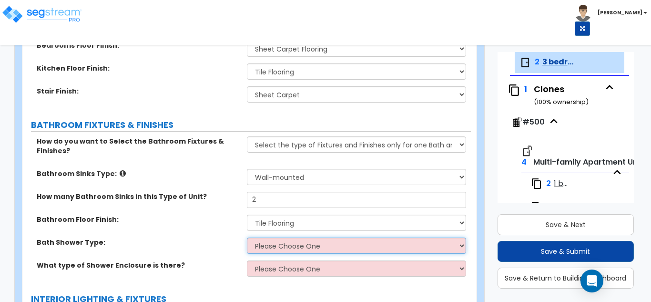
click at [283, 253] on select "Please Choose One Standalone Shower Bathtub - Shower Combination" at bounding box center [357, 245] width 220 height 16
click at [247, 237] on select "Please Choose One Standalone Shower Bathtub - Shower Combination" at bounding box center [357, 245] width 220 height 16
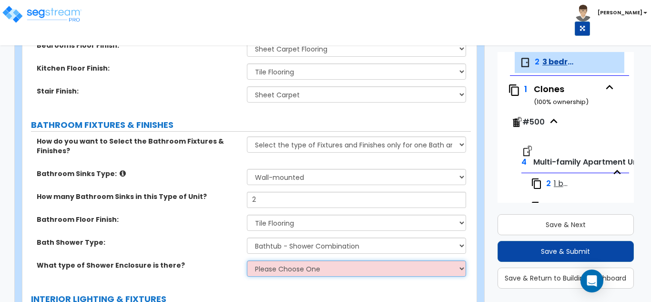
click at [284, 264] on select "Please Choose One Curtain & Rod Glass Sliding Doors Glass Hinged Doors" at bounding box center [357, 268] width 220 height 16
click at [247, 260] on select "Please Choose One Curtain & Rod Glass Sliding Doors Glass Hinged Doors" at bounding box center [357, 268] width 220 height 16
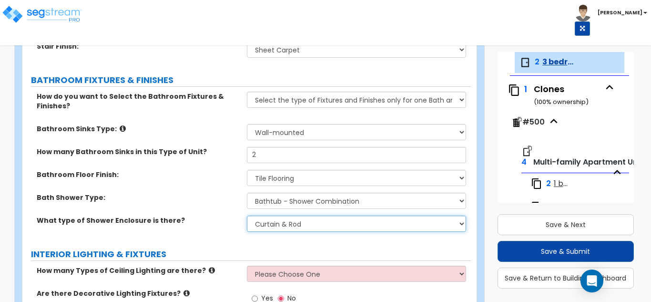
scroll to position [620, 0]
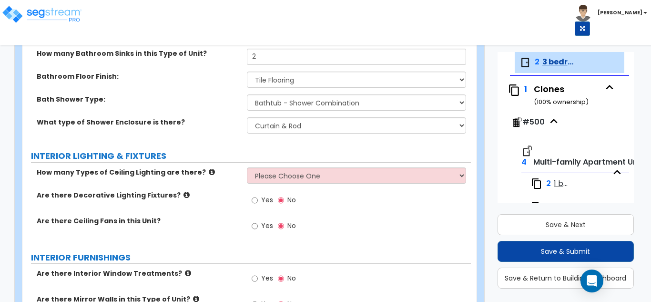
click at [282, 186] on div "How many Types of Ceiling Lighting are there? Please Choose One 1 2 3" at bounding box center [246, 178] width 449 height 23
click at [279, 184] on div "How many Types of Ceiling Lighting are there? Please Choose One 1 2 3" at bounding box center [246, 178] width 449 height 23
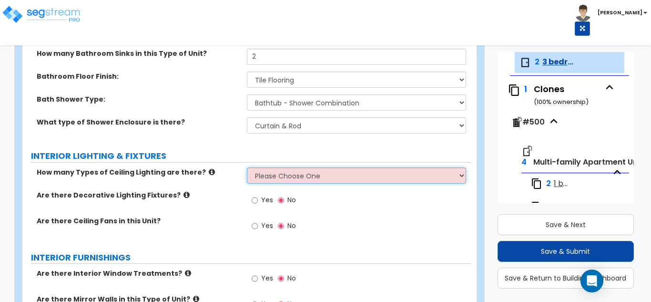
click at [280, 178] on select "Please Choose One 1 2 3" at bounding box center [357, 175] width 220 height 16
click at [247, 167] on select "Please Choose One 1 2 3" at bounding box center [357, 175] width 220 height 16
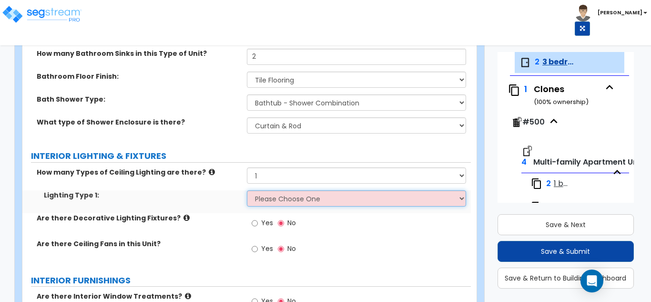
click at [267, 200] on select "Please Choose One LED Surface-Mounted Fluorescent Surface-Mounted Fluorescent R…" at bounding box center [357, 198] width 220 height 16
click at [247, 190] on select "Please Choose One LED Surface-Mounted Fluorescent Surface-Mounted Fluorescent R…" at bounding box center [357, 198] width 220 height 16
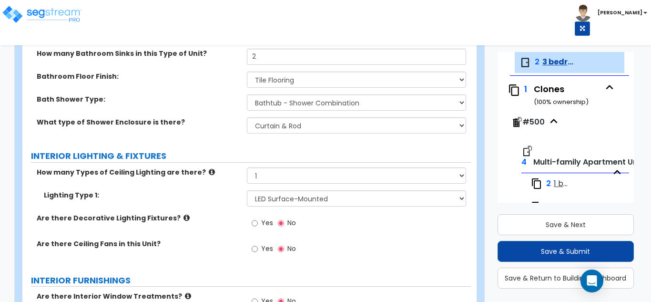
click at [258, 247] on label "Yes" at bounding box center [262, 250] width 21 height 16
click at [258, 247] on input "Yes" at bounding box center [255, 249] width 6 height 10
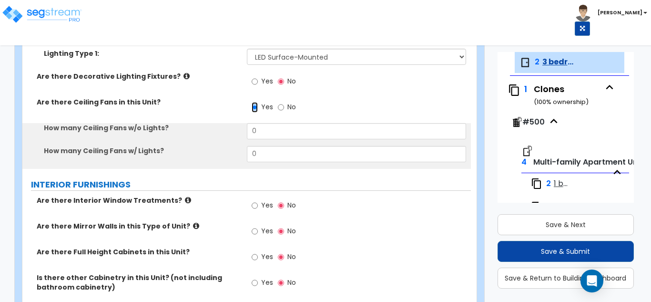
scroll to position [763, 0]
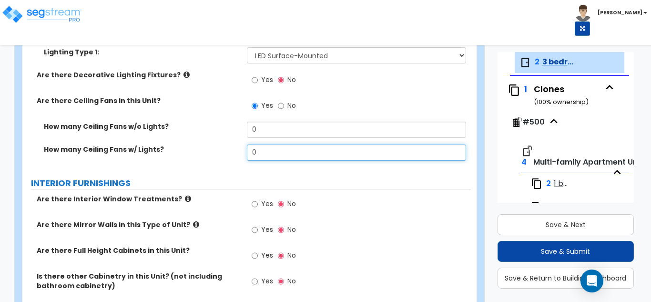
click at [272, 149] on input "0" at bounding box center [357, 152] width 220 height 16
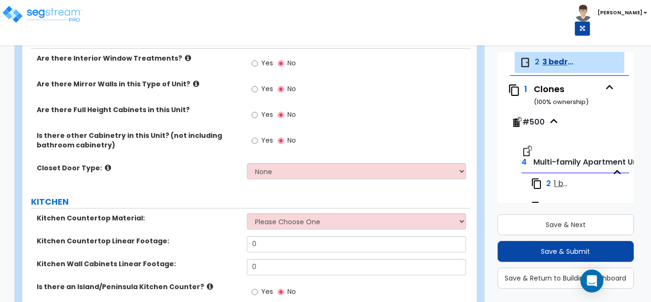
scroll to position [906, 0]
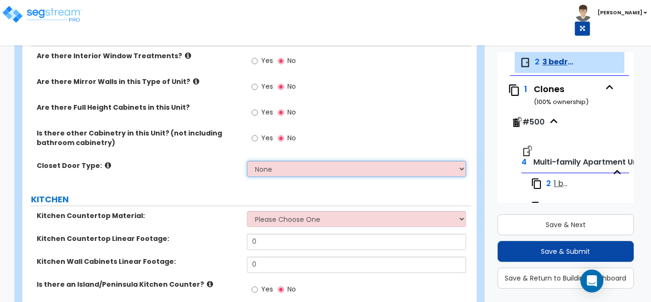
click at [280, 164] on select "None Bi-fold Louvered Doors Bi-fold Panel Doors Sliding Doors Hinged Wood Door" at bounding box center [357, 169] width 220 height 16
click at [247, 161] on select "None Bi-fold Louvered Doors Bi-fold Panel Doors Sliding Doors Hinged Wood Door" at bounding box center [357, 169] width 220 height 16
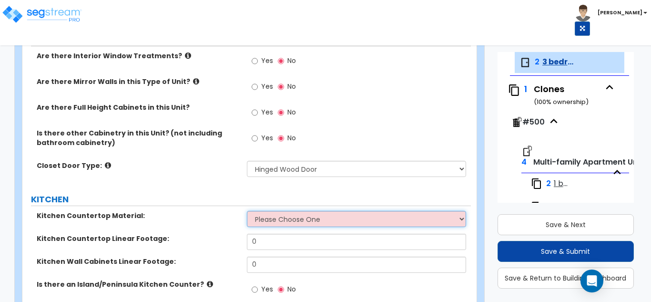
click at [271, 223] on select "Please Choose One Plastic Laminate Solid Surface Stone Quartz Marble Tile Wood …" at bounding box center [357, 219] width 220 height 16
click at [247, 211] on select "Please Choose One Plastic Laminate Solid Surface Stone Quartz Marble Tile Wood …" at bounding box center [357, 219] width 220 height 16
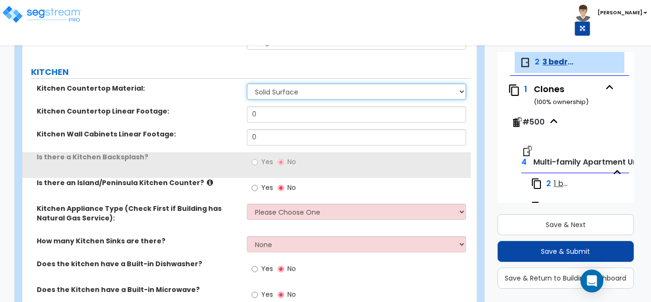
scroll to position [1049, 0]
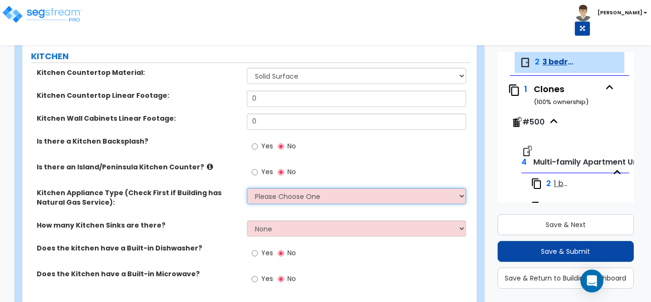
click at [262, 200] on select "Please Choose One Gas Electric" at bounding box center [357, 196] width 220 height 16
click at [247, 188] on select "Please Choose One Gas Electric" at bounding box center [357, 196] width 220 height 16
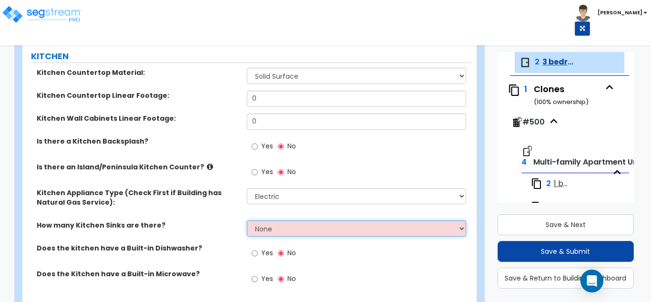
click at [262, 228] on select "None 1 2 3" at bounding box center [357, 228] width 220 height 16
click at [247, 220] on select "None 1 2 3" at bounding box center [357, 228] width 220 height 16
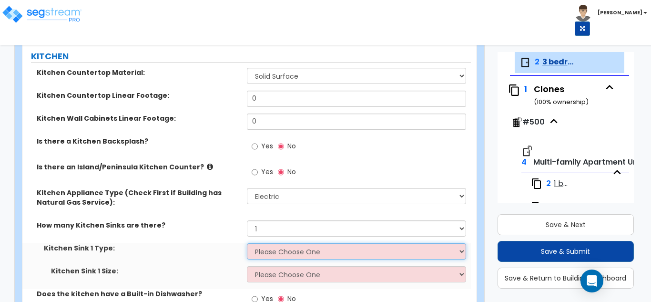
click at [270, 250] on select "Please Choose One Stainless Steel Porcelain Enamel Cast Iron Granite Composite" at bounding box center [357, 251] width 220 height 16
click at [247, 243] on select "Please Choose One Stainless Steel Porcelain Enamel Cast Iron Granite Composite" at bounding box center [357, 251] width 220 height 16
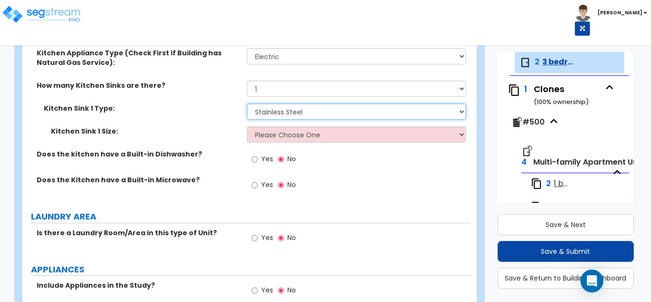
scroll to position [1192, 0]
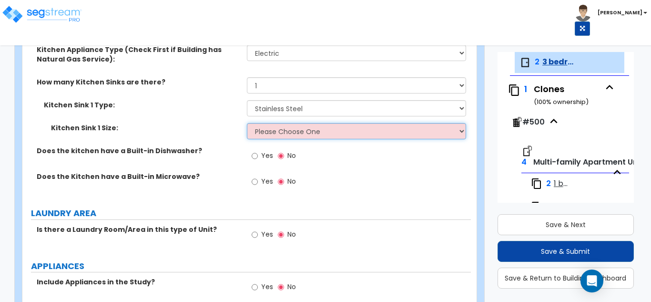
click at [271, 133] on select "Please Choose One Single Sink Double Sink" at bounding box center [357, 131] width 220 height 16
click at [247, 123] on select "Please Choose One Single Sink Double Sink" at bounding box center [357, 131] width 220 height 16
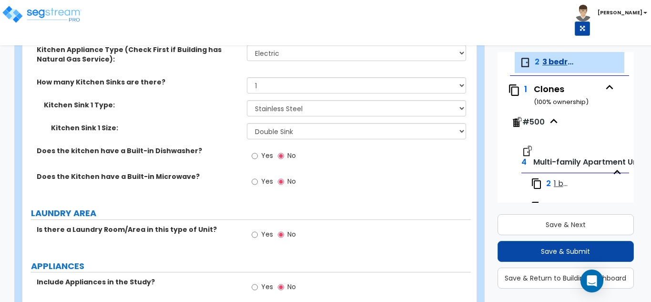
click at [267, 155] on span "Yes" at bounding box center [267, 156] width 12 height 10
click at [258, 155] on input "Yes" at bounding box center [255, 156] width 6 height 10
click at [264, 183] on span "Yes" at bounding box center [267, 181] width 12 height 10
click at [258, 183] on input "Yes" at bounding box center [255, 181] width 6 height 10
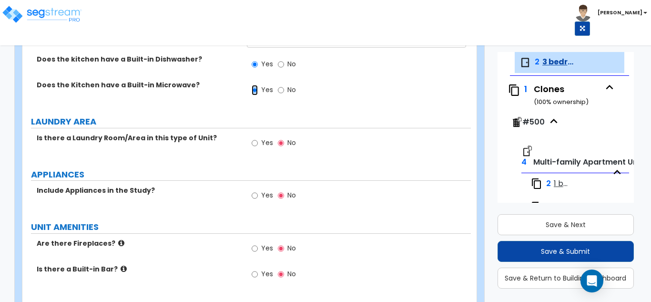
scroll to position [1288, 0]
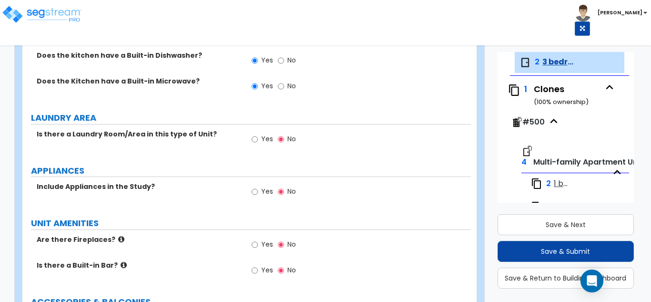
click at [267, 136] on span "Yes" at bounding box center [267, 139] width 12 height 10
click at [258, 136] on input "Yes" at bounding box center [255, 139] width 6 height 10
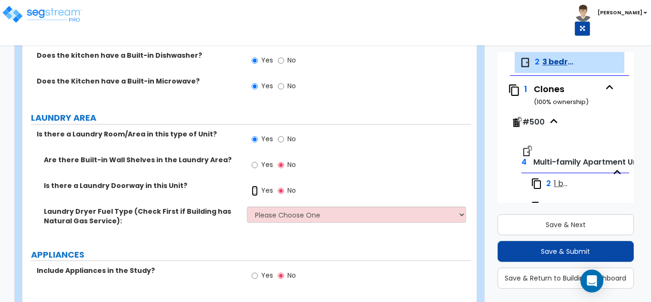
click at [257, 188] on input "Yes" at bounding box center [255, 191] width 6 height 10
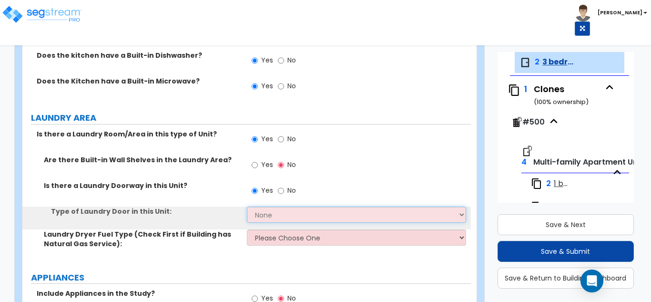
click at [266, 214] on select "None Bi-Fold Louvered Paneled Wood Passage" at bounding box center [357, 214] width 220 height 16
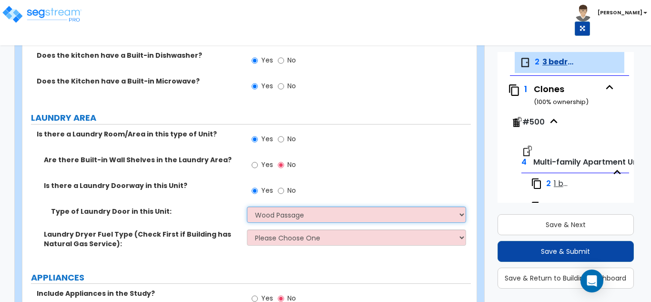
click at [247, 206] on select "None Bi-Fold Louvered Paneled Wood Passage" at bounding box center [357, 214] width 220 height 16
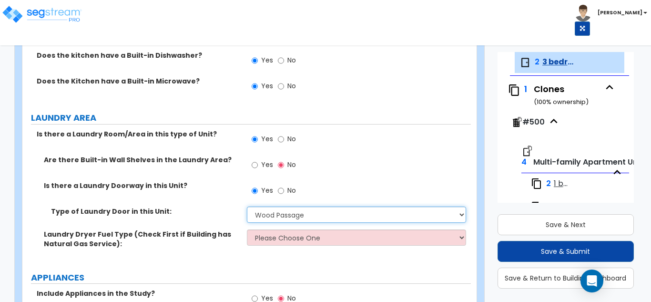
click at [264, 211] on select "None Bi-Fold Louvered Paneled Wood Passage" at bounding box center [357, 214] width 220 height 16
click at [247, 206] on select "None Bi-Fold Louvered Paneled Wood Passage" at bounding box center [357, 214] width 220 height 16
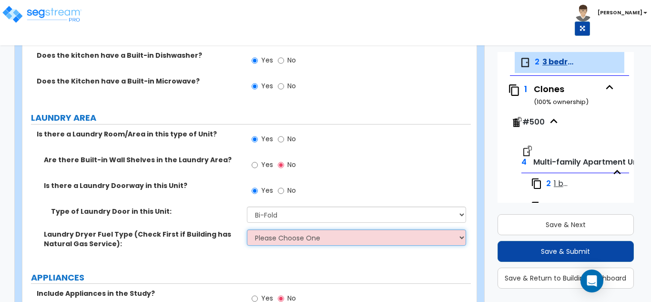
click at [267, 237] on select "Please Choose One Gas Electric" at bounding box center [357, 237] width 220 height 16
click at [247, 229] on select "Please Choose One Gas Electric" at bounding box center [357, 237] width 220 height 16
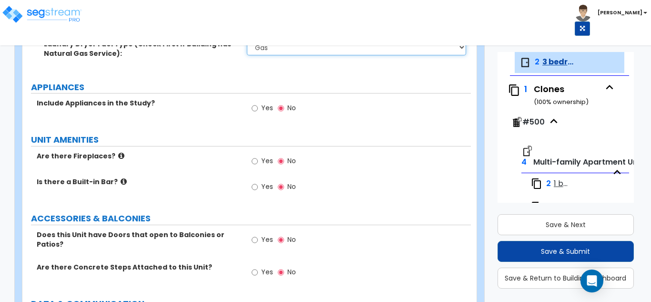
scroll to position [1478, 0]
click at [265, 90] on label "APPLIANCES" at bounding box center [251, 87] width 440 height 12
click at [259, 107] on label "Yes" at bounding box center [262, 109] width 21 height 16
click at [258, 107] on input "Yes" at bounding box center [255, 108] width 6 height 10
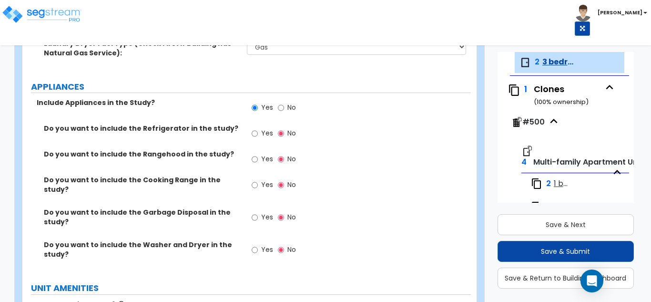
click at [264, 134] on span "Yes" at bounding box center [267, 133] width 12 height 10
click at [258, 134] on input "Yes" at bounding box center [255, 133] width 6 height 10
click at [262, 152] on div "Yes No" at bounding box center [274, 160] width 54 height 22
click at [258, 164] on label "Yes" at bounding box center [262, 160] width 21 height 16
click at [258, 164] on input "Yes" at bounding box center [255, 159] width 6 height 10
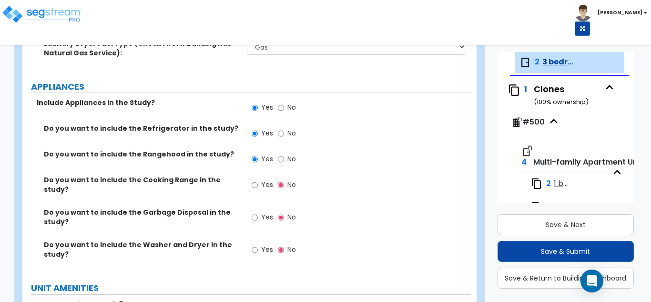
click at [261, 191] on label "Yes" at bounding box center [262, 186] width 21 height 16
click at [258, 190] on input "Yes" at bounding box center [255, 185] width 6 height 10
click at [259, 212] on label "Yes" at bounding box center [262, 218] width 21 height 16
click at [258, 212] on input "Yes" at bounding box center [255, 217] width 6 height 10
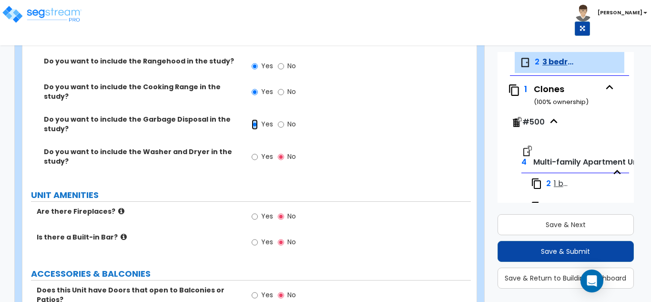
scroll to position [1621, 0]
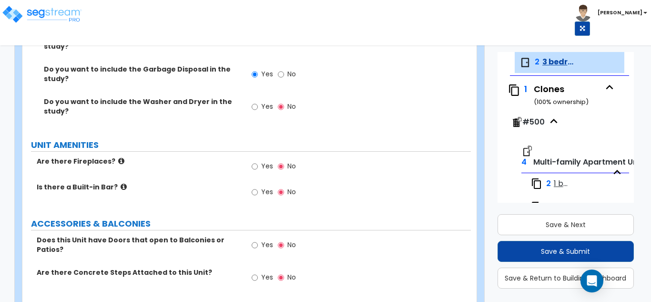
click at [263, 161] on span "Yes" at bounding box center [267, 166] width 12 height 10
click at [258, 161] on input "Yes" at bounding box center [255, 166] width 6 height 10
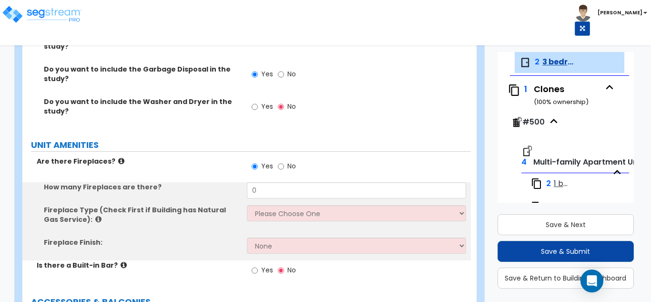
click at [270, 196] on div "How many Fireplaces are there? 0" at bounding box center [246, 193] width 449 height 23
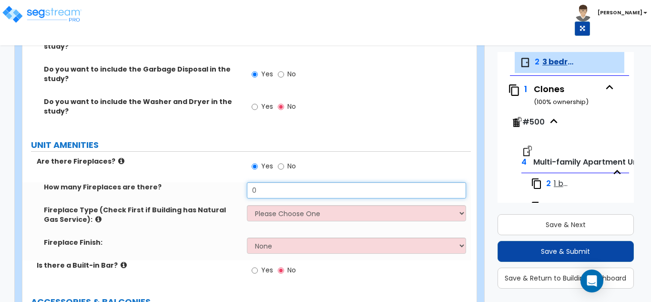
click at [268, 188] on input "0" at bounding box center [357, 190] width 220 height 16
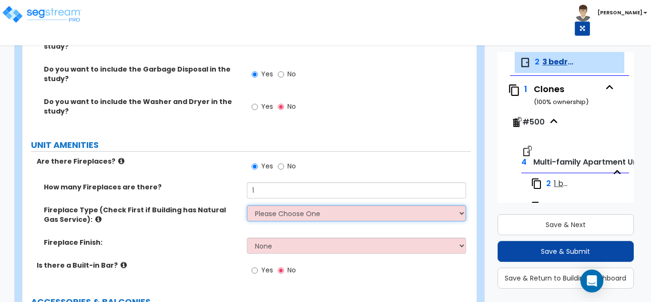
click at [272, 210] on select "Please Choose One Built-in Electric Fireplace Built-in Gas Fireplace Built-in W…" at bounding box center [357, 213] width 220 height 16
click at [247, 205] on select "Please Choose One Built-in Electric Fireplace Built-in Gas Fireplace Built-in W…" at bounding box center [357, 213] width 220 height 16
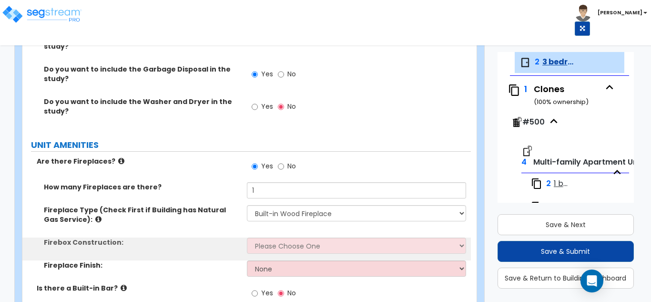
click at [276, 229] on div "Fireplace Type (Check First if Building has Natural Gas Service): Please Choose…" at bounding box center [246, 221] width 449 height 32
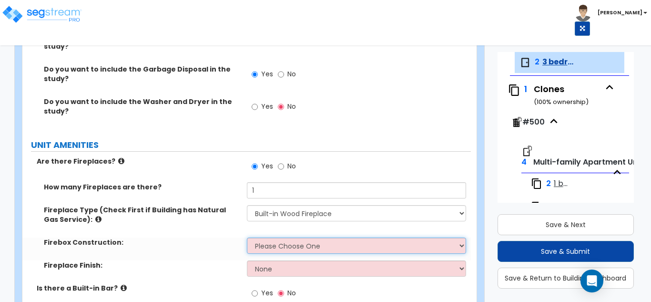
click at [275, 238] on select "Please Choose One Brick Stone I Don't Know, Please Choose for me" at bounding box center [357, 245] width 220 height 16
click at [247, 237] on select "Please Choose One Brick Stone I Don't Know, Please Choose for me" at bounding box center [357, 245] width 220 height 16
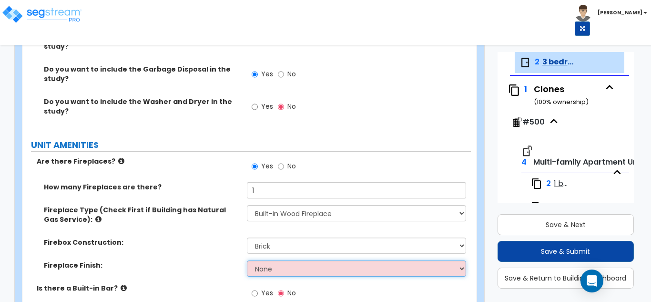
click at [267, 264] on select "None Brick Stone Tile Painted Molding" at bounding box center [357, 268] width 220 height 16
click at [247, 260] on select "None Brick Stone Tile Painted Molding" at bounding box center [357, 268] width 220 height 16
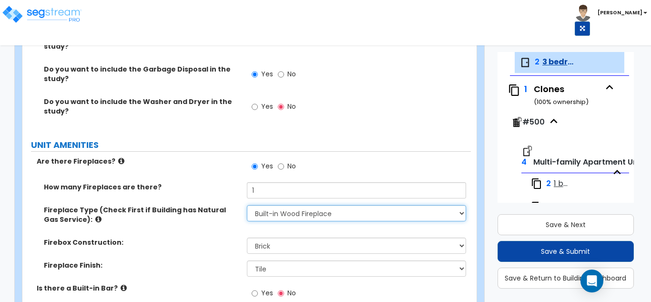
click at [264, 208] on select "Please Choose One Built-in Electric Fireplace Built-in Gas Fireplace Built-in W…" at bounding box center [357, 213] width 220 height 16
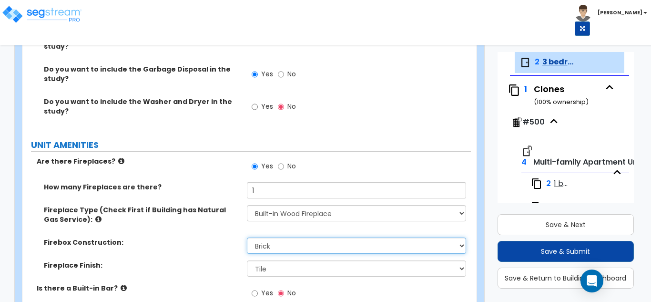
click at [267, 245] on select "Please Choose One Brick Stone I Don't Know, Please Choose for me" at bounding box center [357, 245] width 220 height 16
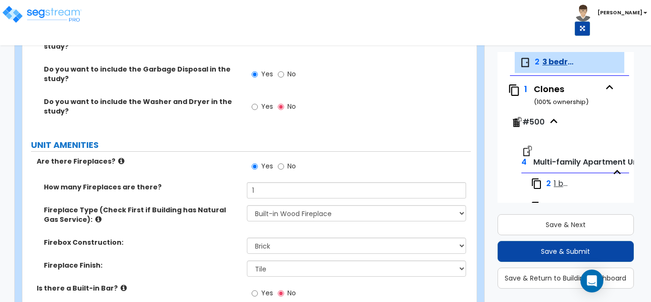
click at [199, 237] on label "Firebox Construction:" at bounding box center [142, 242] width 196 height 10
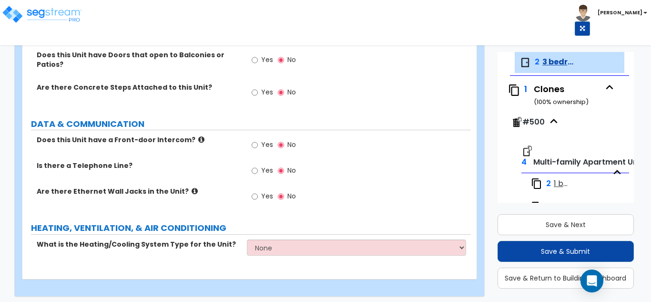
scroll to position [1908, 0]
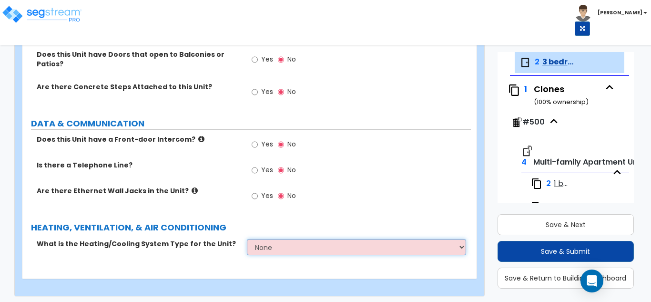
click at [269, 239] on select "None Heat Only Centralized Heating & Cooling Thru Wall Air Conditioners Mini Sp…" at bounding box center [357, 247] width 220 height 16
click at [247, 239] on select "None Heat Only Centralized Heating & Cooling Thru Wall Air Conditioners Mini Sp…" at bounding box center [357, 247] width 220 height 16
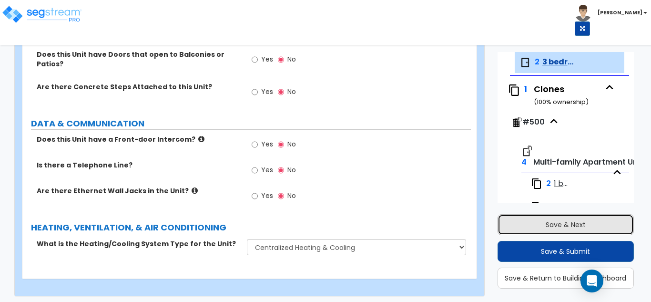
click at [572, 227] on button "Save & Next" at bounding box center [566, 224] width 137 height 21
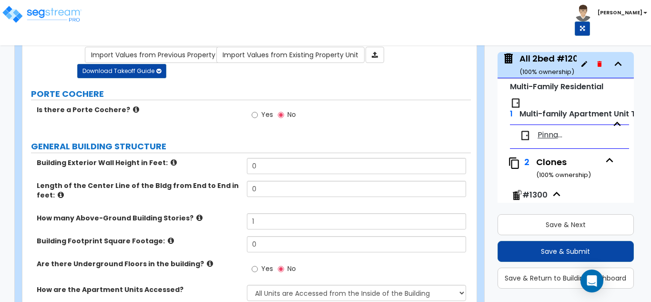
scroll to position [0, 0]
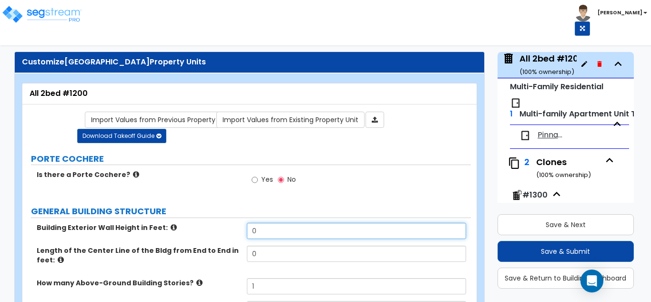
click at [268, 235] on input "0" at bounding box center [357, 231] width 220 height 16
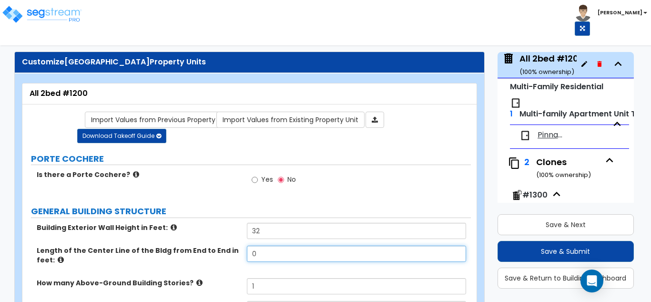
click at [266, 258] on input "0" at bounding box center [357, 254] width 220 height 16
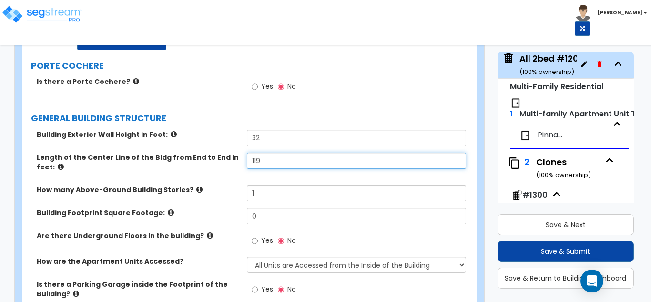
scroll to position [95, 0]
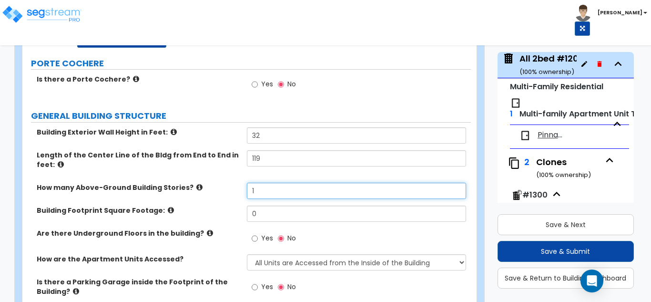
click at [265, 194] on input "1" at bounding box center [357, 191] width 220 height 16
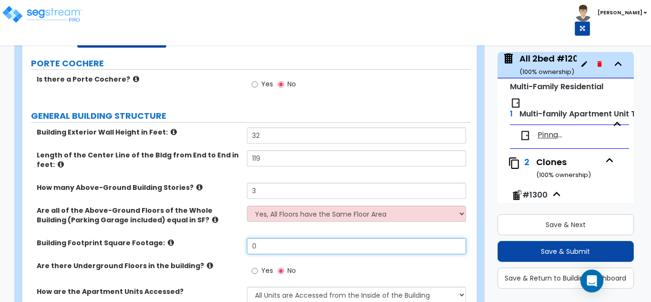
click at [261, 244] on input "0" at bounding box center [357, 246] width 220 height 16
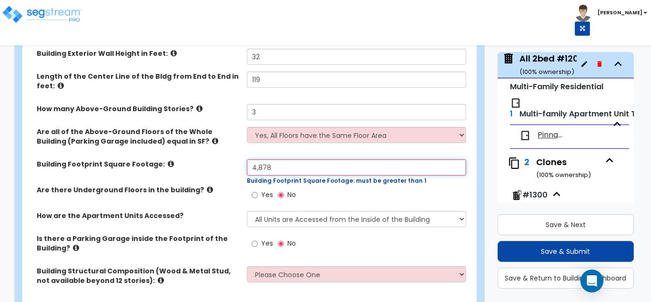
scroll to position [191, 0]
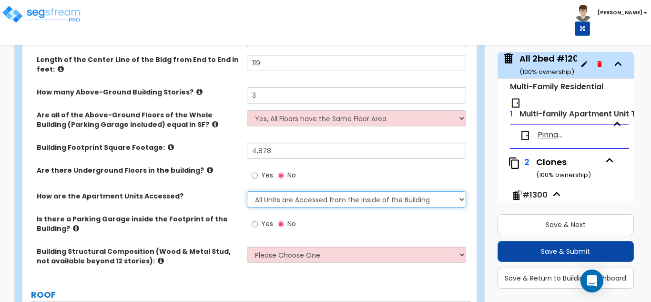
click at [271, 205] on select "All Units are Accessed from the Inside of the Building All Units are Accessed f…" at bounding box center [357, 199] width 220 height 16
click at [247, 191] on select "All Units are Accessed from the Inside of the Building All Units are Accessed f…" at bounding box center [357, 199] width 220 height 16
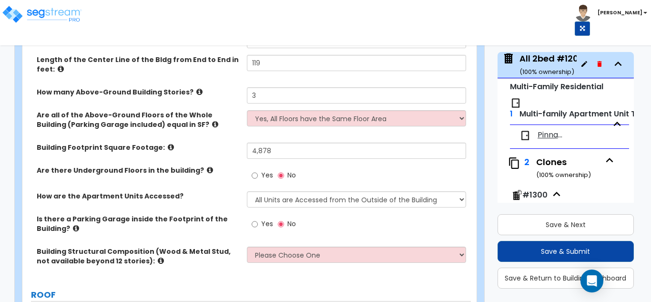
click at [272, 247] on div "Building Exterior Wall Height in Feet: 32 Length of the Center Line of the Bldg…" at bounding box center [247, 155] width 434 height 247
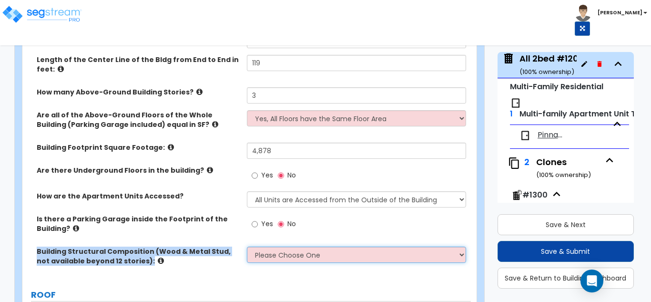
click at [272, 254] on select "Please Choose One Reinforced Concrete Structural Steel Brick Masonry CMU Masonr…" at bounding box center [357, 255] width 220 height 16
click at [247, 247] on select "Please Choose One Reinforced Concrete Structural Steel Brick Masonry CMU Masonr…" at bounding box center [357, 255] width 220 height 16
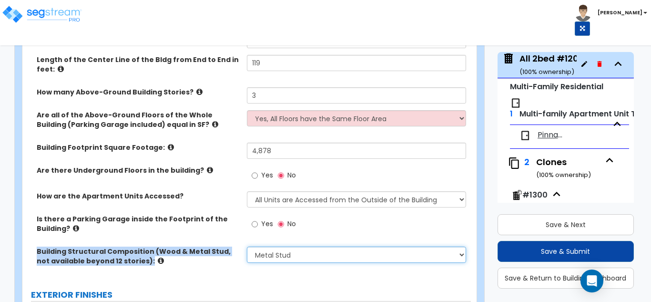
click at [275, 258] on select "Please Choose One Reinforced Concrete Structural Steel Brick Masonry CMU Masonr…" at bounding box center [357, 255] width 220 height 16
click at [247, 247] on select "Please Choose One Reinforced Concrete Structural Steel Brick Masonry CMU Masonr…" at bounding box center [357, 255] width 220 height 16
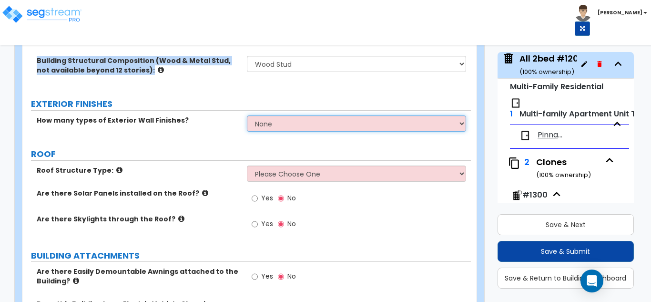
click at [291, 128] on select "None 1 2 3" at bounding box center [357, 123] width 220 height 16
click at [247, 115] on select "None 1 2 3" at bounding box center [357, 123] width 220 height 16
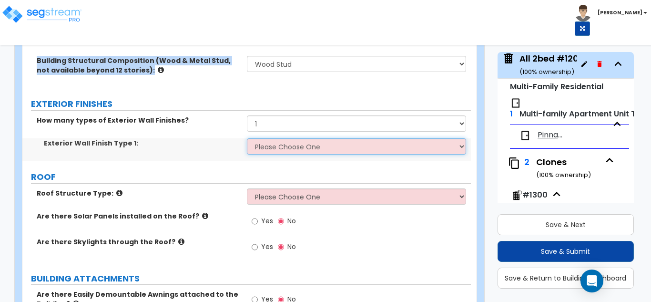
click at [283, 153] on select "Please Choose One No Finish/Shared Wall No Wall Brick Veneer Stone Veneer Wood …" at bounding box center [357, 146] width 220 height 16
click at [247, 138] on select "Please Choose One No Finish/Shared Wall No Wall Brick Veneer Stone Veneer Wood …" at bounding box center [357, 146] width 220 height 16
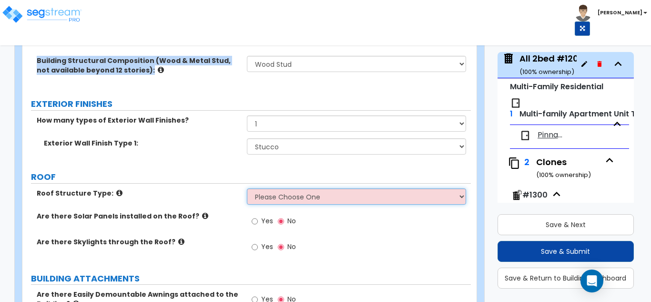
click at [280, 198] on select "Please Choose One Gable Roof Flat Roof Hybrid Gable & Flat Roof" at bounding box center [357, 196] width 220 height 16
click at [247, 188] on select "Please Choose One Gable Roof Flat Roof Hybrid Gable & Flat Roof" at bounding box center [357, 196] width 220 height 16
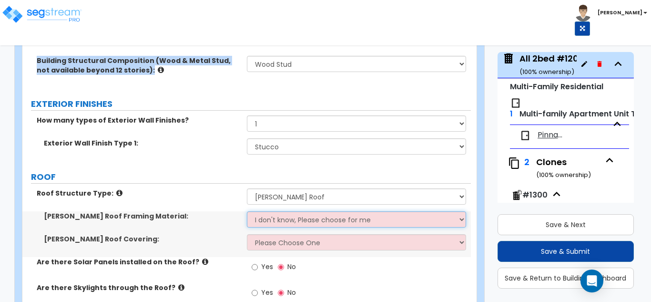
click at [287, 221] on select "I don't know, Please choose for me Metal Wood" at bounding box center [357, 219] width 220 height 16
click at [247, 211] on select "I don't know, Please choose for me Metal Wood" at bounding box center [357, 219] width 220 height 16
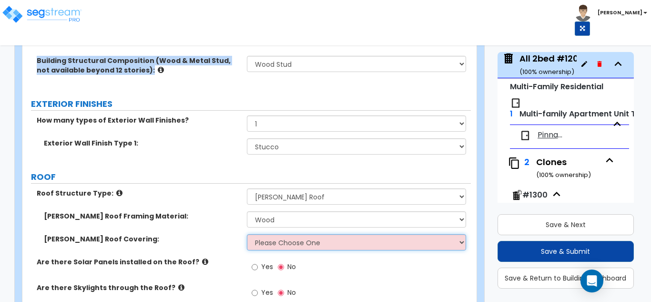
click at [278, 240] on select "Please Choose One Asphalt Shingle Clay Tile Wood Shingle Metal Shingle Standing…" at bounding box center [357, 242] width 220 height 16
click at [247, 234] on select "Please Choose One Asphalt Shingle Clay Tile Wood Shingle Metal Shingle Standing…" at bounding box center [357, 242] width 220 height 16
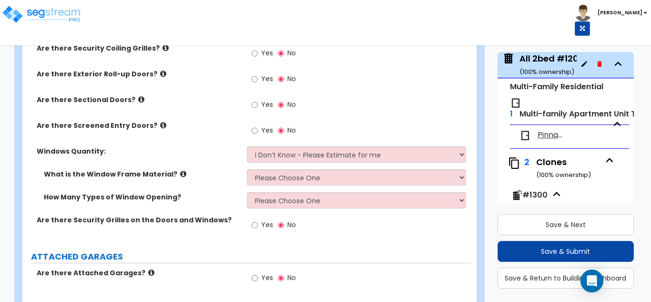
scroll to position [1001, 0]
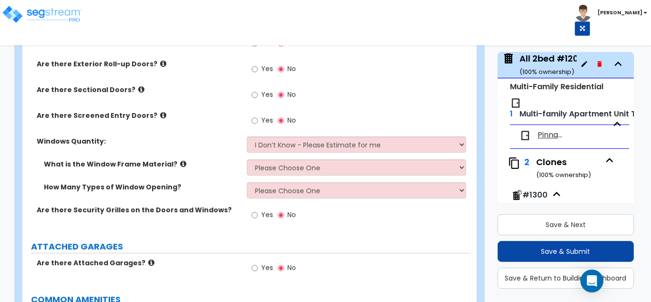
click at [296, 154] on div "Windows Quantity: I Don’t Know - Please Estimate for me I want to Enter the Qua…" at bounding box center [246, 147] width 449 height 23
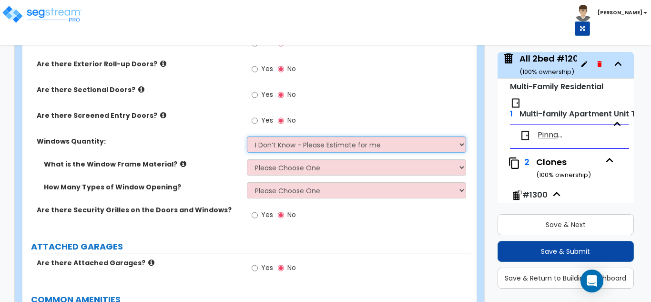
click at [296, 150] on select "I Don’t Know - Please Estimate for me I want to Enter the Quantity" at bounding box center [357, 144] width 220 height 16
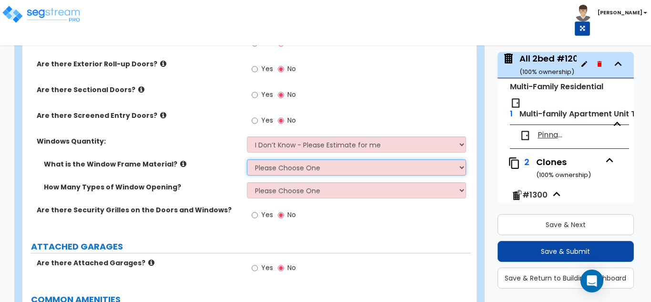
click at [289, 172] on select "Please Choose One Vinyl Aluminum Wood" at bounding box center [357, 167] width 220 height 16
click at [247, 159] on select "Please Choose One Vinyl Aluminum Wood" at bounding box center [357, 167] width 220 height 16
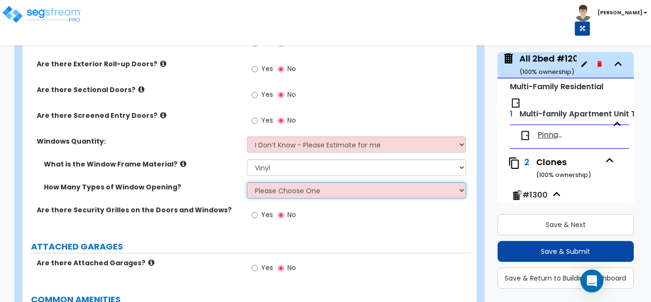
click at [279, 196] on select "Please Choose One 1 2 3 4" at bounding box center [357, 190] width 220 height 16
click at [247, 182] on select "Please Choose One 1 2 3 4" at bounding box center [357, 190] width 220 height 16
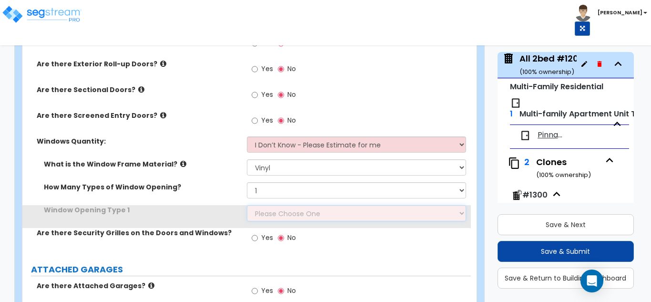
click at [280, 212] on select "Please Choose One Sliding Picture/Fixed Double/Single Hung Awning Swing" at bounding box center [357, 213] width 220 height 16
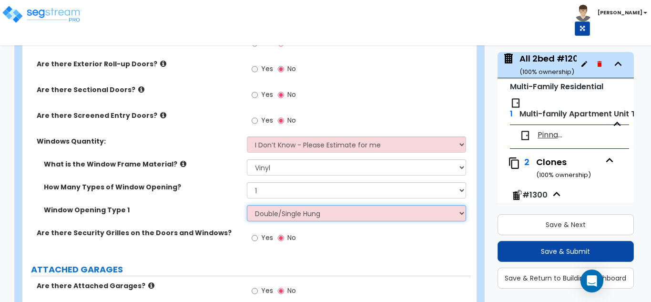
click at [247, 205] on select "Please Choose One Sliding Picture/Fixed Double/Single Hung Awning Swing" at bounding box center [357, 213] width 220 height 16
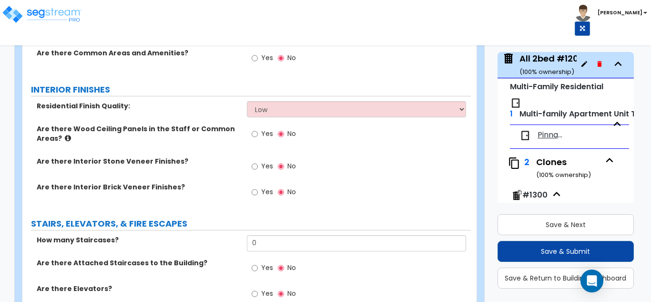
scroll to position [1288, 0]
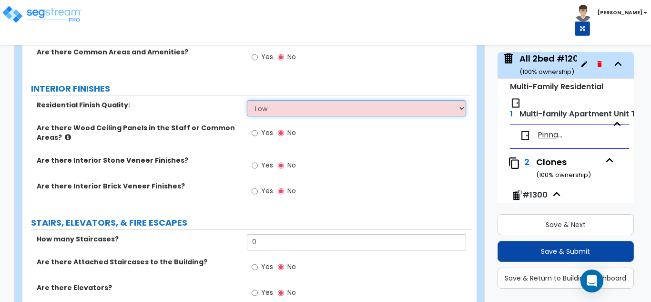
click at [275, 111] on select "Low Average High" at bounding box center [357, 108] width 220 height 16
click at [247, 100] on select "Low Average High" at bounding box center [357, 108] width 220 height 16
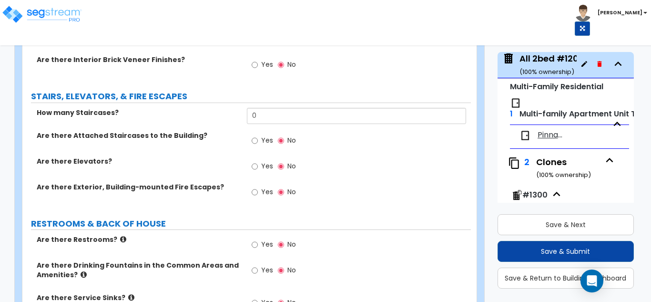
scroll to position [1431, 0]
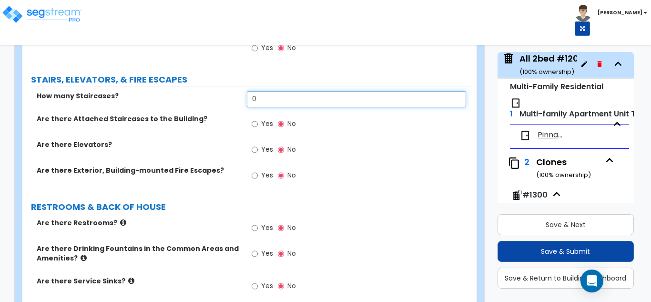
click at [279, 102] on input "0" at bounding box center [357, 99] width 220 height 16
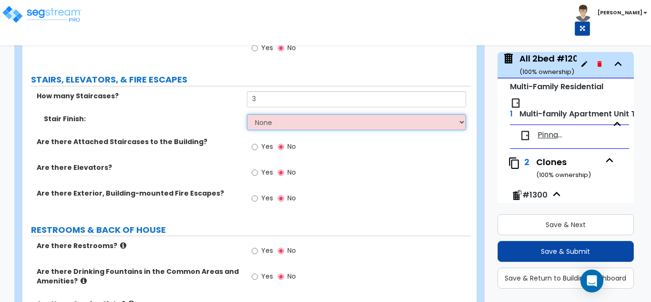
click at [278, 122] on select "None Tile Wood Laminate VCT Sheet Carpet Sheet Vinyl Carpet Tile" at bounding box center [357, 122] width 220 height 16
click at [247, 114] on select "None Tile Wood Laminate VCT Sheet Carpet Sheet Vinyl Carpet Tile" at bounding box center [357, 122] width 220 height 16
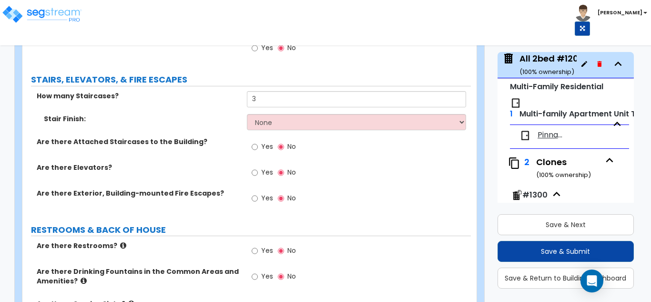
click at [278, 135] on div "Stair Finish: None Tile Wood Laminate VCT Sheet Carpet Sheet Vinyl Carpet Tile" at bounding box center [246, 125] width 449 height 23
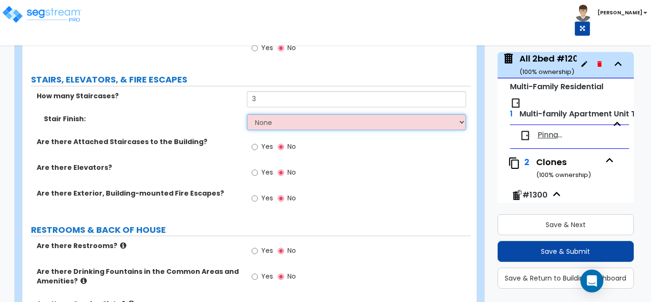
click at [284, 123] on select "None Tile Wood Laminate VCT Sheet Carpet Sheet Vinyl Carpet Tile" at bounding box center [357, 122] width 220 height 16
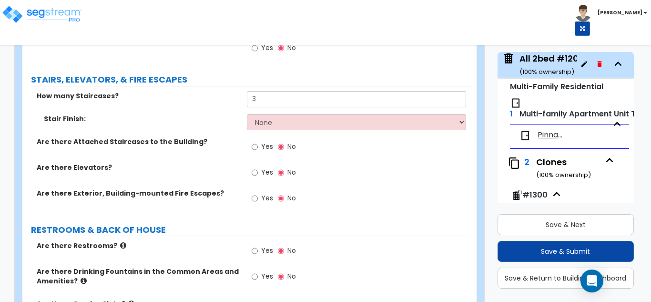
click at [216, 170] on label "Are there Elevators?" at bounding box center [138, 168] width 203 height 10
click at [255, 146] on input "Yes" at bounding box center [255, 147] width 6 height 10
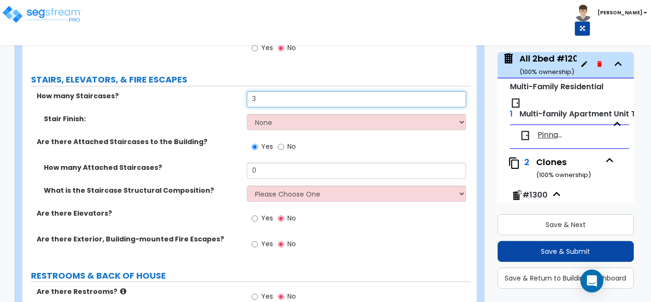
click at [292, 100] on input "3" at bounding box center [357, 99] width 220 height 16
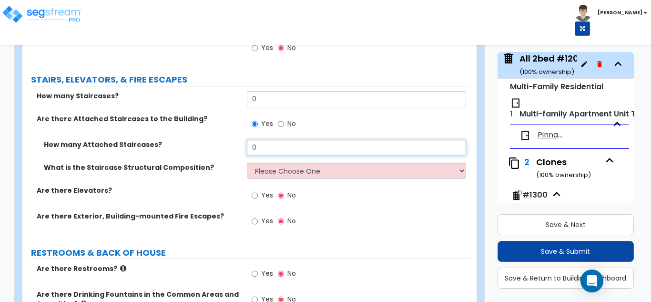
click at [282, 150] on input "0" at bounding box center [357, 148] width 220 height 16
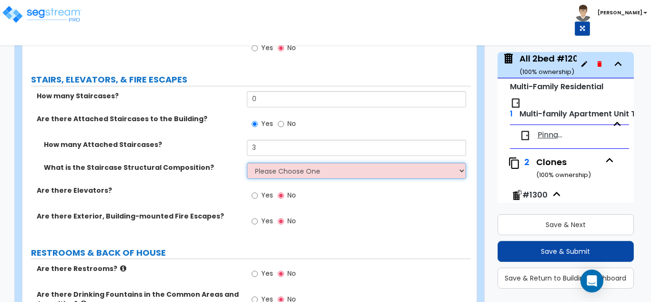
click at [276, 174] on select "Please Choose One Reinforced Concrete Structural Steel Wood" at bounding box center [357, 171] width 220 height 16
click at [247, 163] on select "Please Choose One Reinforced Concrete Structural Steel Wood" at bounding box center [357, 171] width 220 height 16
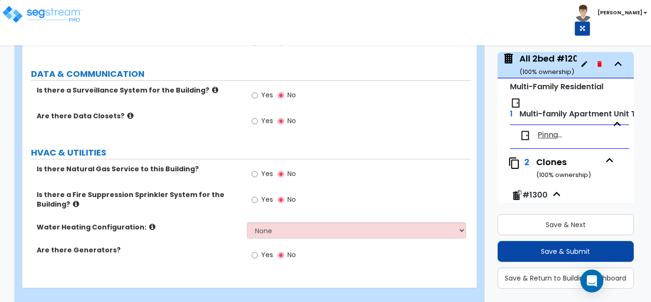
scroll to position [1812, 0]
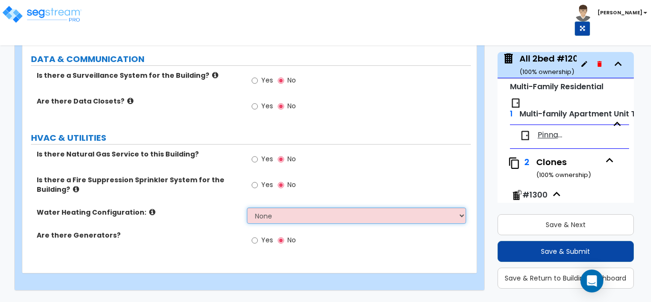
click at [296, 211] on select "None Water Heater for Multiple Units Water Heater for Individual Units" at bounding box center [357, 215] width 220 height 16
click at [247, 207] on select "None Water Heater for Multiple Units Water Heater for Individual Units" at bounding box center [357, 215] width 220 height 16
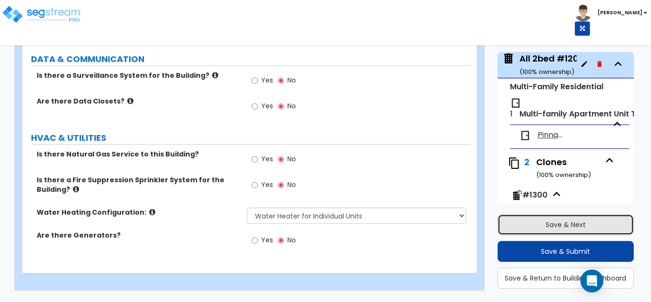
click at [544, 221] on button "Save & Next" at bounding box center [566, 224] width 137 height 21
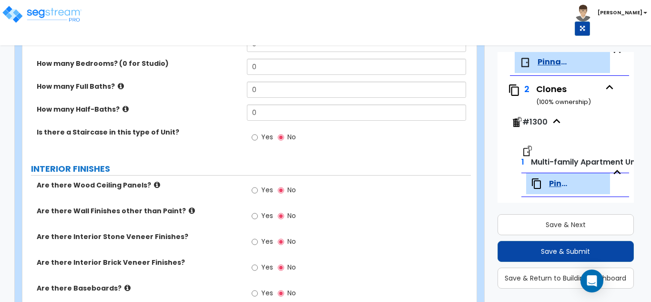
scroll to position [0, 0]
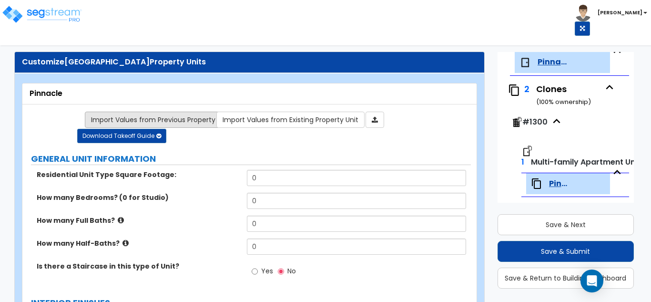
click at [160, 122] on link "Import Values from Previous Property Unit" at bounding box center [161, 120] width 152 height 16
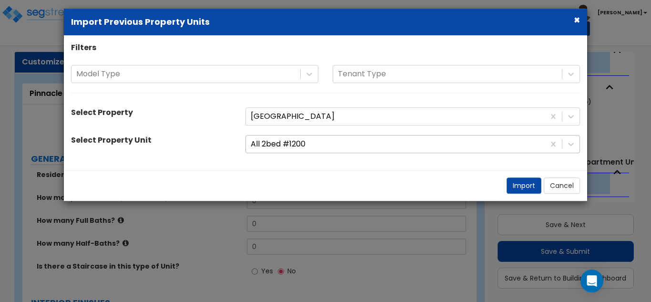
click at [327, 145] on div at bounding box center [395, 144] width 289 height 13
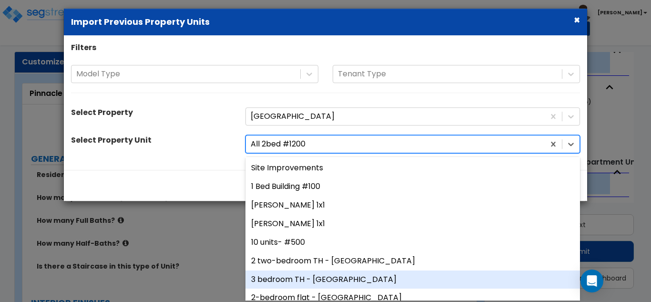
click at [325, 282] on div "3 bedroom TH - Pinnacle" at bounding box center [413, 279] width 335 height 19
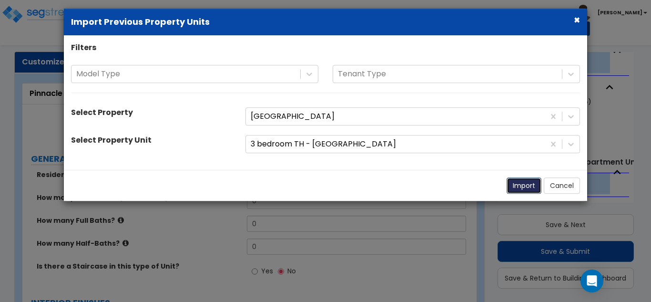
click at [526, 187] on button "Import" at bounding box center [524, 186] width 35 height 16
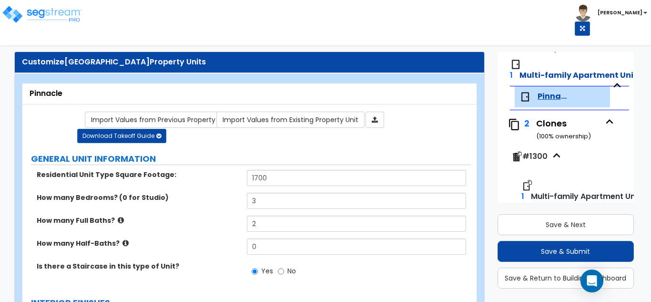
scroll to position [2432, 0]
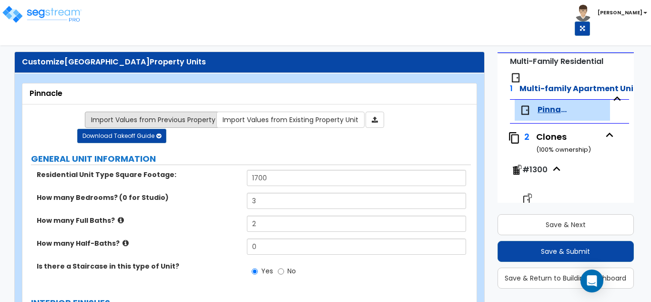
click at [198, 121] on link "Import Values from Previous Property Unit" at bounding box center [161, 120] width 152 height 16
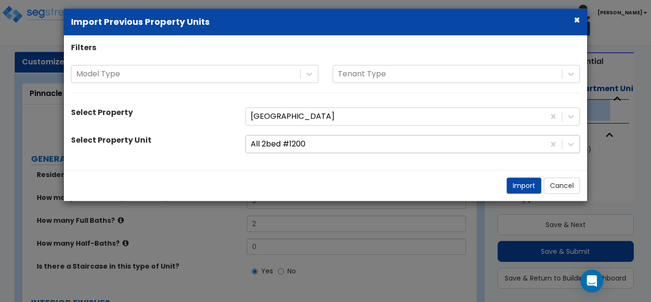
click at [348, 144] on div at bounding box center [395, 144] width 289 height 13
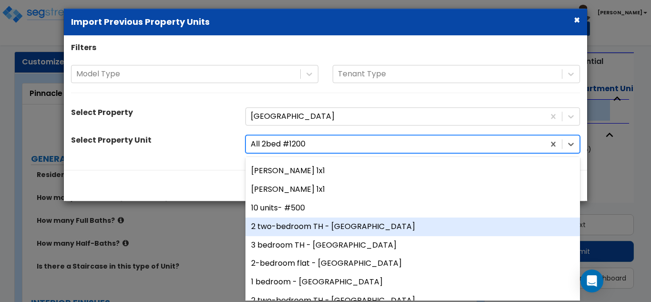
scroll to position [48, 0]
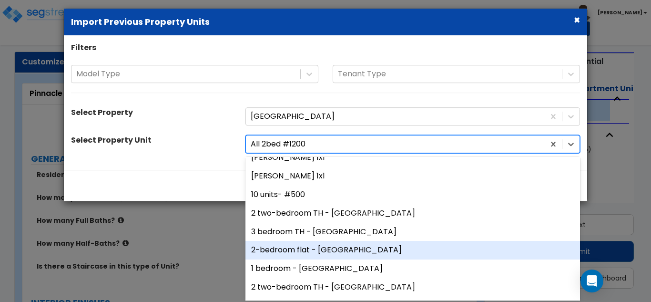
click at [304, 245] on div "2-bedroom flat - Ouachita" at bounding box center [413, 250] width 335 height 19
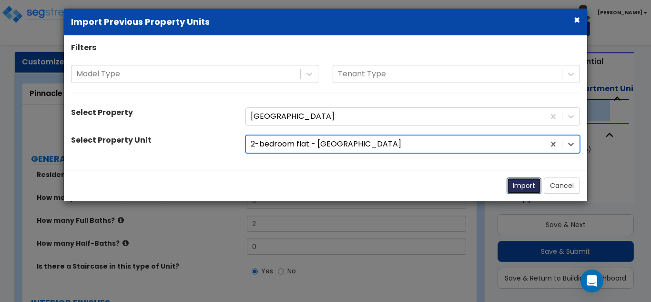
click at [524, 184] on button "Import" at bounding box center [524, 186] width 35 height 16
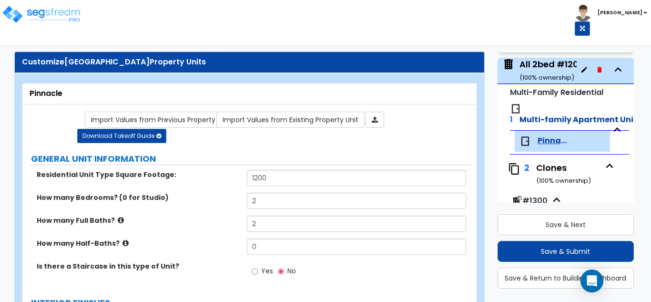
scroll to position [2384, 0]
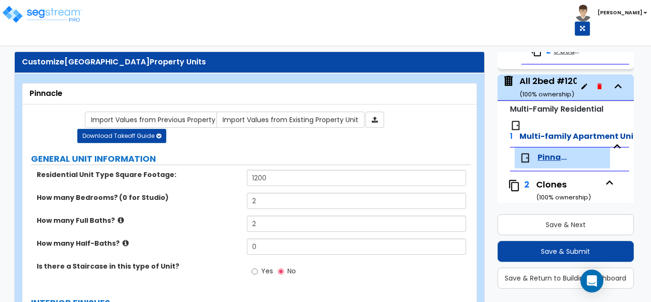
click at [300, 27] on div "Toggle navigation Steven" at bounding box center [325, 18] width 651 height 36
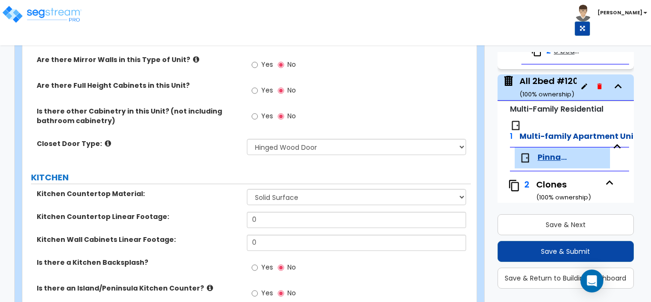
scroll to position [1001, 0]
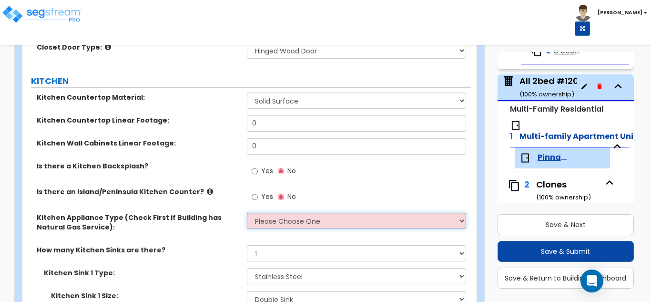
click at [390, 215] on select "Please Choose One Gas Electric" at bounding box center [357, 221] width 220 height 16
click at [247, 213] on select "Please Choose One Gas Electric" at bounding box center [357, 221] width 220 height 16
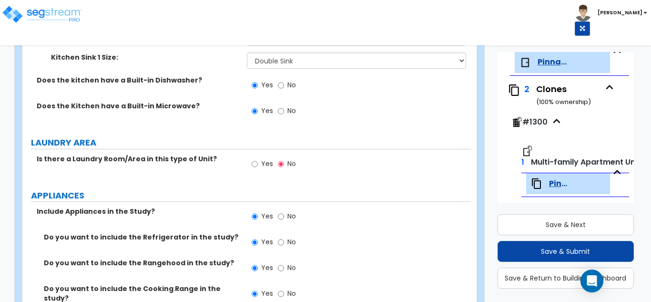
scroll to position [1288, 0]
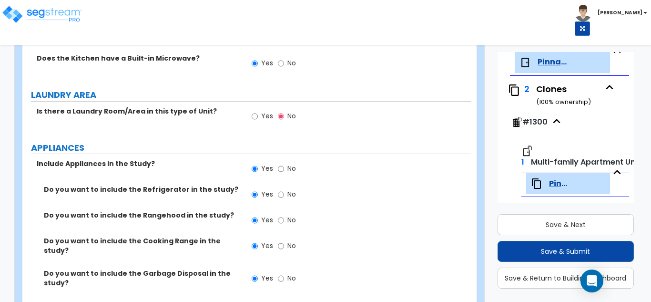
click at [259, 121] on label "Yes" at bounding box center [262, 117] width 21 height 16
click at [258, 121] on input "Yes" at bounding box center [255, 116] width 6 height 10
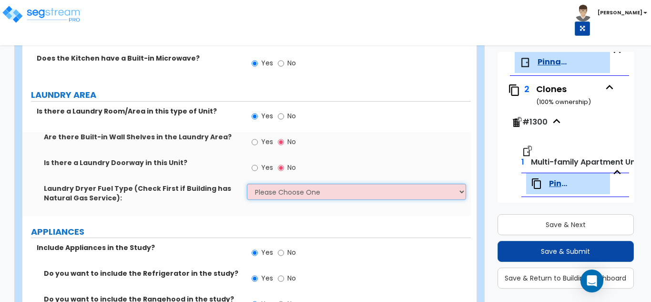
click at [290, 199] on select "Please Choose One Gas Electric" at bounding box center [357, 192] width 220 height 16
click at [247, 184] on select "Please Choose One Gas Electric" at bounding box center [357, 192] width 220 height 16
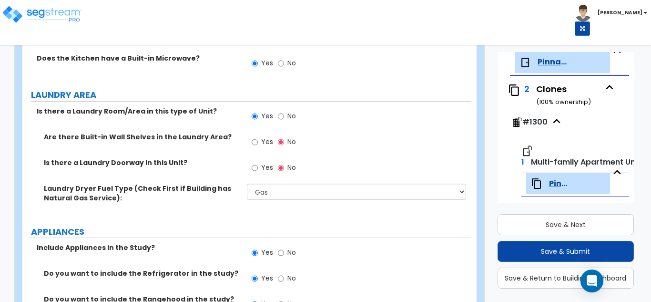
click at [264, 166] on span "Yes" at bounding box center [267, 168] width 12 height 10
click at [258, 166] on input "Yes" at bounding box center [255, 168] width 6 height 10
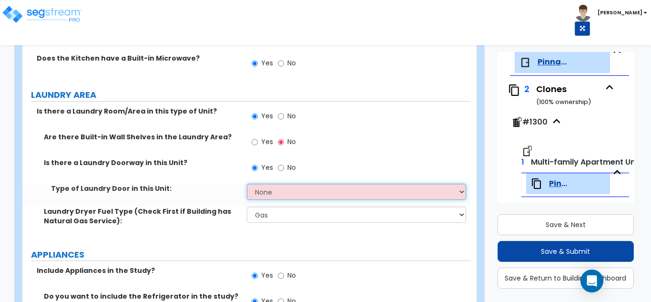
click at [289, 193] on select "None Bi-Fold Louvered Paneled Wood Passage" at bounding box center [357, 192] width 220 height 16
click at [247, 184] on select "None Bi-Fold Louvered Paneled Wood Passage" at bounding box center [357, 192] width 220 height 16
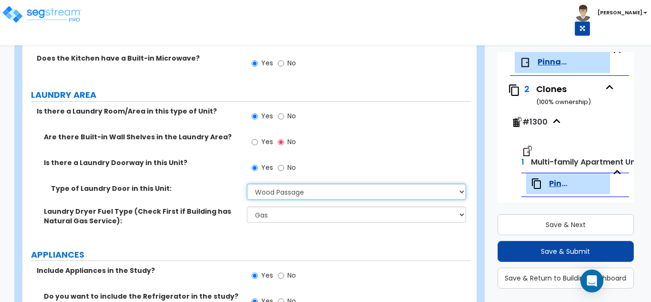
click at [297, 199] on select "None Bi-Fold Louvered Paneled Wood Passage" at bounding box center [357, 192] width 220 height 16
click at [247, 184] on select "None Bi-Fold Louvered Paneled Wood Passage" at bounding box center [357, 192] width 220 height 16
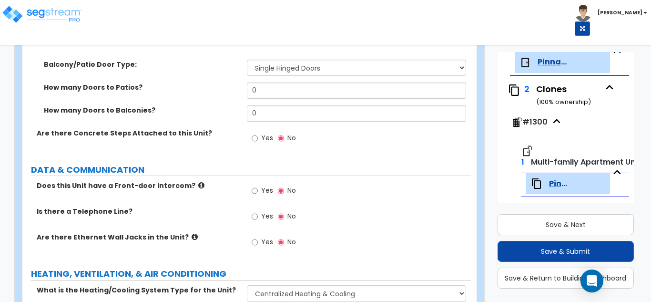
scroll to position [1954, 0]
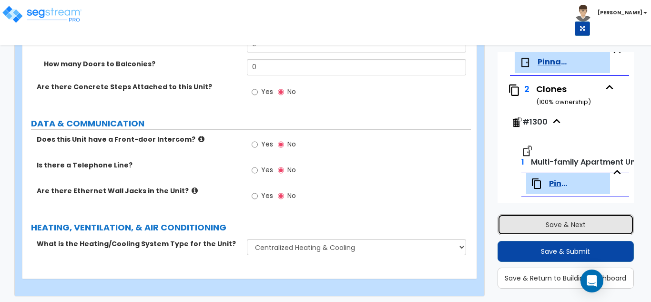
click at [577, 220] on button "Save & Next" at bounding box center [566, 224] width 137 height 21
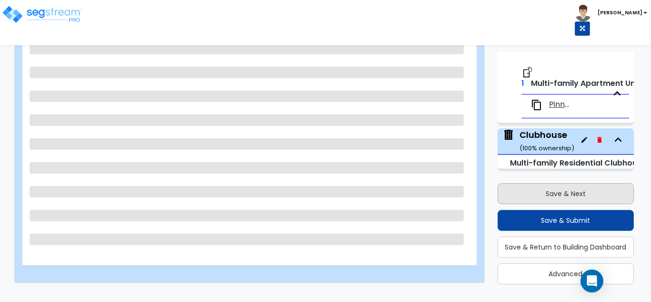
scroll to position [2618, 0]
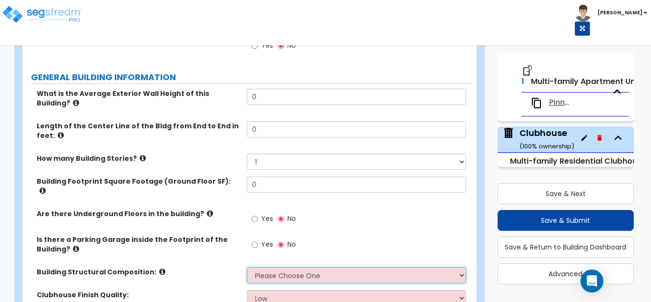
click at [331, 267] on select "Please Choose One Tilt-up Wall Construction Reinforced Concrete Structural Stee…" at bounding box center [357, 275] width 220 height 16
click at [247, 267] on select "Please Choose One Tilt-up Wall Construction Reinforced Concrete Structural Stee…" at bounding box center [357, 275] width 220 height 16
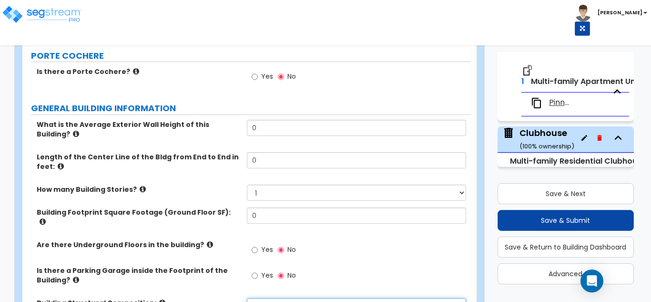
scroll to position [86, 0]
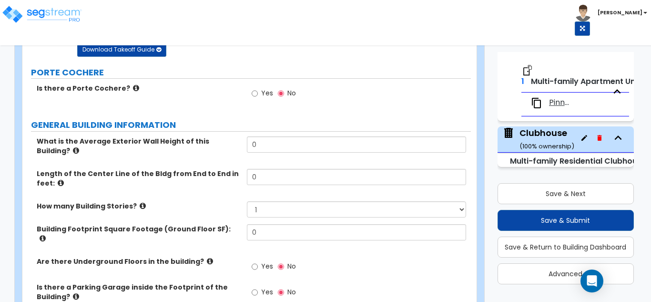
click at [133, 89] on icon at bounding box center [136, 87] width 6 height 7
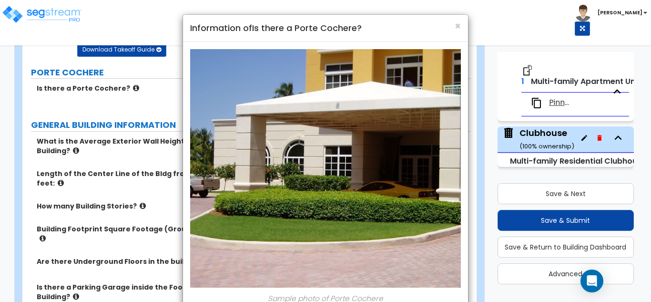
click at [126, 89] on div "× Information of Is there a Porte Cochere? Sample photo of Porte Cochere Close" at bounding box center [325, 151] width 651 height 302
click at [122, 98] on div "× Information of Is there a Porte Cochere? Sample photo of Porte Cochere Close" at bounding box center [325, 151] width 651 height 302
click at [455, 30] on span "×" at bounding box center [458, 26] width 6 height 14
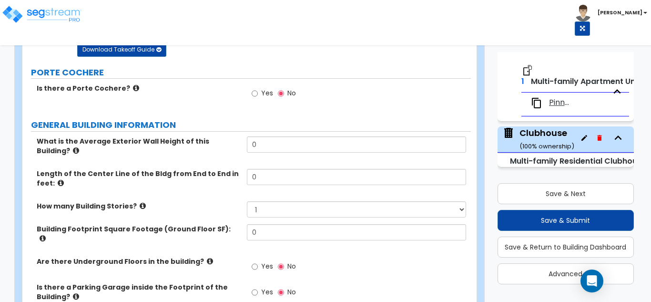
click at [248, 90] on div "Yes No" at bounding box center [274, 94] width 54 height 22
click at [258, 96] on label "Yes" at bounding box center [262, 94] width 21 height 16
click at [258, 96] on input "Yes" at bounding box center [255, 93] width 6 height 10
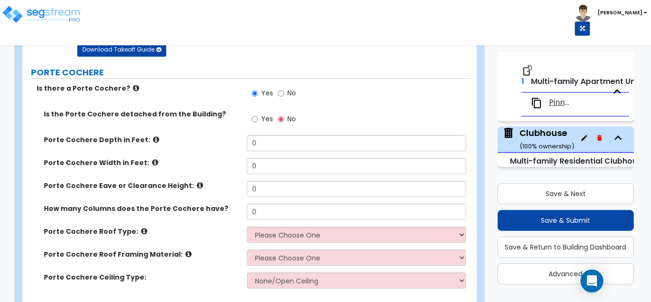
click at [153, 140] on icon at bounding box center [156, 139] width 6 height 7
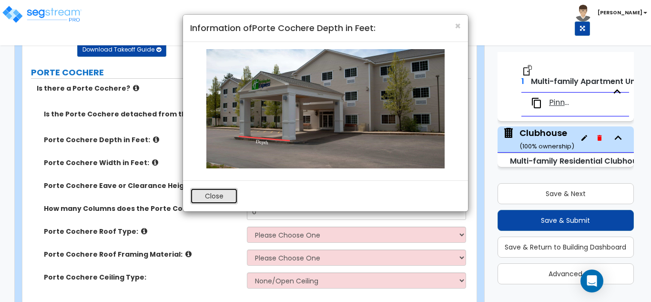
click at [220, 196] on button "Close" at bounding box center [214, 196] width 48 height 16
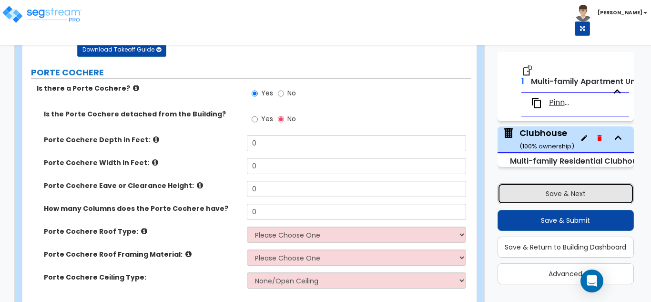
click at [567, 196] on button "Save & Next" at bounding box center [566, 193] width 137 height 21
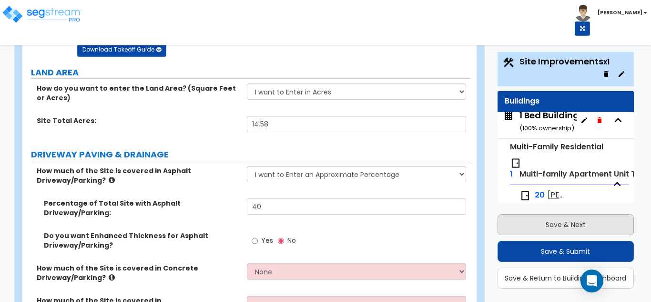
scroll to position [0, 0]
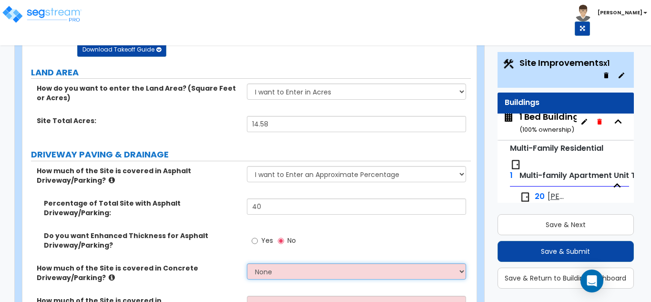
click at [321, 263] on select "None I want to Enter an Approximate Percentage I want to Enter the Square Foota…" at bounding box center [357, 271] width 220 height 16
click at [247, 263] on select "None I want to Enter an Approximate Percentage I want to Enter the Square Foota…" at bounding box center [357, 271] width 220 height 16
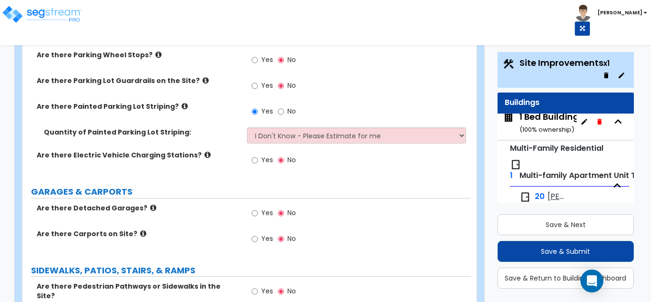
scroll to position [611, 0]
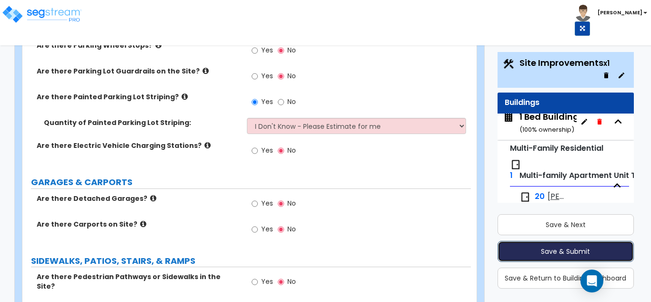
click at [607, 245] on button "Save & Submit" at bounding box center [566, 251] width 137 height 21
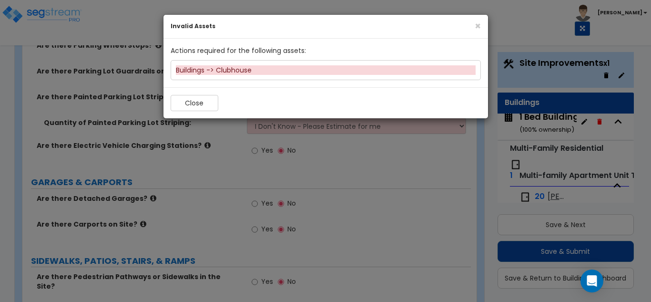
click at [248, 72] on div "Buildings -> Clubhouse" at bounding box center [326, 70] width 300 height 10
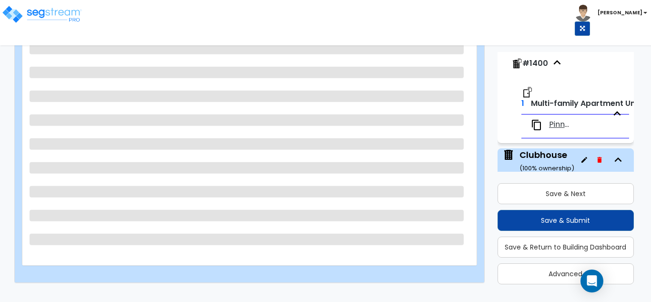
scroll to position [2618, 0]
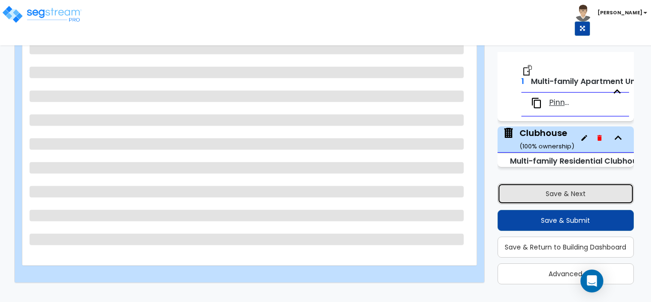
click at [557, 196] on button "Save & Next" at bounding box center [566, 193] width 137 height 21
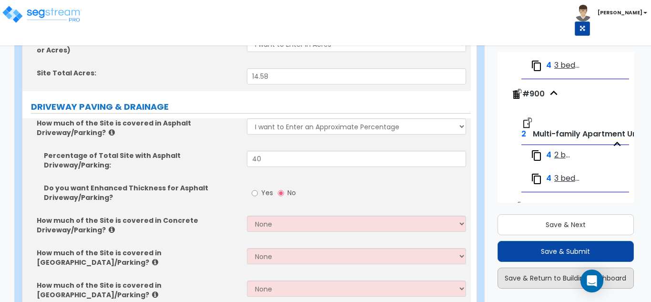
scroll to position [162, 0]
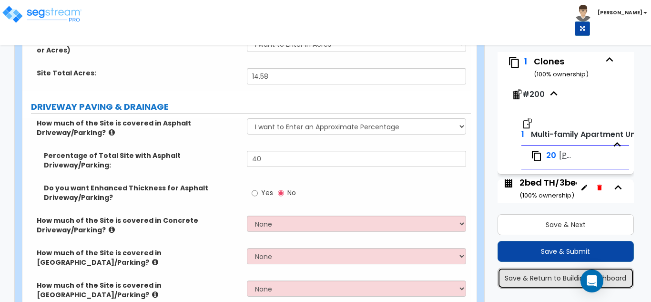
click at [563, 271] on button "Save & Return to Building Dashboard" at bounding box center [566, 278] width 137 height 21
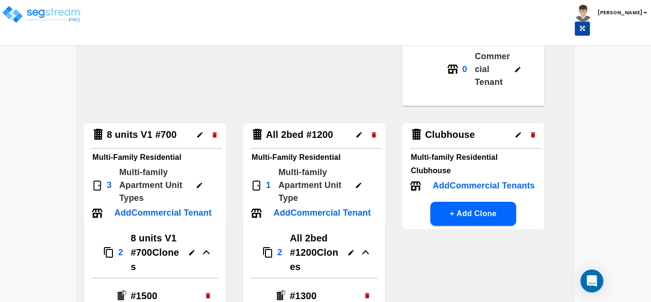
scroll to position [1335, 0]
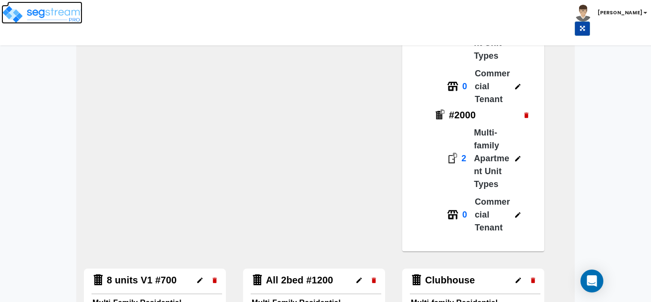
click at [33, 16] on img at bounding box center [41, 14] width 81 height 19
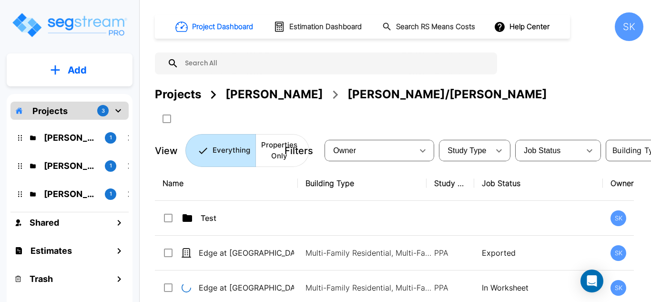
scroll to position [31, 0]
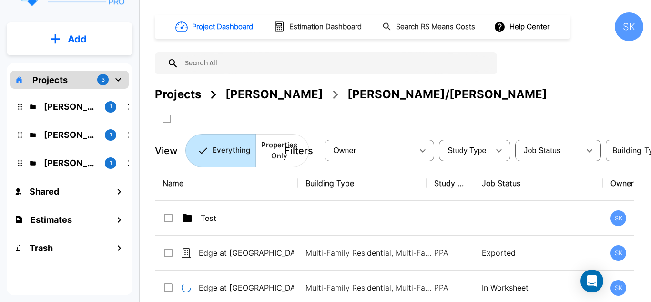
click at [72, 46] on p "Add" at bounding box center [77, 39] width 19 height 14
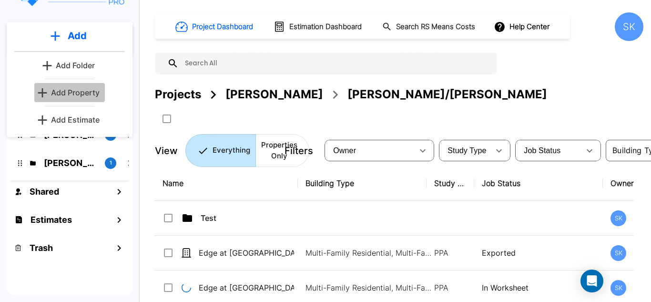
click at [88, 91] on p "Add Property" at bounding box center [75, 92] width 49 height 11
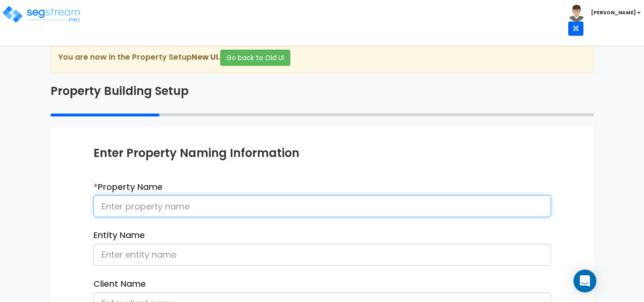
paste input "[GEOGRAPHIC_DATA]"
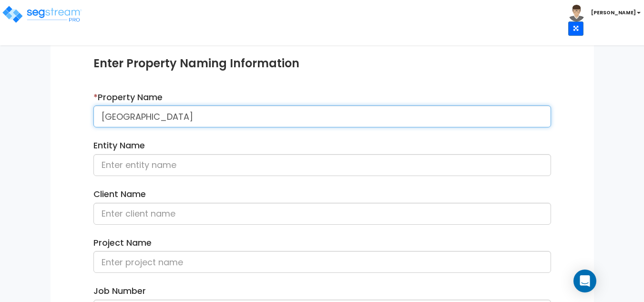
scroll to position [95, 0]
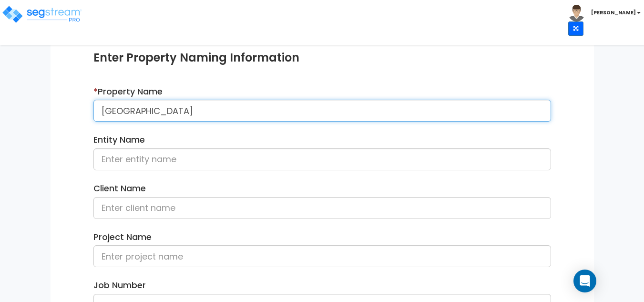
type input "[GEOGRAPHIC_DATA]"
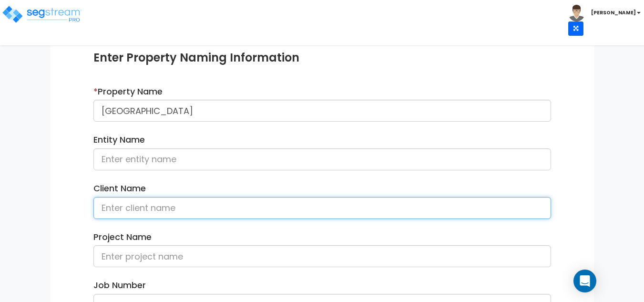
click at [154, 211] on input at bounding box center [322, 208] width 458 height 22
type input "[PERSON_NAME]"
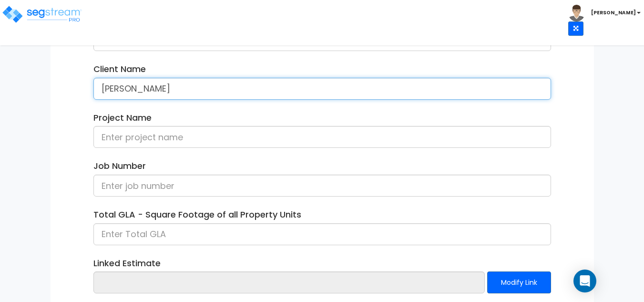
scroll to position [238, 0]
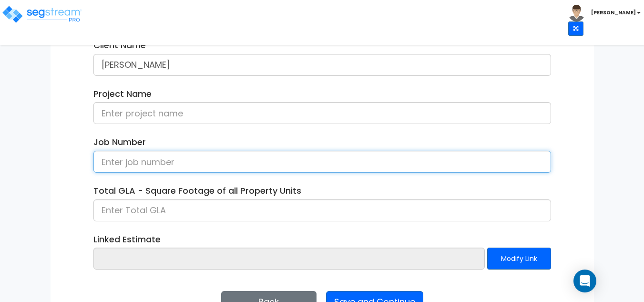
click at [175, 157] on input at bounding box center [322, 162] width 458 height 22
type input "2503B"
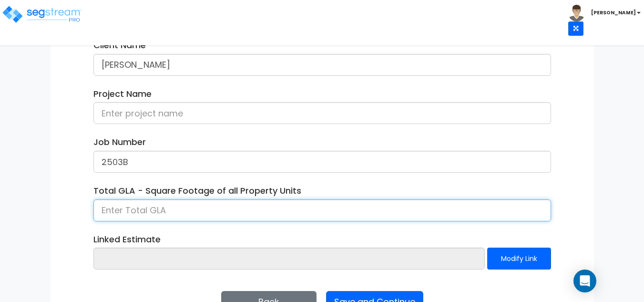
click at [183, 211] on input at bounding box center [322, 210] width 458 height 22
click at [182, 211] on input at bounding box center [322, 210] width 458 height 22
paste input "Pleasant Valley"
type input "Pleasant Valley"
click at [180, 211] on input at bounding box center [322, 210] width 458 height 22
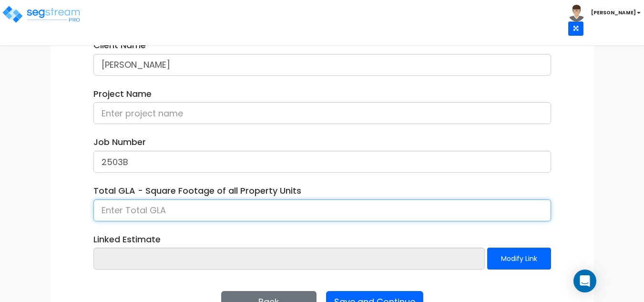
paste input "Pleasant Valley"
type input "Pleasant Valley"
click at [180, 211] on input at bounding box center [322, 210] width 458 height 22
paste input "Pleasant Valley"
type input "Pleasant Valley"
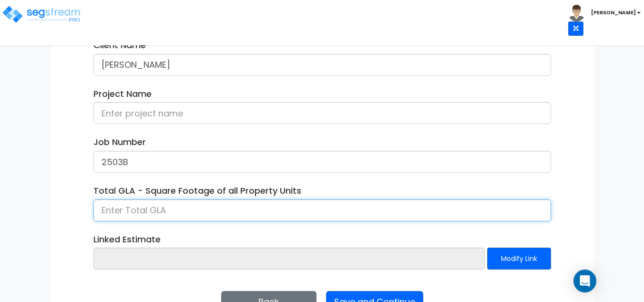
paste input "Pleasant Valley"
type input "P"
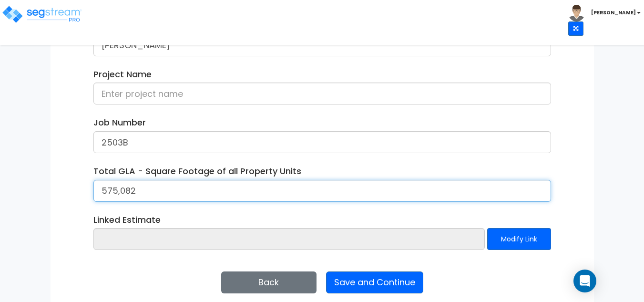
scroll to position [268, 0]
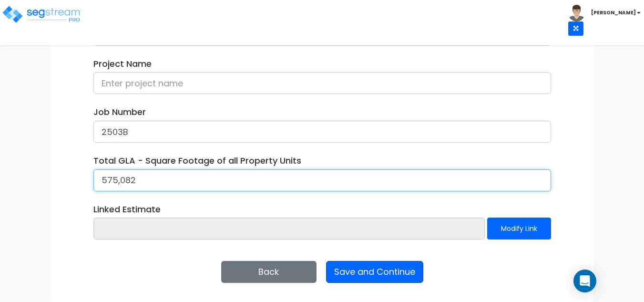
type input "575,082"
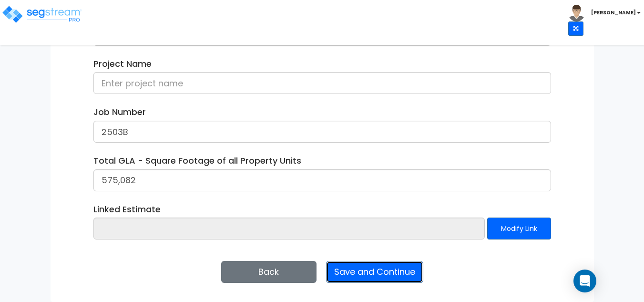
click at [410, 277] on button "Save and Continue" at bounding box center [374, 272] width 97 height 22
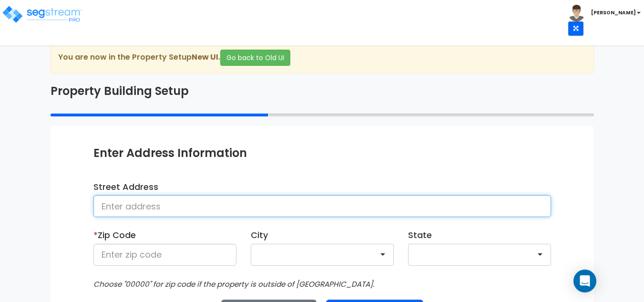
click at [243, 206] on input at bounding box center [322, 206] width 458 height 22
click at [151, 205] on input at bounding box center [322, 206] width 458 height 22
paste input "[GEOGRAPHIC_DATA]"
type input "[GEOGRAPHIC_DATA]"
click at [173, 207] on input "[GEOGRAPHIC_DATA]" at bounding box center [322, 206] width 458 height 22
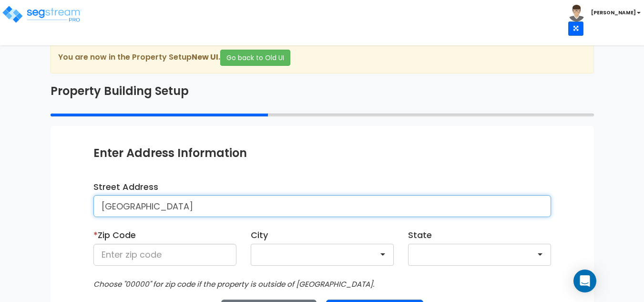
click at [173, 207] on input "[GEOGRAPHIC_DATA]" at bounding box center [322, 206] width 458 height 22
click at [172, 207] on input "Pleasant Valley" at bounding box center [322, 206] width 458 height 22
drag, startPoint x: 214, startPoint y: 204, endPoint x: 121, endPoint y: 210, distance: 93.6
click at [121, 210] on input "11810 Pleasant Valleys" at bounding box center [322, 206] width 458 height 22
paste input "Pleasant Ridge Road"
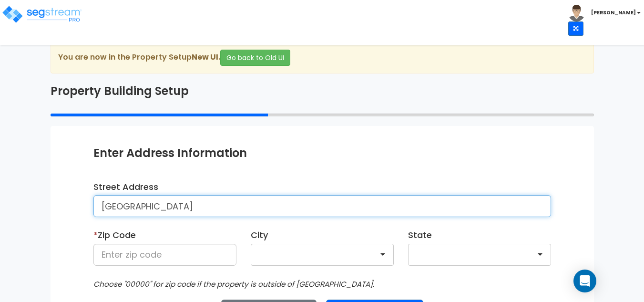
click at [121, 206] on input "11810Pleasant Ridge Road" at bounding box center [322, 206] width 458 height 22
type input "11810 Pleasant Ridge Road"
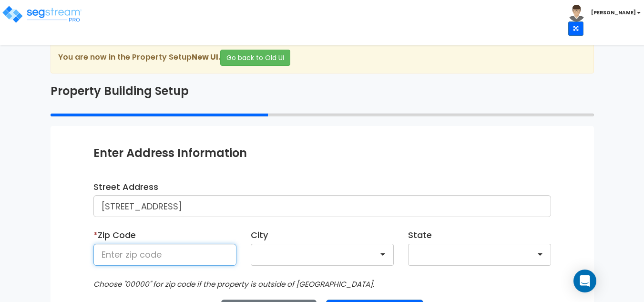
click at [179, 256] on input at bounding box center [164, 255] width 143 height 22
paste input "72223"
type input "72223"
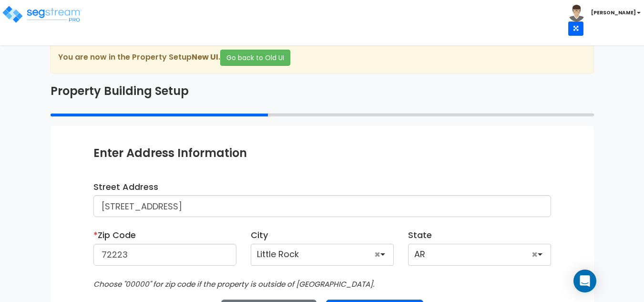
click at [78, 270] on div "Enter Property Naming Information * Property Name Pleasant Valley Entity Name C…" at bounding box center [323, 233] width 544 height 214
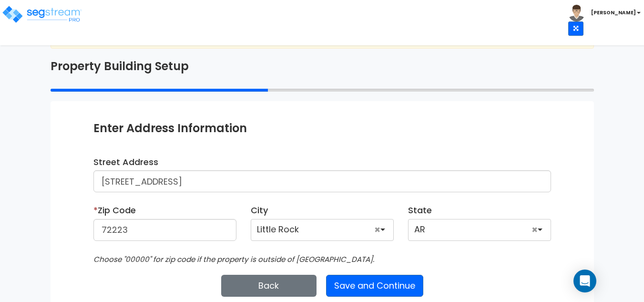
scroll to position [39, 0]
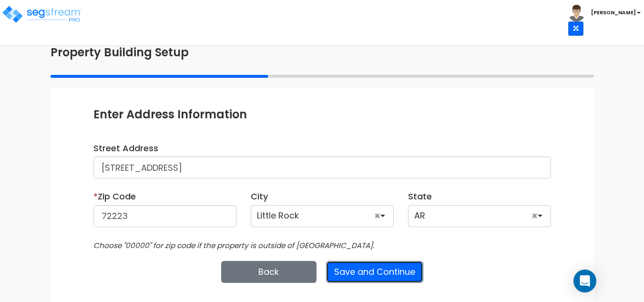
click at [392, 274] on button "Save and Continue" at bounding box center [374, 272] width 97 height 22
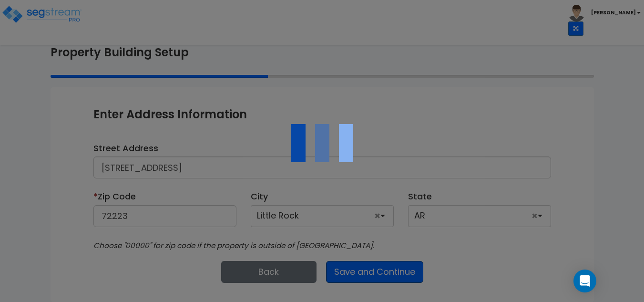
scroll to position [24, 0]
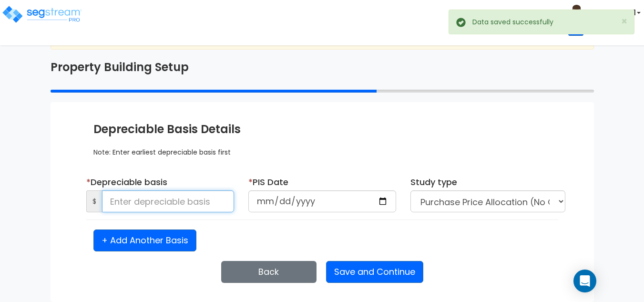
click at [172, 206] on input at bounding box center [168, 201] width 132 height 22
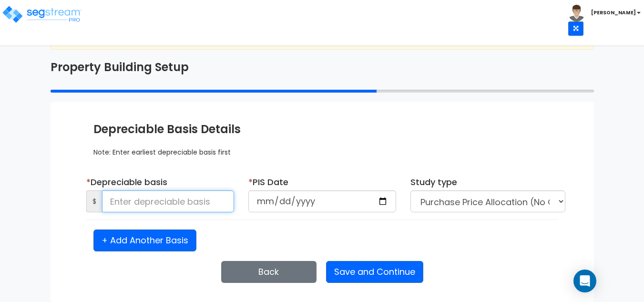
click at [211, 198] on input at bounding box center [168, 201] width 132 height 22
type input "13,653,068"
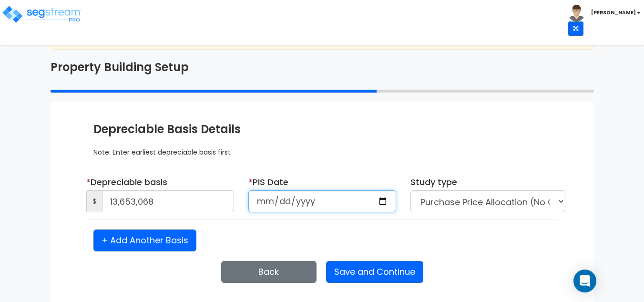
click at [263, 201] on input "date" at bounding box center [322, 201] width 148 height 22
type input "2024-11-14"
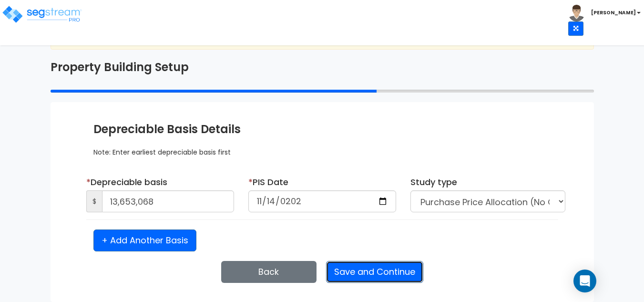
click at [367, 278] on button "Save and Continue" at bounding box center [374, 272] width 97 height 22
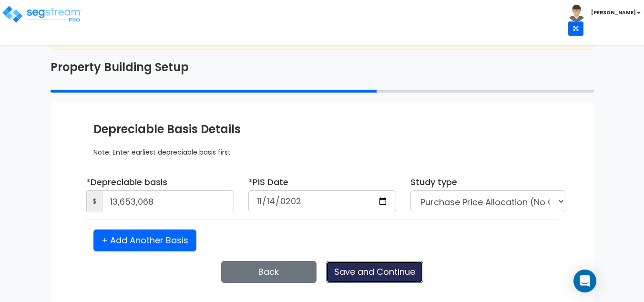
select select "2024"
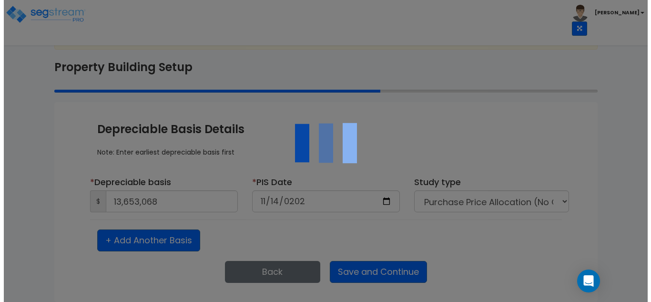
scroll to position [0, 0]
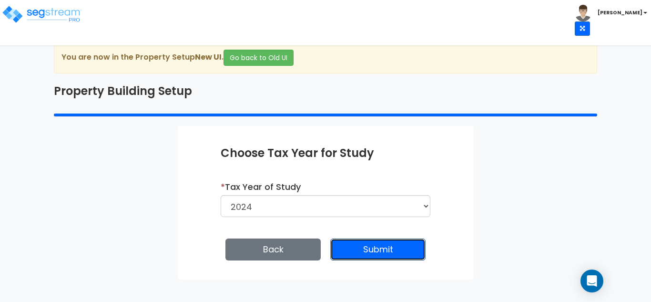
click at [399, 248] on button "Submit" at bounding box center [377, 249] width 95 height 22
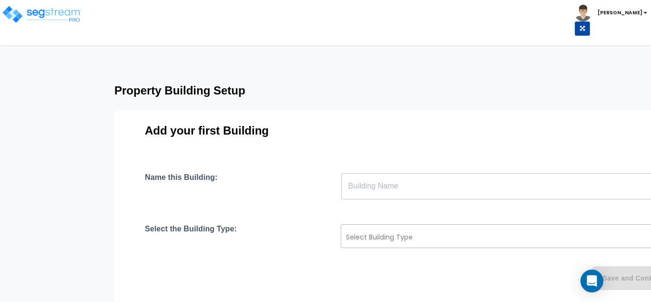
click at [384, 229] on div "Select Building Type" at bounding box center [509, 236] width 337 height 24
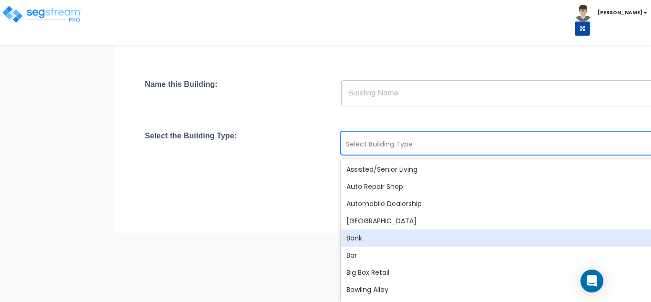
scroll to position [92, 0]
click at [264, 218] on div "Name this Building: ​ Select the Building Type: 56 results available. Use Up an…" at bounding box center [425, 151] width 561 height 140
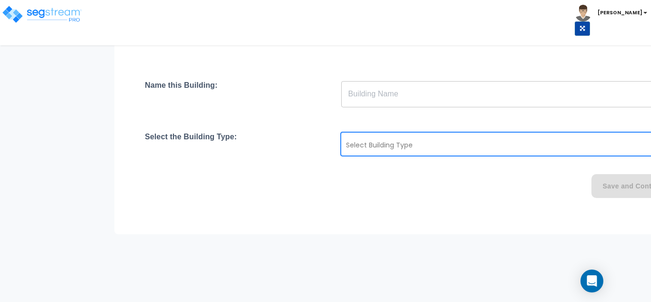
click at [286, 112] on div "Name this Building: ​ Select the Building Type: Select Building Type Save and C…" at bounding box center [425, 151] width 561 height 140
